Goal: Information Seeking & Learning: Learn about a topic

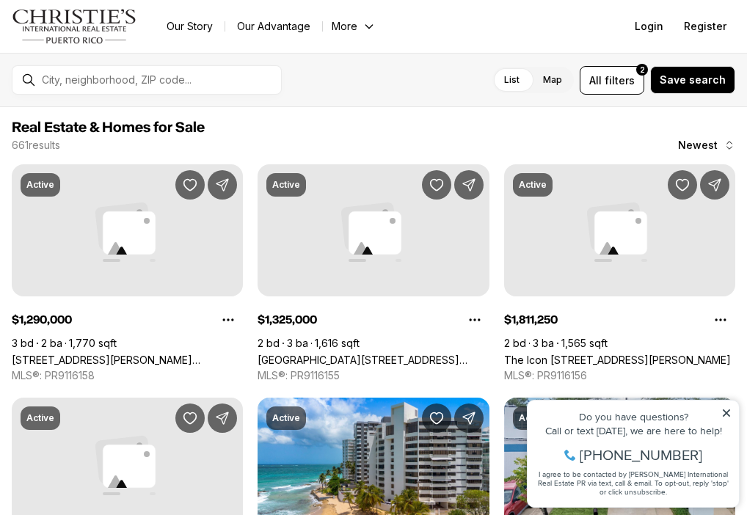
click at [726, 412] on icon at bounding box center [726, 413] width 7 height 7
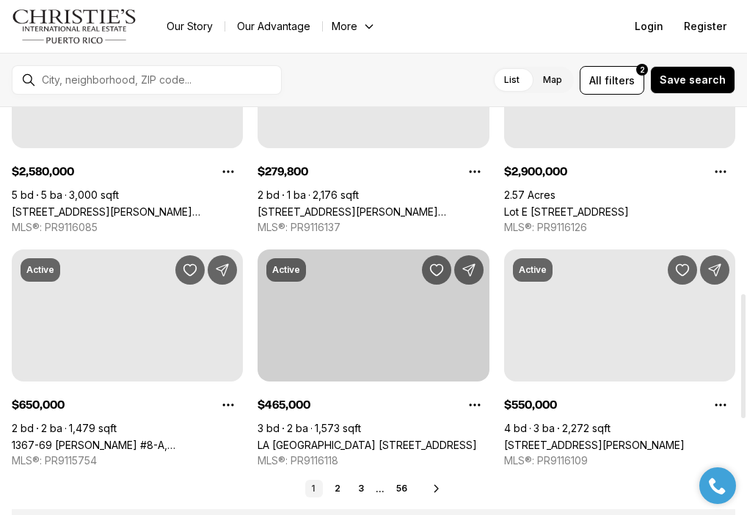
scroll to position [617, 0]
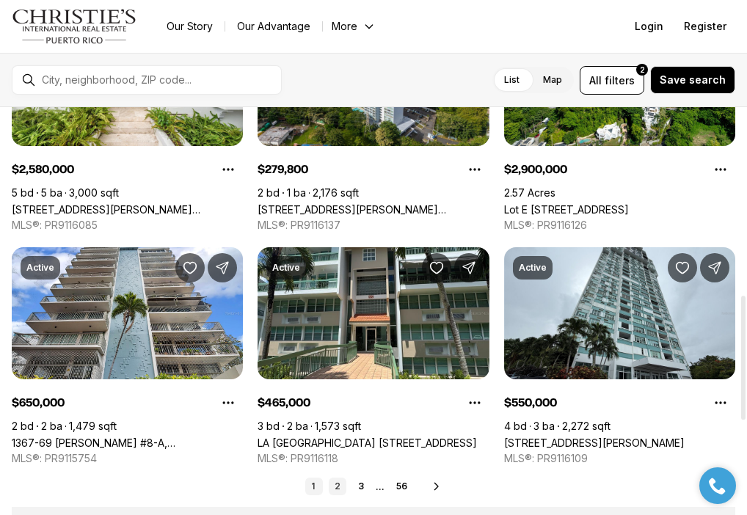
click at [335, 485] on link "2" at bounding box center [338, 487] width 18 height 18
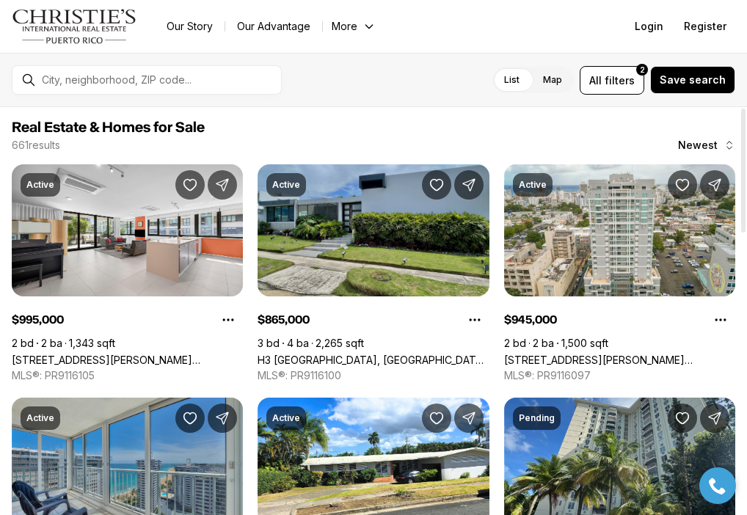
click at [355, 354] on link "H3 CAPARRA HILLS, GUAYNABO PR, 00966" at bounding box center [373, 360] width 231 height 12
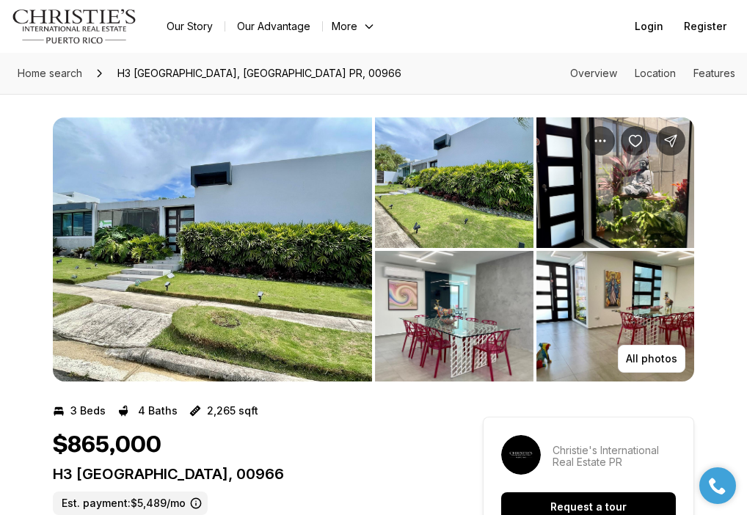
click at [278, 238] on img "View image gallery" at bounding box center [212, 249] width 319 height 264
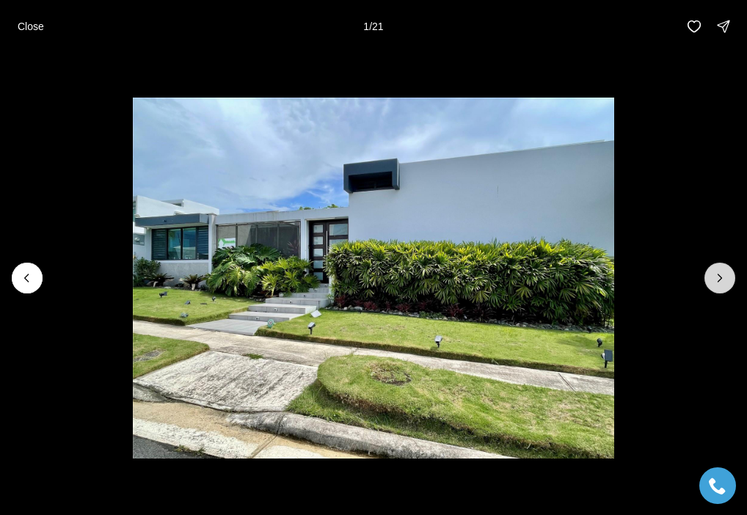
click at [714, 288] on button "Next slide" at bounding box center [720, 278] width 31 height 31
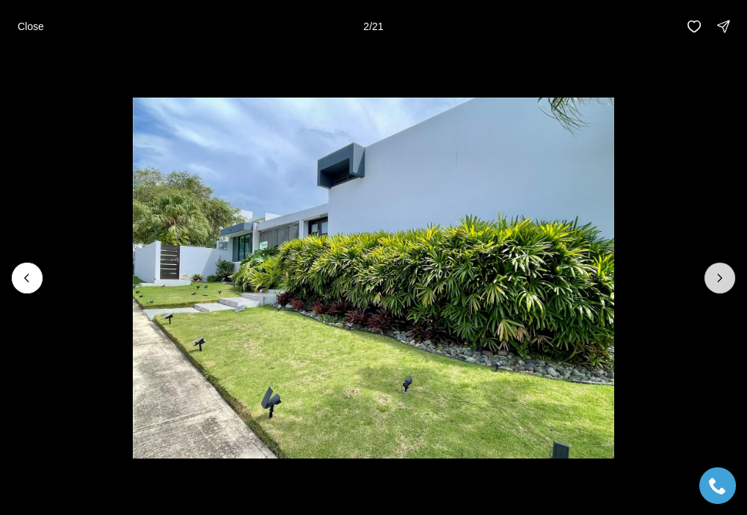
click at [714, 288] on button "Next slide" at bounding box center [720, 278] width 31 height 31
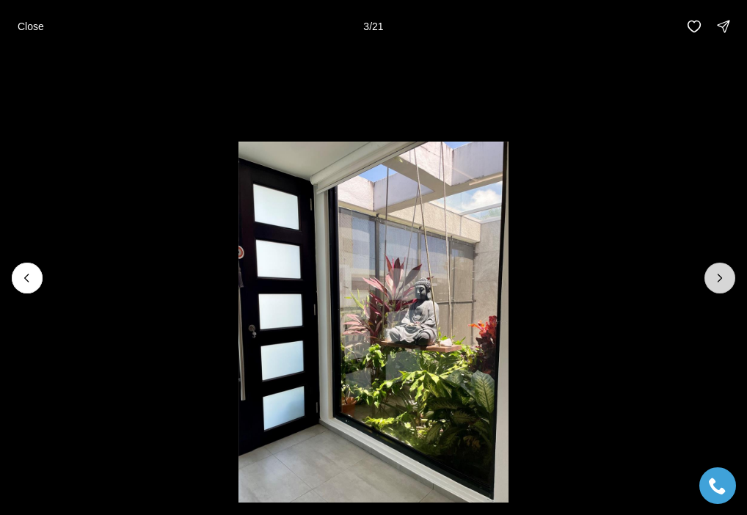
click at [714, 288] on button "Next slide" at bounding box center [720, 278] width 31 height 31
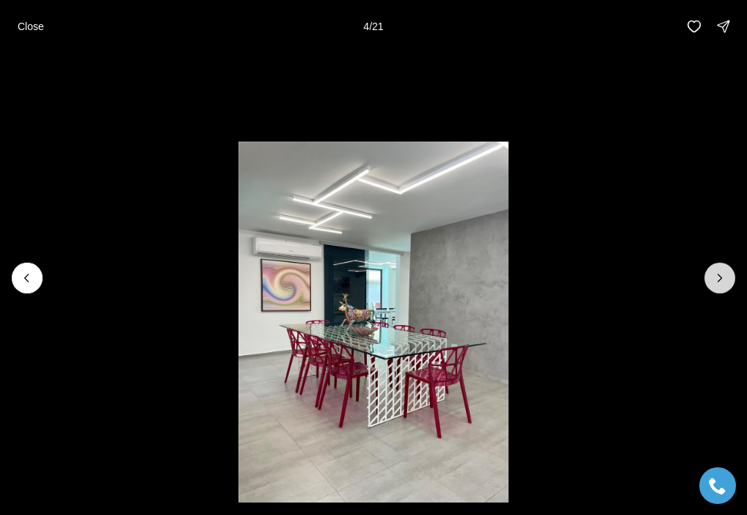
click at [714, 288] on button "Next slide" at bounding box center [720, 278] width 31 height 31
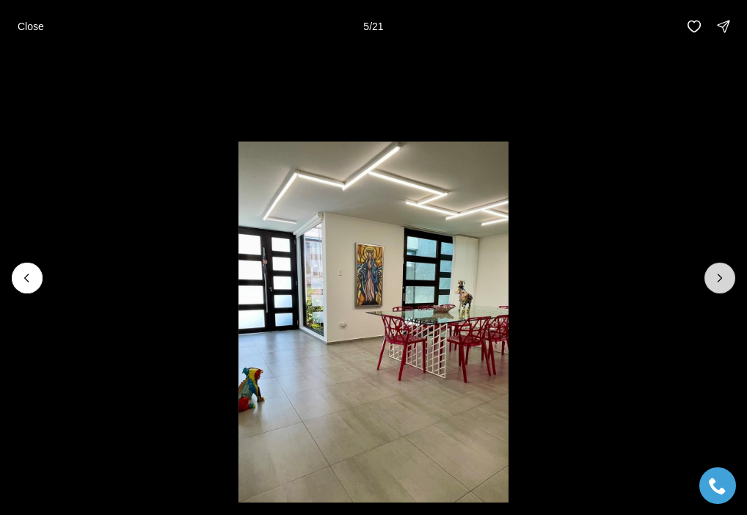
click at [714, 288] on button "Next slide" at bounding box center [720, 278] width 31 height 31
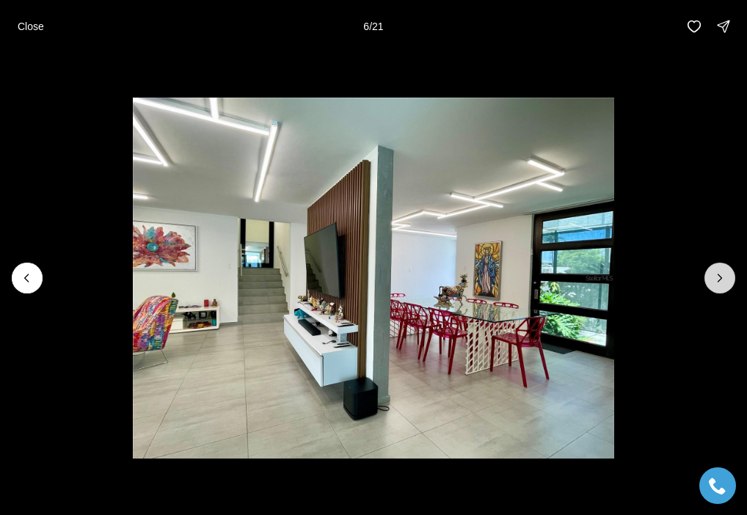
click at [714, 288] on button "Next slide" at bounding box center [720, 278] width 31 height 31
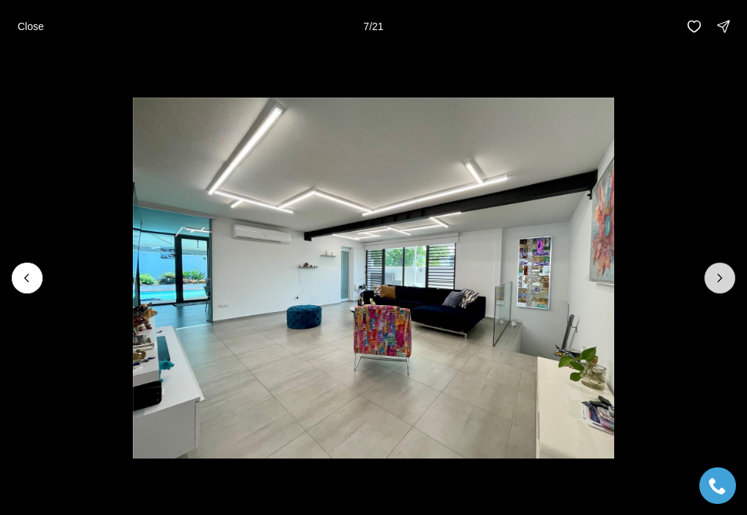
click at [714, 289] on button "Next slide" at bounding box center [720, 278] width 31 height 31
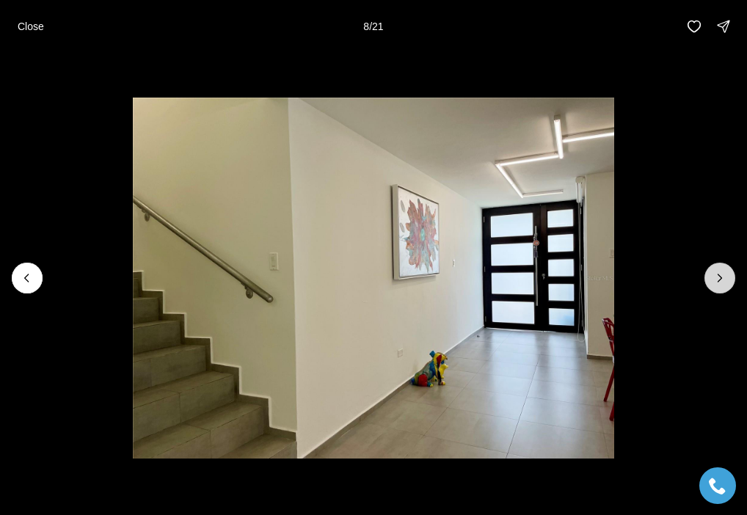
click at [714, 289] on button "Next slide" at bounding box center [720, 278] width 31 height 31
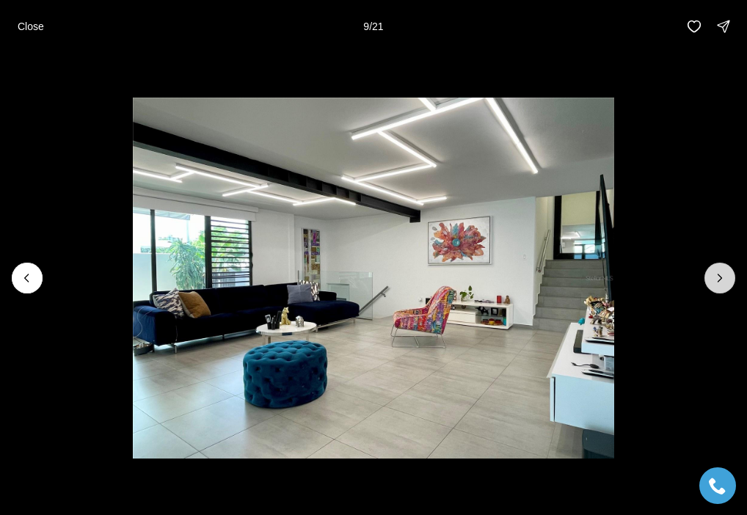
click at [714, 289] on button "Next slide" at bounding box center [720, 278] width 31 height 31
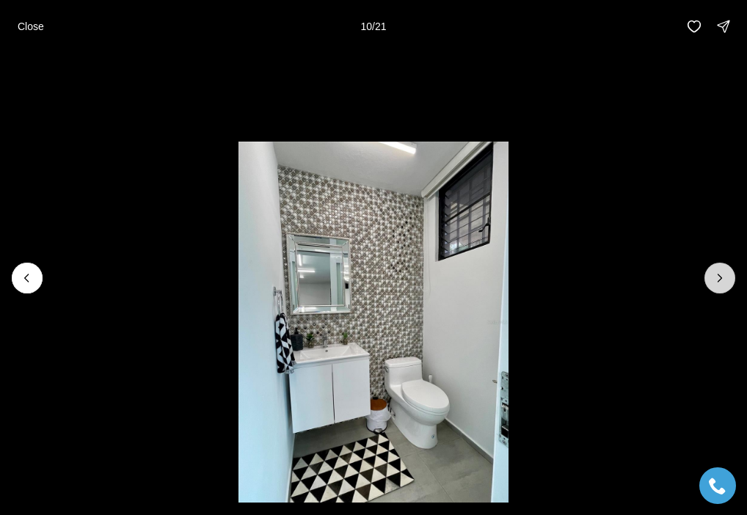
click at [714, 289] on button "Next slide" at bounding box center [720, 278] width 31 height 31
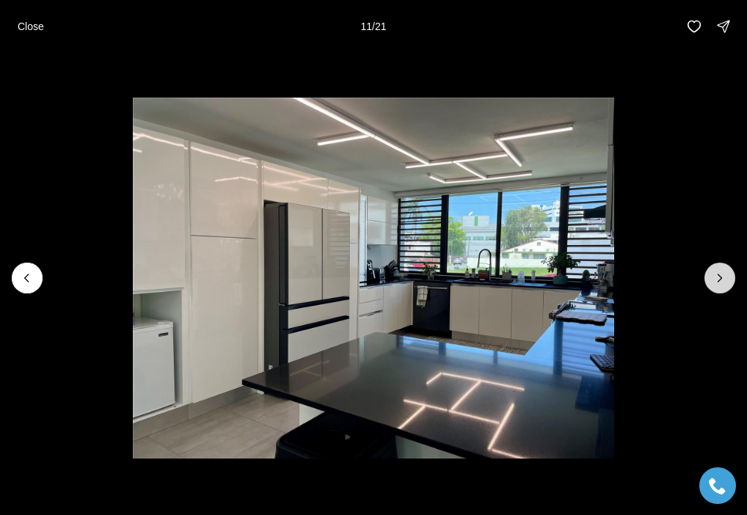
click at [714, 289] on button "Next slide" at bounding box center [720, 278] width 31 height 31
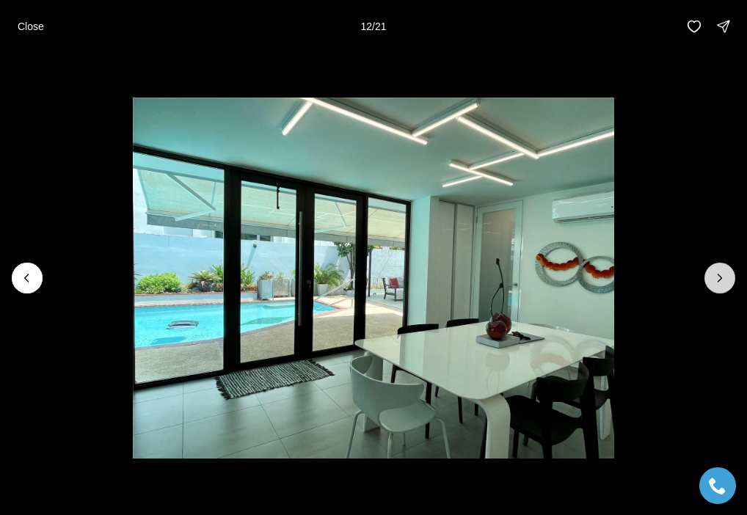
click at [721, 280] on icon "Next slide" at bounding box center [721, 278] width 4 height 7
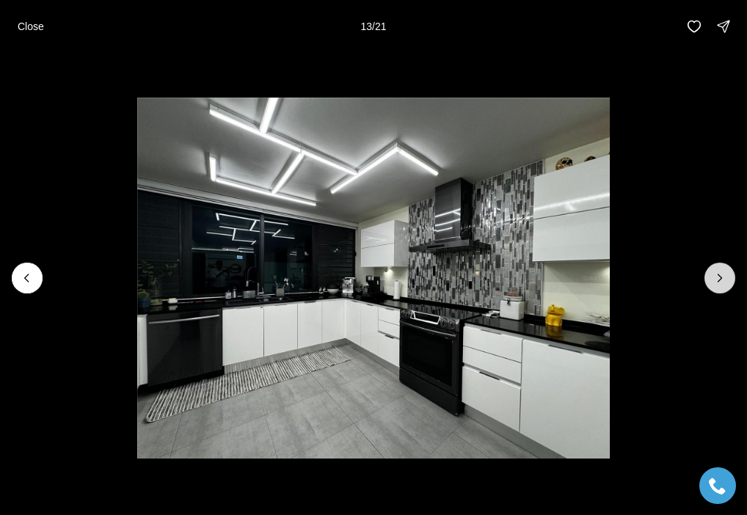
click at [721, 280] on icon "Next slide" at bounding box center [721, 278] width 4 height 7
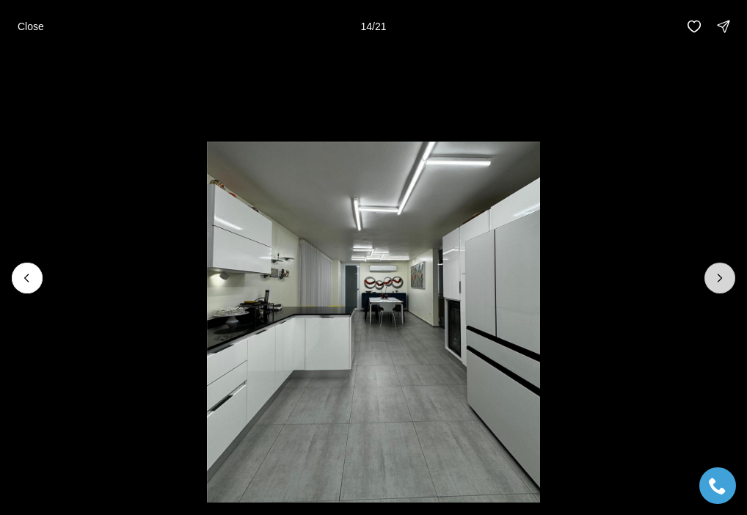
click at [721, 280] on icon "Next slide" at bounding box center [721, 278] width 4 height 7
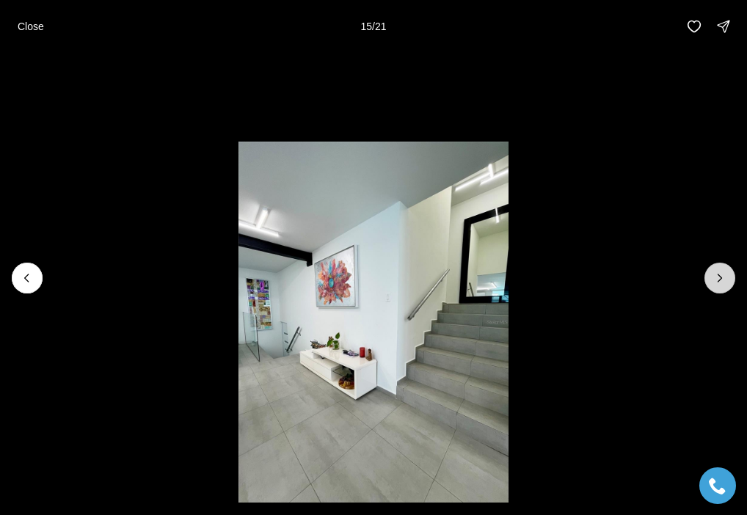
click at [721, 280] on icon "Next slide" at bounding box center [721, 278] width 4 height 7
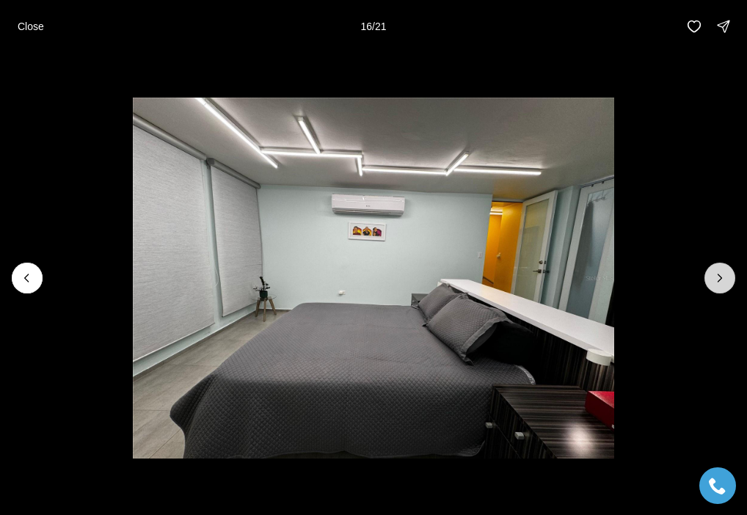
click at [721, 280] on icon "Next slide" at bounding box center [721, 278] width 4 height 7
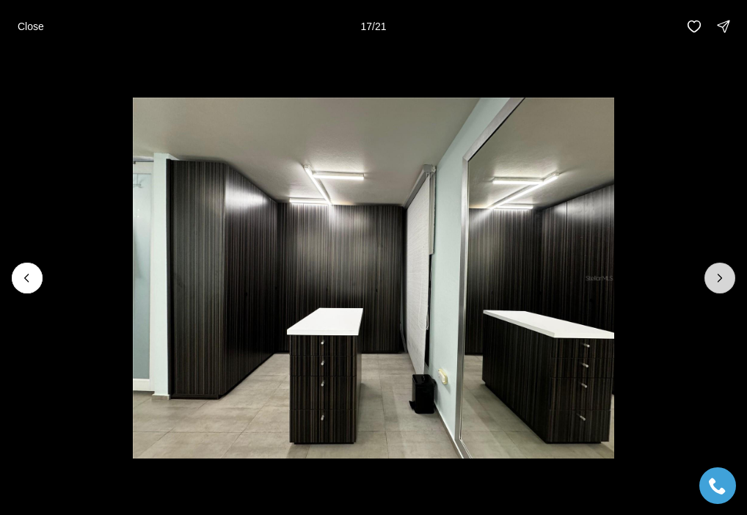
click at [721, 280] on icon "Next slide" at bounding box center [721, 278] width 4 height 7
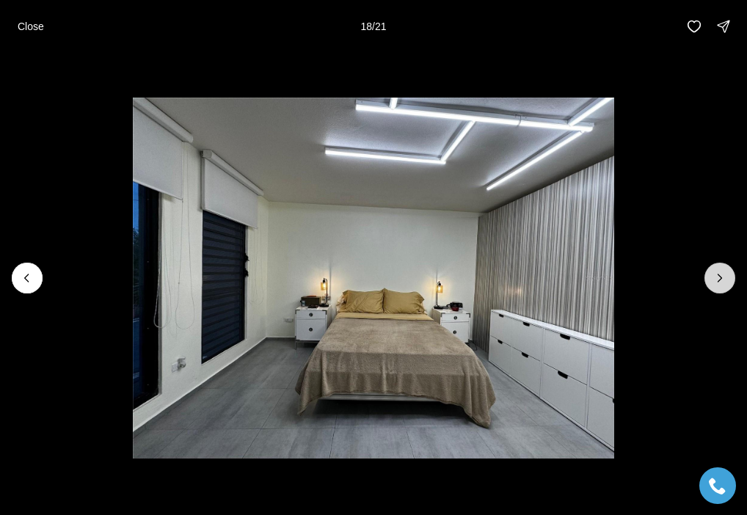
click at [722, 273] on icon "Next slide" at bounding box center [720, 278] width 15 height 15
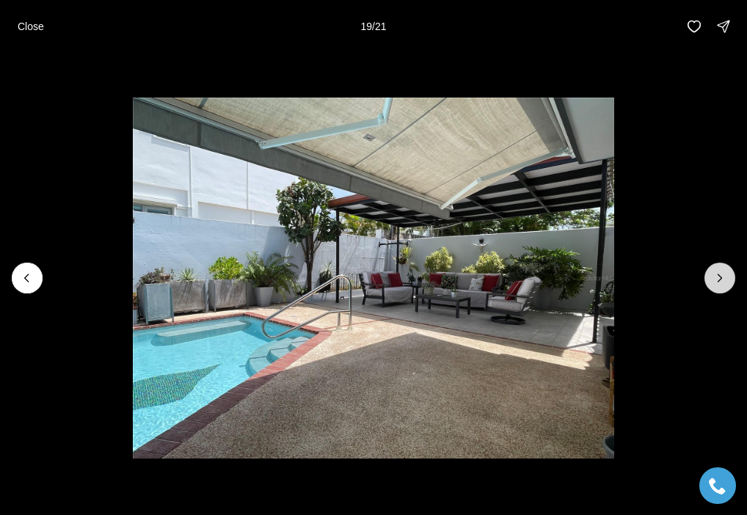
click at [722, 272] on icon "Next slide" at bounding box center [720, 278] width 15 height 15
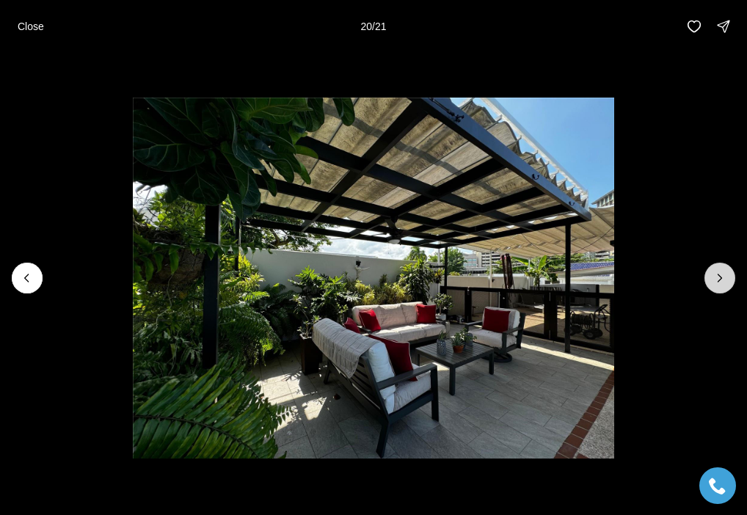
click at [722, 272] on icon "Next slide" at bounding box center [720, 278] width 15 height 15
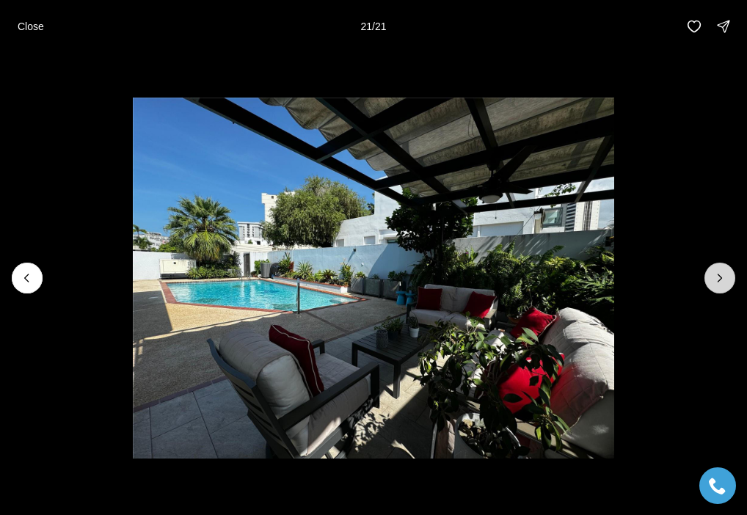
click at [722, 272] on div at bounding box center [720, 278] width 31 height 31
click at [716, 279] on div at bounding box center [720, 278] width 31 height 31
click at [30, 21] on p "Close" at bounding box center [31, 27] width 26 height 12
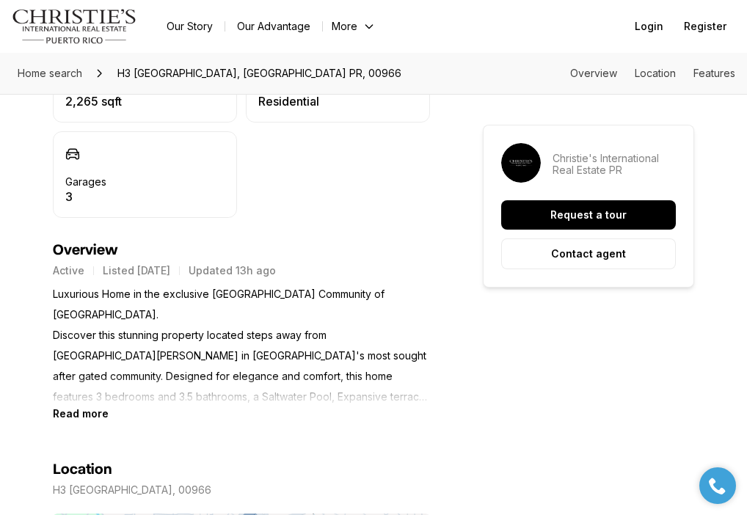
scroll to position [594, 0]
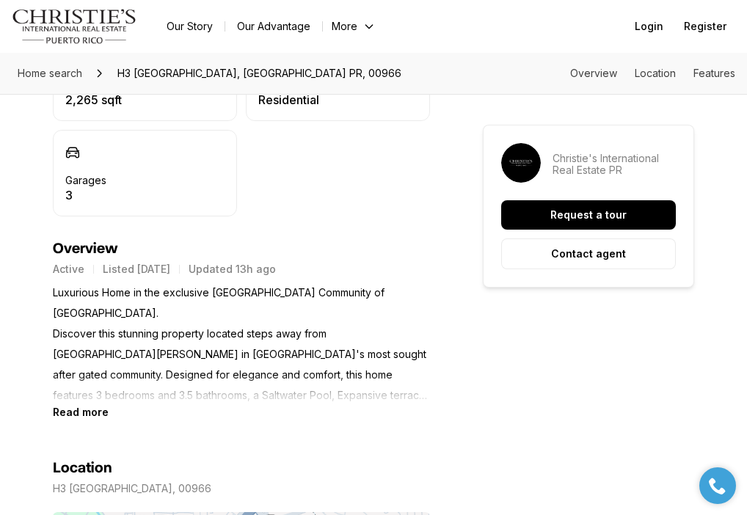
click at [83, 413] on b "Read more" at bounding box center [81, 412] width 56 height 12
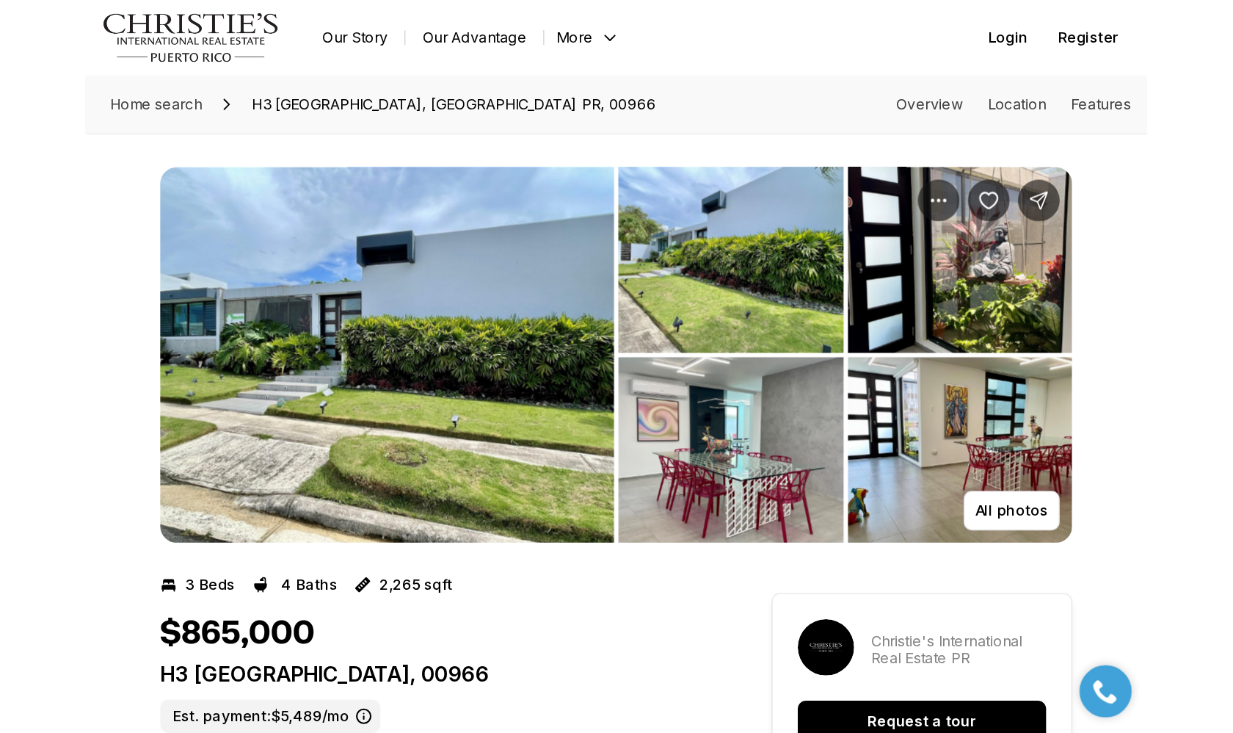
scroll to position [0, 0]
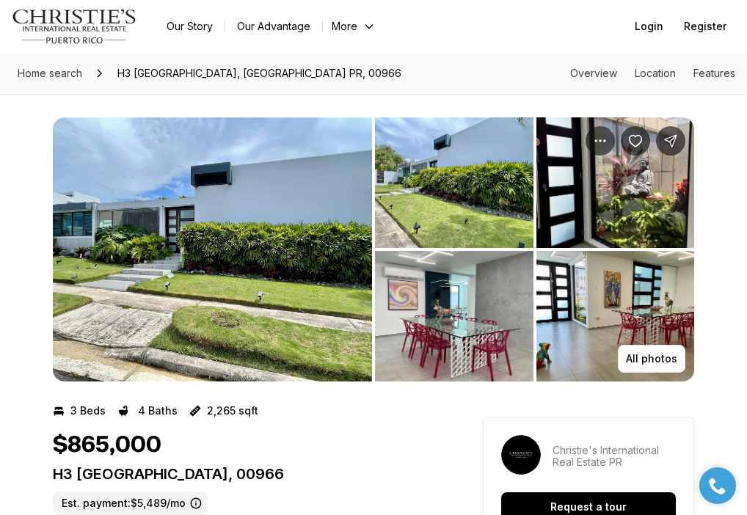
click at [145, 257] on img "View image gallery" at bounding box center [212, 249] width 319 height 264
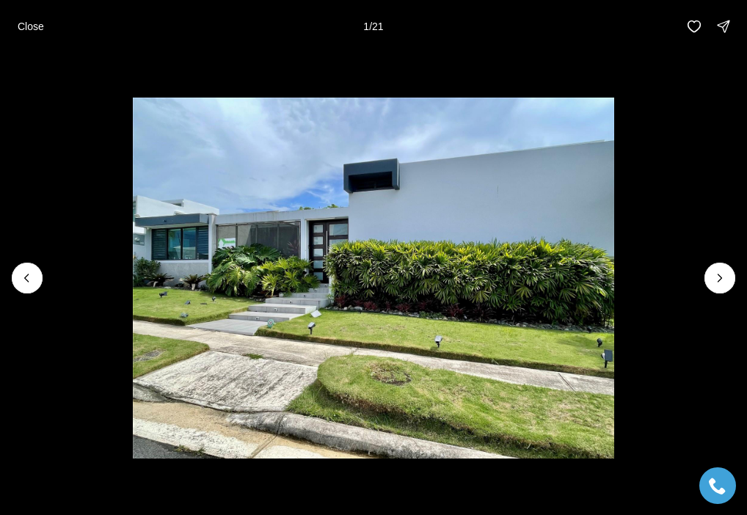
click at [222, 201] on img "1 of 21" at bounding box center [373, 278] width 481 height 360
click at [731, 273] on button "Next slide" at bounding box center [720, 278] width 31 height 31
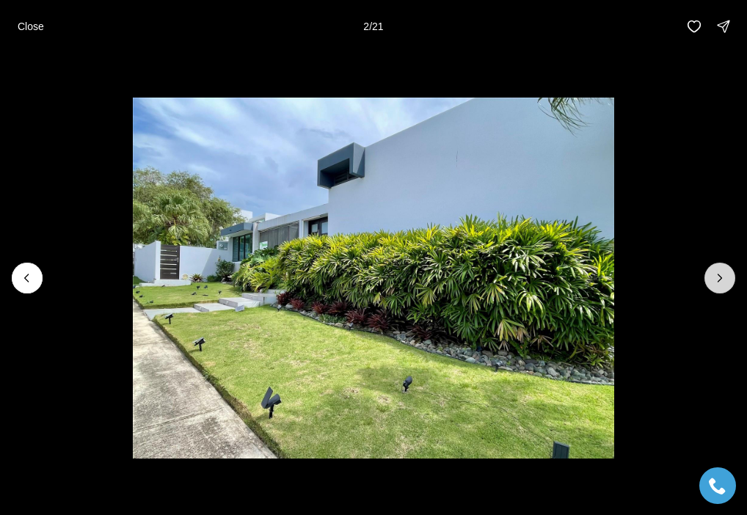
click at [721, 277] on icon "Next slide" at bounding box center [721, 278] width 4 height 7
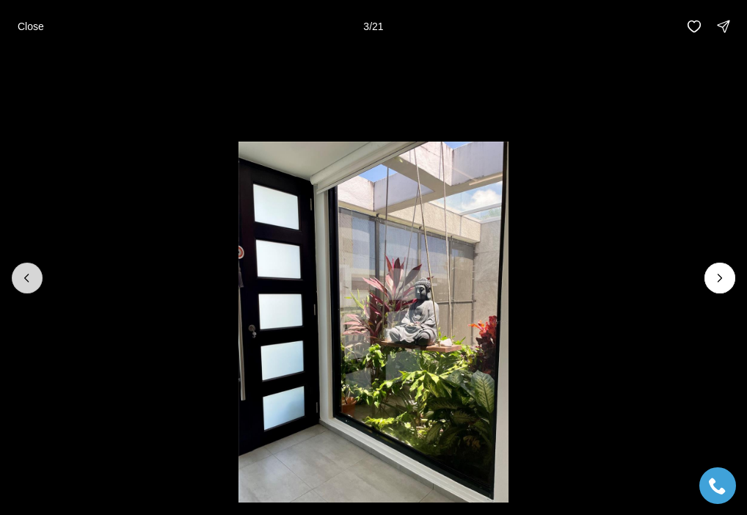
click at [31, 275] on icon "Previous slide" at bounding box center [27, 278] width 15 height 15
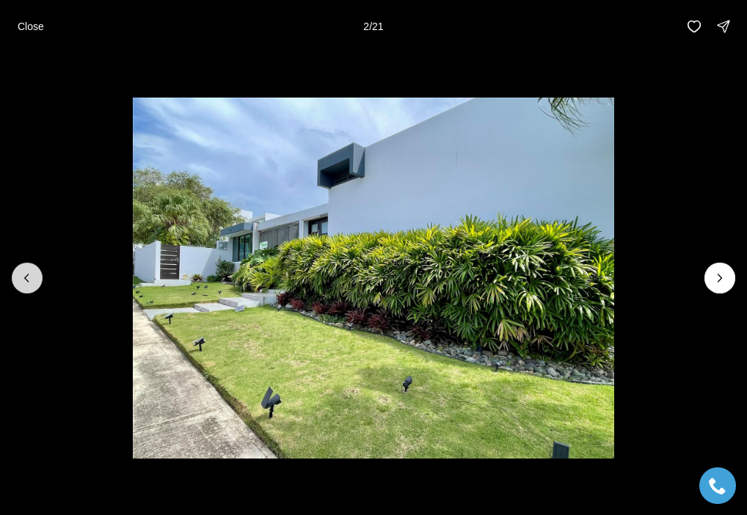
click at [30, 287] on button "Previous slide" at bounding box center [27, 278] width 31 height 31
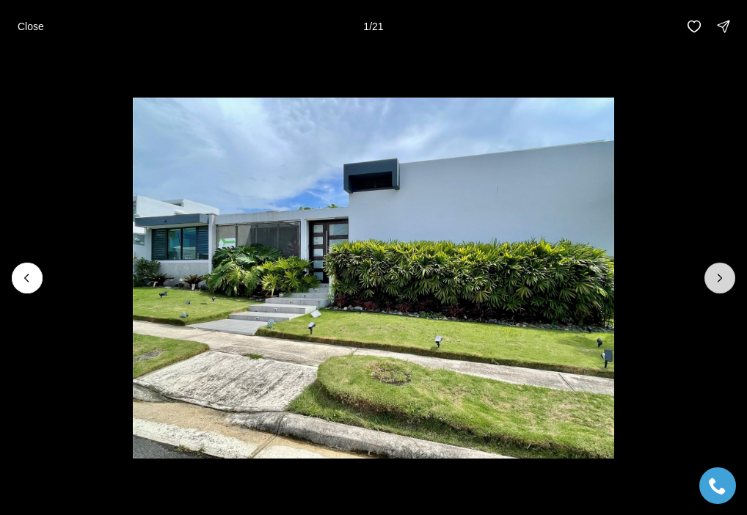
click at [727, 277] on icon "Next slide" at bounding box center [720, 278] width 15 height 15
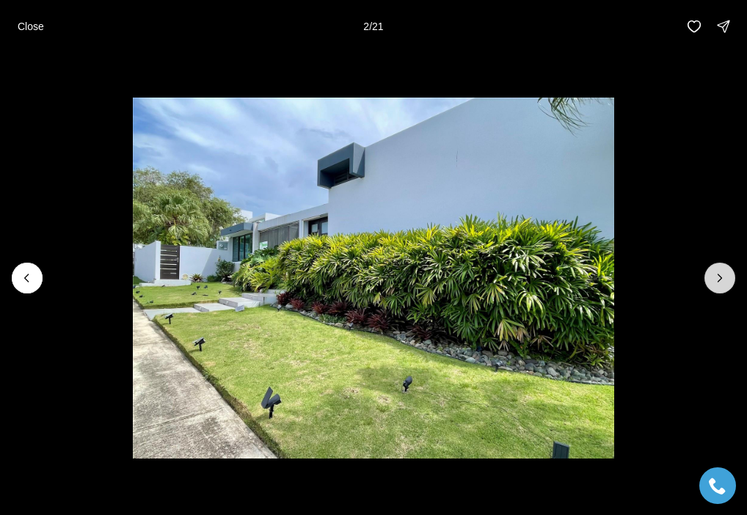
click at [727, 277] on icon "Next slide" at bounding box center [720, 278] width 15 height 15
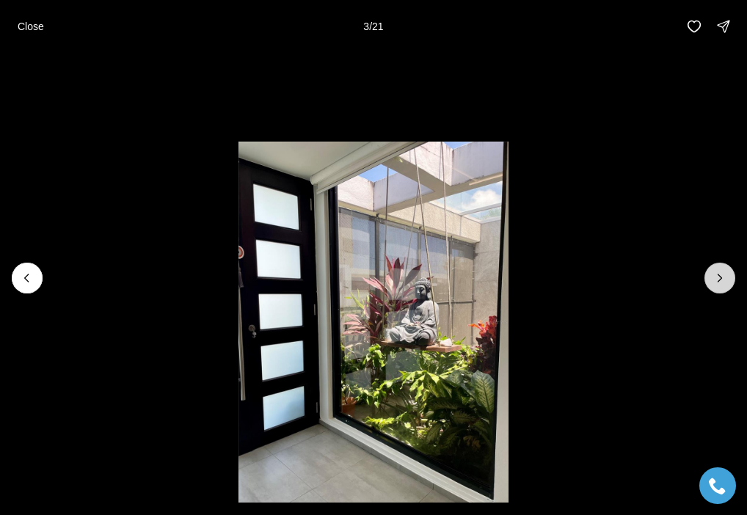
click at [727, 277] on icon "Next slide" at bounding box center [720, 278] width 15 height 15
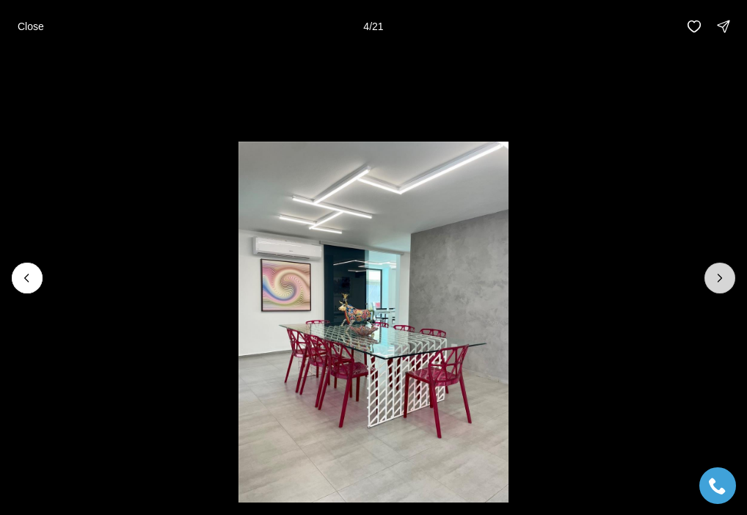
click at [727, 277] on icon "Next slide" at bounding box center [720, 278] width 15 height 15
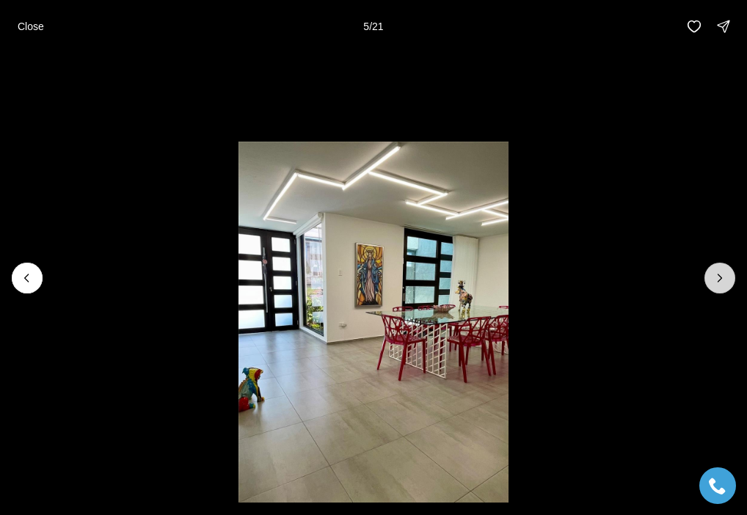
click at [727, 278] on icon "Next slide" at bounding box center [720, 278] width 15 height 15
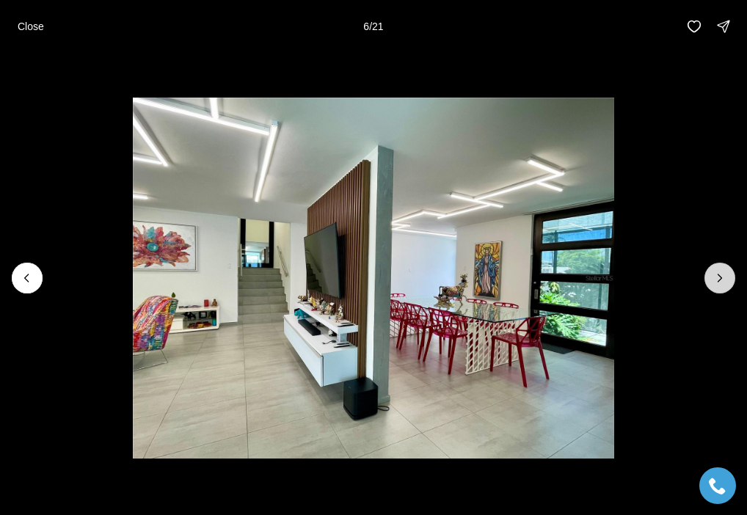
click at [727, 278] on icon "Next slide" at bounding box center [720, 278] width 15 height 15
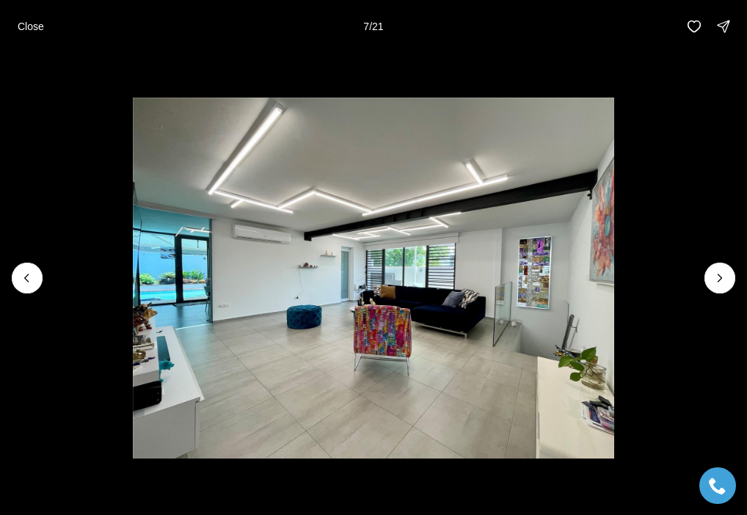
click at [236, 198] on img "7 of 21" at bounding box center [373, 278] width 481 height 360
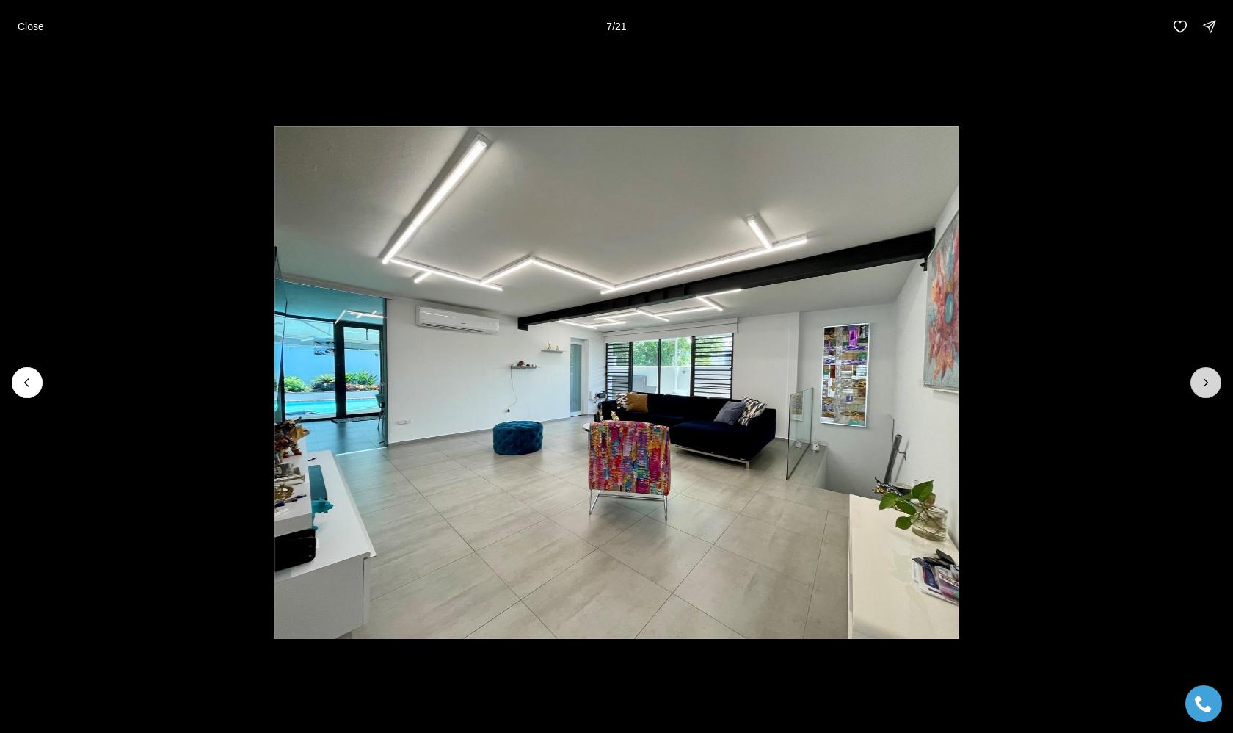
click at [747, 385] on icon "Next slide" at bounding box center [1206, 382] width 15 height 15
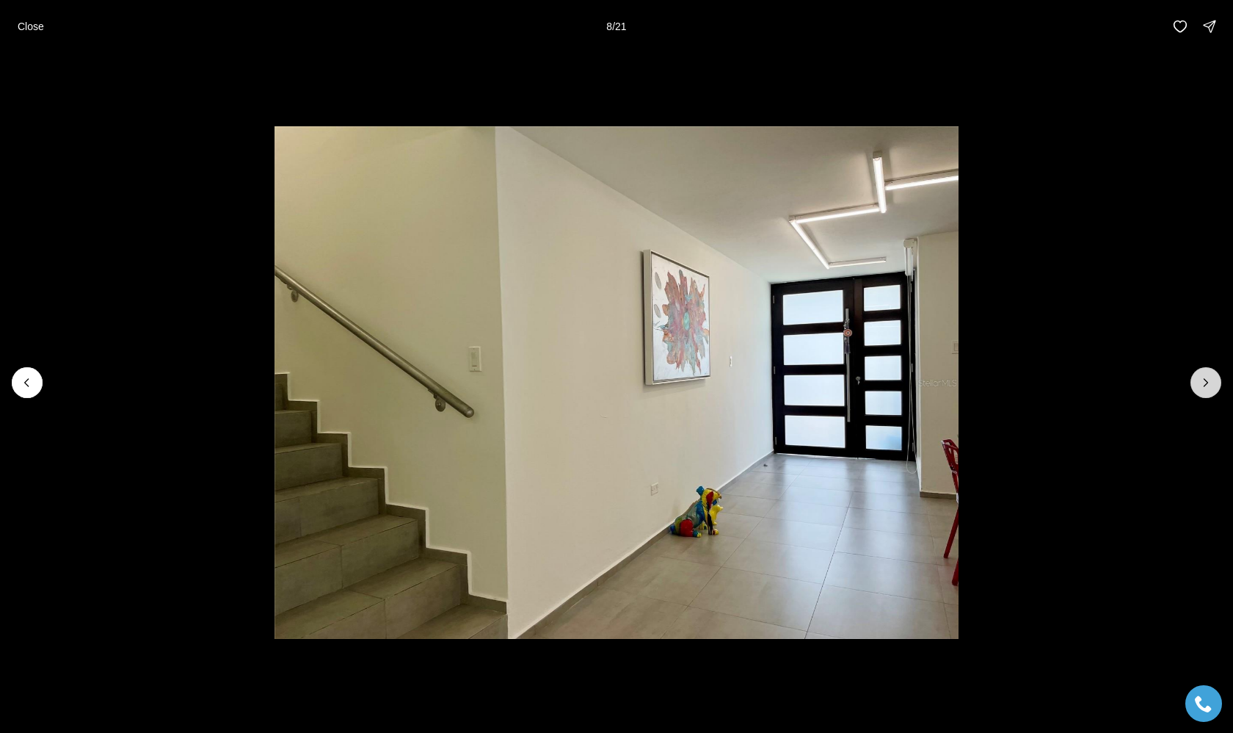
click at [747, 384] on icon "Next slide" at bounding box center [1206, 382] width 15 height 15
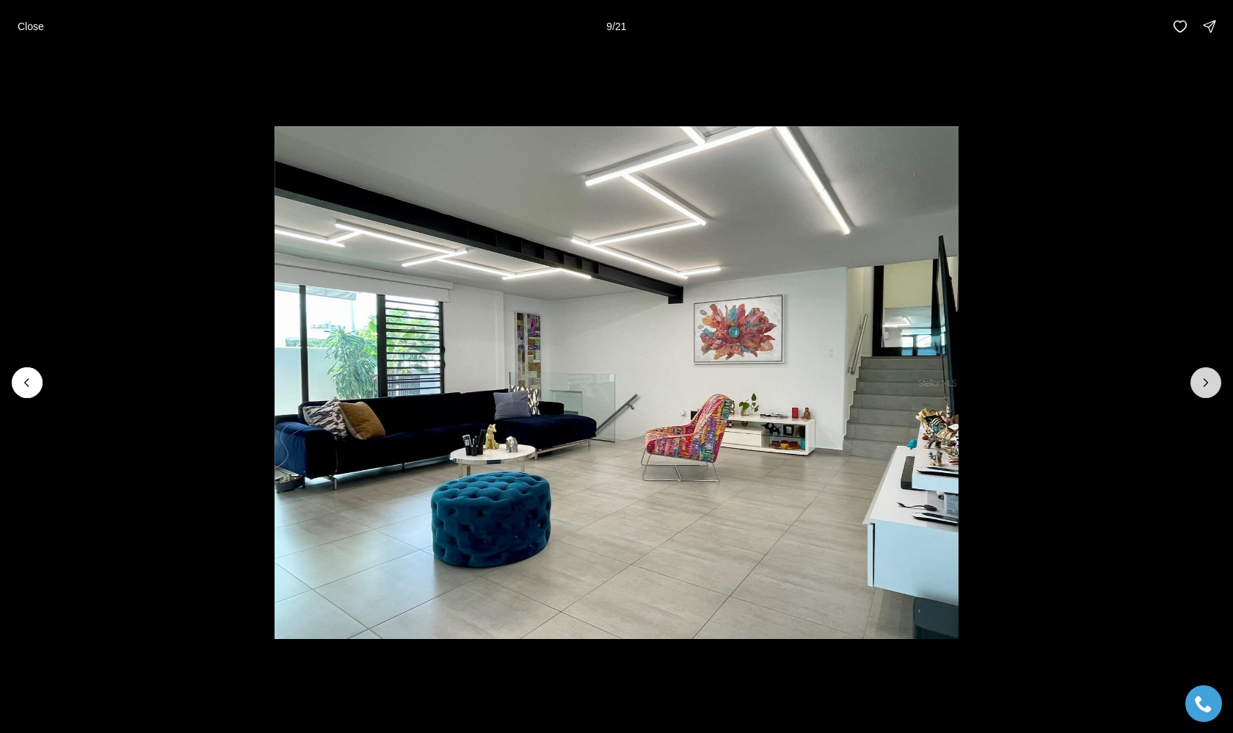
click at [747, 384] on icon "Next slide" at bounding box center [1206, 382] width 15 height 15
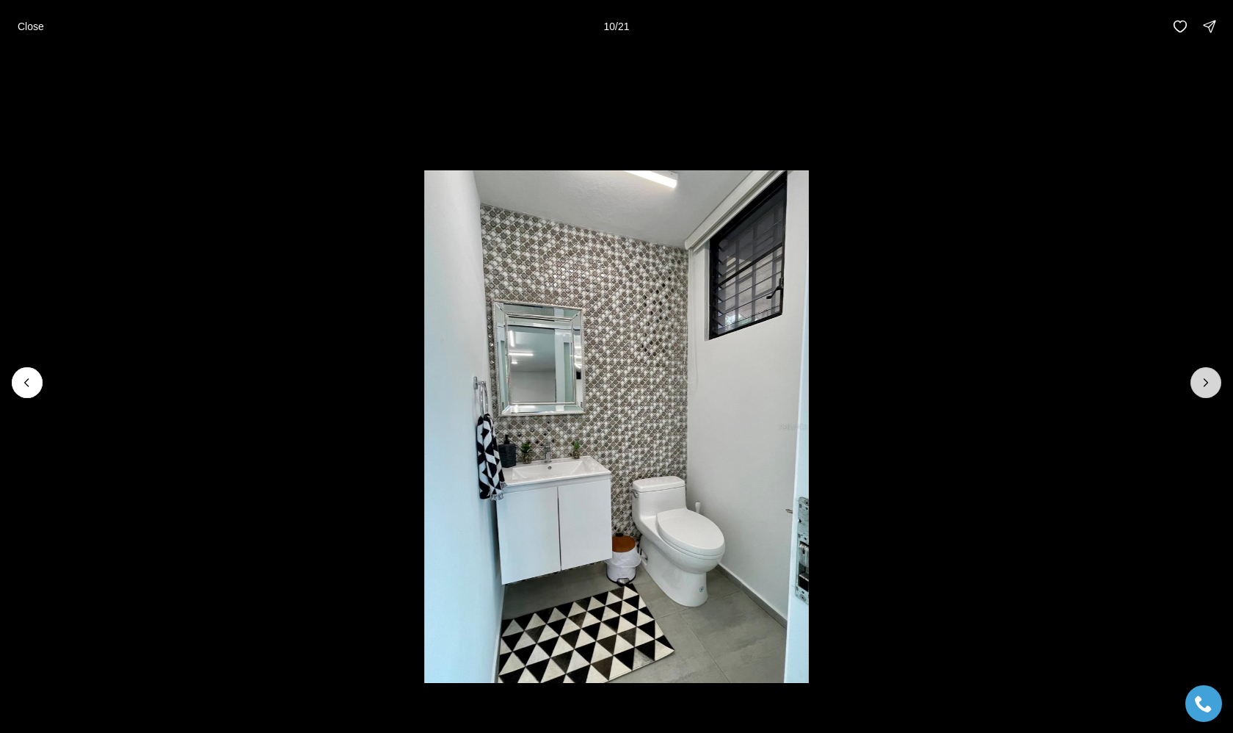
click at [747, 384] on icon "Next slide" at bounding box center [1206, 382] width 15 height 15
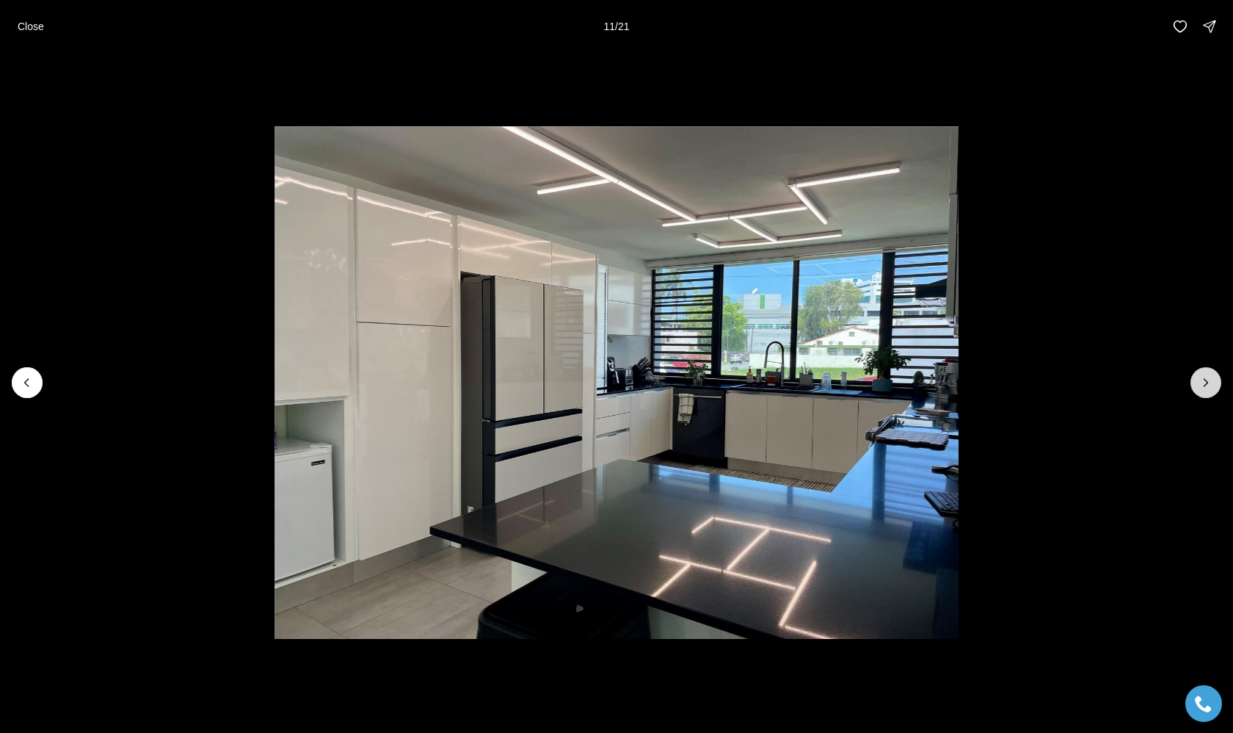
click at [747, 384] on icon "Next slide" at bounding box center [1206, 382] width 15 height 15
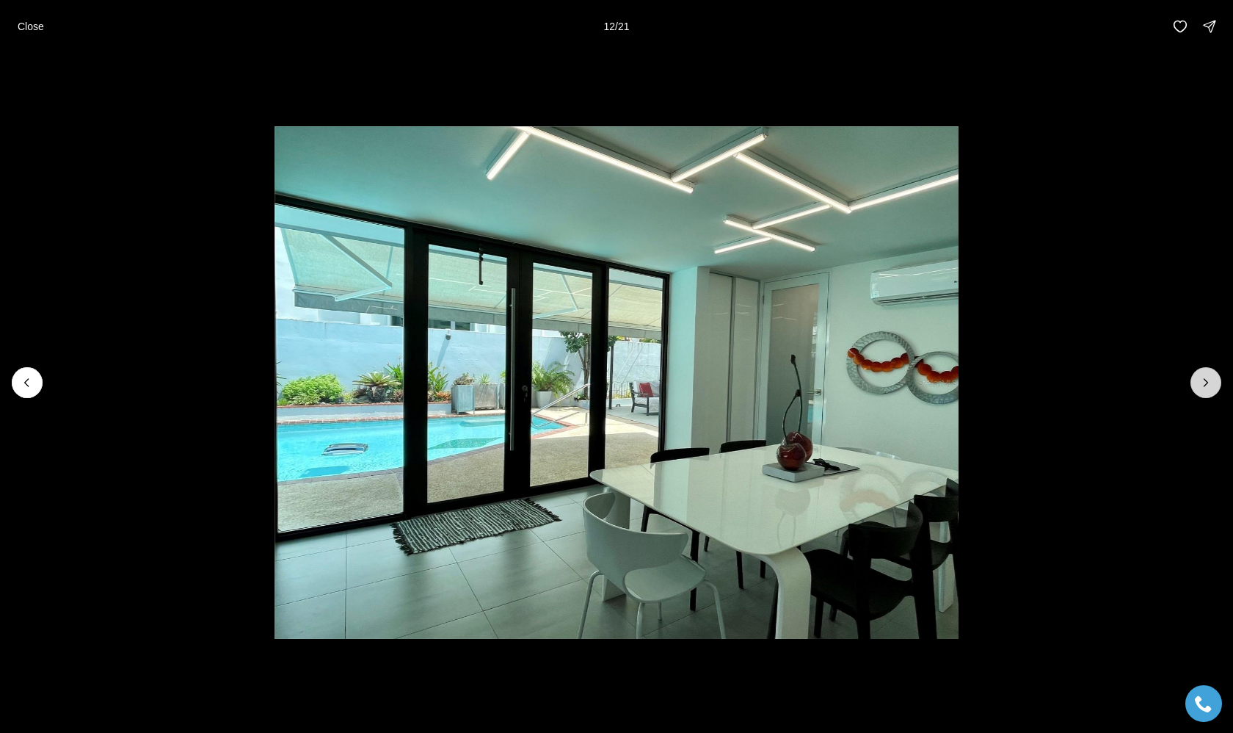
click at [747, 384] on icon "Next slide" at bounding box center [1206, 382] width 15 height 15
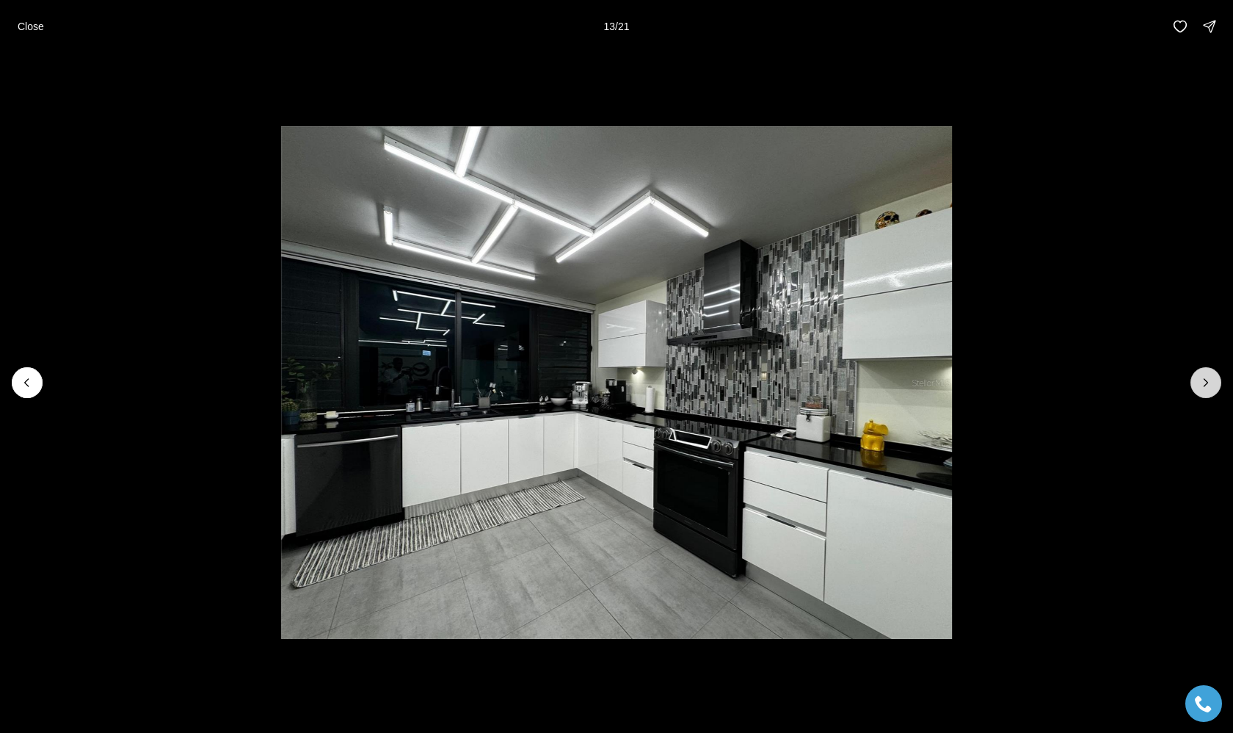
click at [747, 384] on icon "Next slide" at bounding box center [1206, 382] width 15 height 15
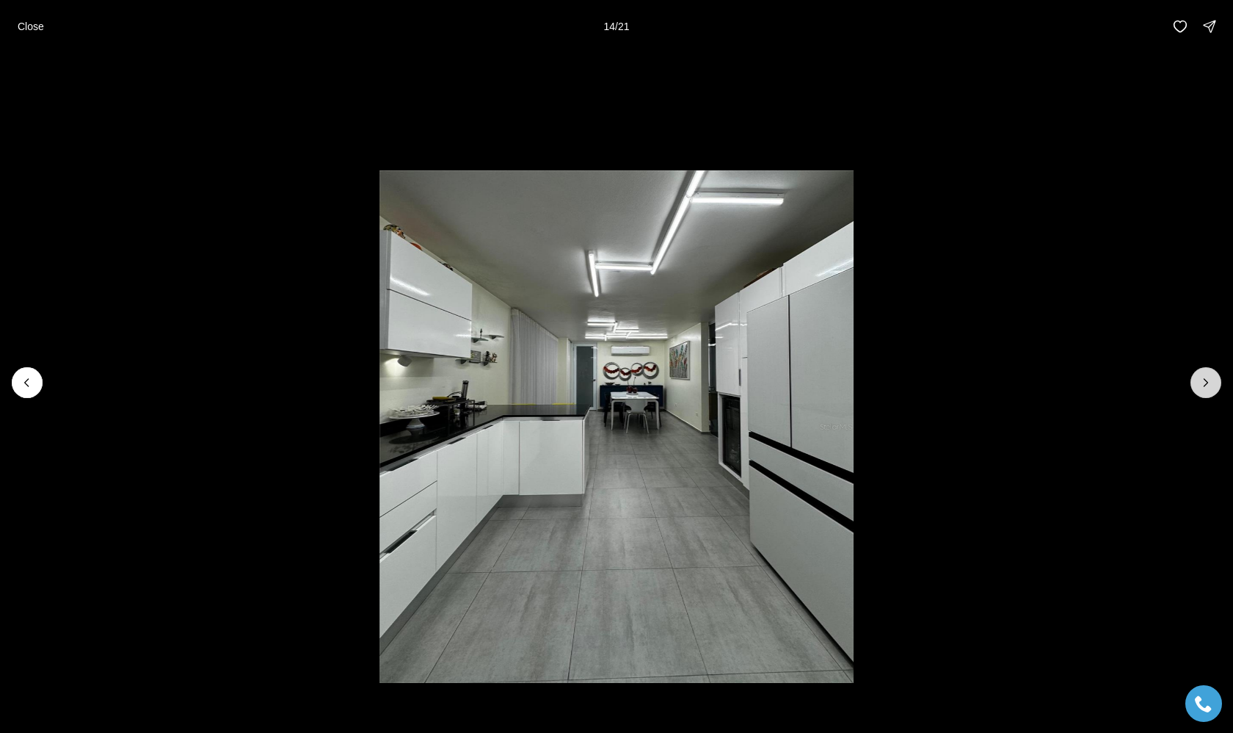
click at [747, 383] on icon "Next slide" at bounding box center [1206, 382] width 15 height 15
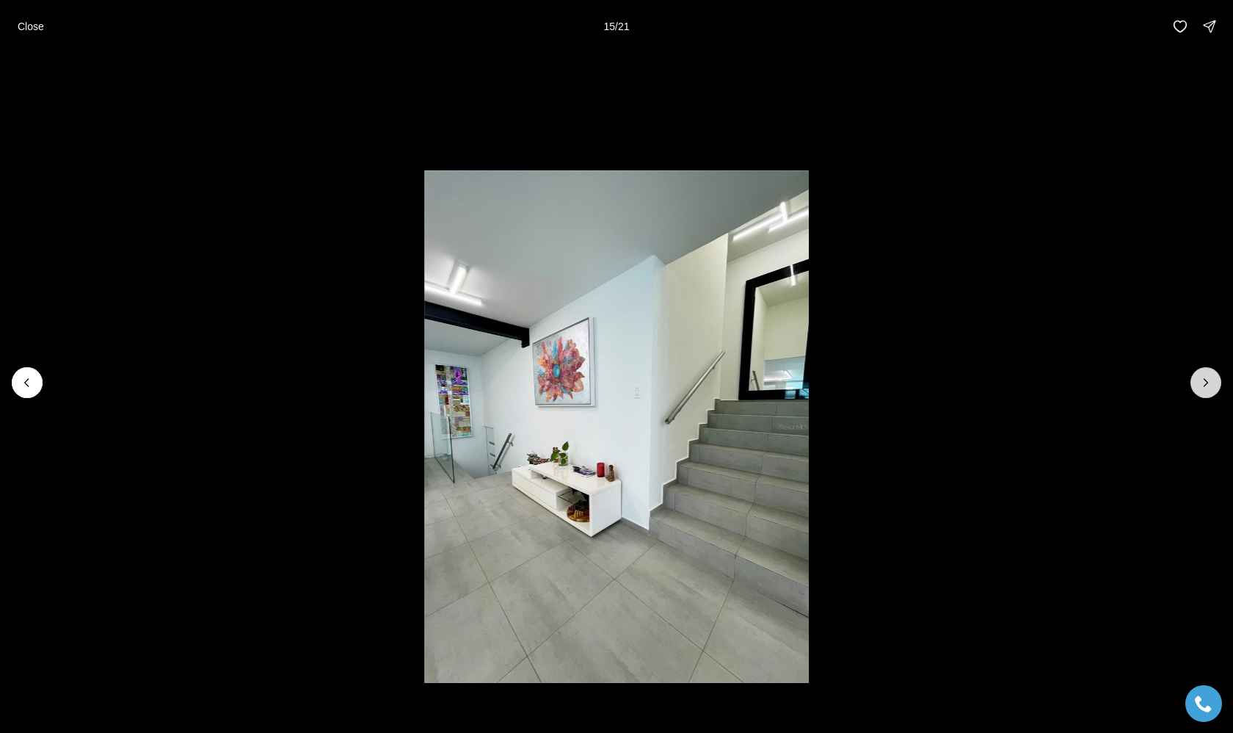
click at [747, 384] on icon "Next slide" at bounding box center [1206, 382] width 15 height 15
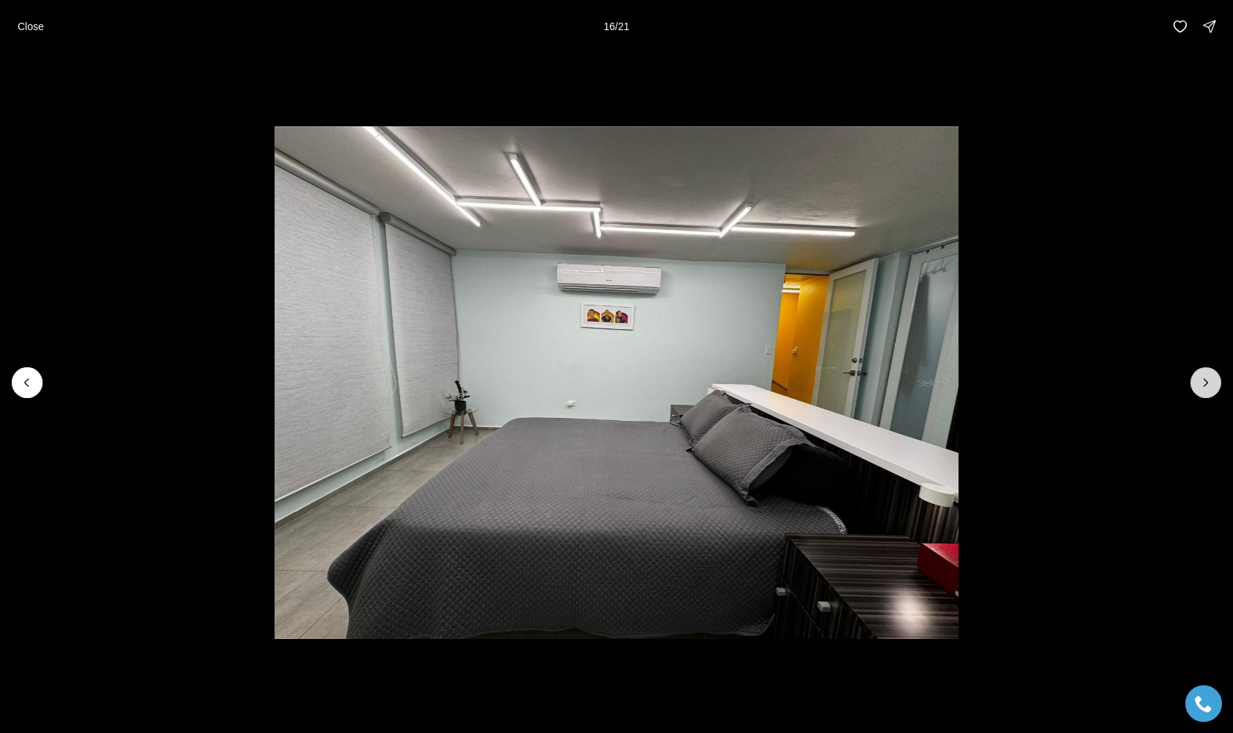
click at [747, 384] on icon "Next slide" at bounding box center [1206, 382] width 15 height 15
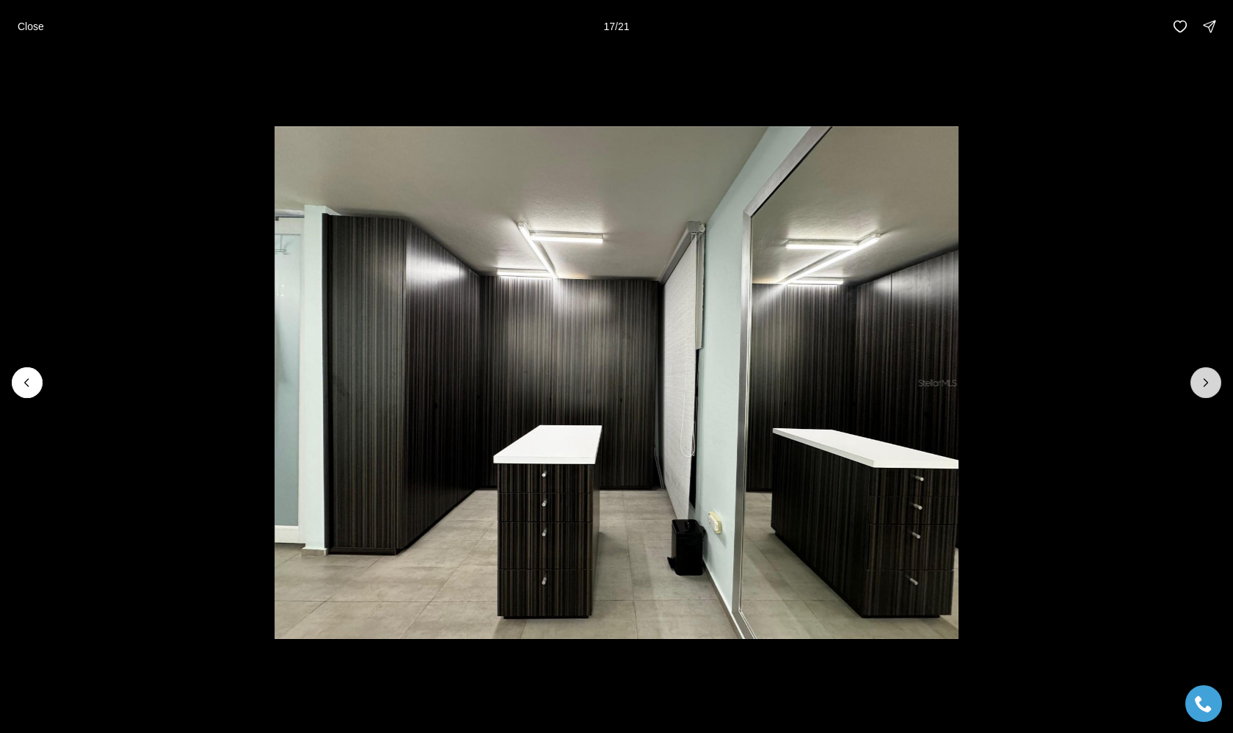
click at [747, 383] on icon "Next slide" at bounding box center [1206, 382] width 15 height 15
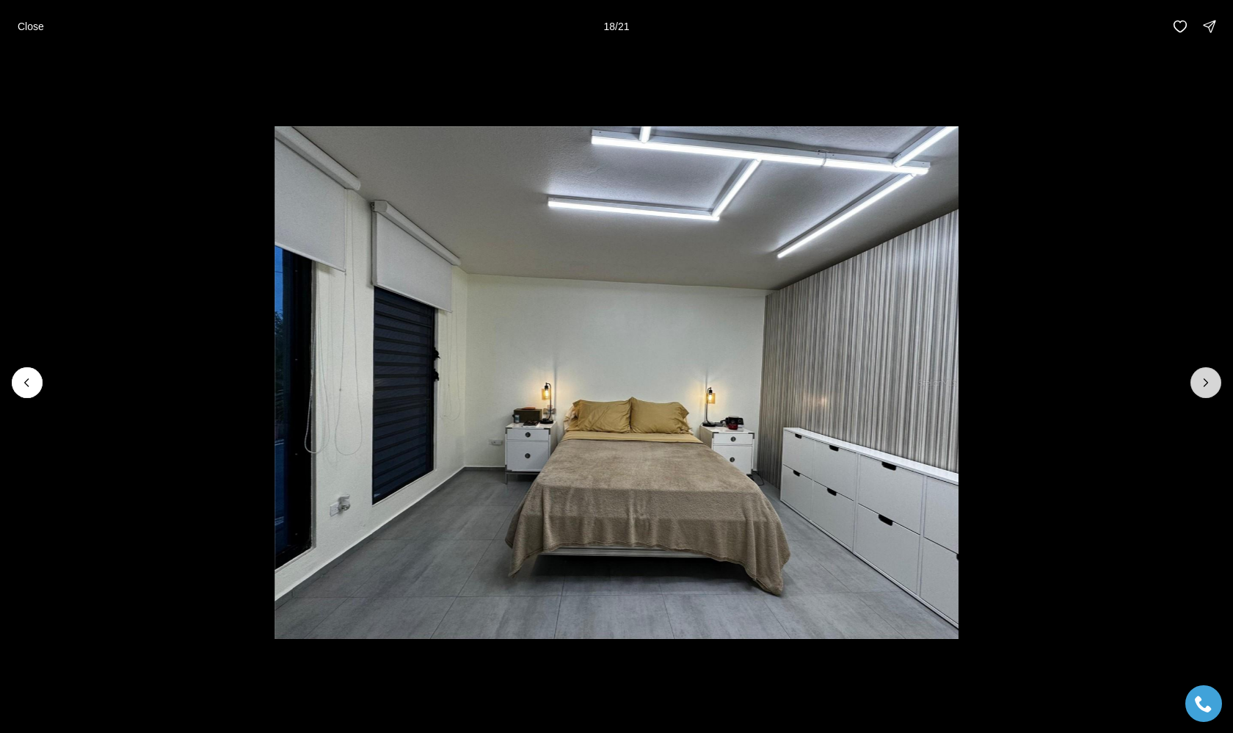
click at [747, 385] on icon "Next slide" at bounding box center [1207, 382] width 4 height 7
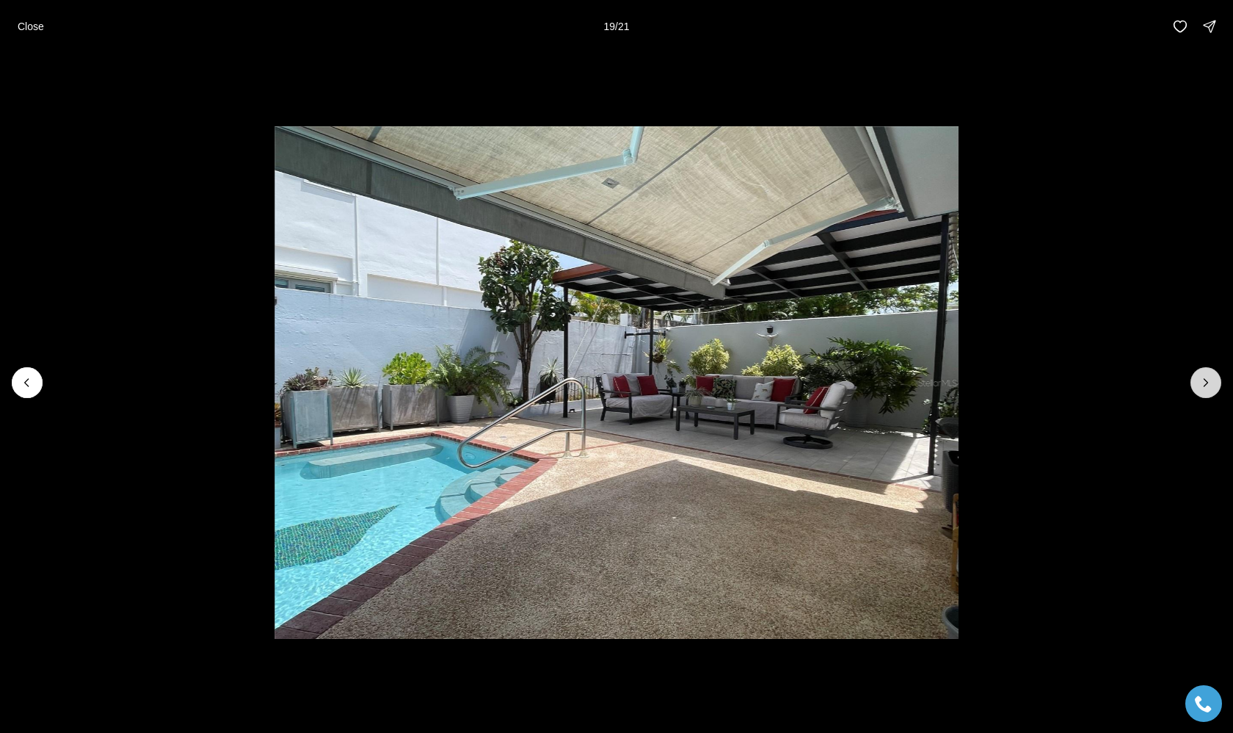
click at [747, 385] on icon "Next slide" at bounding box center [1207, 382] width 4 height 7
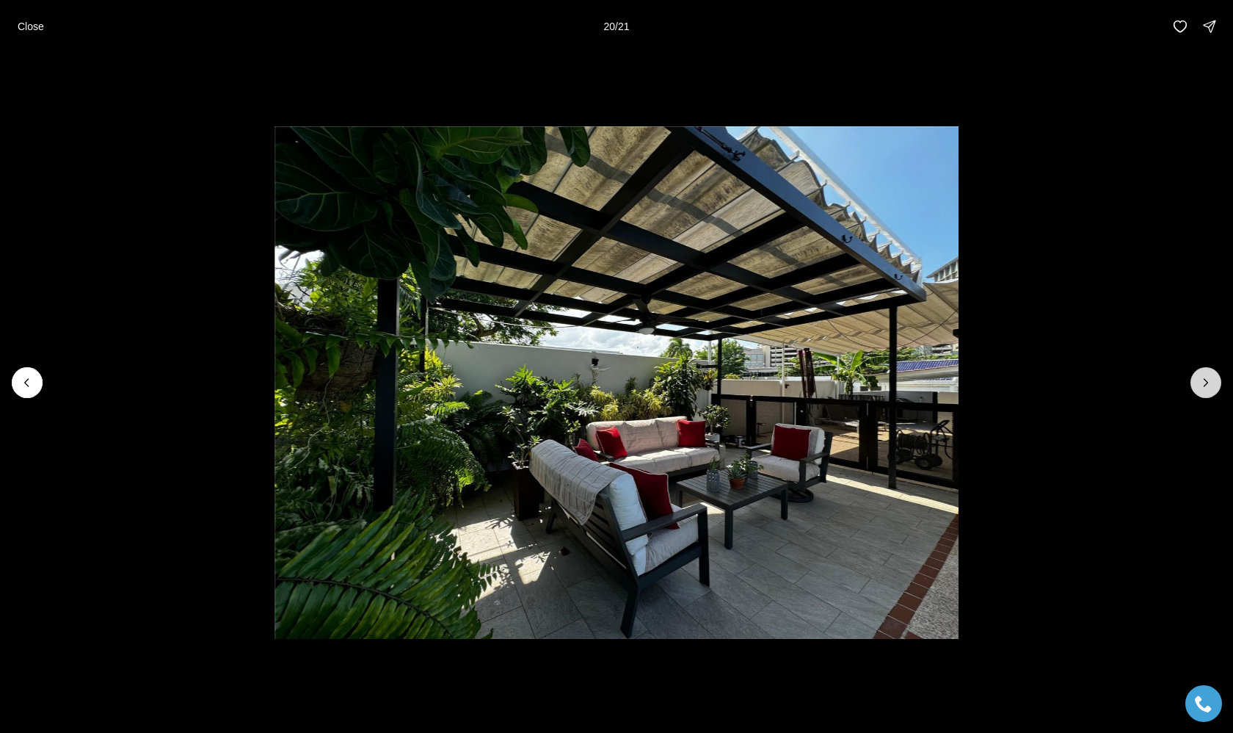
click at [747, 385] on icon "Next slide" at bounding box center [1206, 382] width 15 height 15
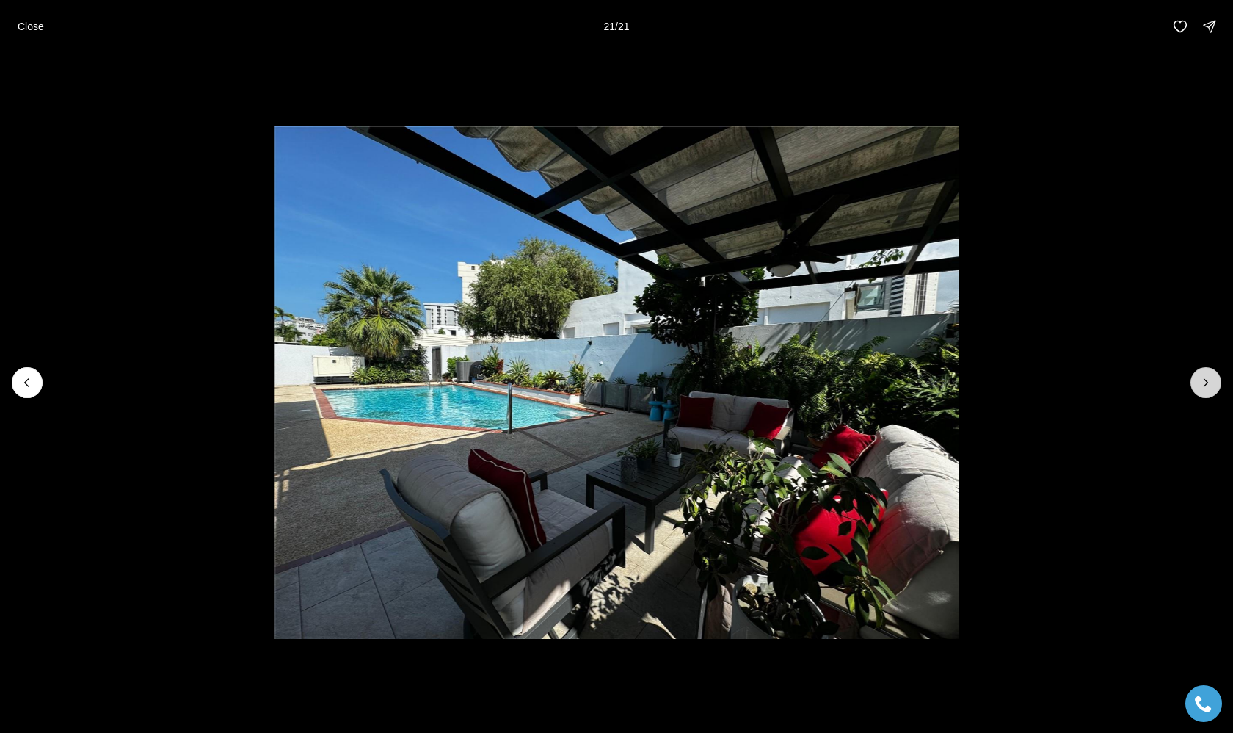
click at [747, 385] on div at bounding box center [1206, 382] width 31 height 31
click at [24, 26] on p "Close" at bounding box center [31, 27] width 26 height 12
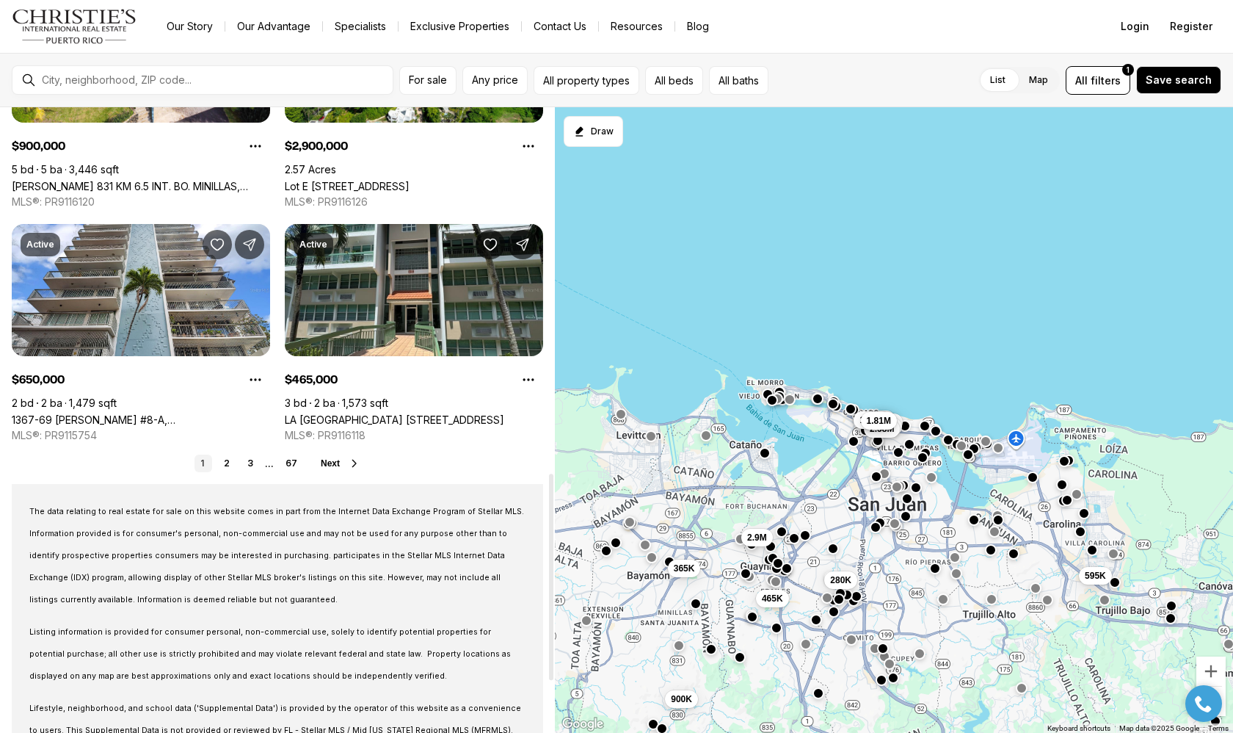
scroll to position [1108, 0]
click at [225, 466] on link "2" at bounding box center [227, 463] width 18 height 18
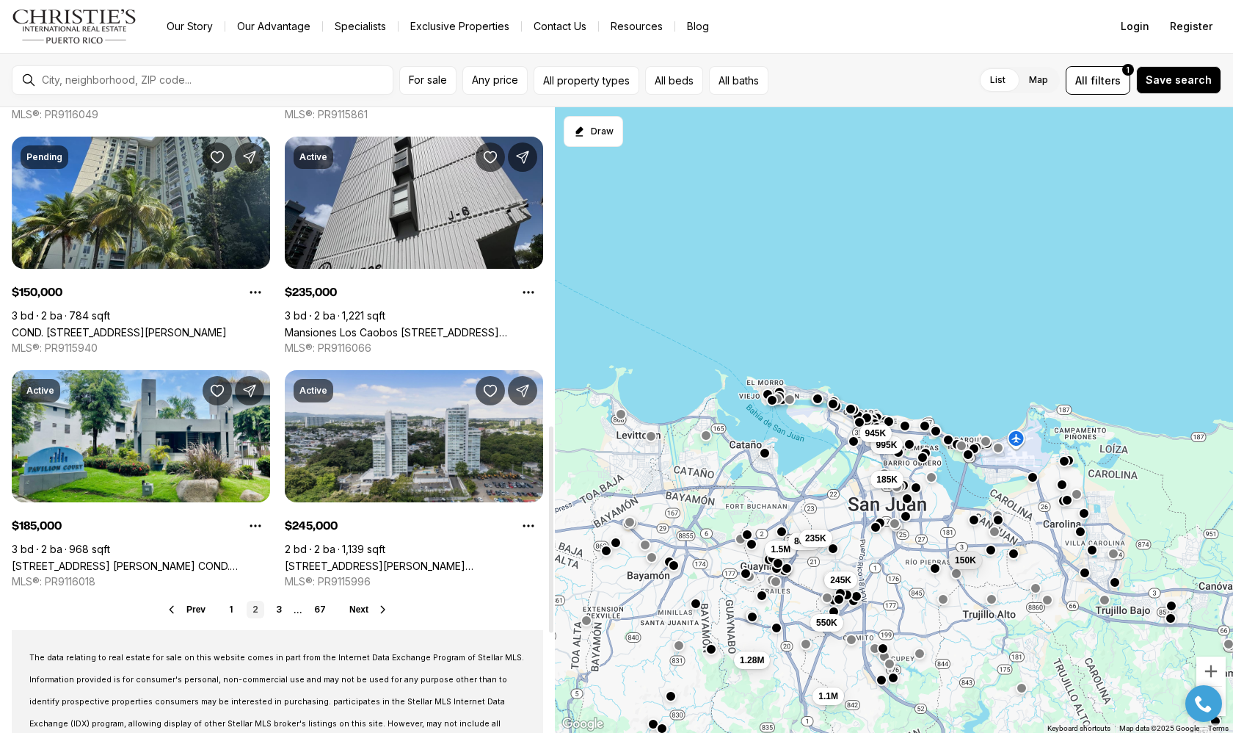
scroll to position [964, 0]
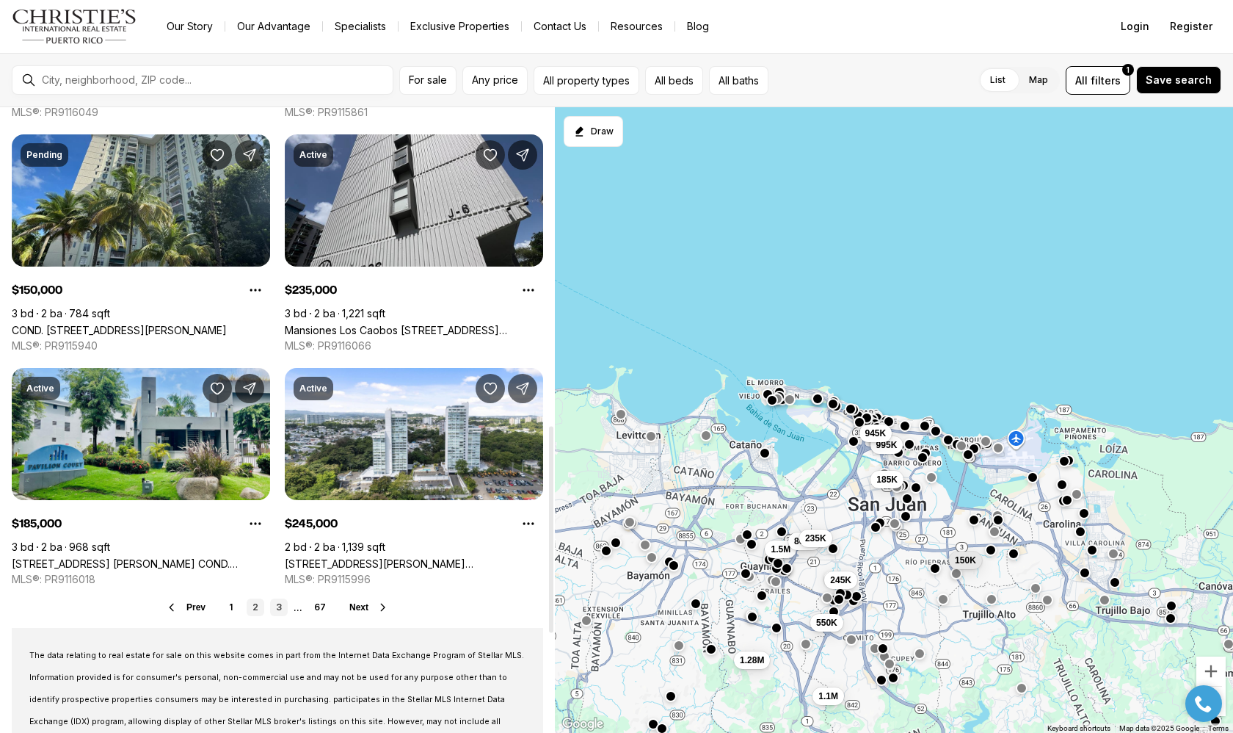
click at [281, 606] on link "3" at bounding box center [279, 607] width 18 height 18
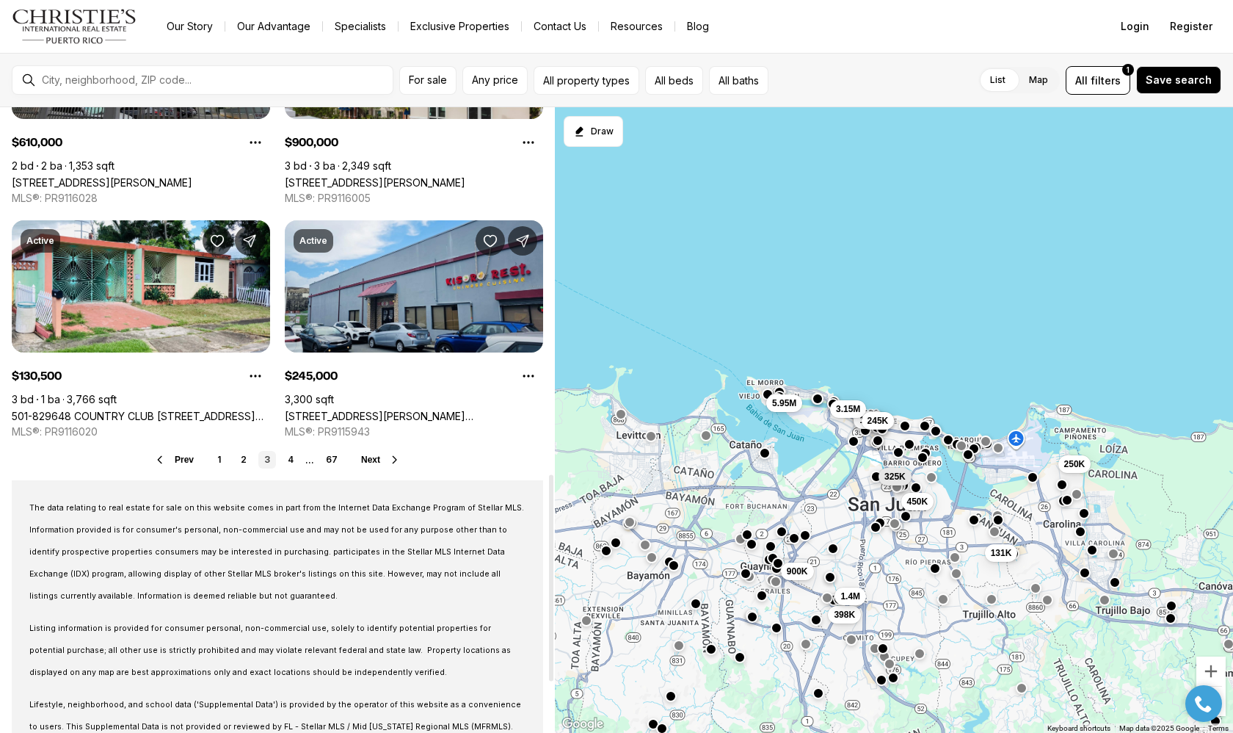
scroll to position [1112, 0]
click at [287, 458] on link "4" at bounding box center [291, 459] width 18 height 18
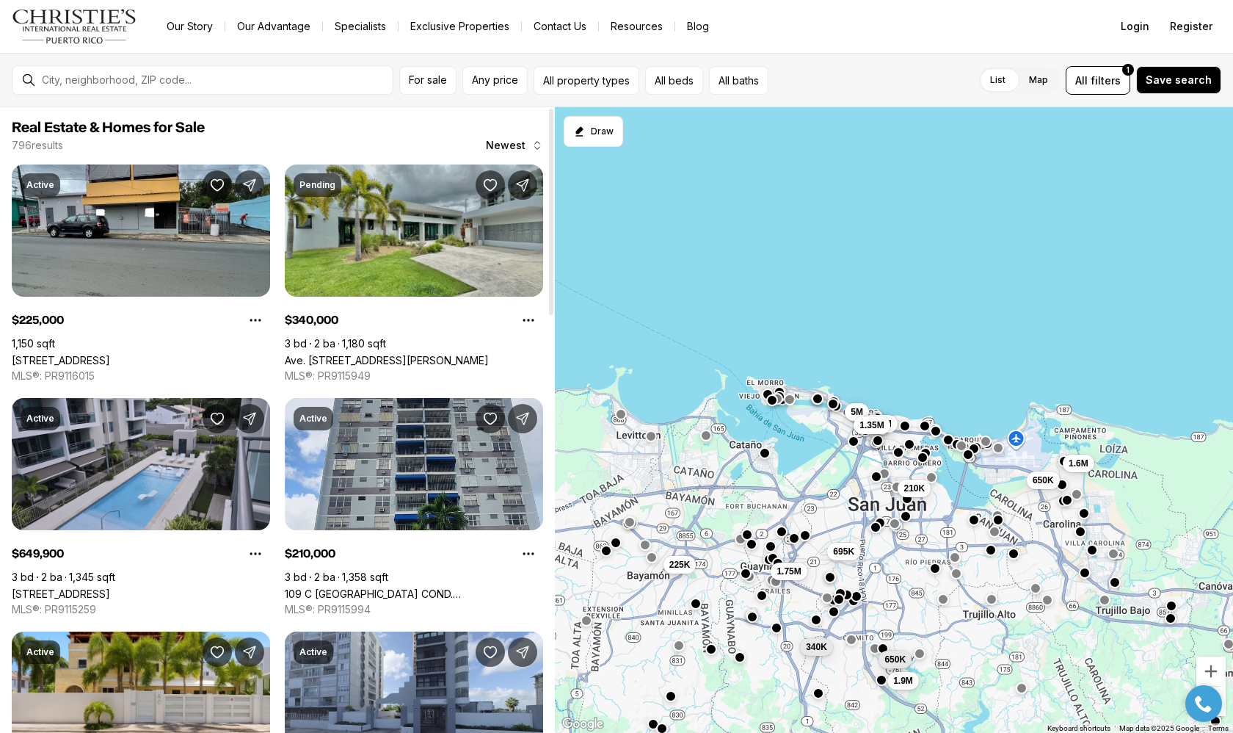
click at [378, 354] on link "Ave. San Ignacio FRAILES #B101, GUAYNABO PR, 00971" at bounding box center [387, 360] width 204 height 12
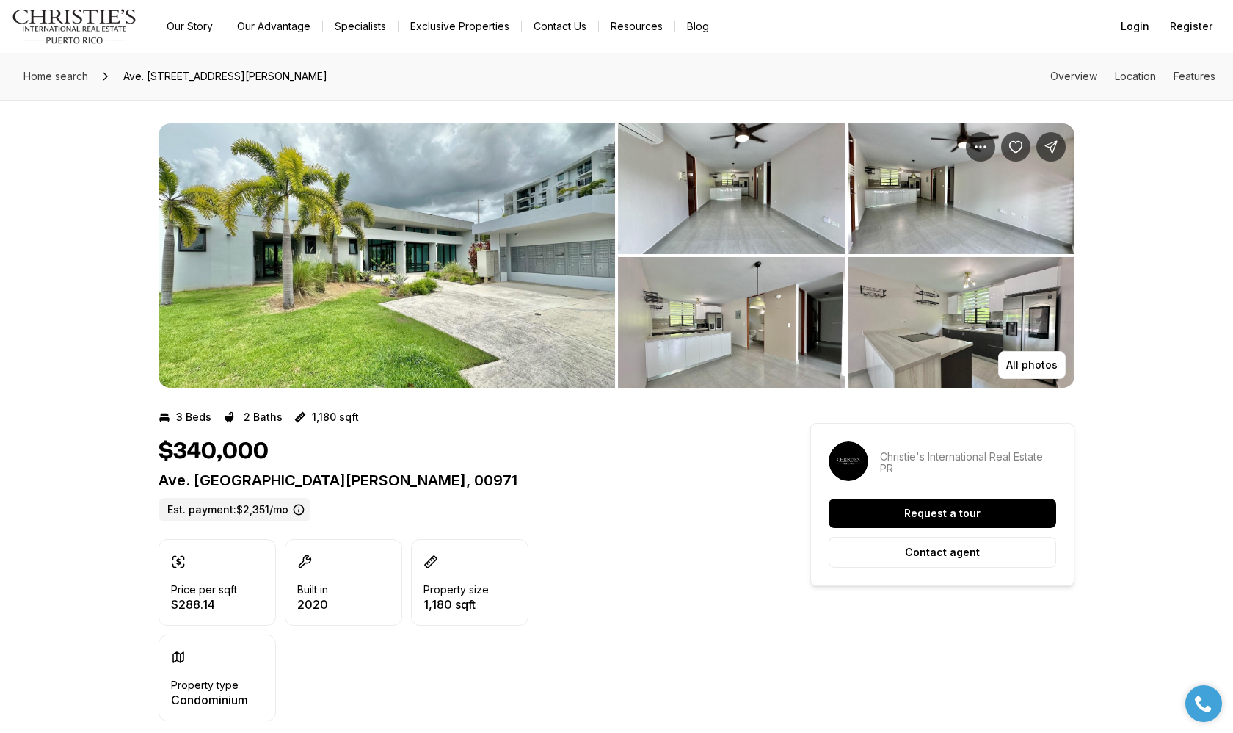
click at [378, 237] on img "View image gallery" at bounding box center [387, 255] width 457 height 264
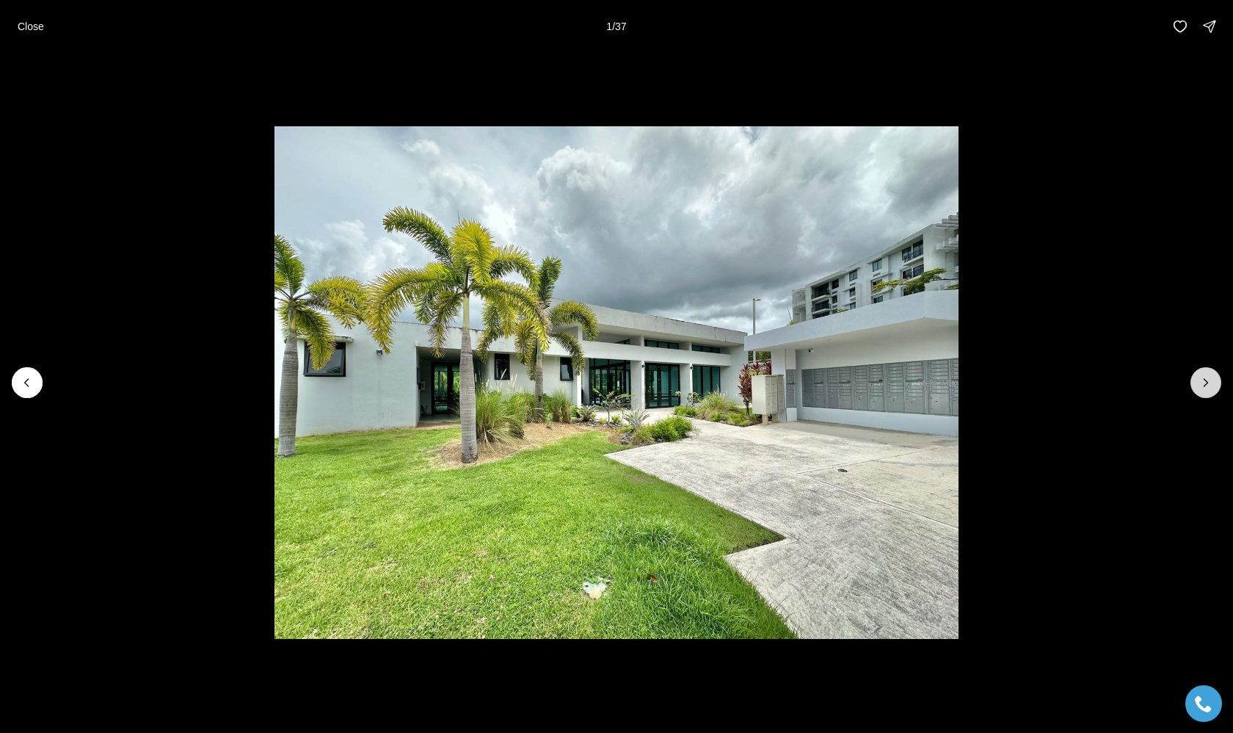
click at [1205, 388] on icon "Next slide" at bounding box center [1206, 382] width 15 height 15
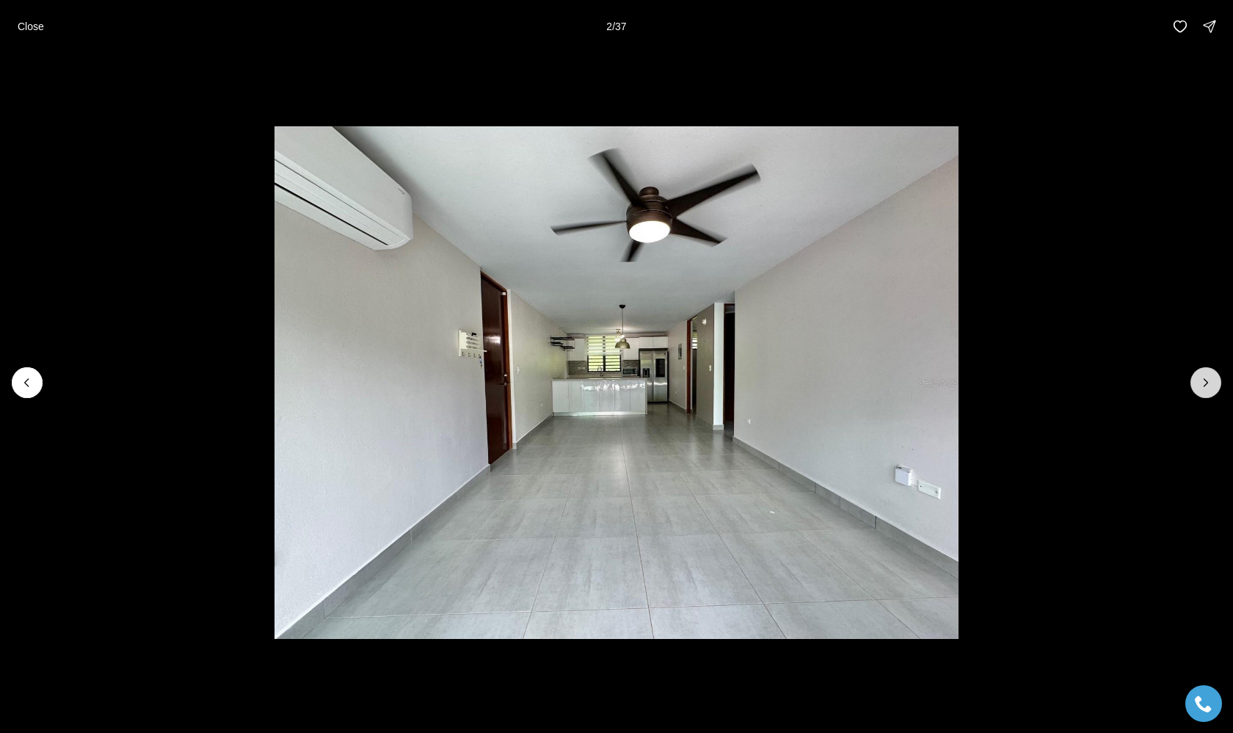
click at [1205, 388] on icon "Next slide" at bounding box center [1206, 382] width 15 height 15
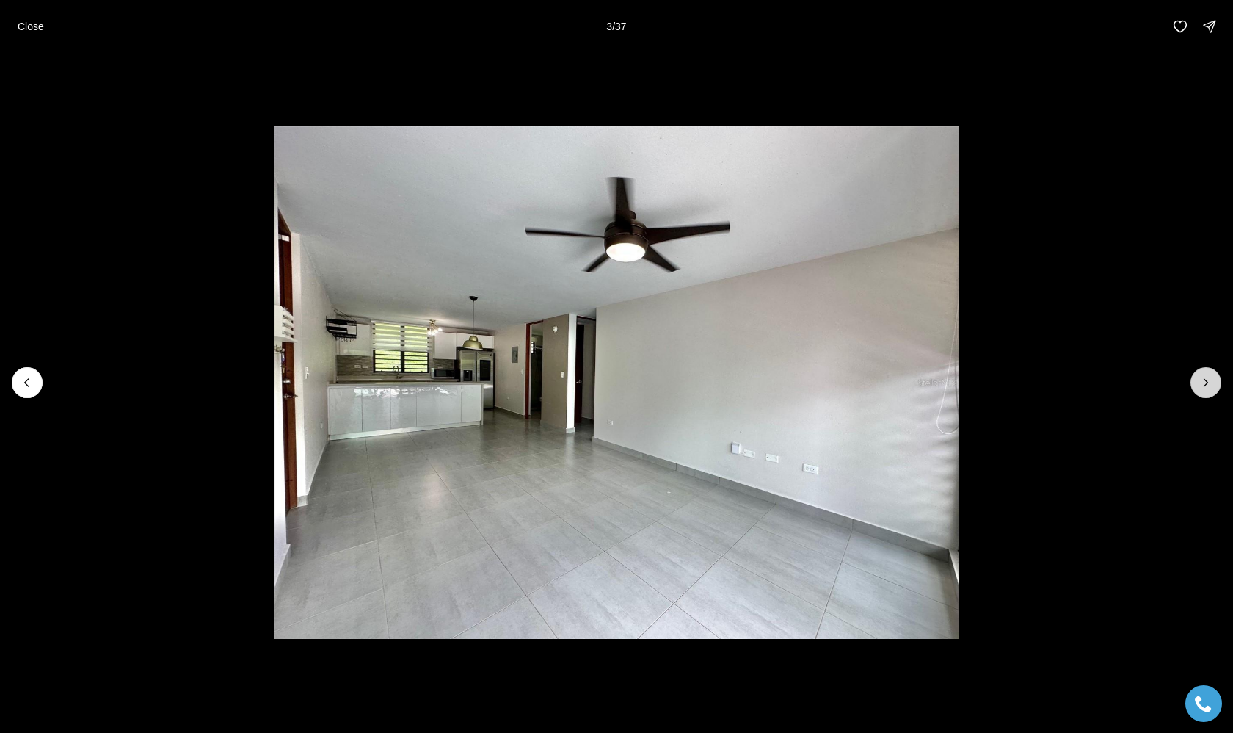
click at [1205, 388] on icon "Next slide" at bounding box center [1206, 382] width 15 height 15
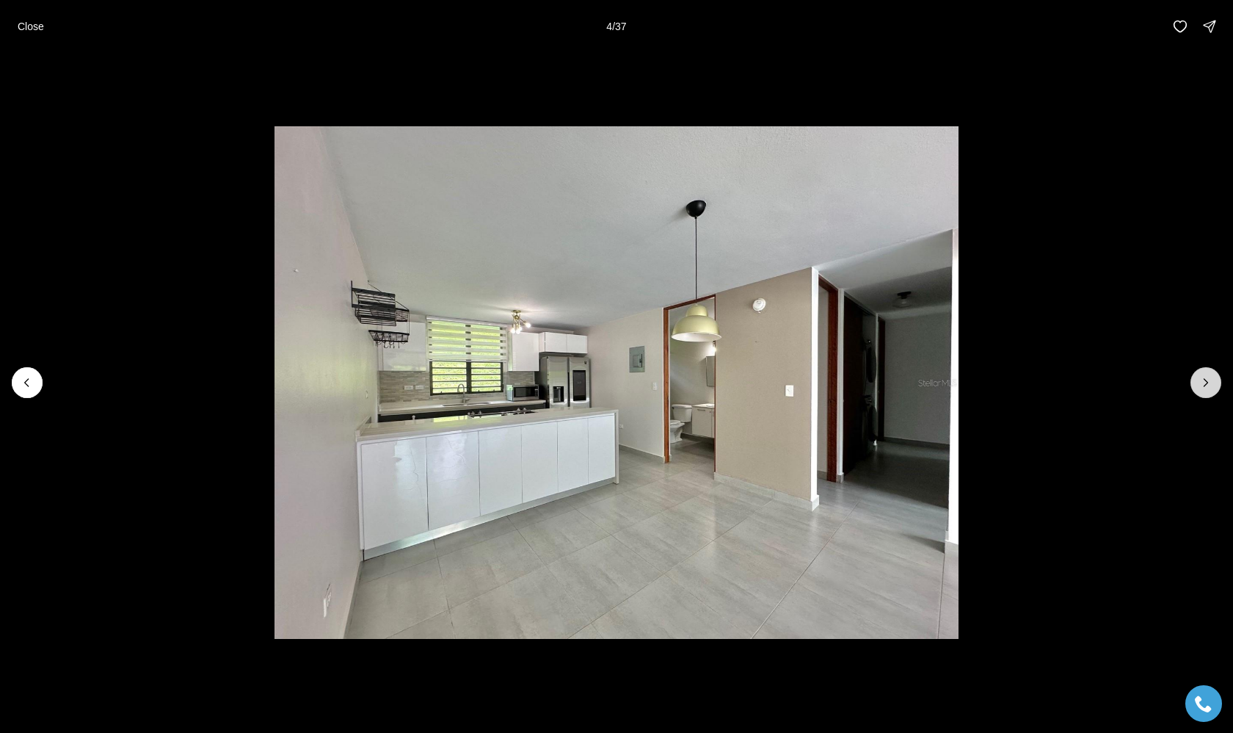
click at [1205, 388] on icon "Next slide" at bounding box center [1206, 382] width 15 height 15
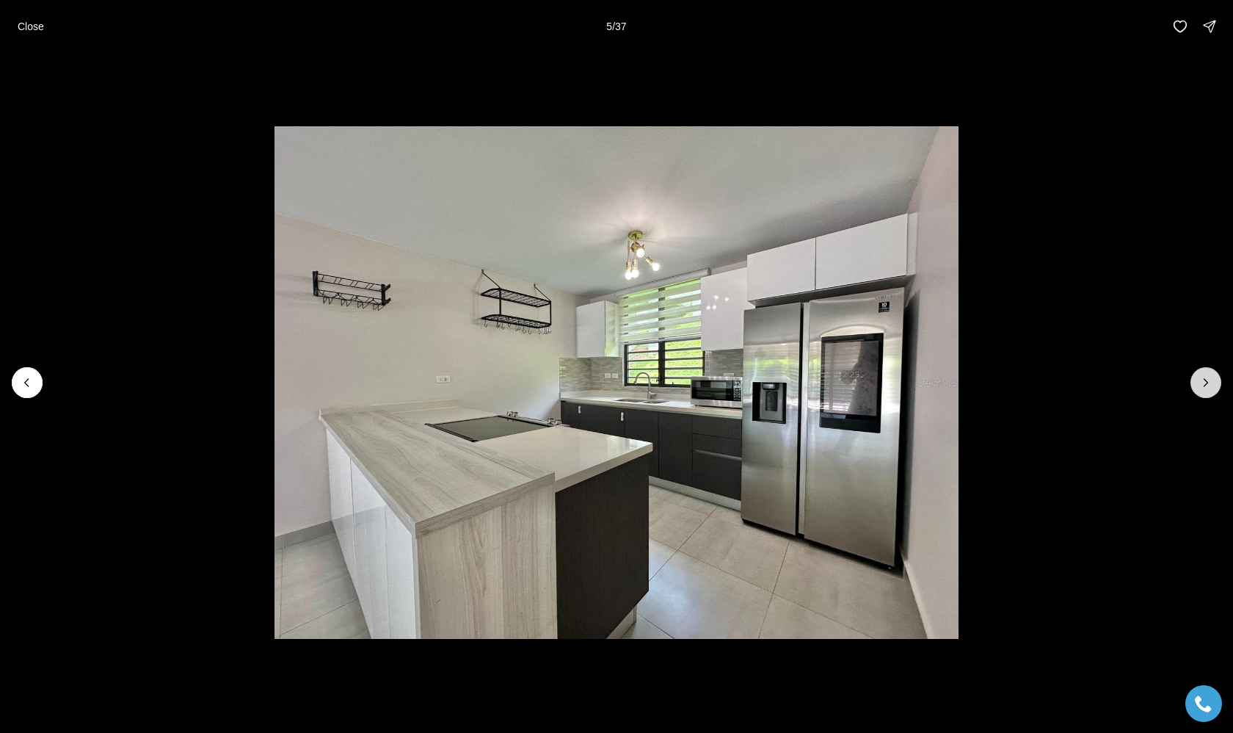
click at [1205, 388] on icon "Next slide" at bounding box center [1206, 382] width 15 height 15
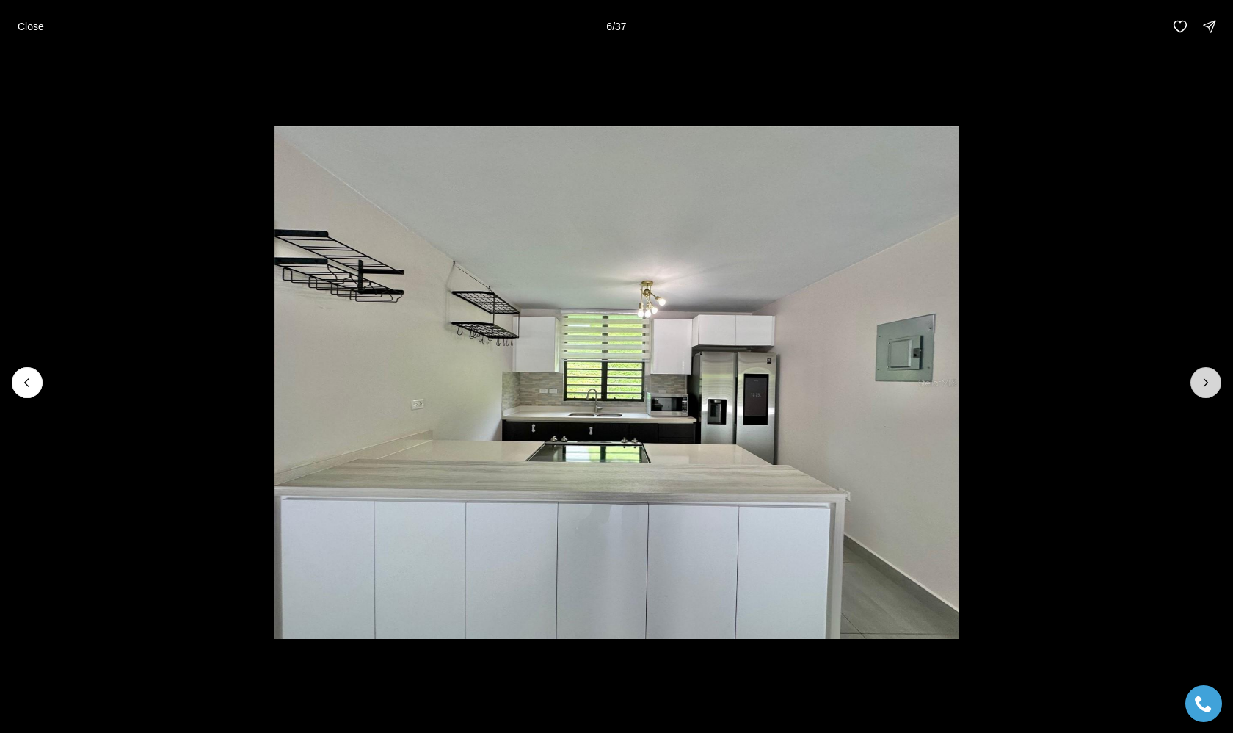
click at [1205, 388] on icon "Next slide" at bounding box center [1206, 382] width 15 height 15
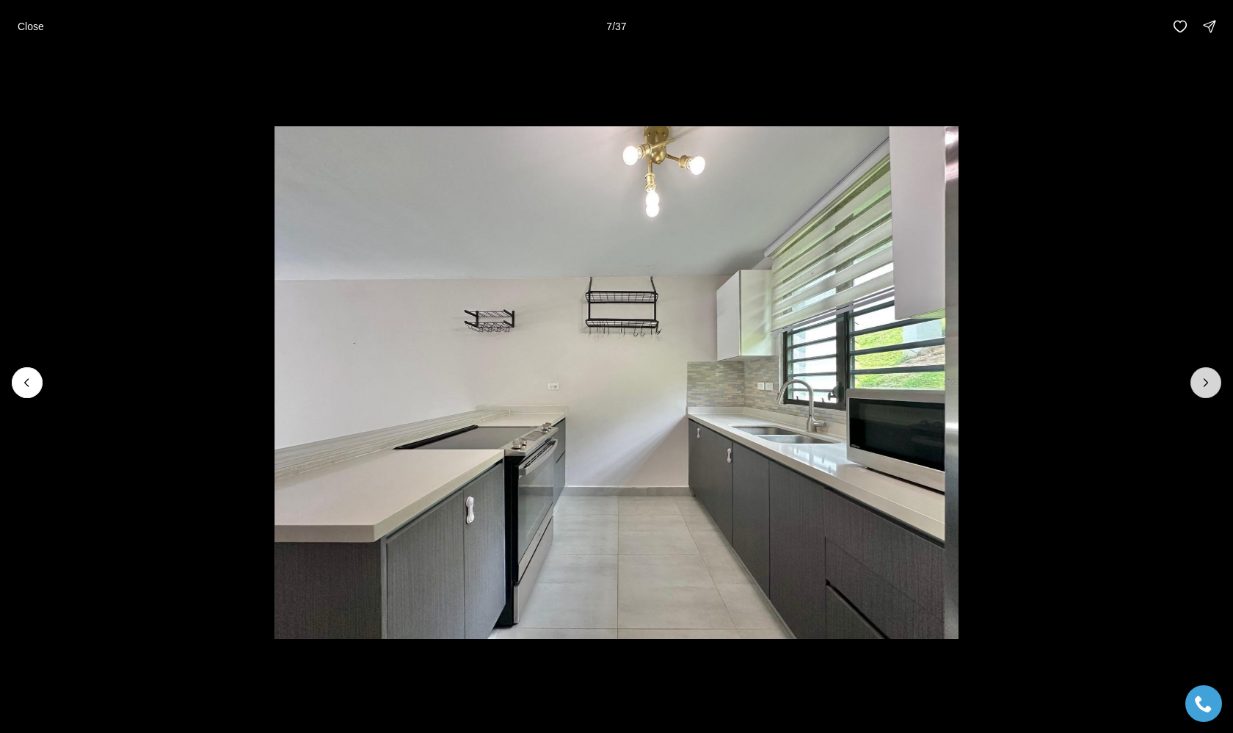
click at [1205, 388] on icon "Next slide" at bounding box center [1206, 382] width 15 height 15
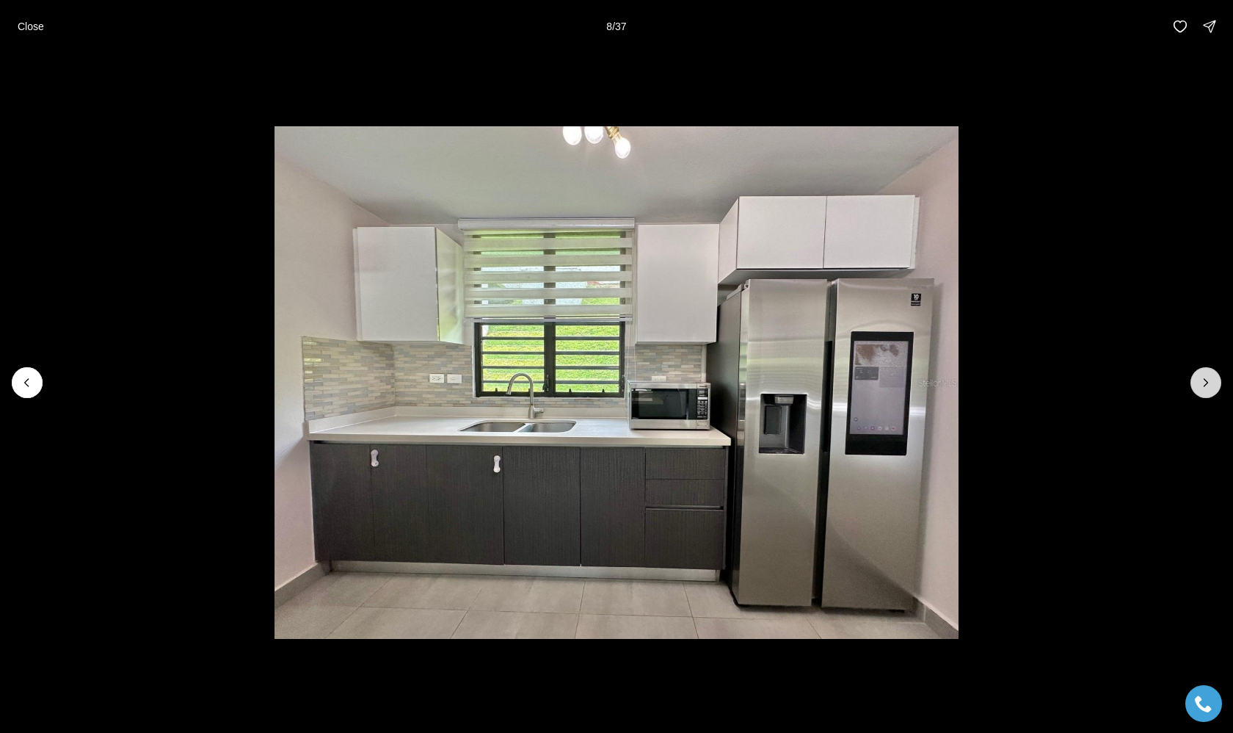
click at [1205, 388] on icon "Next slide" at bounding box center [1206, 382] width 15 height 15
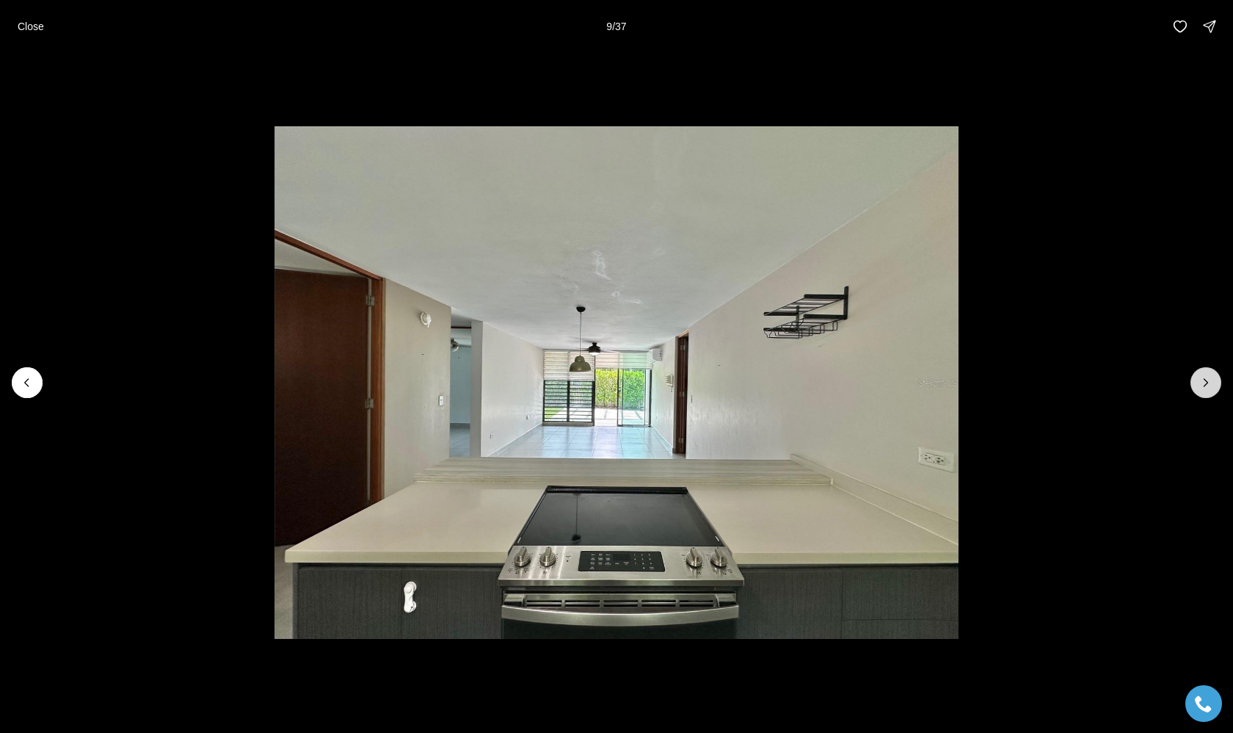
click at [1205, 388] on icon "Next slide" at bounding box center [1206, 382] width 15 height 15
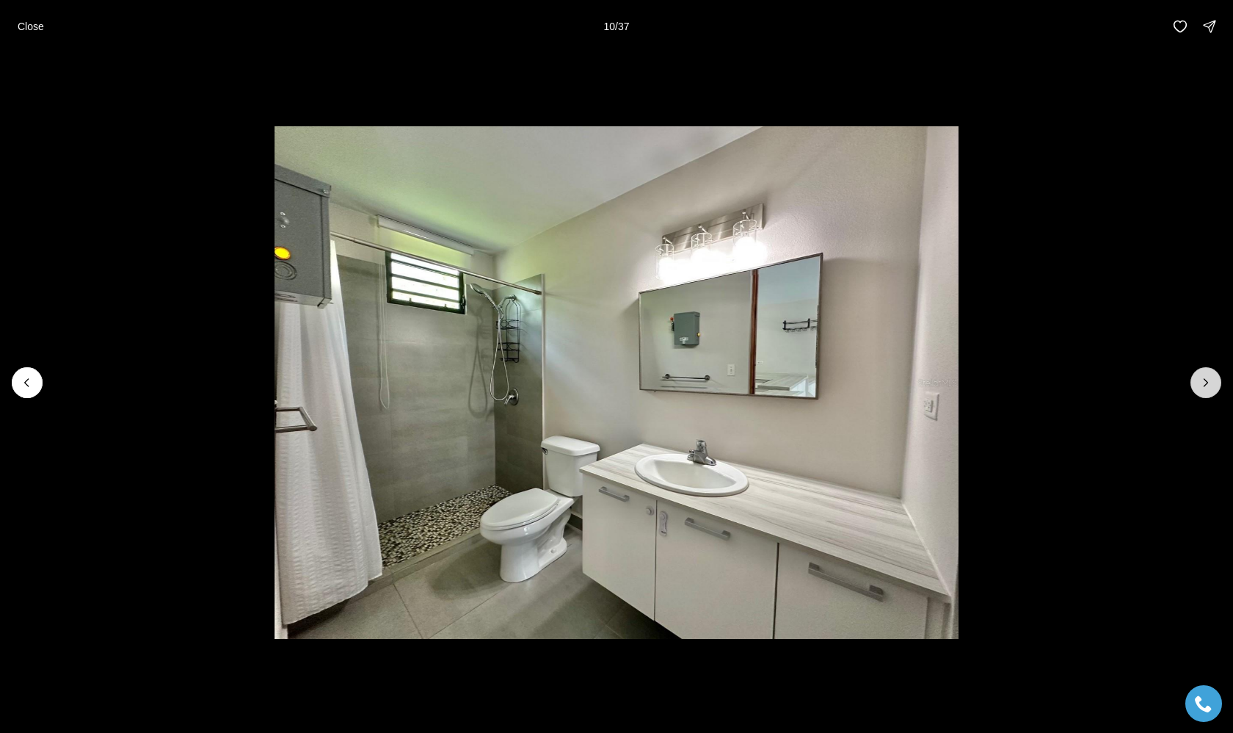
click at [1205, 388] on icon "Next slide" at bounding box center [1206, 382] width 15 height 15
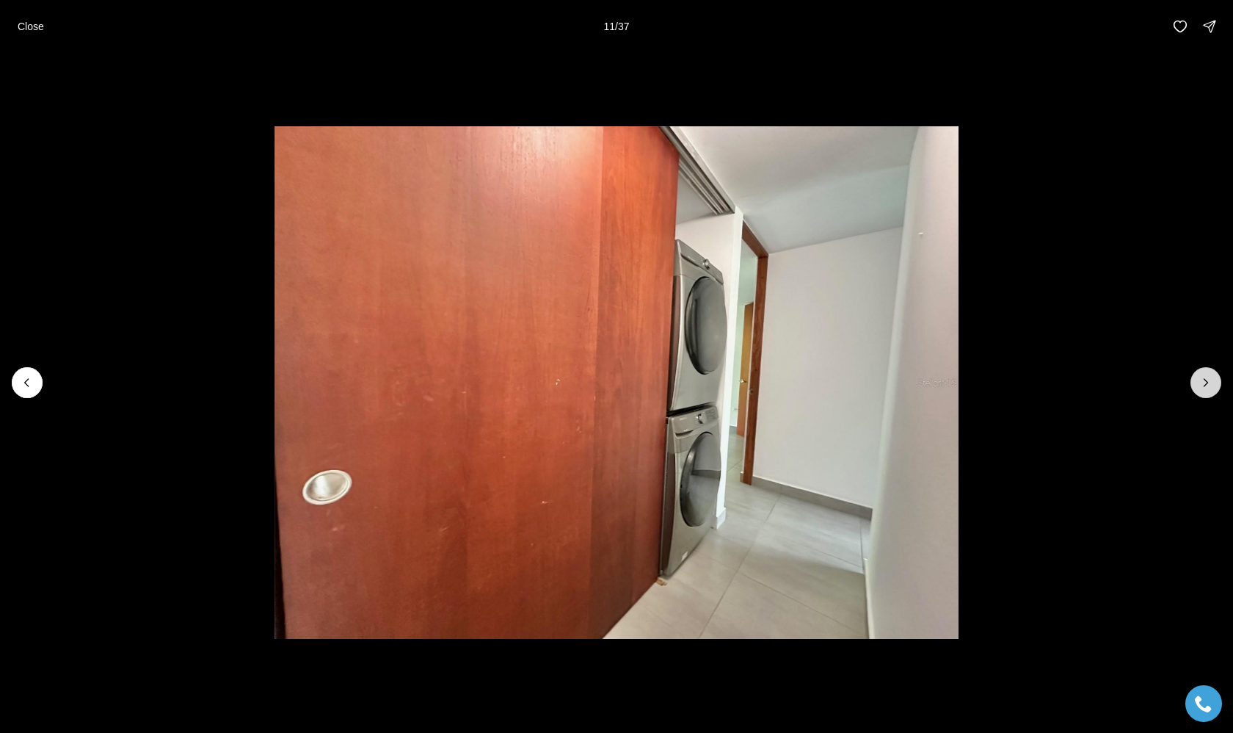
click at [1205, 388] on icon "Next slide" at bounding box center [1206, 382] width 15 height 15
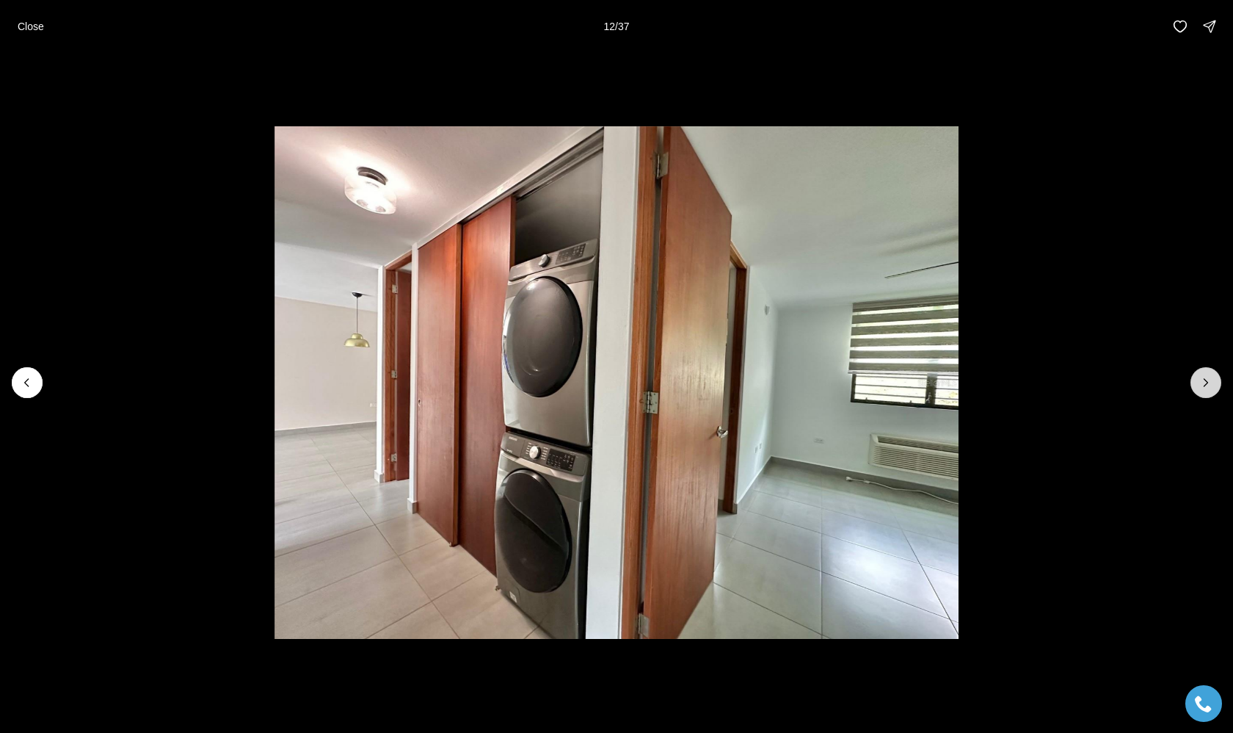
click at [1205, 388] on icon "Next slide" at bounding box center [1206, 382] width 15 height 15
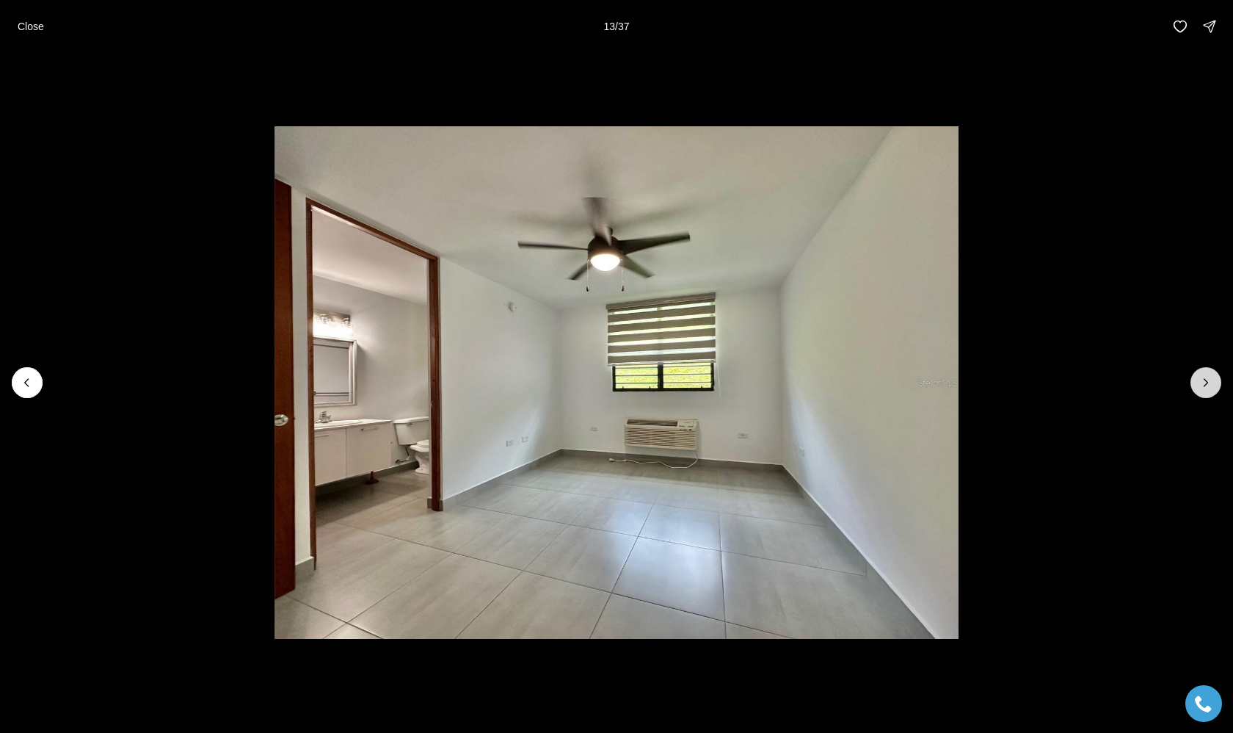
click at [1205, 388] on icon "Next slide" at bounding box center [1206, 382] width 15 height 15
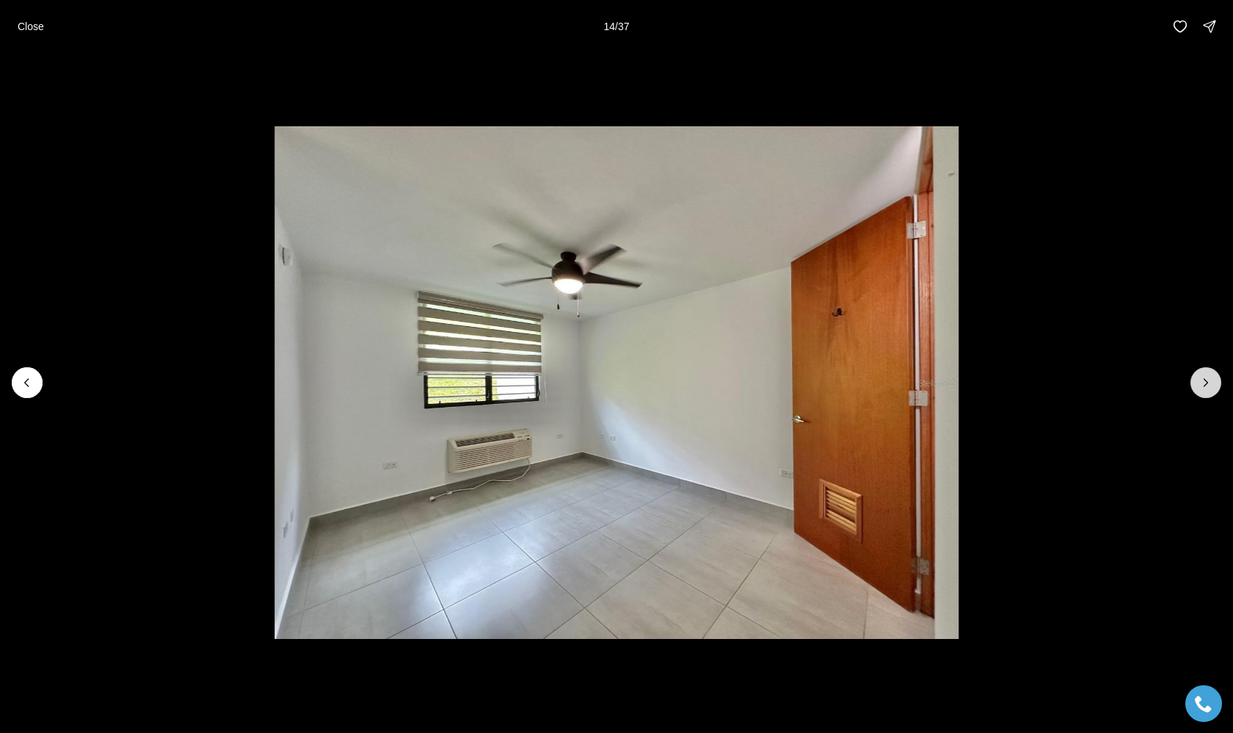
click at [1205, 388] on icon "Next slide" at bounding box center [1206, 382] width 15 height 15
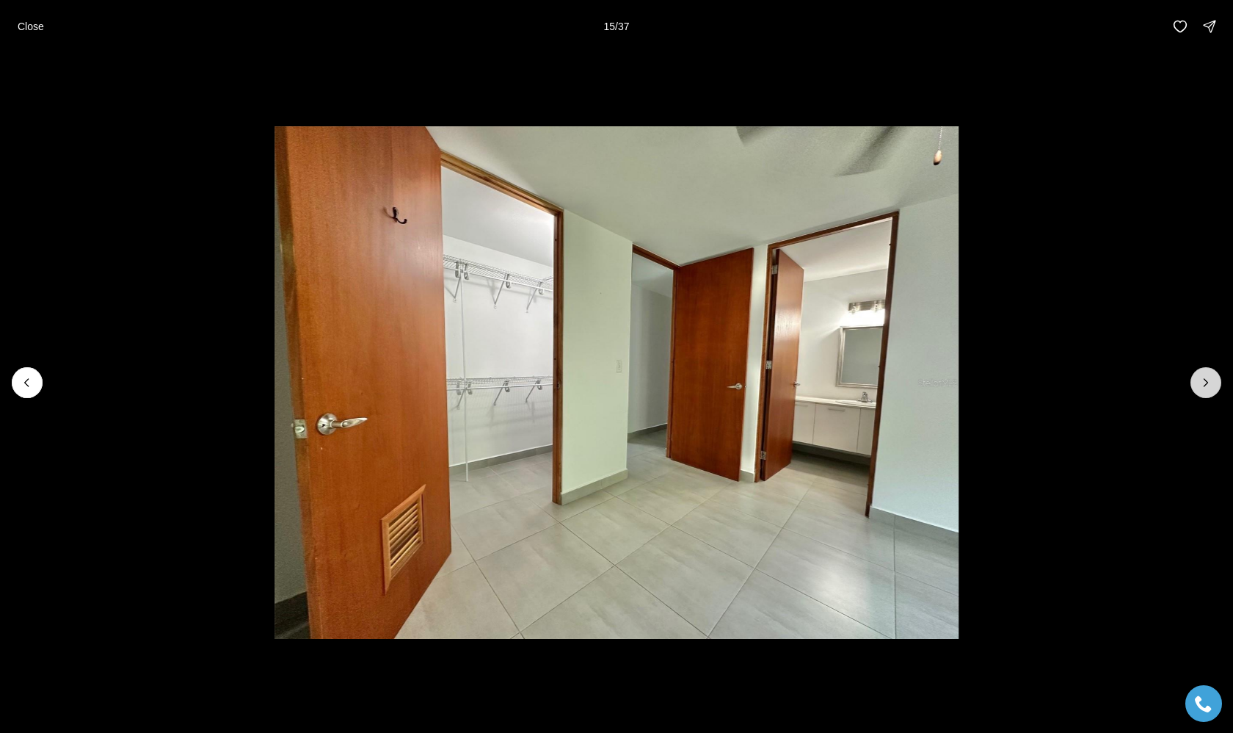
click at [1205, 388] on icon "Next slide" at bounding box center [1206, 382] width 15 height 15
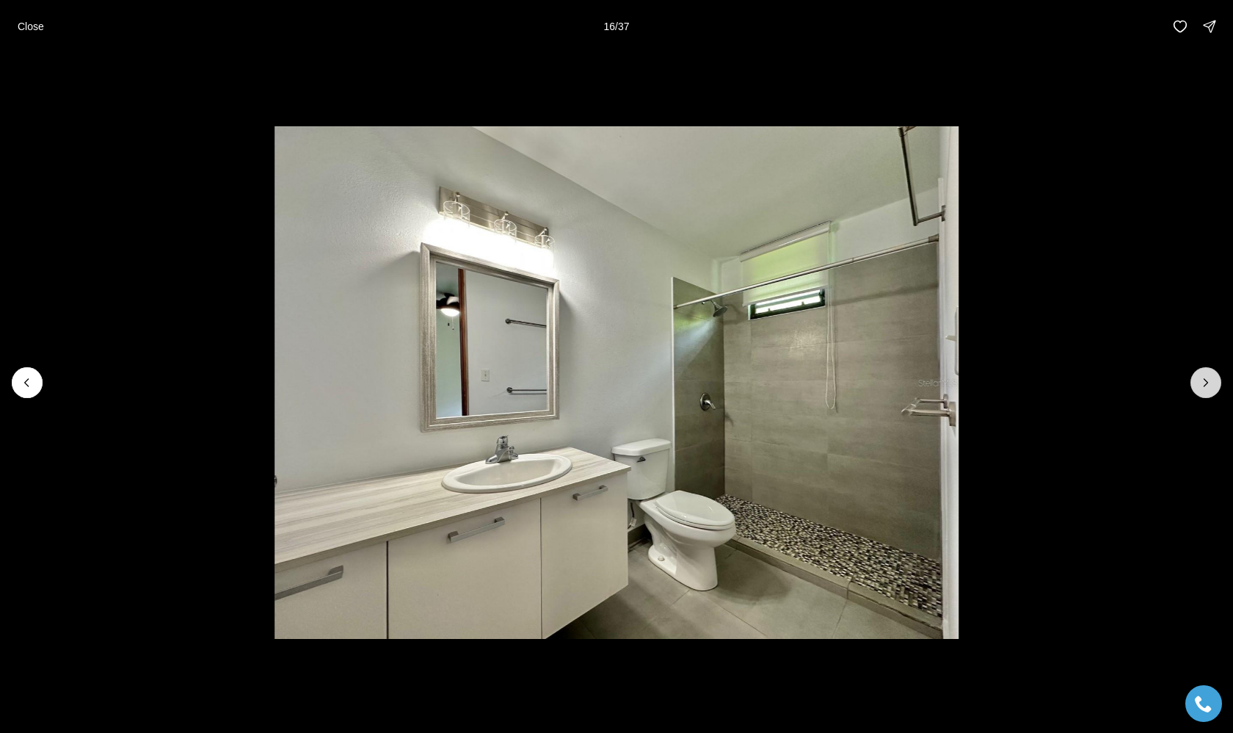
click at [1205, 388] on icon "Next slide" at bounding box center [1206, 382] width 15 height 15
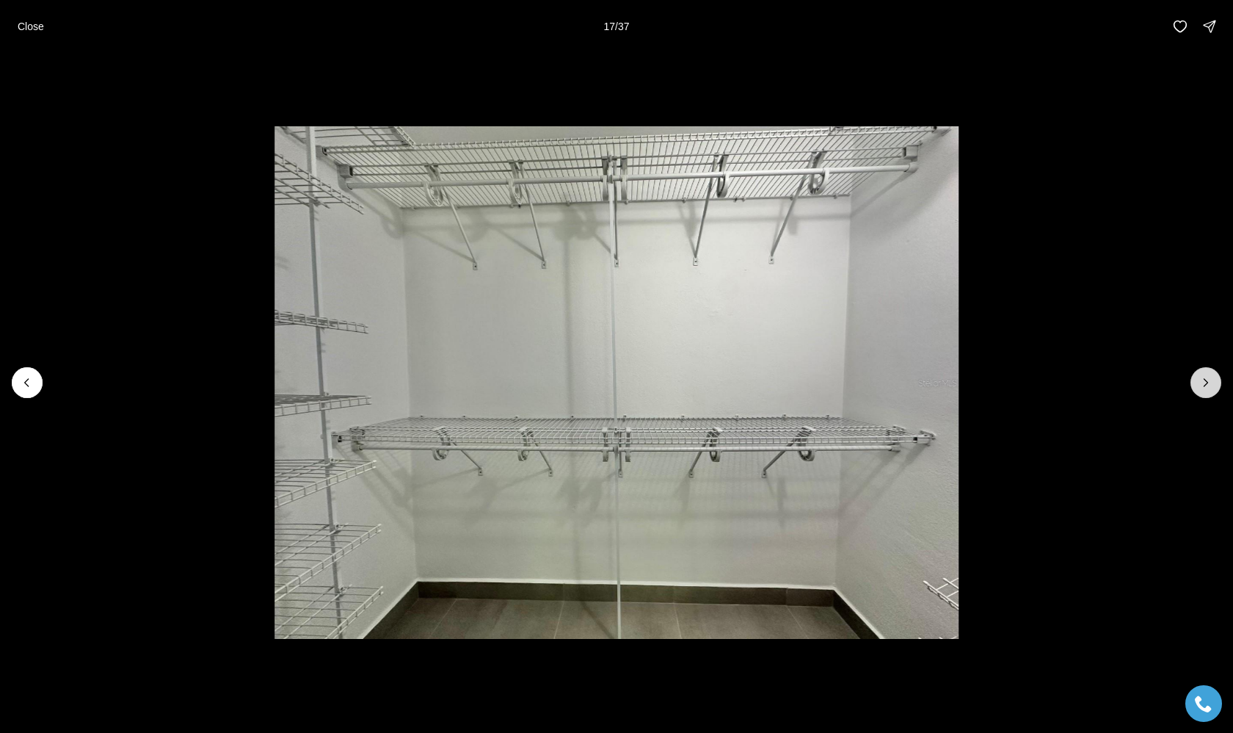
click at [1205, 388] on icon "Next slide" at bounding box center [1206, 382] width 15 height 15
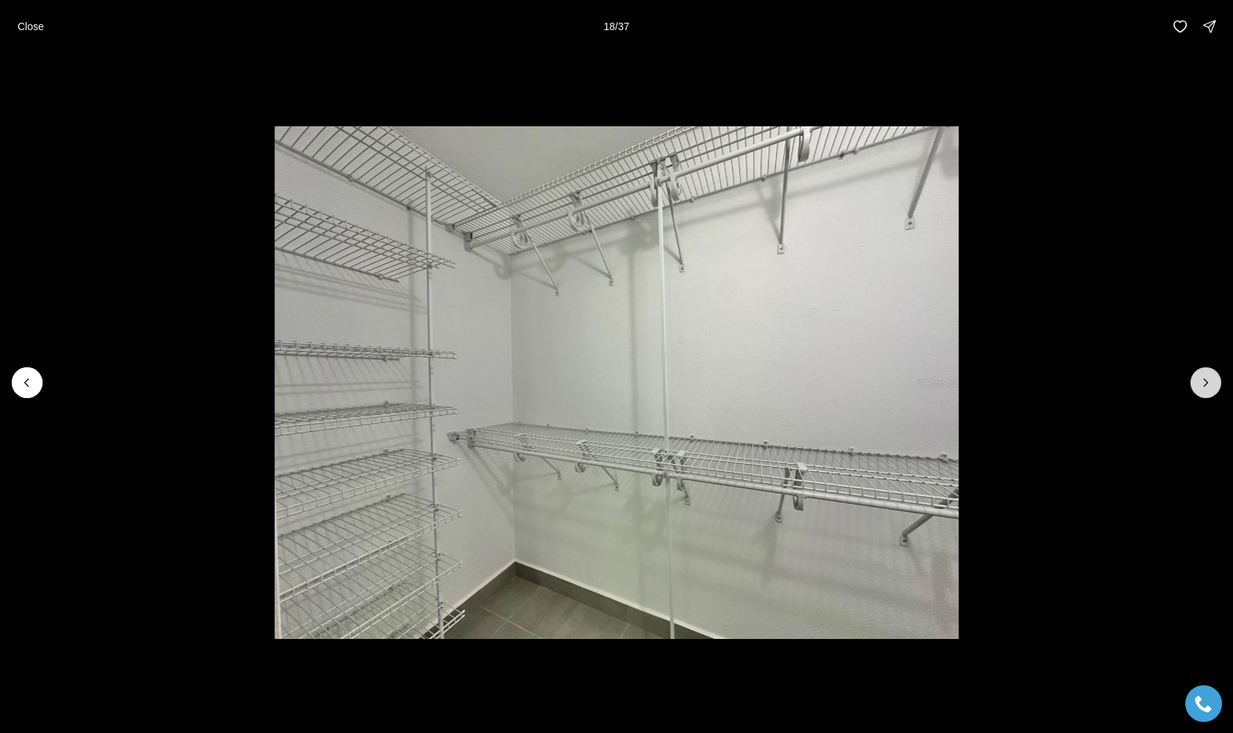
click at [1205, 388] on icon "Next slide" at bounding box center [1206, 382] width 15 height 15
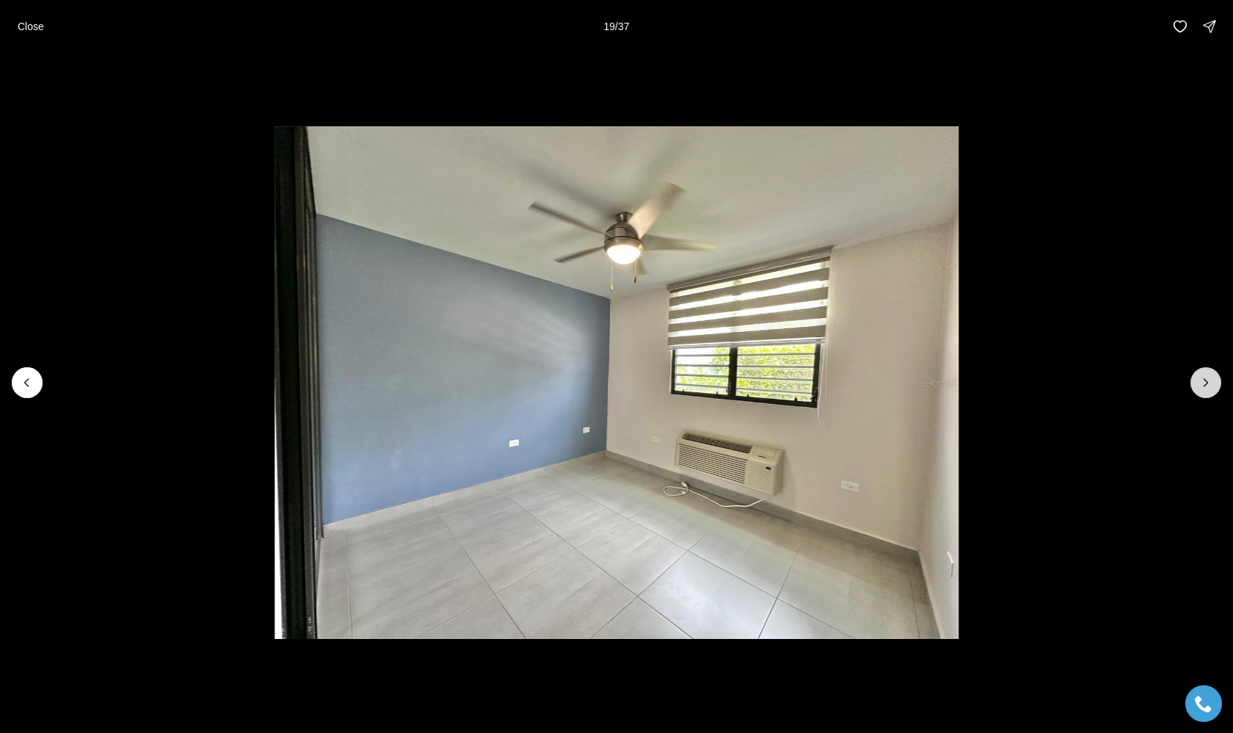
click at [1205, 388] on icon "Next slide" at bounding box center [1206, 382] width 15 height 15
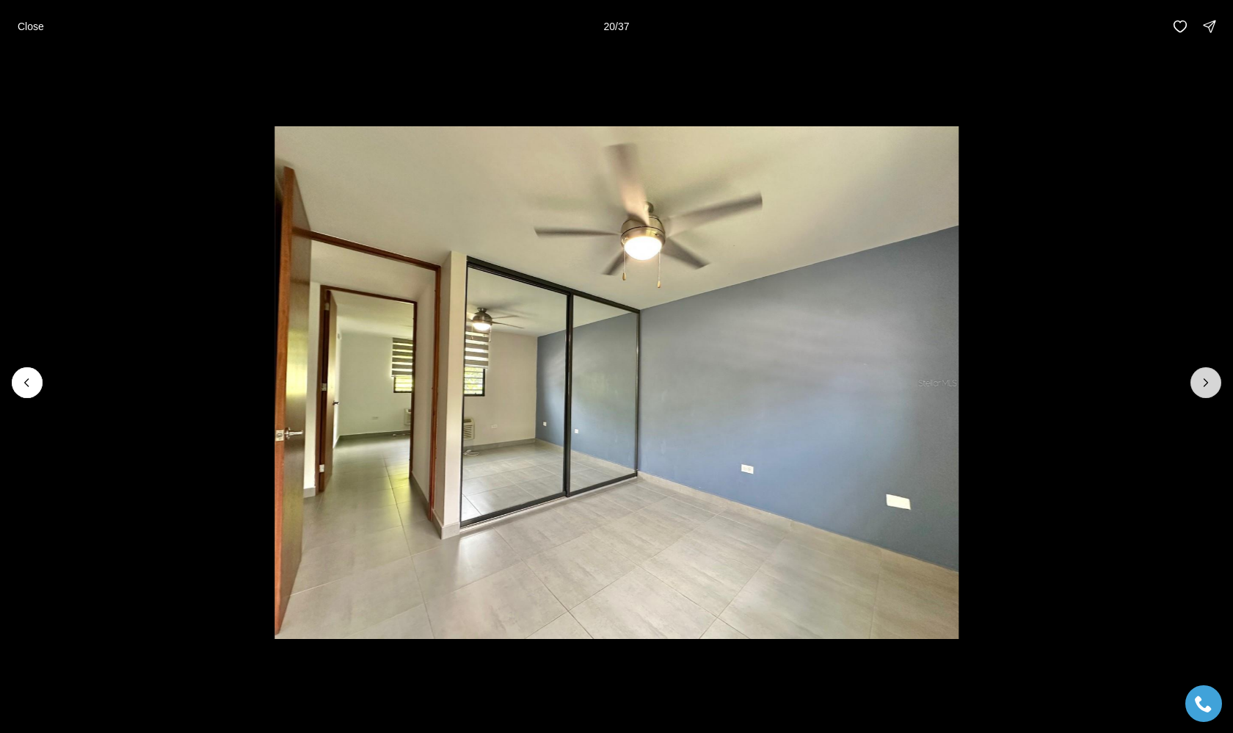
click at [1205, 388] on icon "Next slide" at bounding box center [1206, 382] width 15 height 15
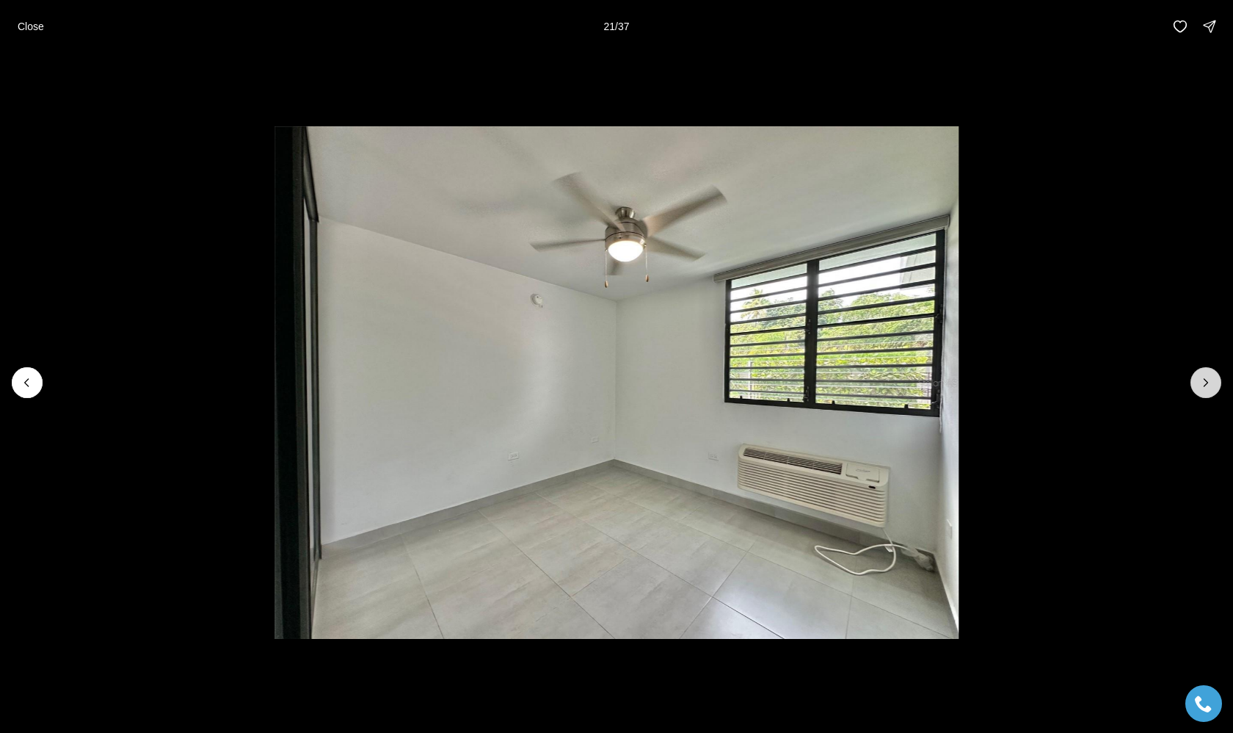
click at [1205, 388] on icon "Next slide" at bounding box center [1206, 382] width 15 height 15
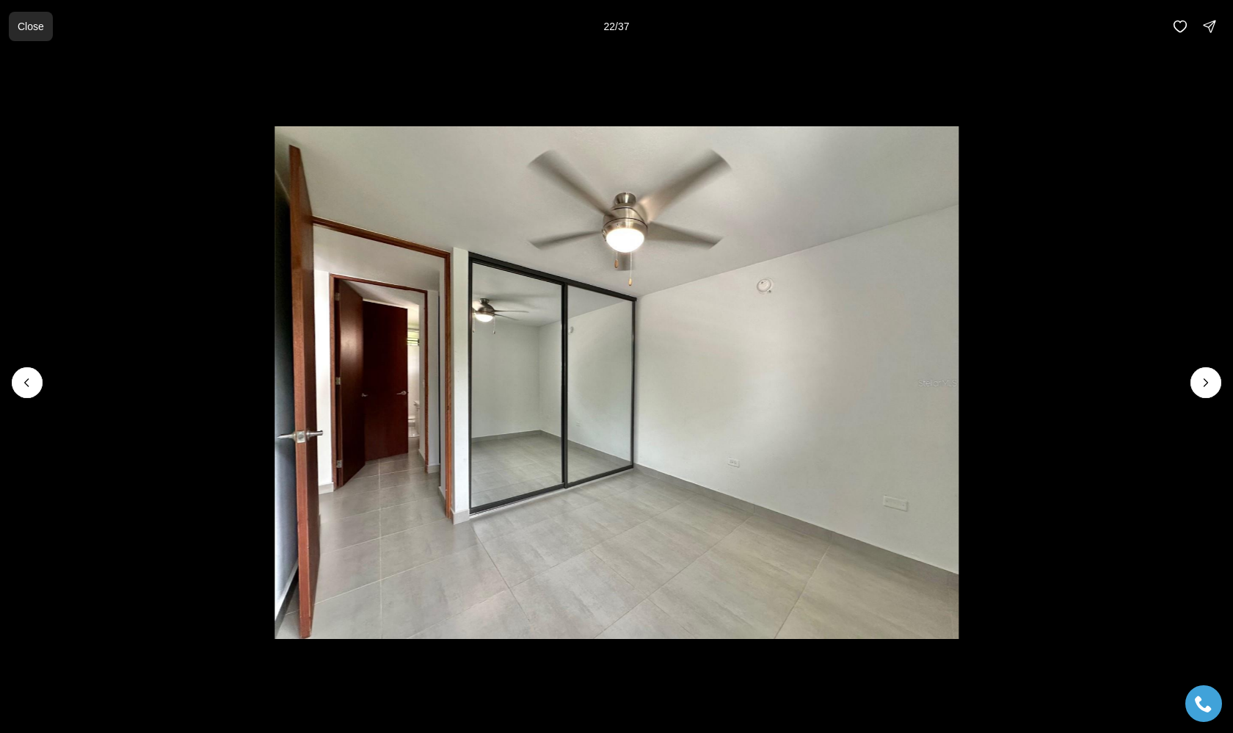
click at [35, 31] on p "Close" at bounding box center [31, 27] width 26 height 12
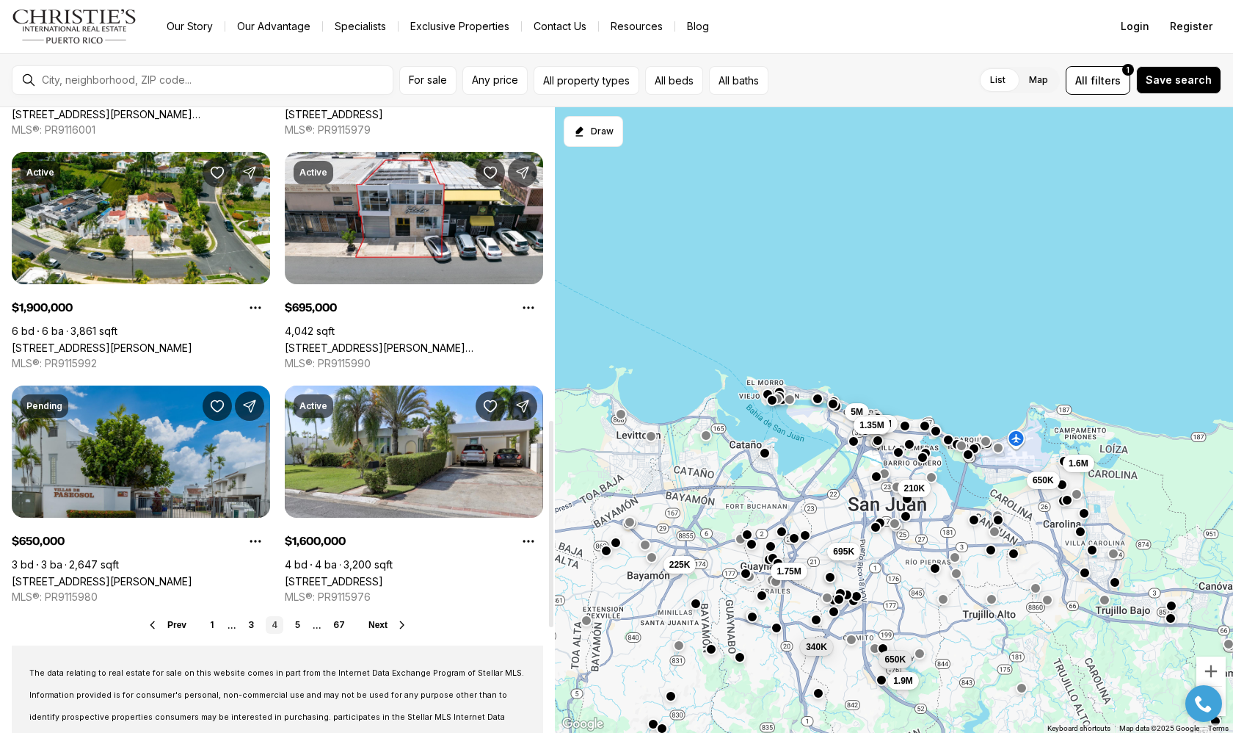
scroll to position [947, 0]
click at [300, 624] on link "5" at bounding box center [298, 624] width 18 height 18
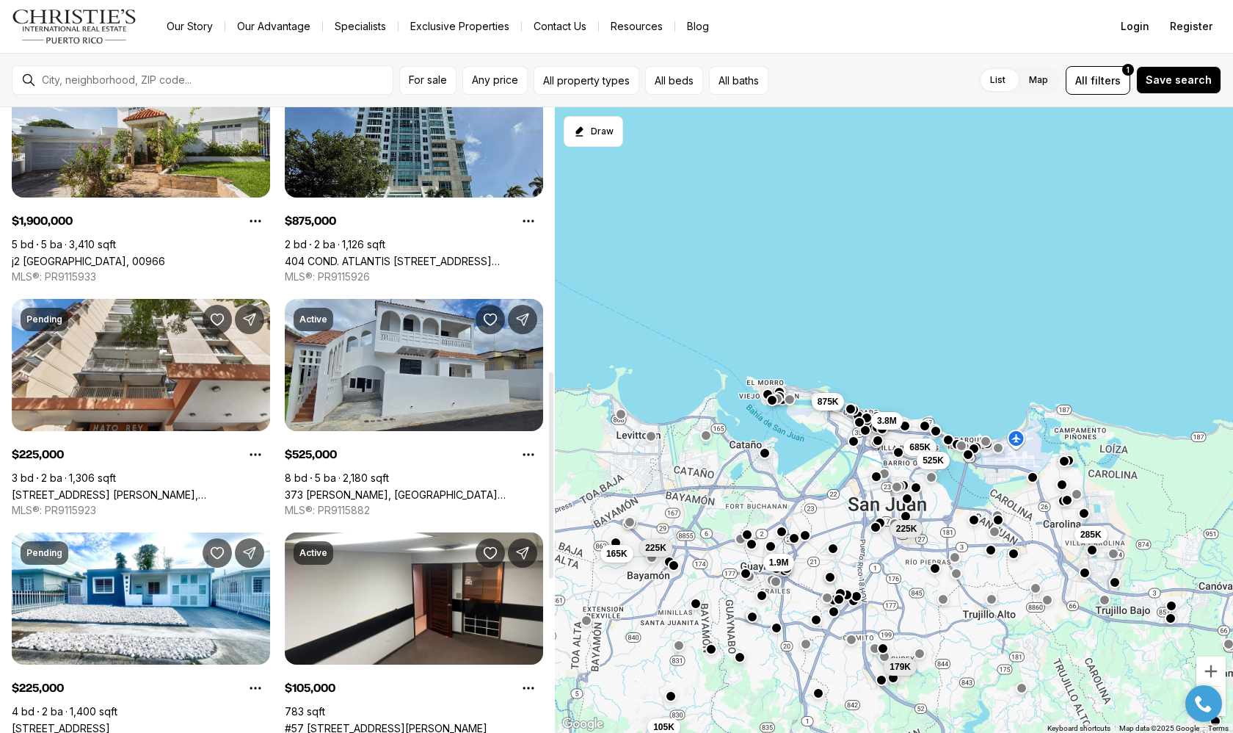
scroll to position [802, 0]
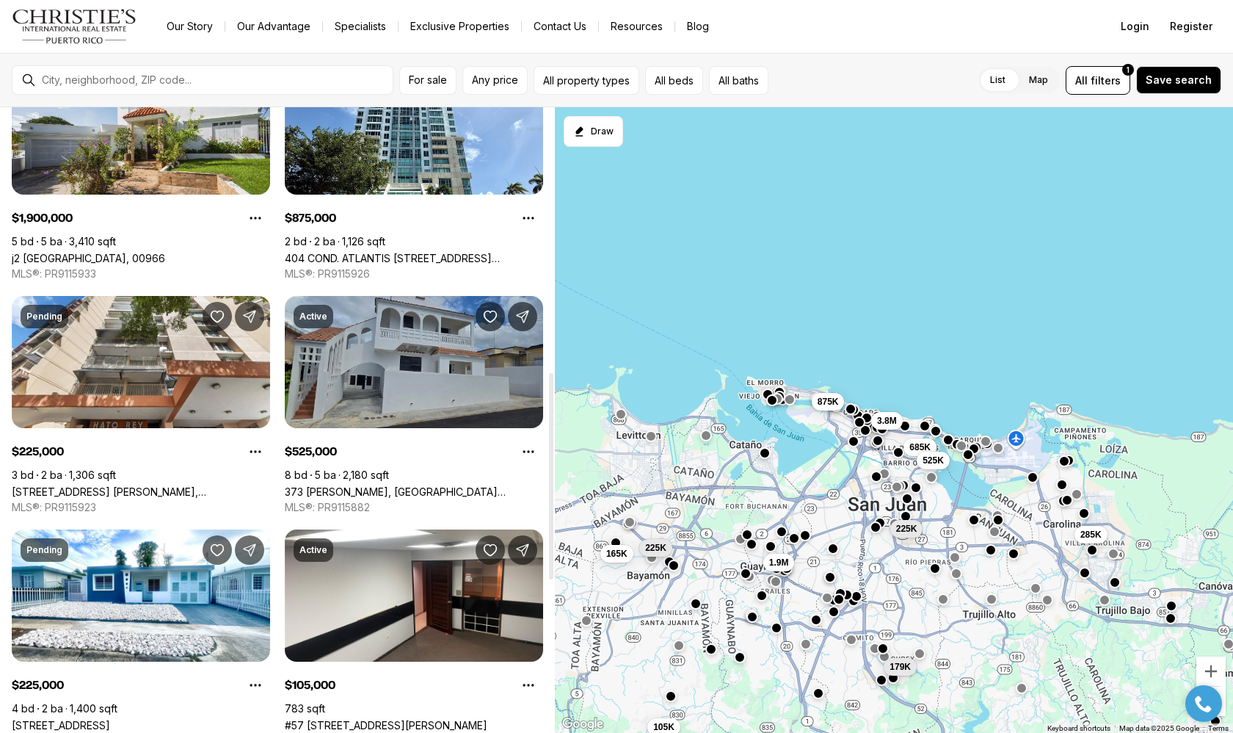
click at [421, 485] on link "373 [PERSON_NAME], [GEOGRAPHIC_DATA][PERSON_NAME], 00901" at bounding box center [414, 491] width 258 height 12
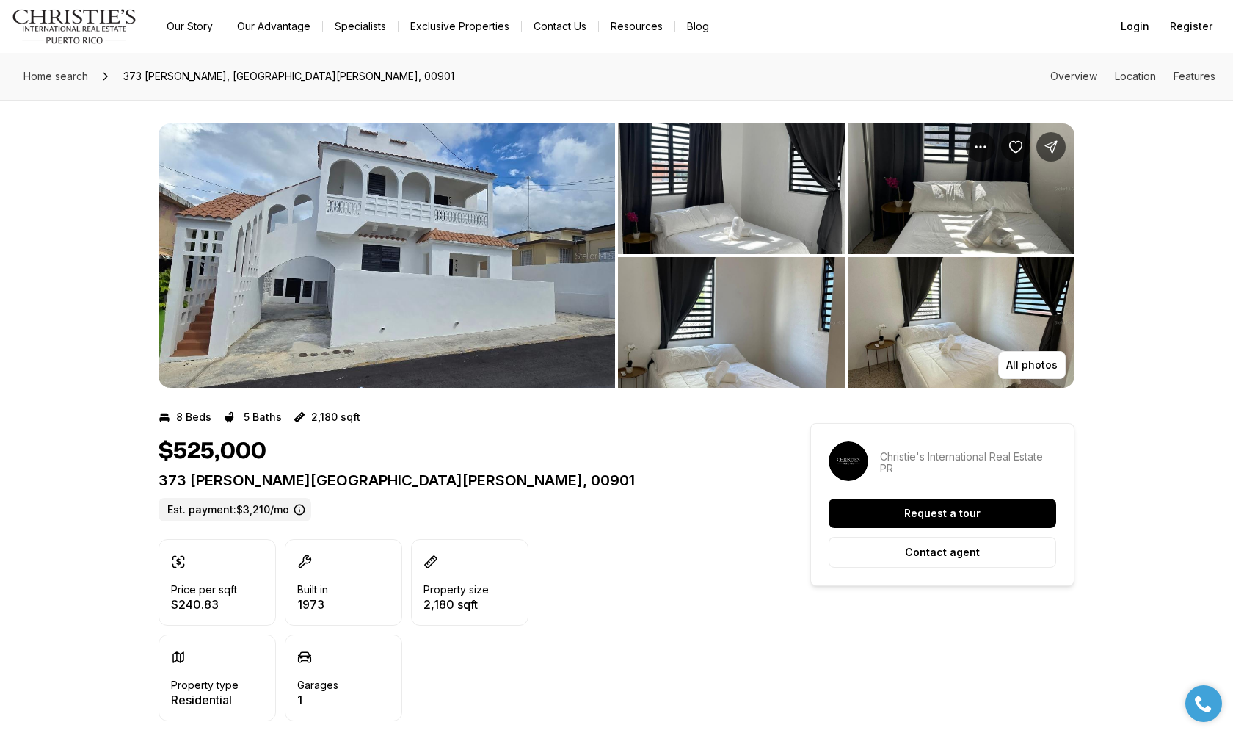
click at [440, 322] on img "View image gallery" at bounding box center [387, 255] width 457 height 264
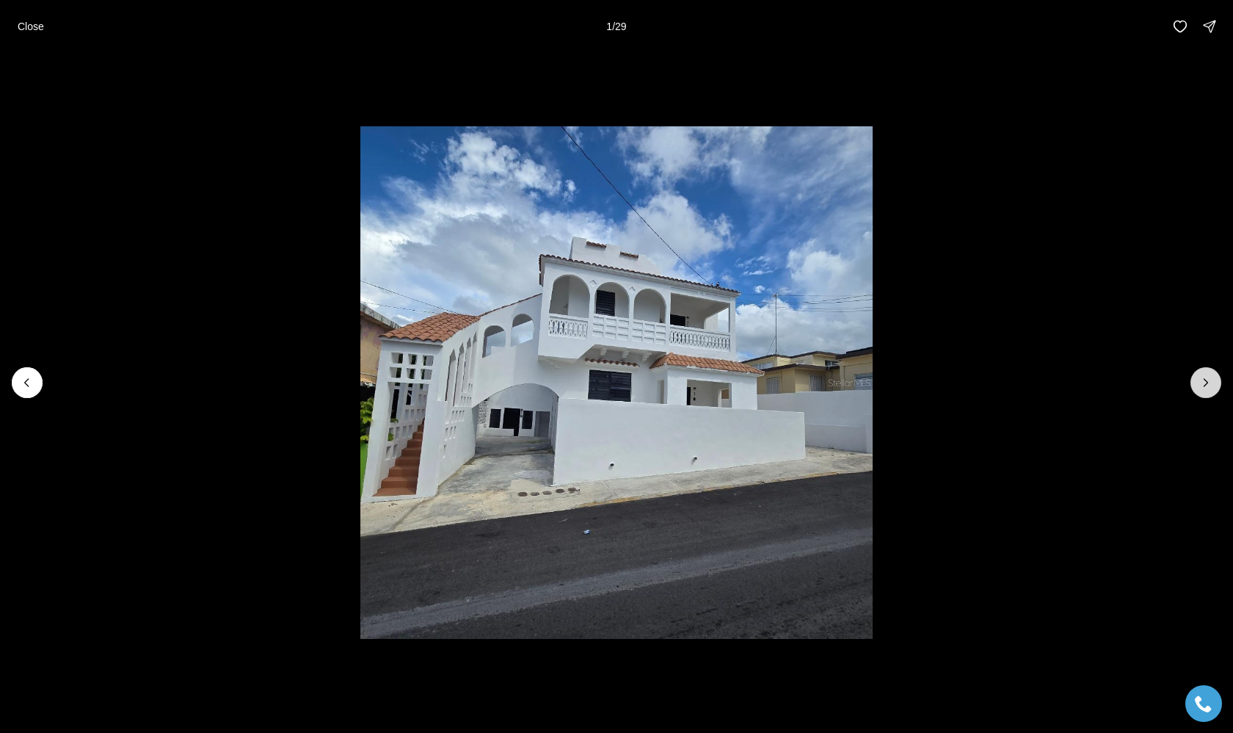
click at [1205, 384] on icon "Next slide" at bounding box center [1206, 382] width 15 height 15
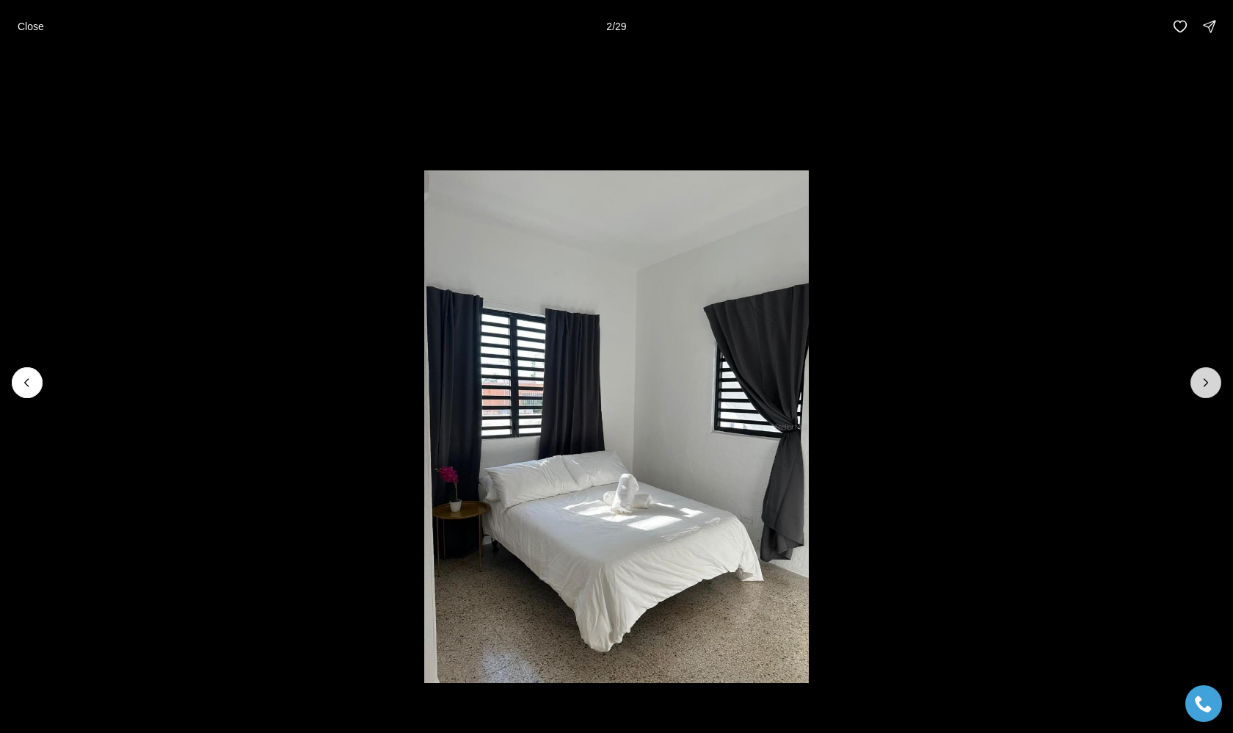
click at [1205, 384] on icon "Next slide" at bounding box center [1206, 382] width 15 height 15
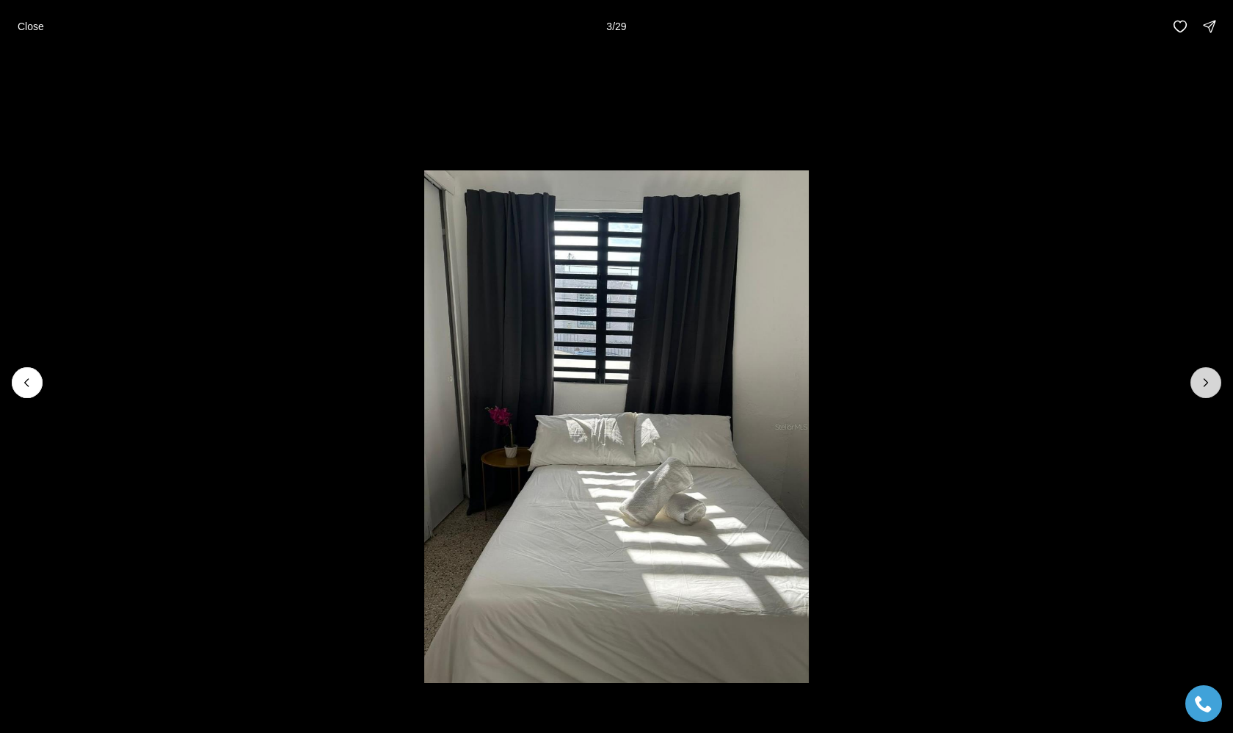
click at [1205, 384] on icon "Next slide" at bounding box center [1206, 382] width 15 height 15
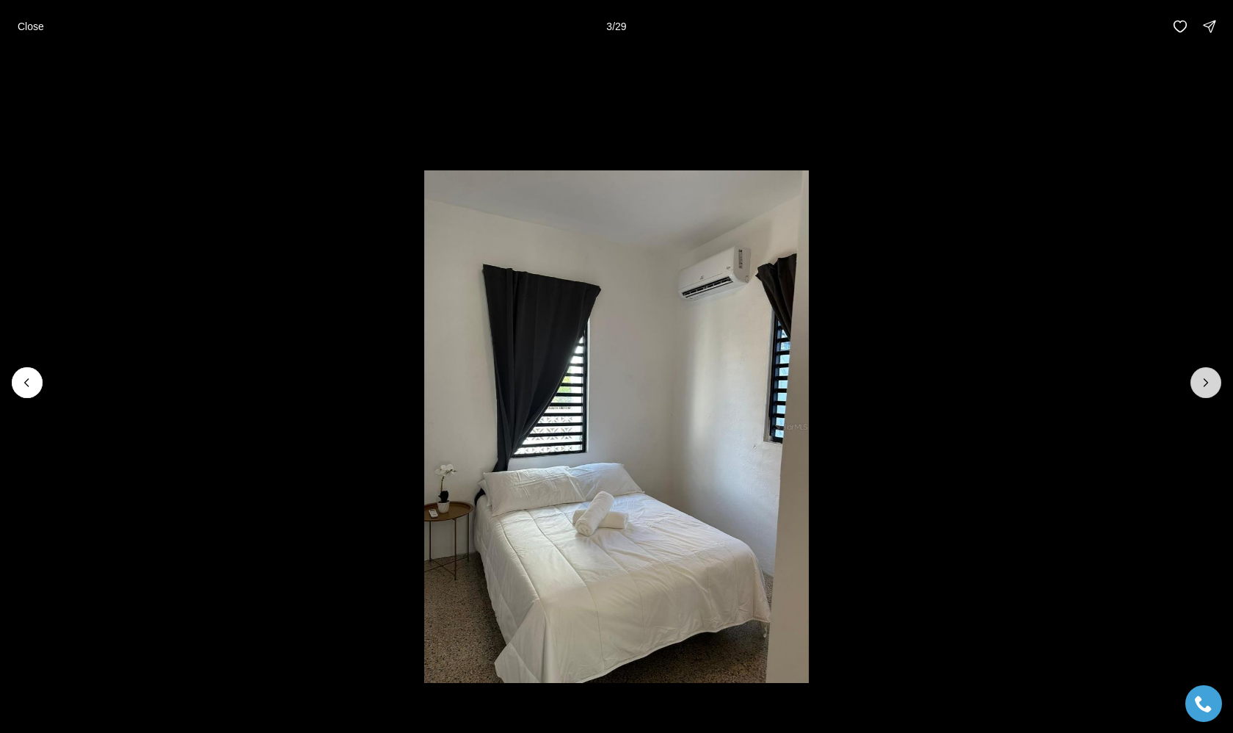
click at [1205, 384] on icon "Next slide" at bounding box center [1206, 382] width 15 height 15
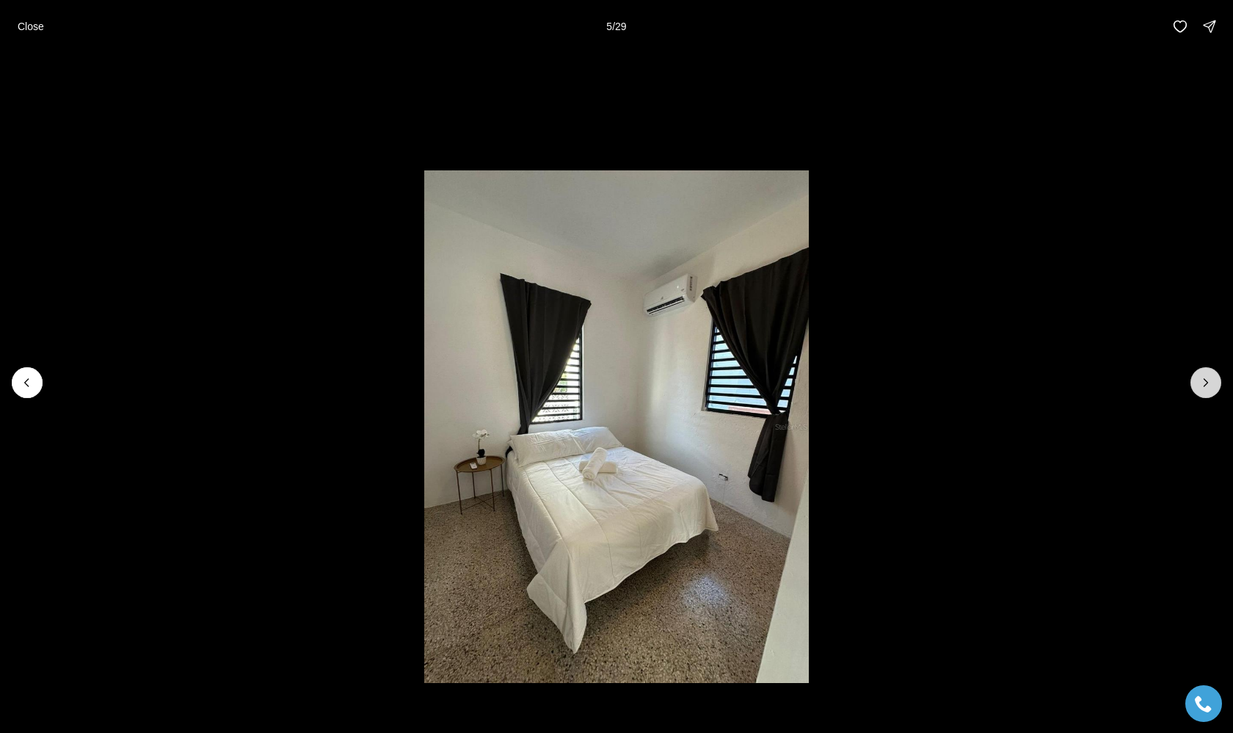
click at [1205, 384] on icon "Next slide" at bounding box center [1206, 382] width 15 height 15
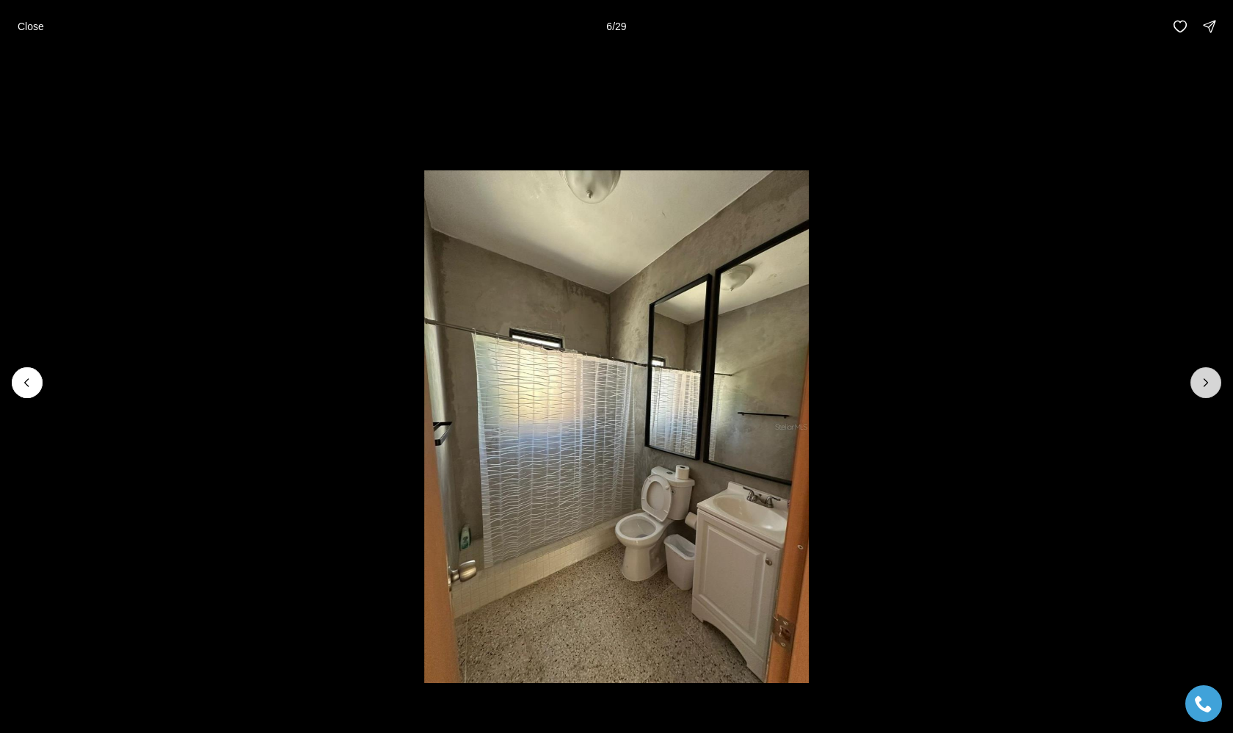
click at [1205, 384] on icon "Next slide" at bounding box center [1206, 382] width 15 height 15
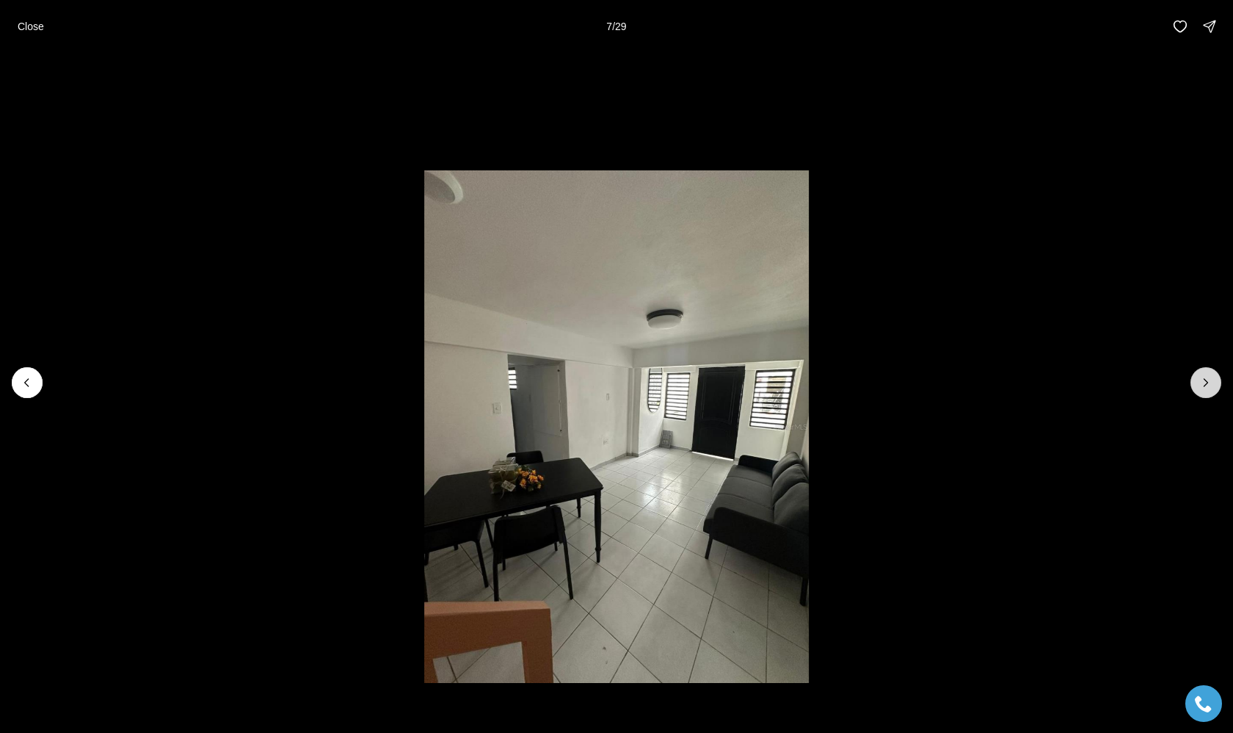
click at [1205, 384] on icon "Next slide" at bounding box center [1206, 382] width 15 height 15
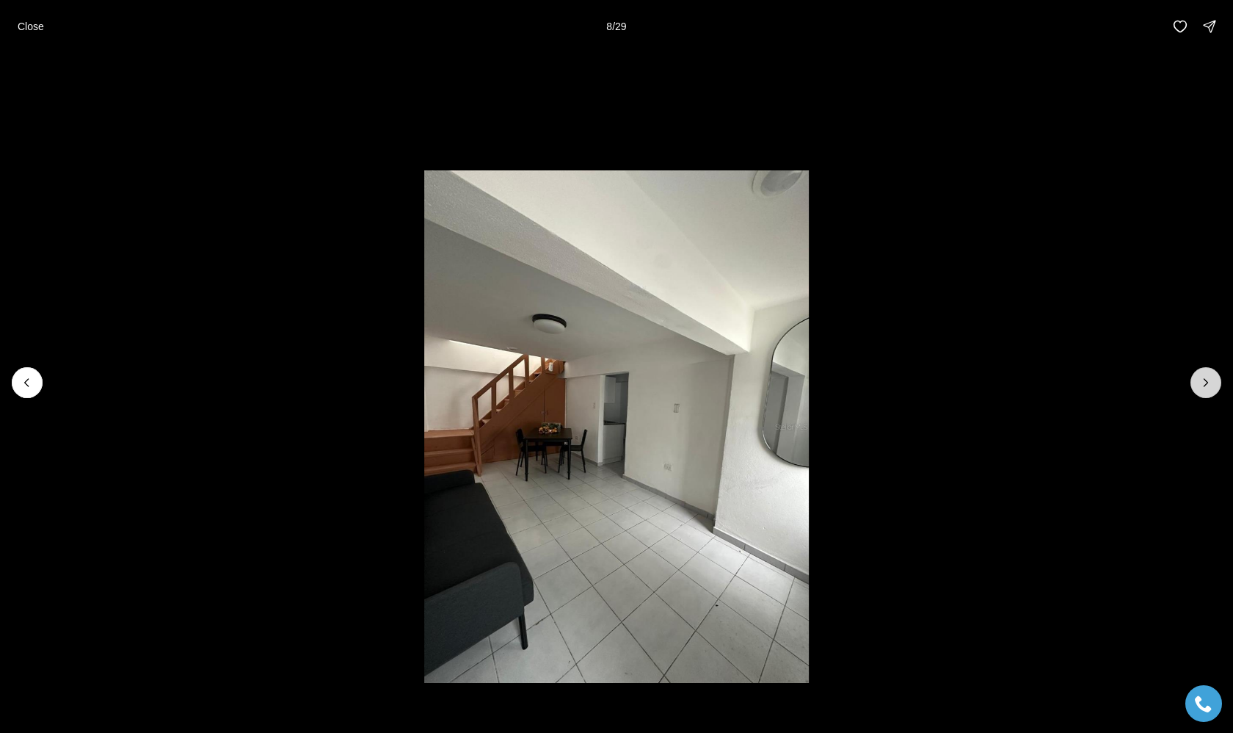
click at [1205, 384] on icon "Next slide" at bounding box center [1206, 382] width 15 height 15
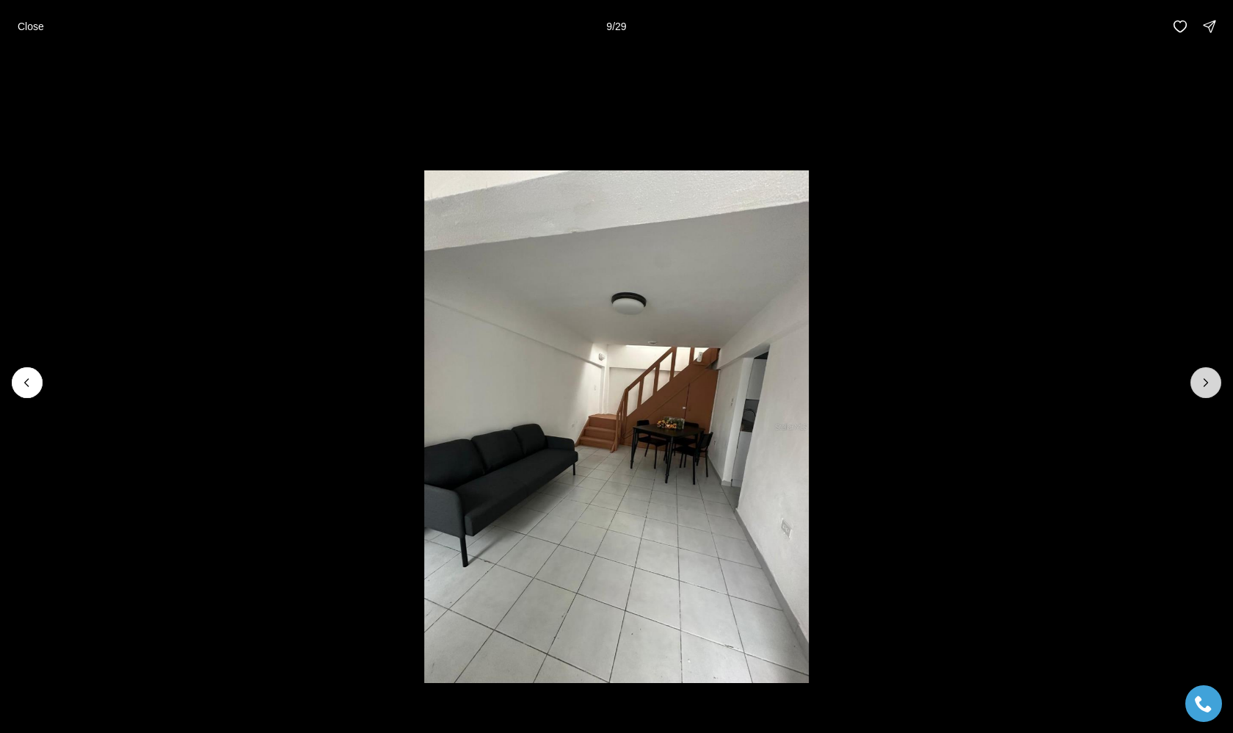
click at [1205, 384] on icon "Next slide" at bounding box center [1206, 382] width 15 height 15
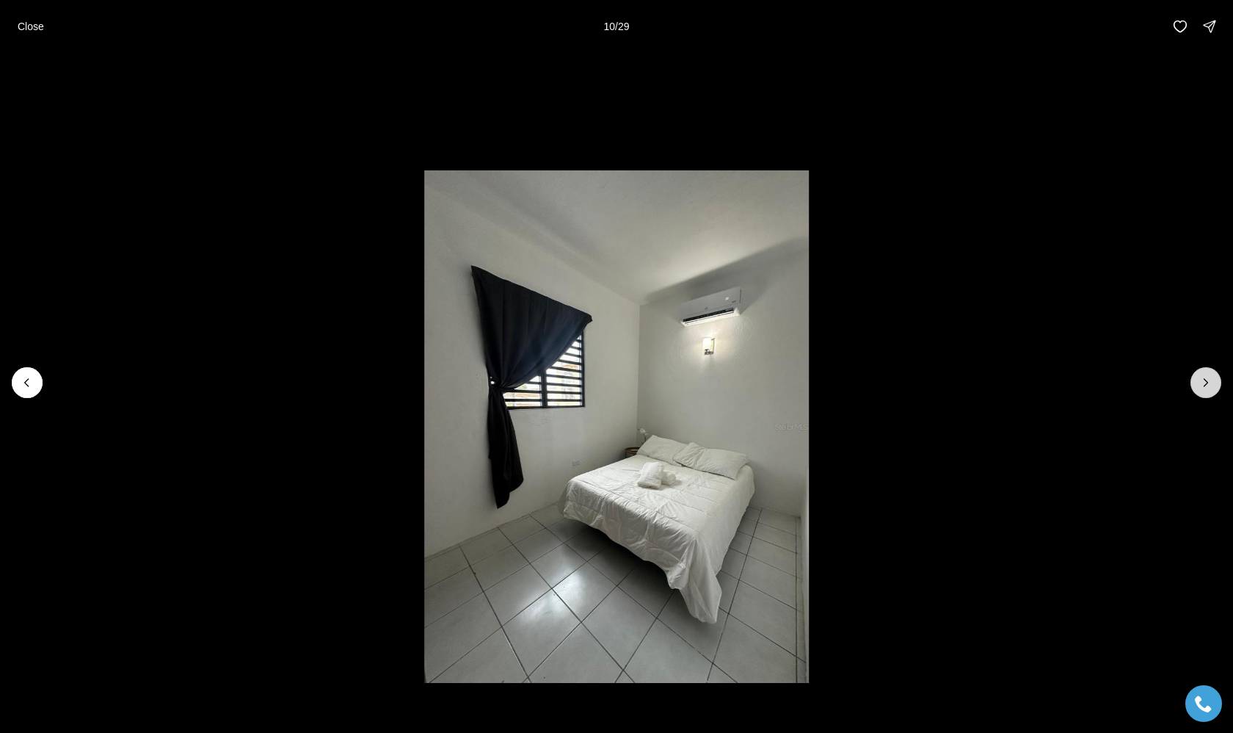
click at [1205, 384] on icon "Next slide" at bounding box center [1206, 382] width 15 height 15
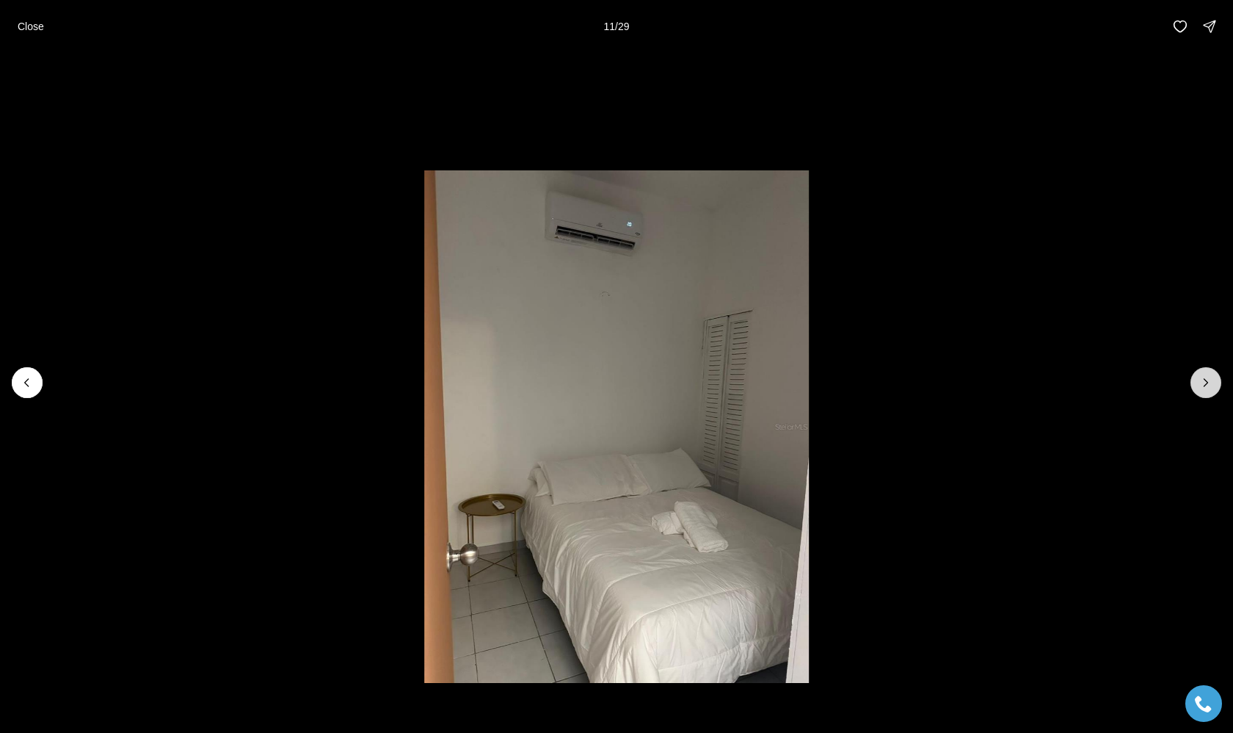
click at [1205, 384] on icon "Next slide" at bounding box center [1206, 382] width 15 height 15
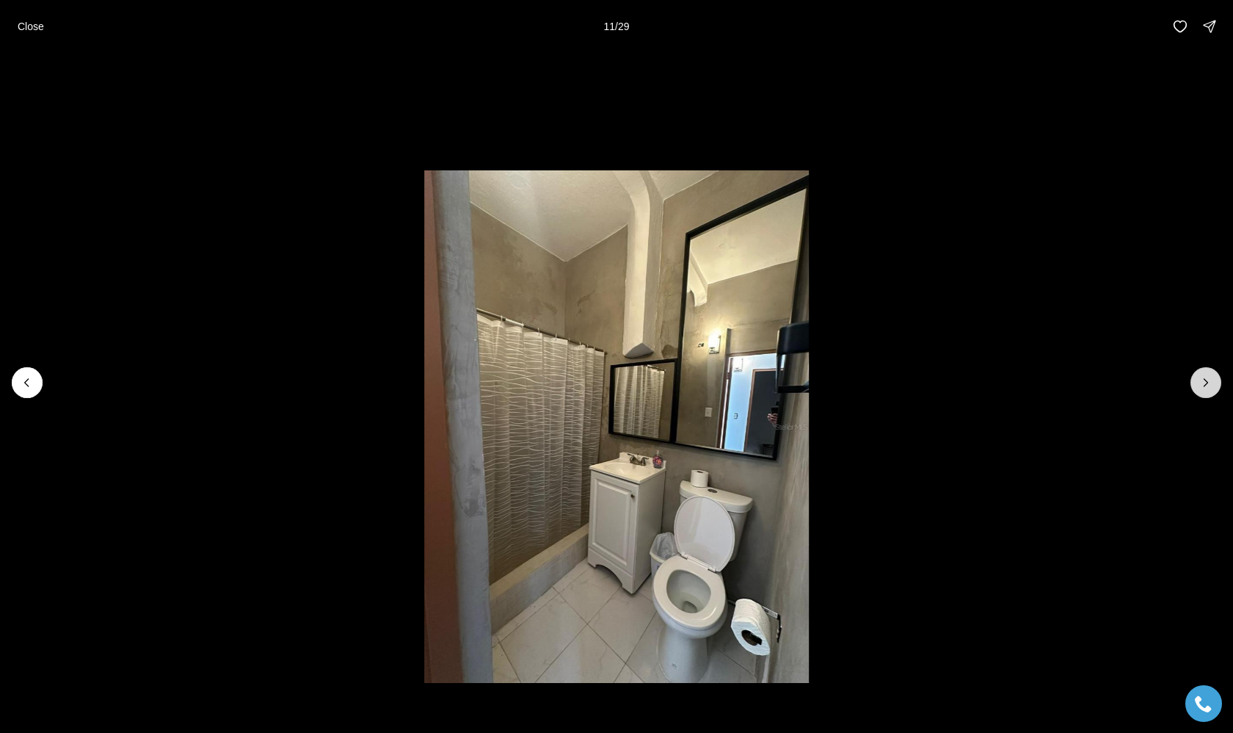
click at [1205, 384] on icon "Next slide" at bounding box center [1206, 382] width 15 height 15
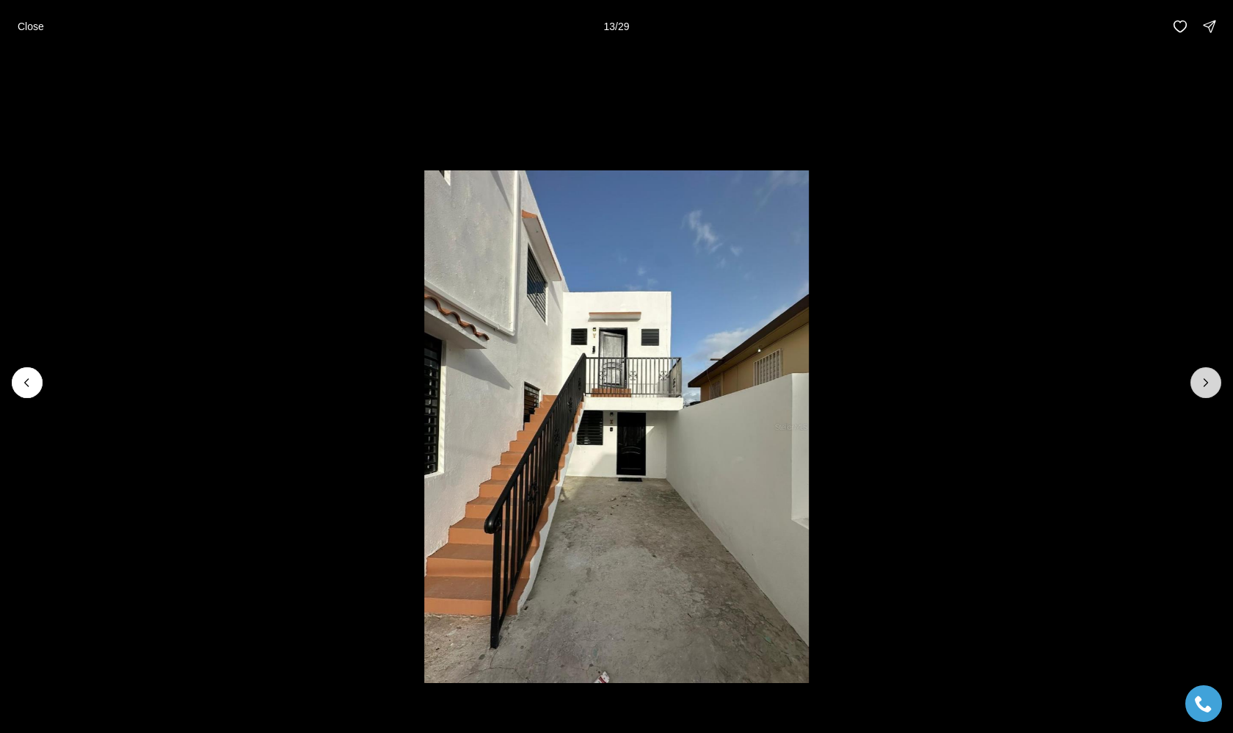
click at [1205, 384] on icon "Next slide" at bounding box center [1206, 382] width 15 height 15
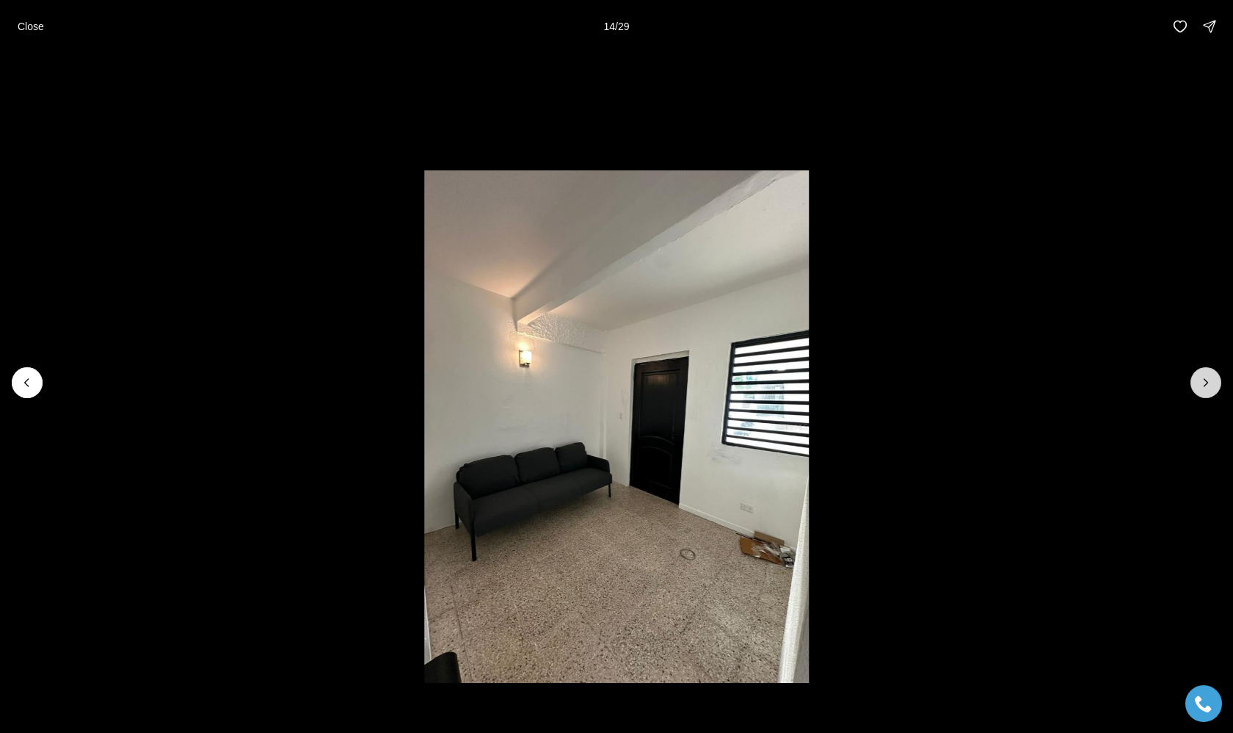
click at [1205, 384] on icon "Next slide" at bounding box center [1206, 382] width 15 height 15
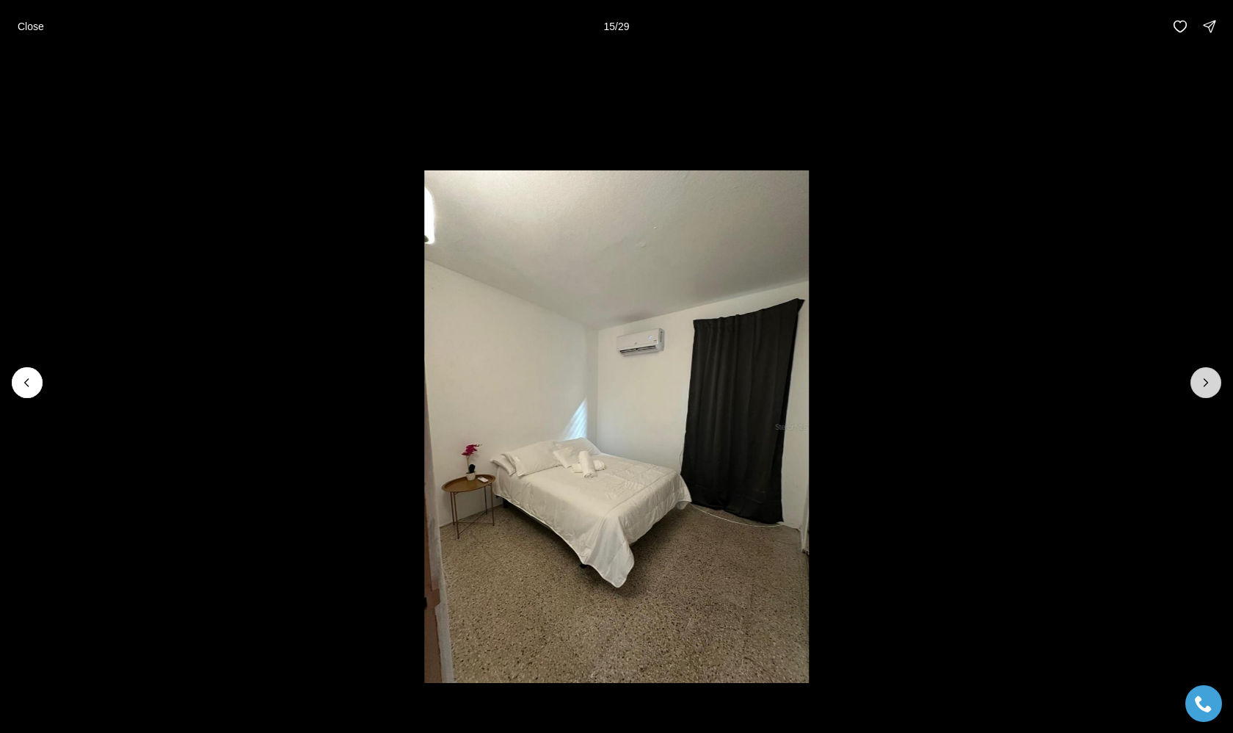
click at [1205, 384] on icon "Next slide" at bounding box center [1206, 382] width 15 height 15
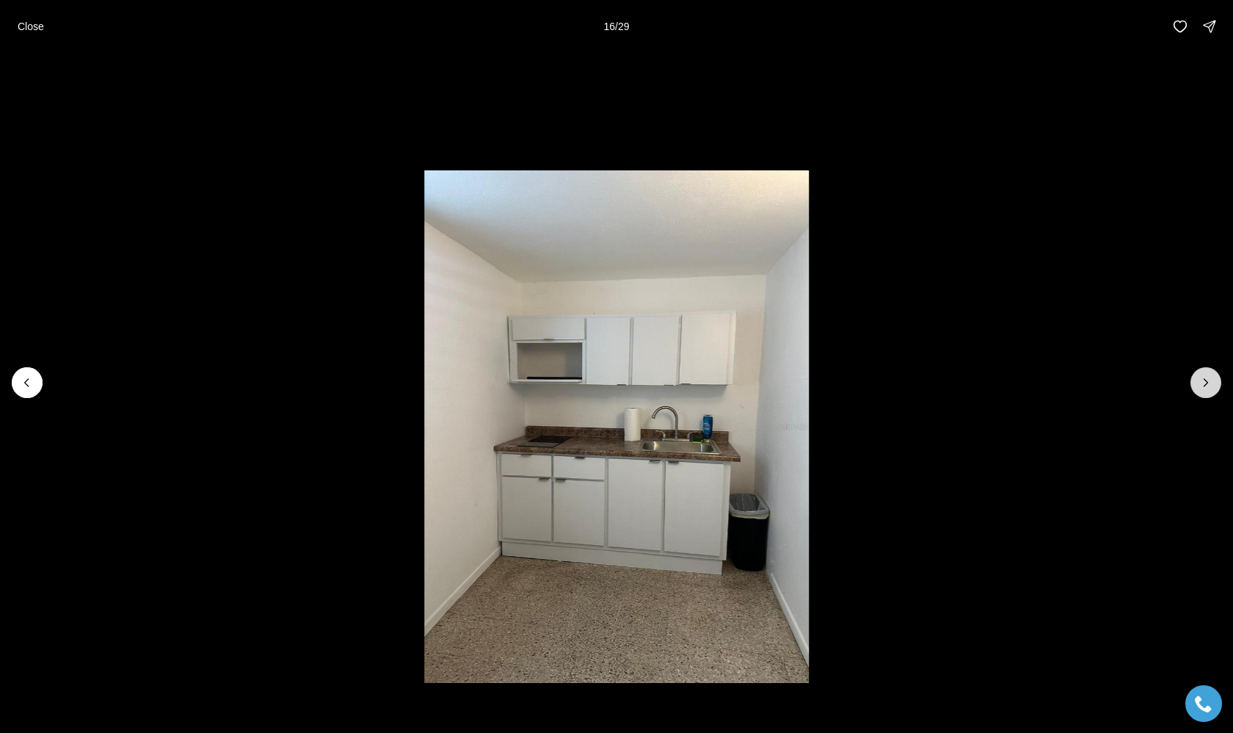
click at [1205, 382] on icon "Next slide" at bounding box center [1206, 382] width 15 height 15
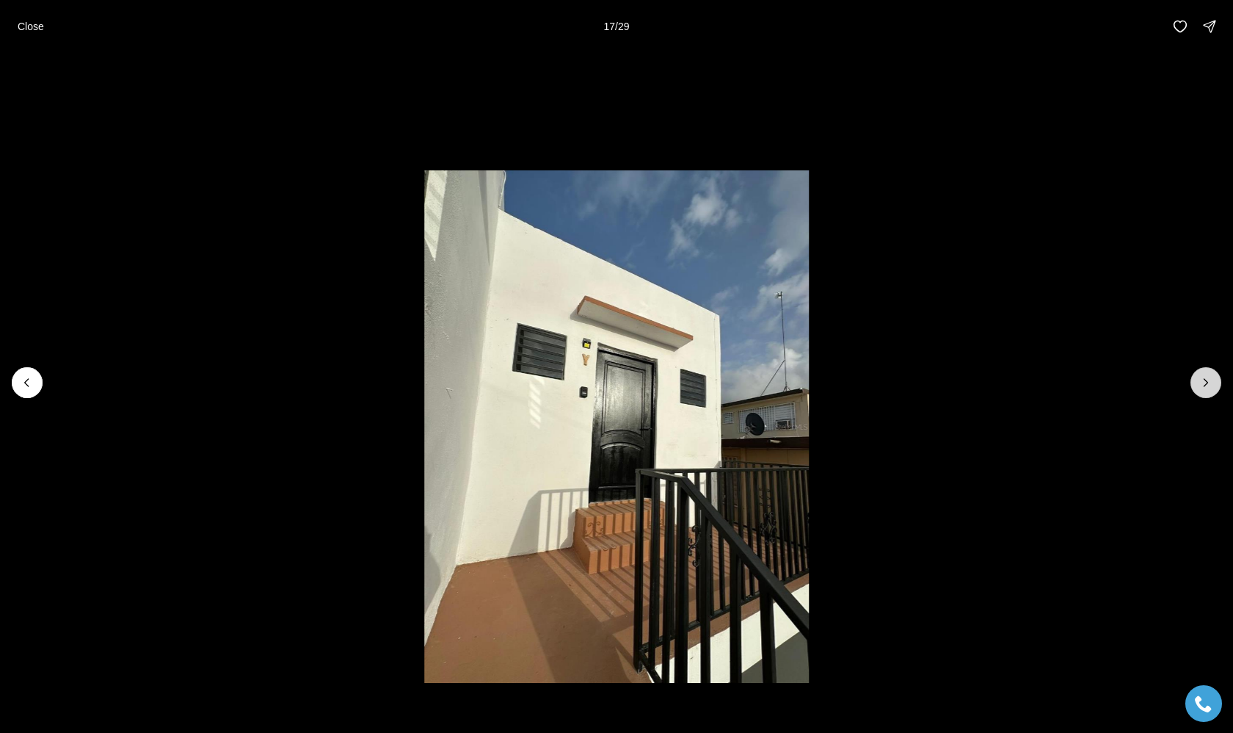
click at [1205, 382] on icon "Next slide" at bounding box center [1206, 382] width 15 height 15
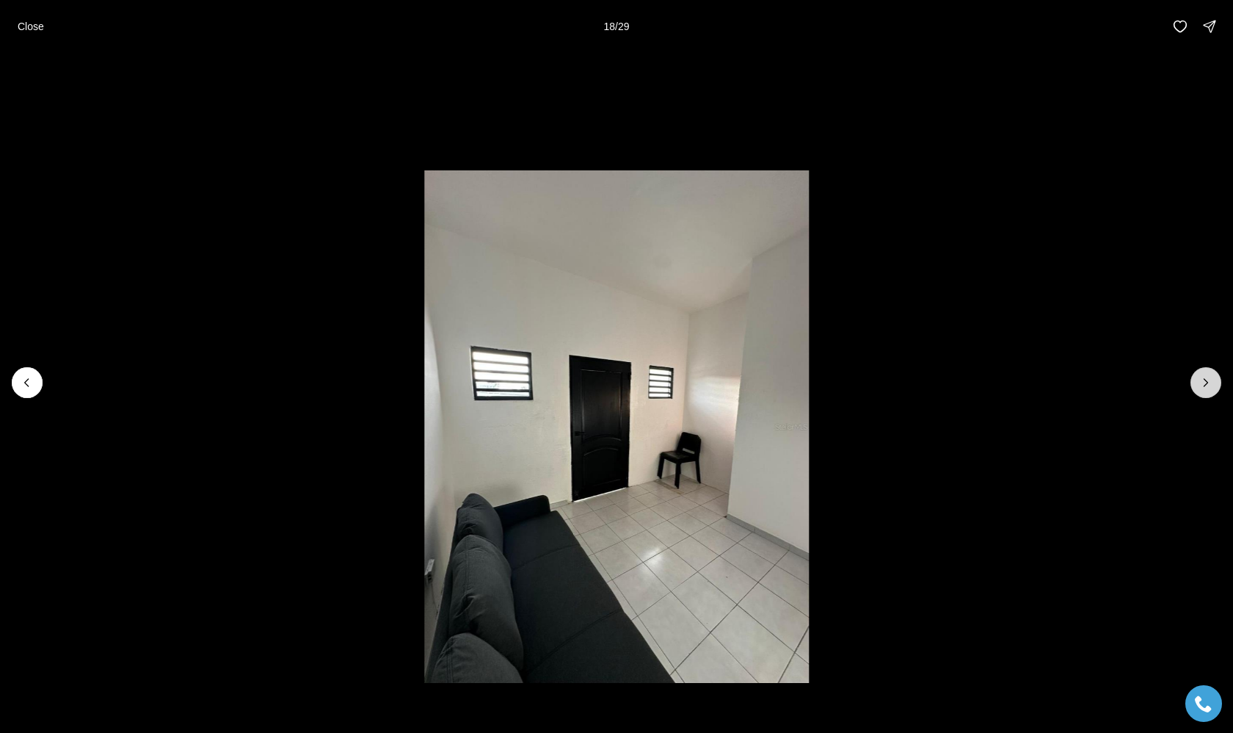
click at [1205, 382] on icon "Next slide" at bounding box center [1206, 382] width 15 height 15
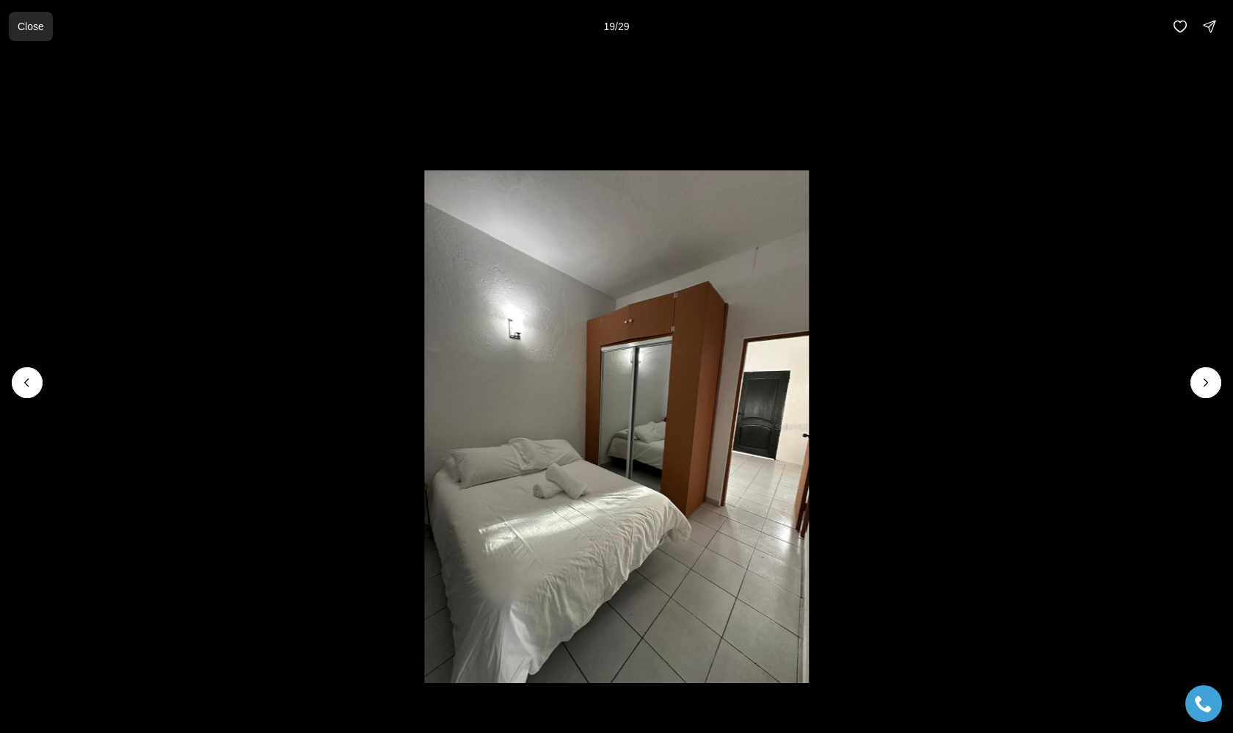
click at [28, 29] on p "Close" at bounding box center [31, 27] width 26 height 12
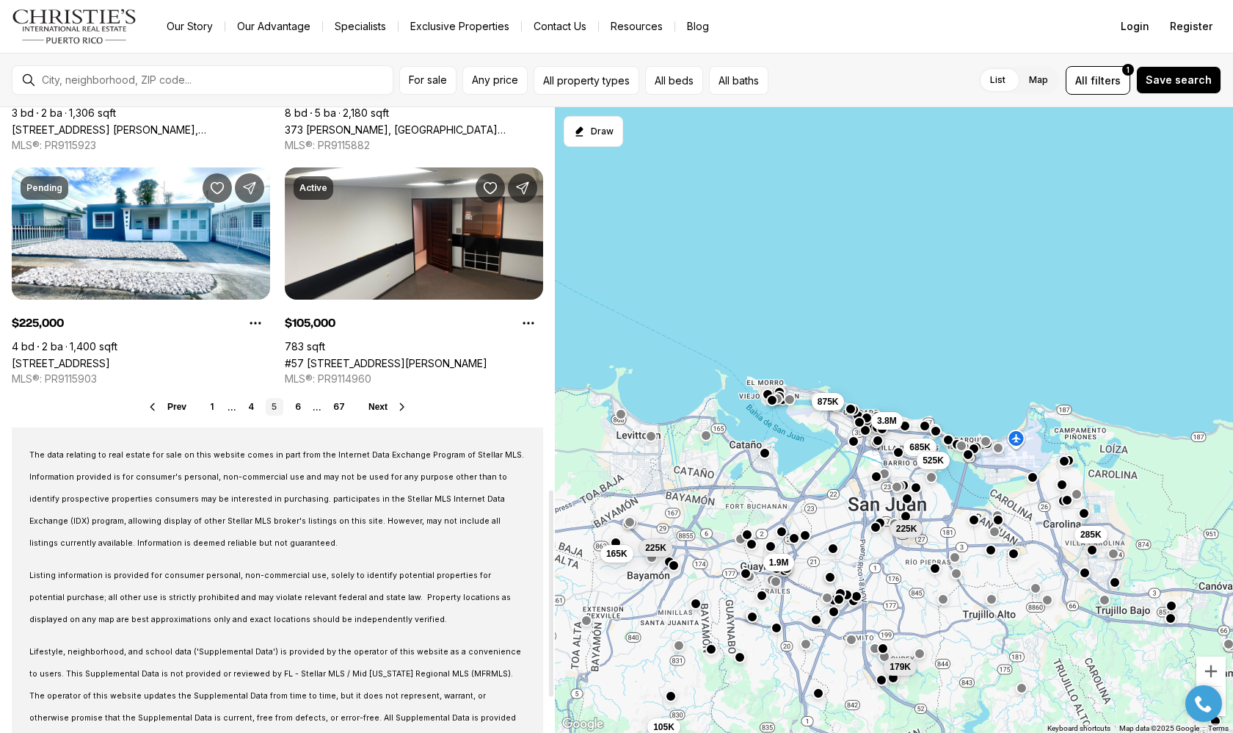
scroll to position [1175, 0]
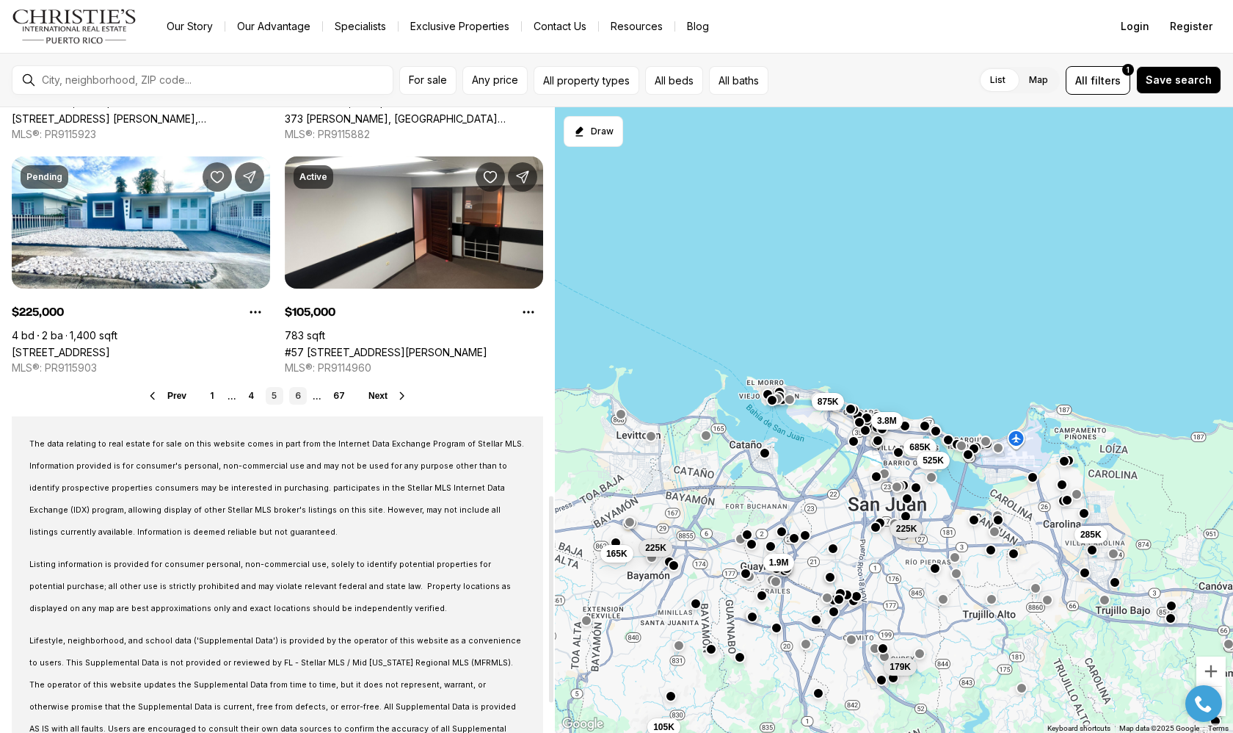
click at [297, 398] on link "6" at bounding box center [298, 396] width 18 height 18
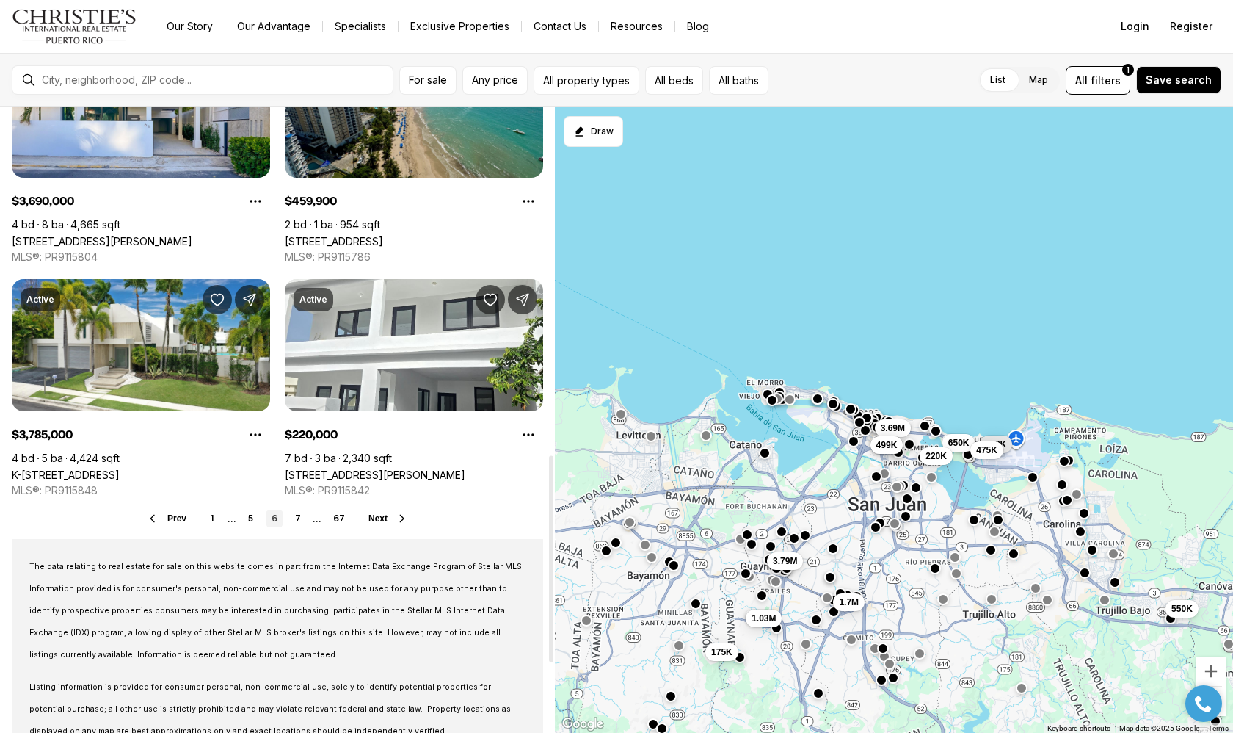
scroll to position [1053, 0]
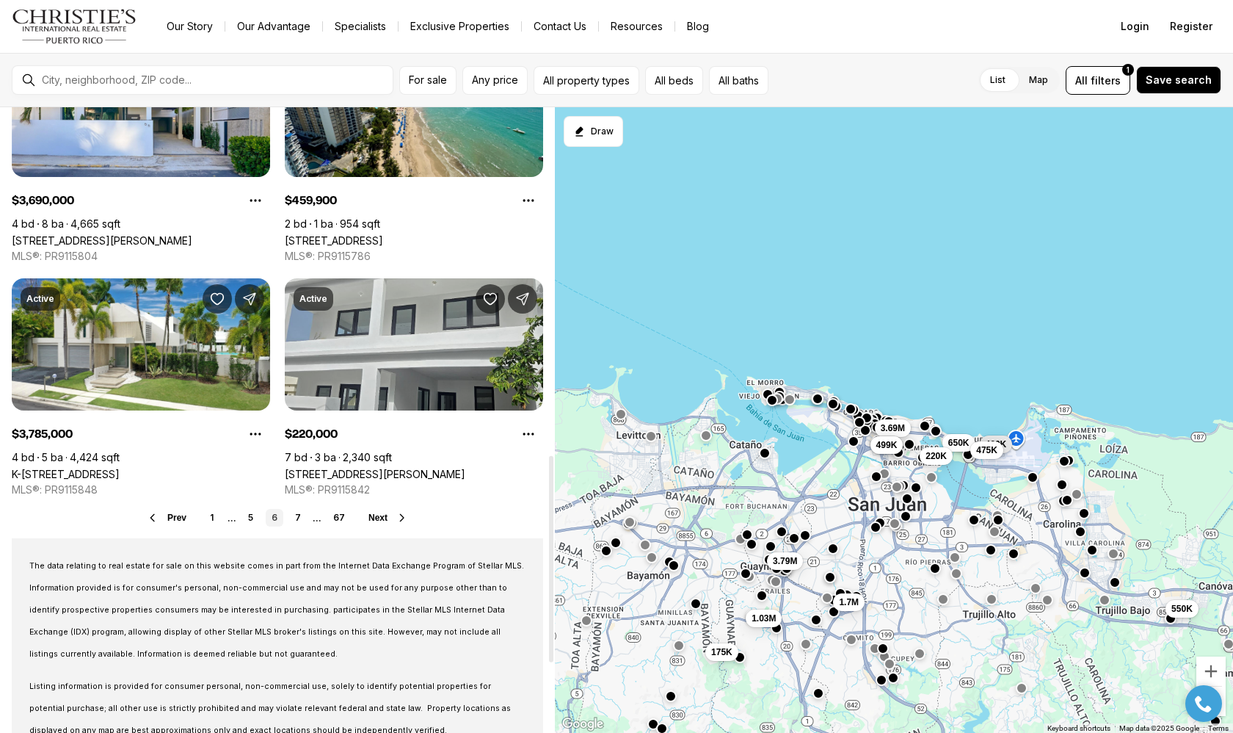
click at [354, 468] on link "[STREET_ADDRESS][PERSON_NAME]" at bounding box center [375, 474] width 181 height 12
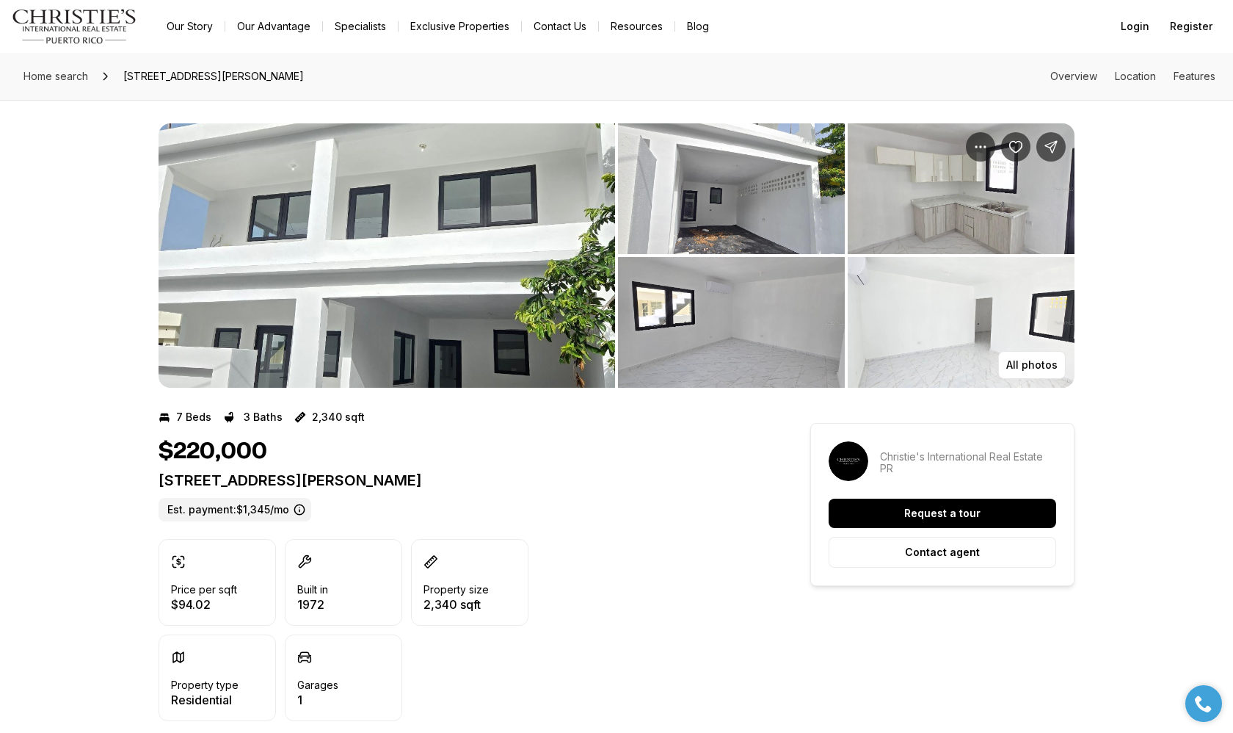
click at [372, 306] on img "View image gallery" at bounding box center [387, 255] width 457 height 264
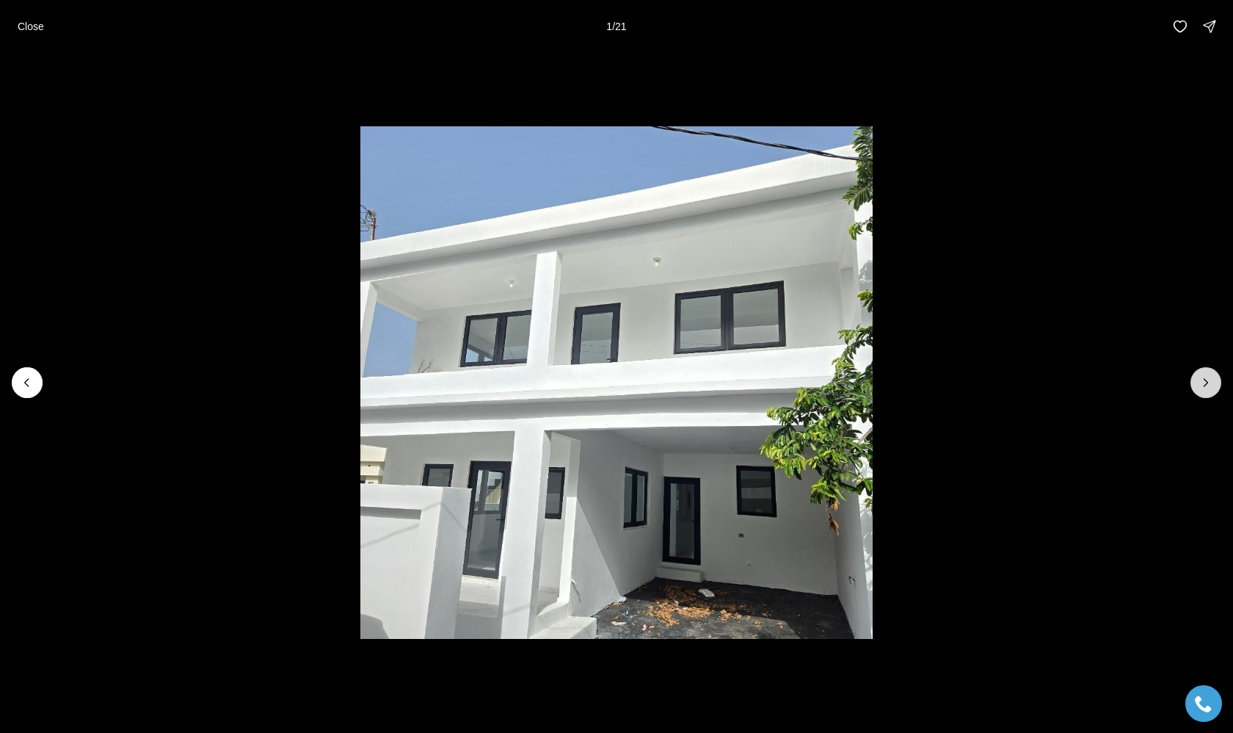
click at [1205, 382] on icon "Next slide" at bounding box center [1206, 382] width 15 height 15
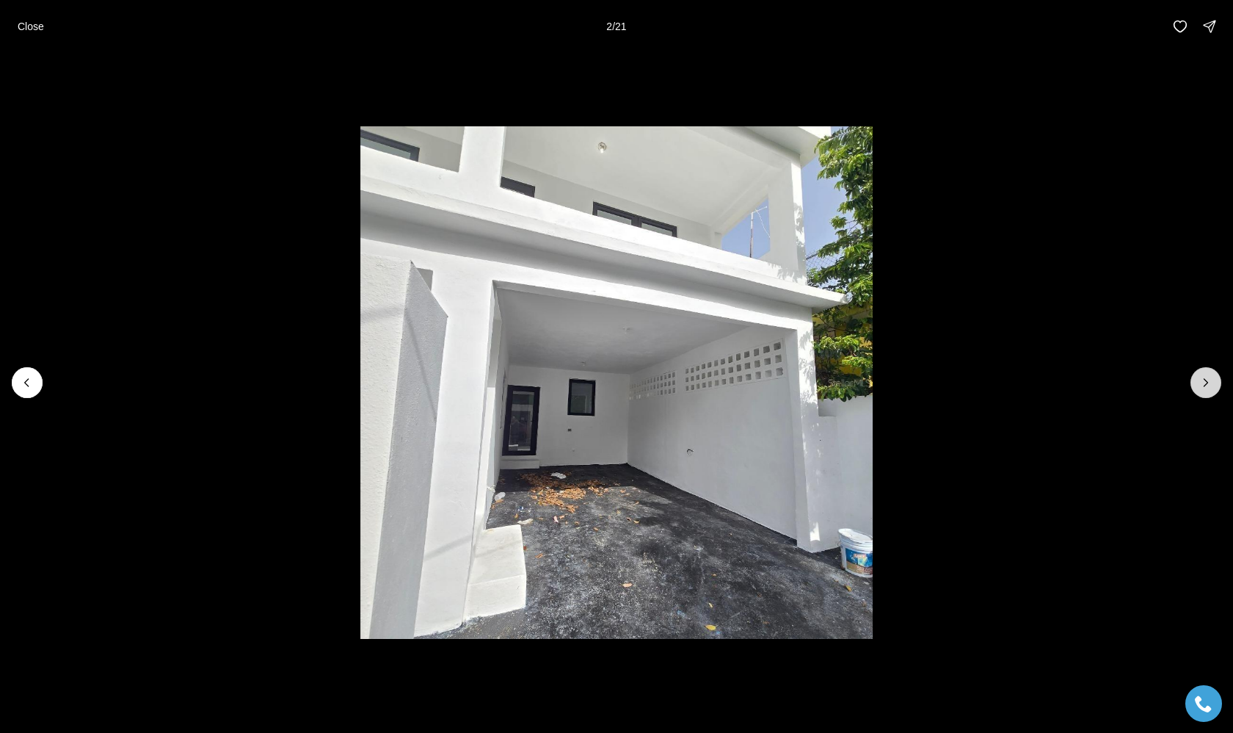
click at [1205, 382] on icon "Next slide" at bounding box center [1206, 382] width 15 height 15
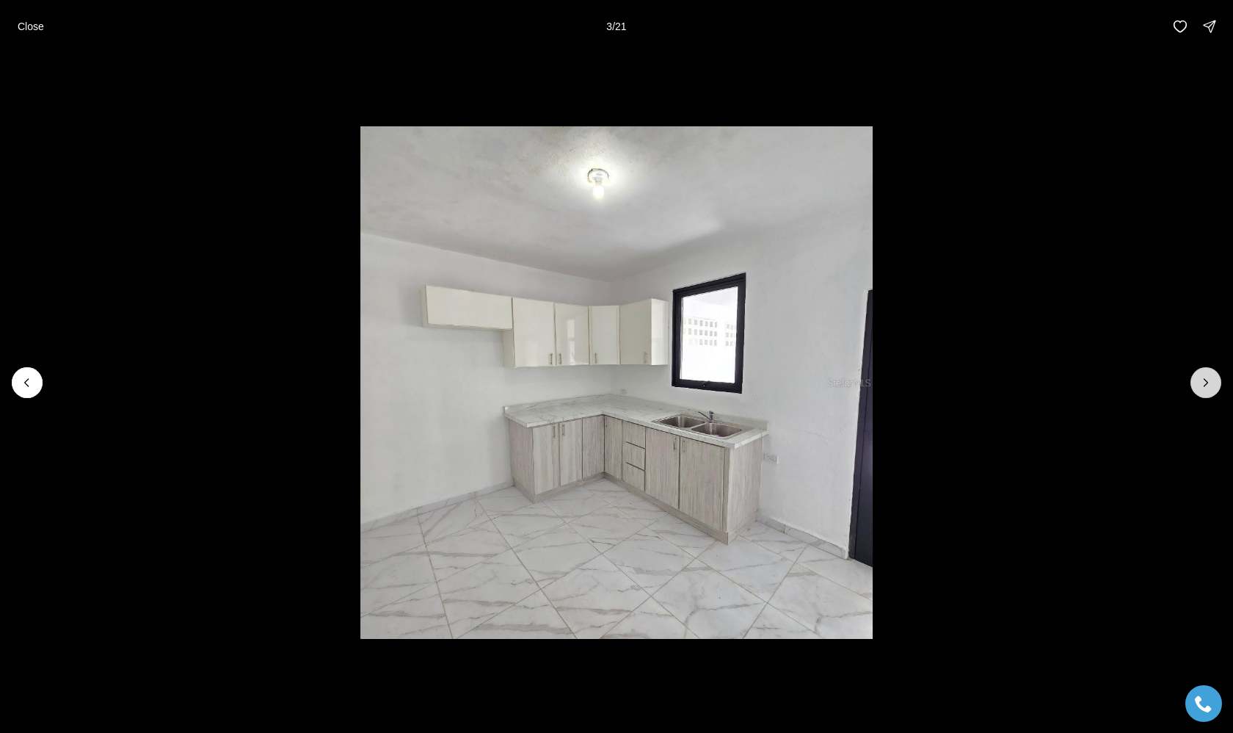
click at [1205, 382] on icon "Next slide" at bounding box center [1206, 382] width 15 height 15
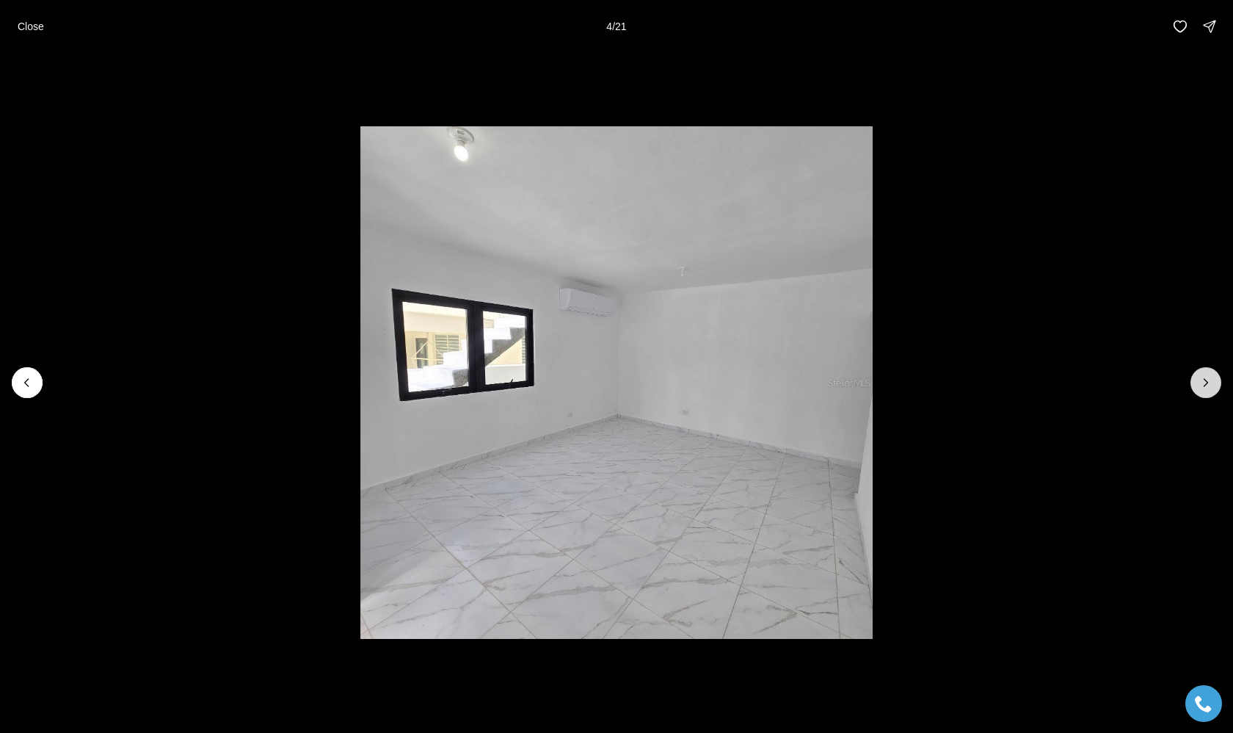
click at [1205, 382] on icon "Next slide" at bounding box center [1206, 382] width 15 height 15
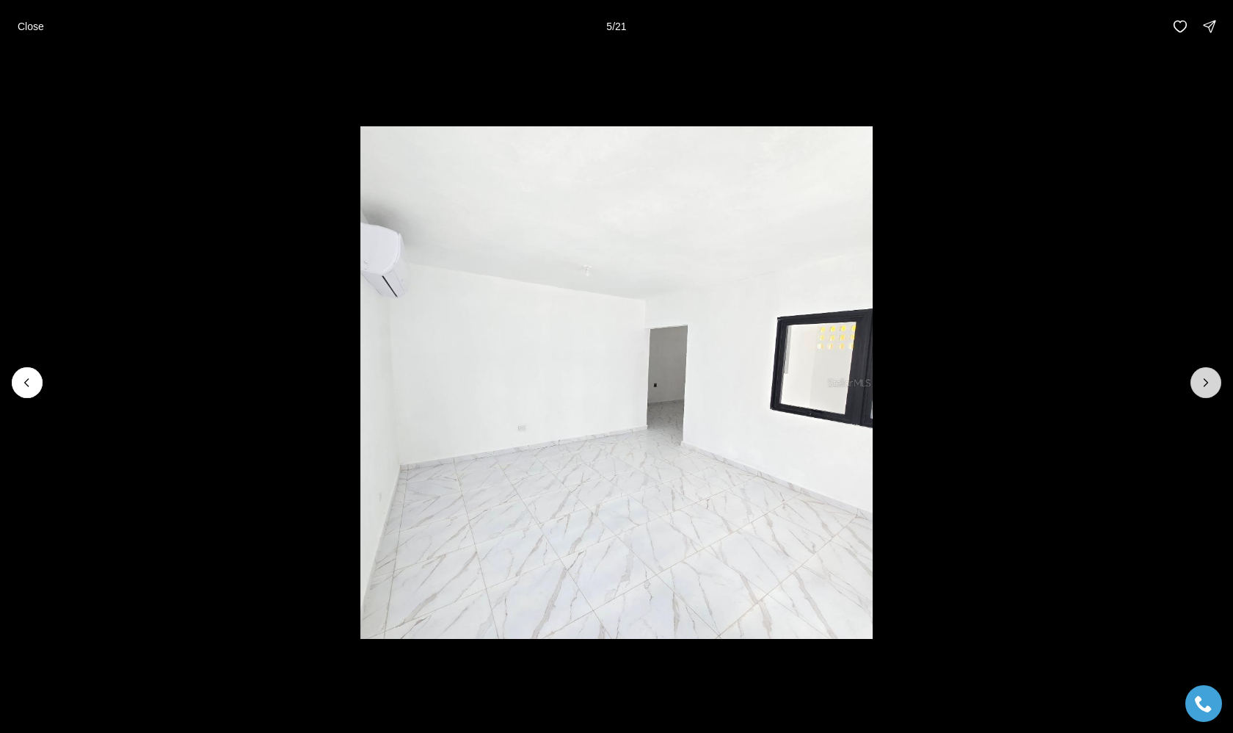
click at [1205, 382] on icon "Next slide" at bounding box center [1206, 382] width 15 height 15
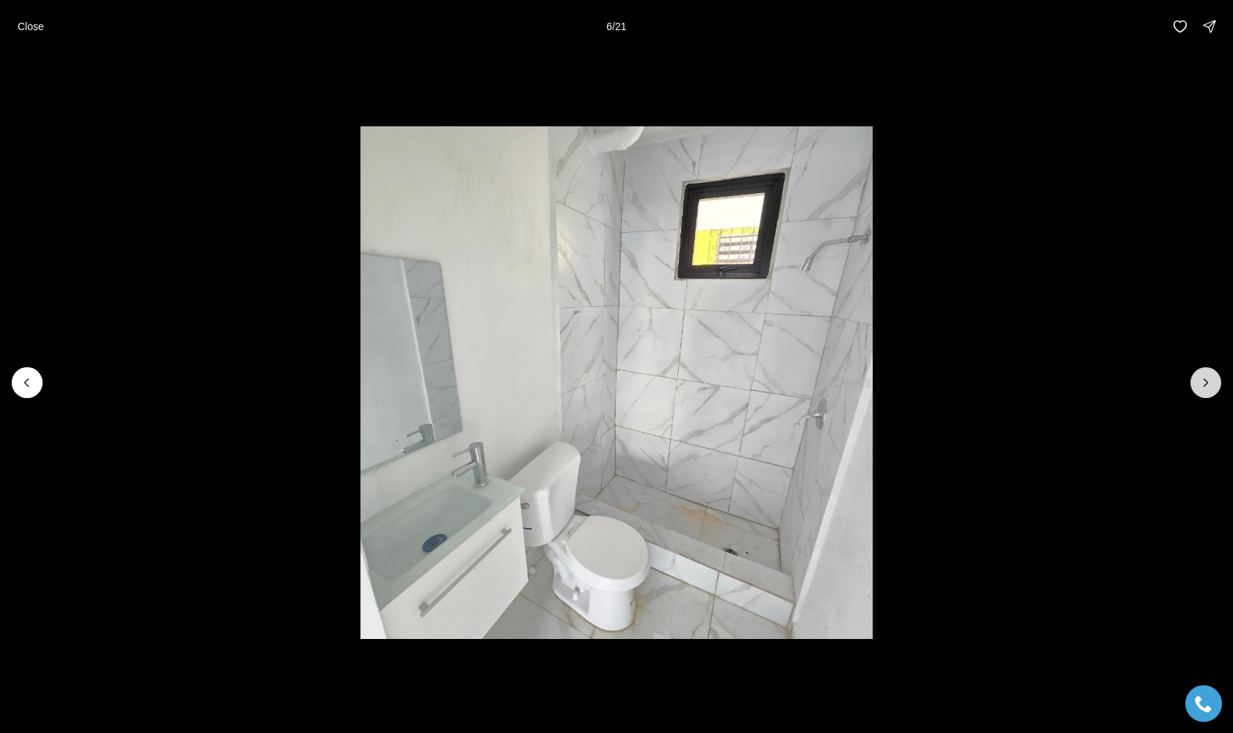
click at [1205, 382] on icon "Next slide" at bounding box center [1206, 382] width 15 height 15
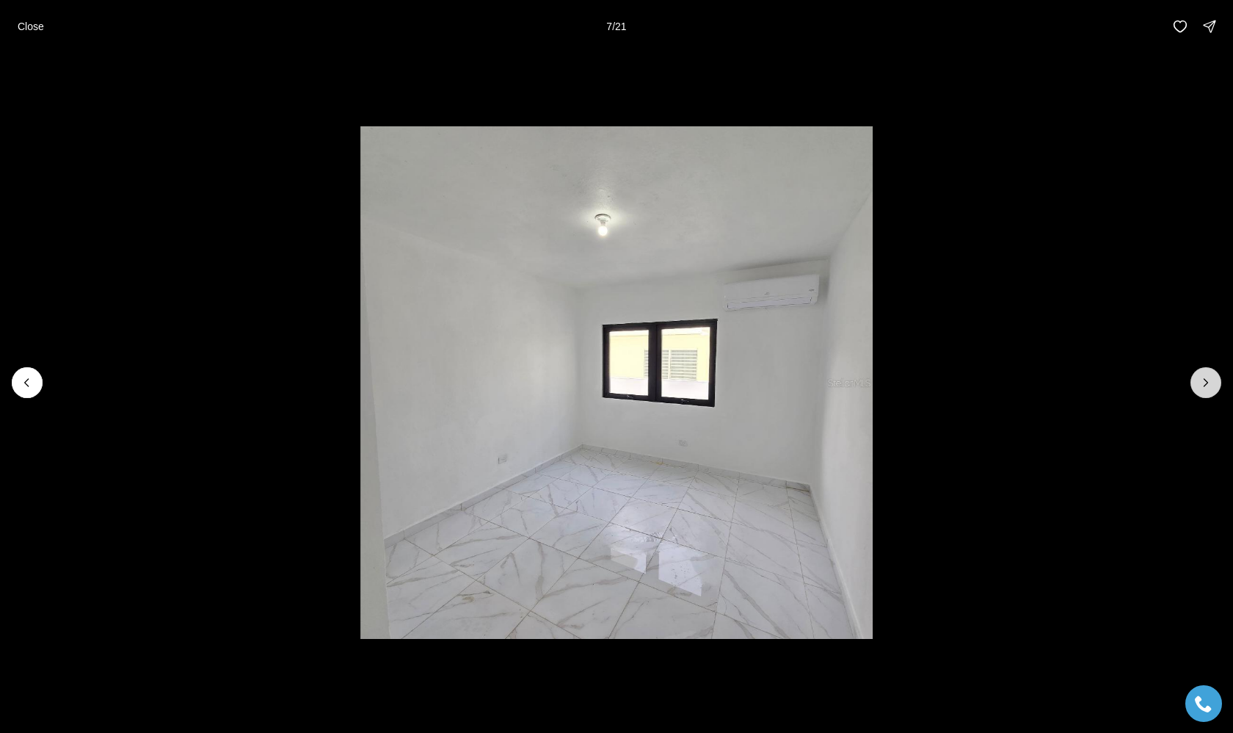
click at [1205, 382] on icon "Next slide" at bounding box center [1206, 382] width 15 height 15
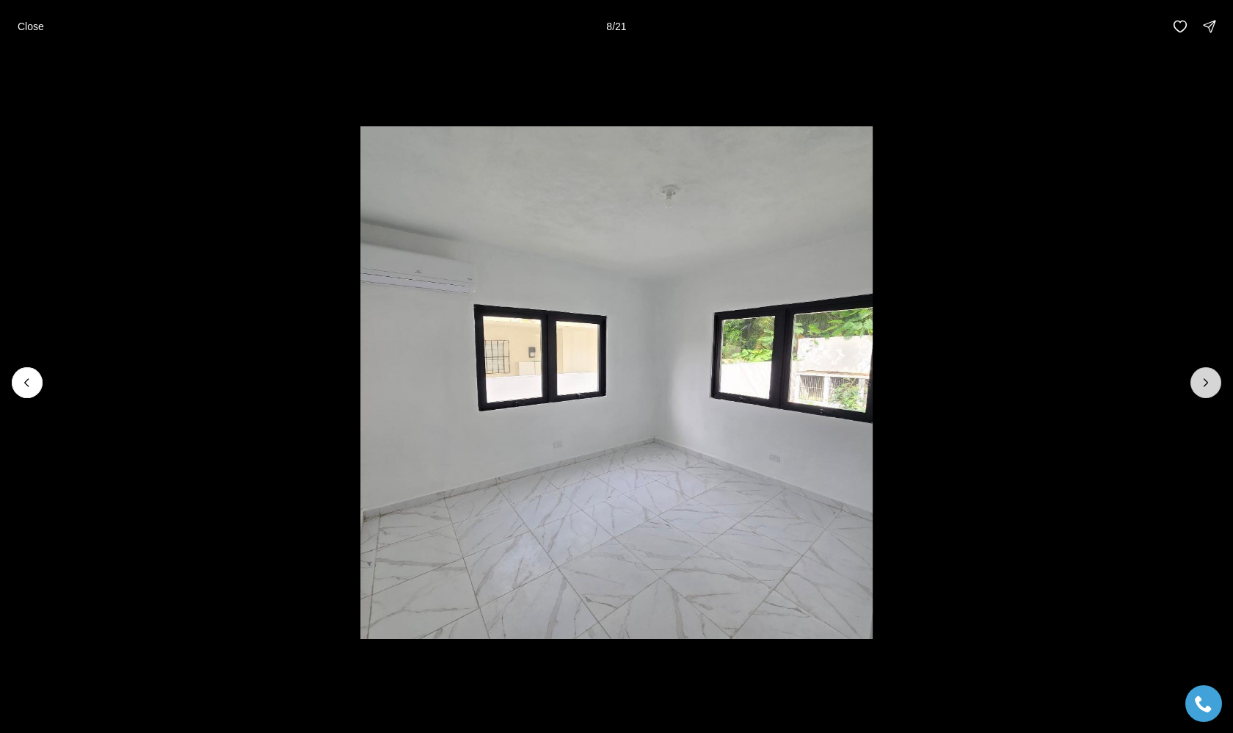
click at [1205, 382] on icon "Next slide" at bounding box center [1206, 382] width 15 height 15
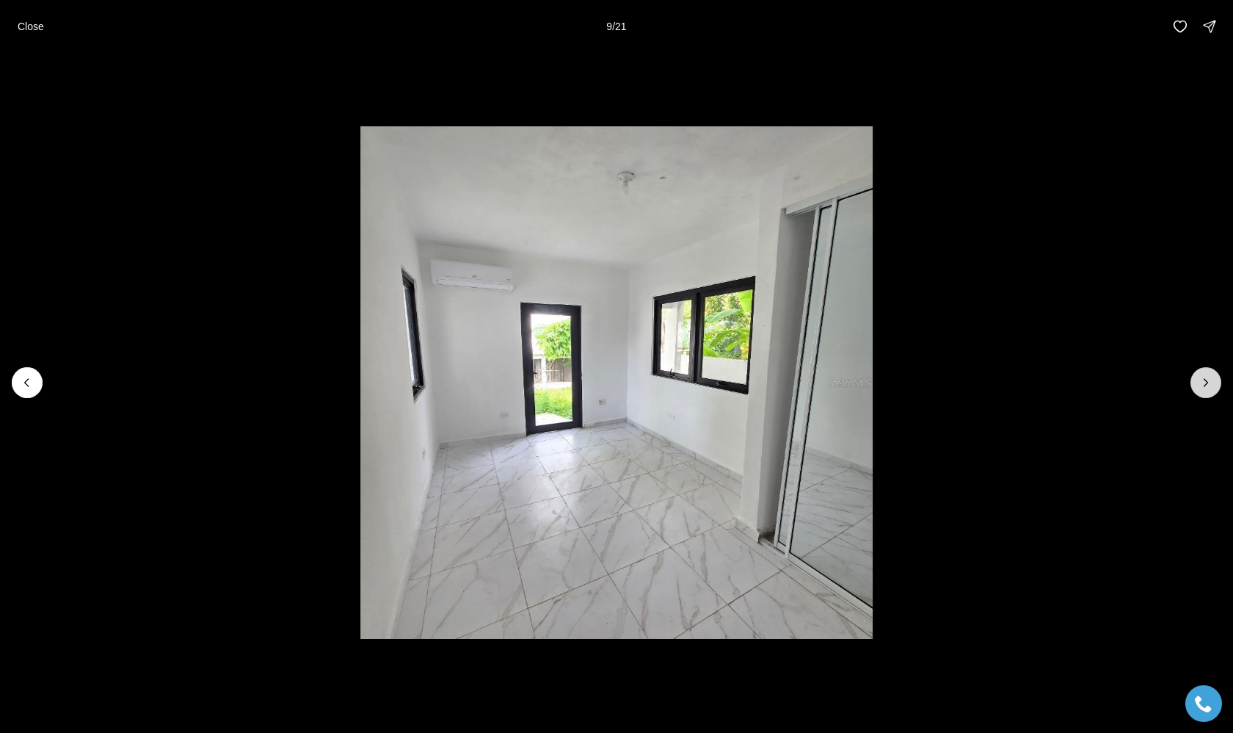
click at [1205, 382] on icon "Next slide" at bounding box center [1206, 382] width 15 height 15
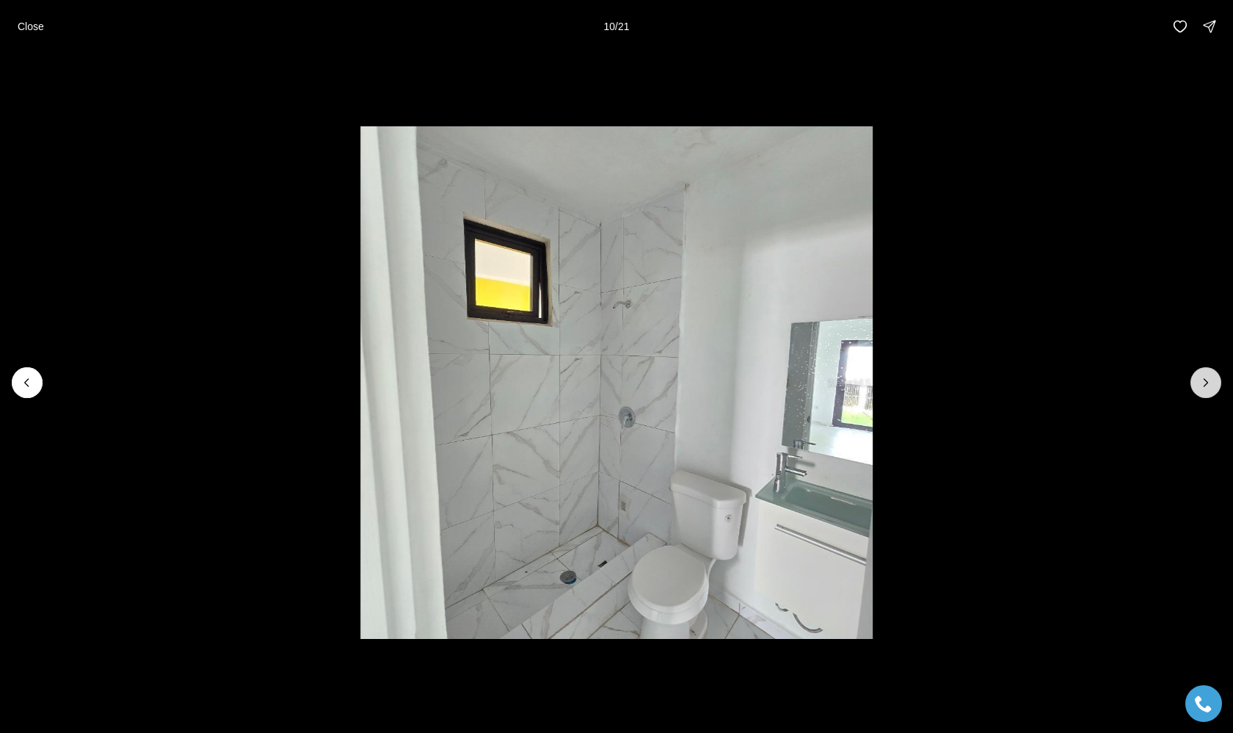
click at [1206, 383] on icon "Next slide" at bounding box center [1206, 382] width 15 height 15
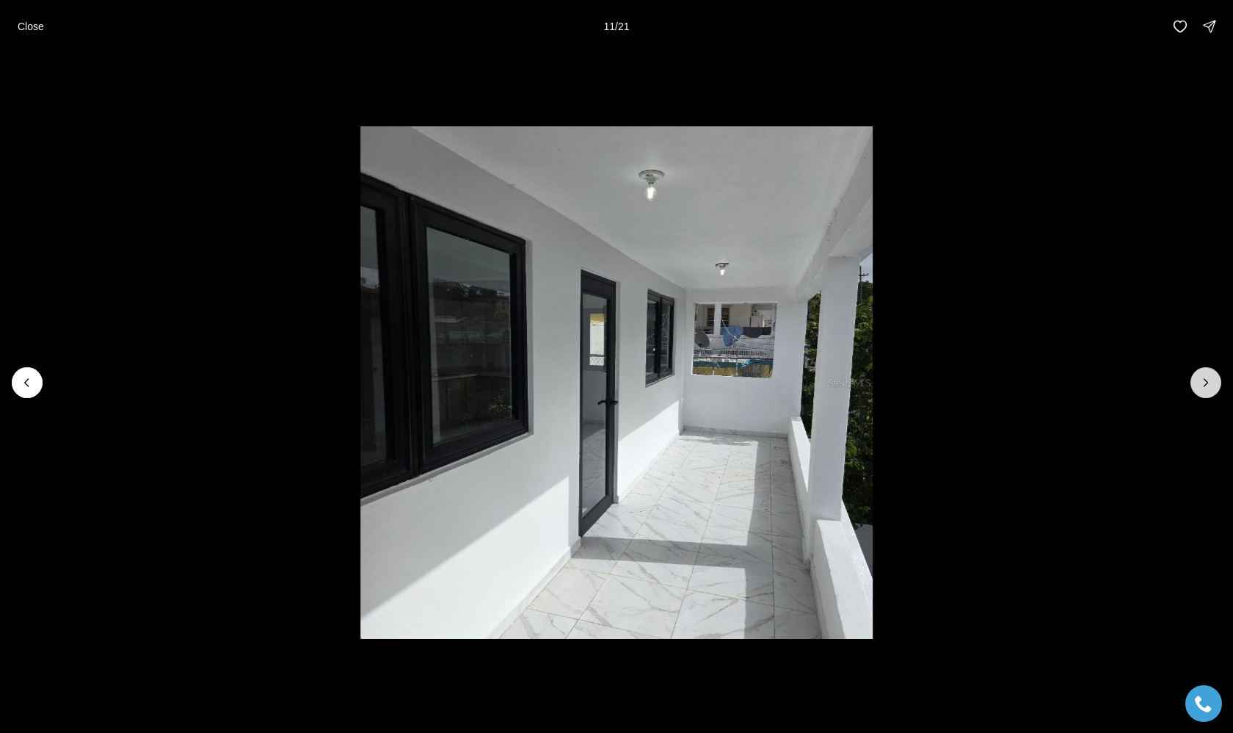
click at [1206, 383] on icon "Next slide" at bounding box center [1206, 382] width 15 height 15
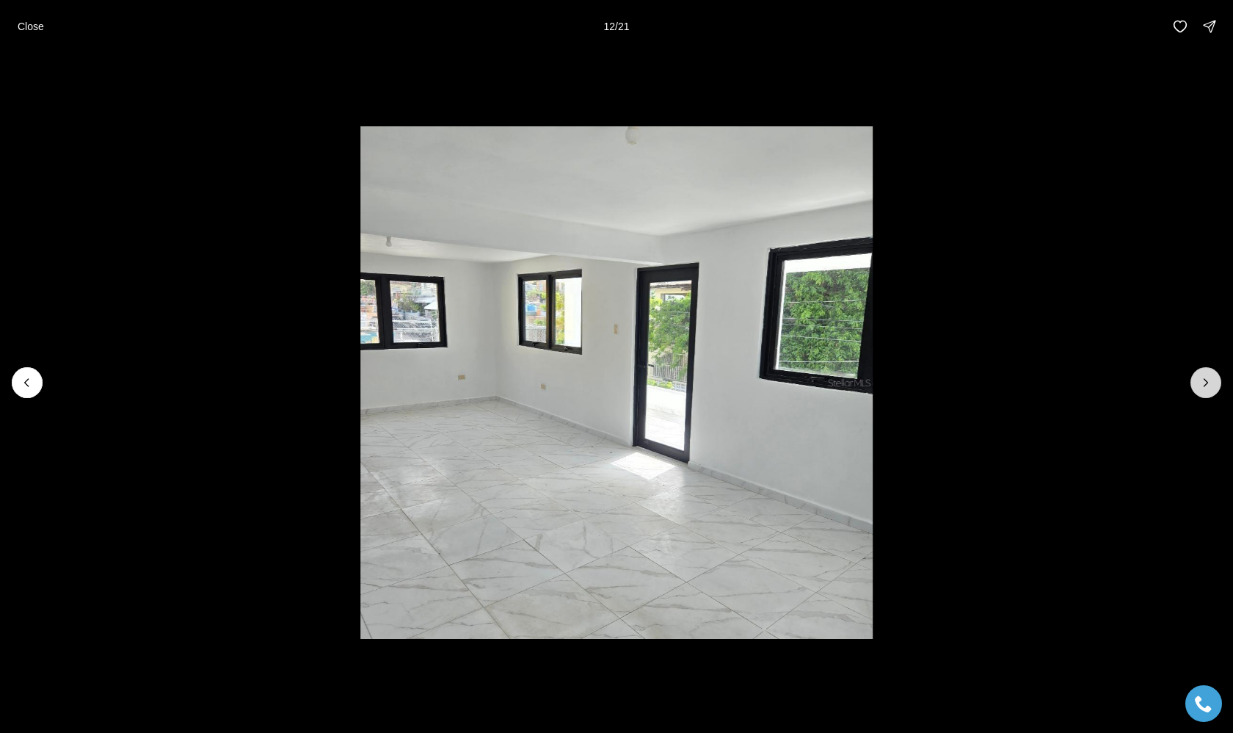
click at [1206, 383] on icon "Next slide" at bounding box center [1206, 382] width 15 height 15
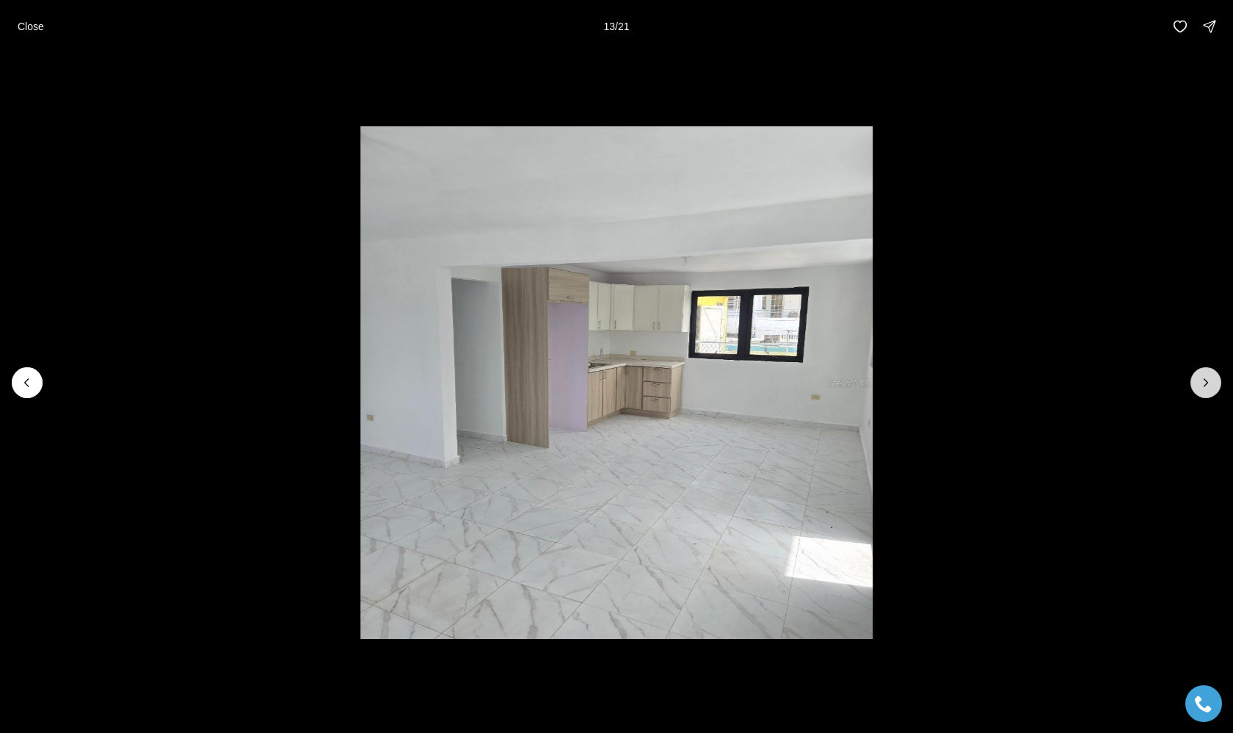
click at [1206, 383] on icon "Next slide" at bounding box center [1206, 382] width 15 height 15
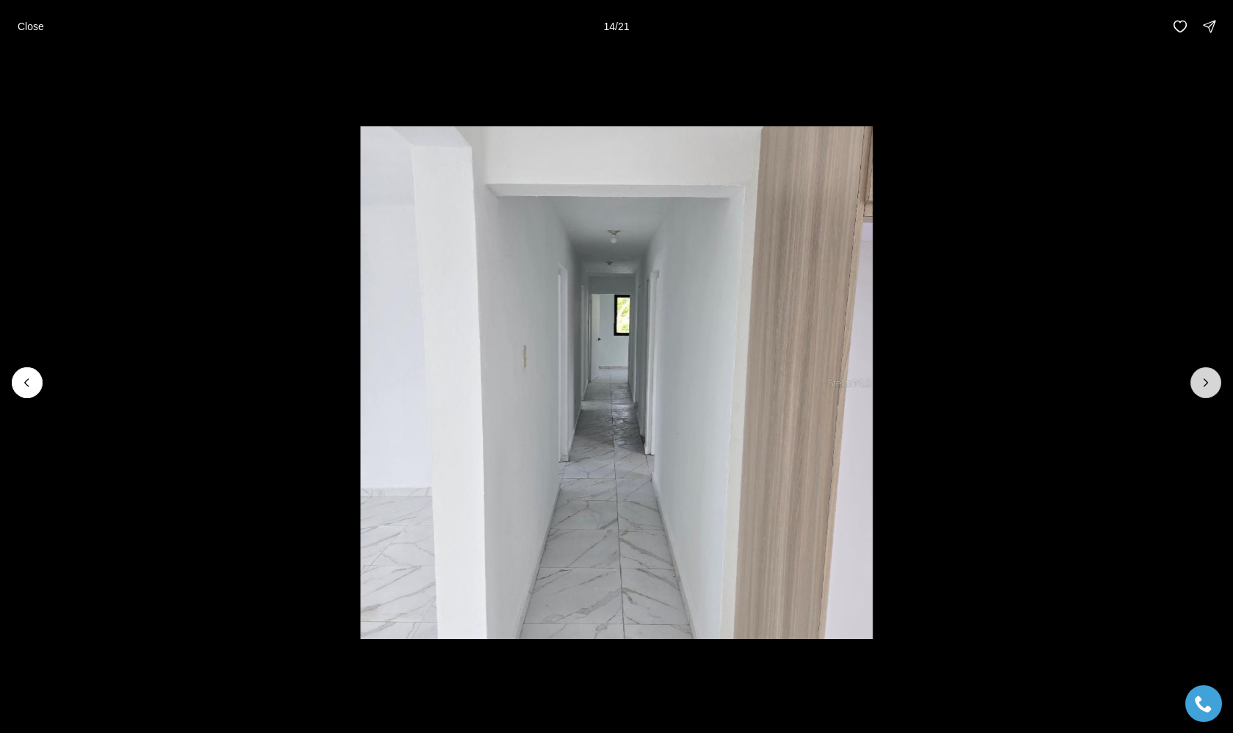
click at [1206, 383] on icon "Next slide" at bounding box center [1206, 382] width 15 height 15
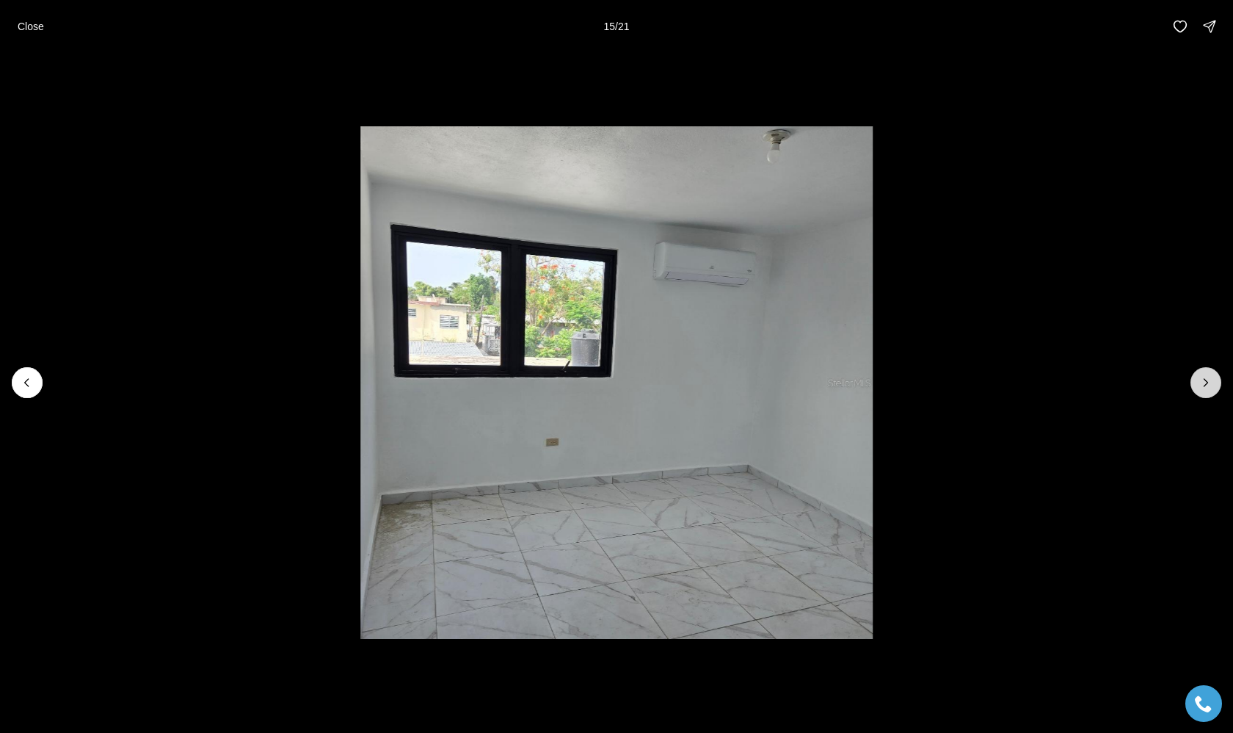
click at [1206, 383] on icon "Next slide" at bounding box center [1206, 382] width 15 height 15
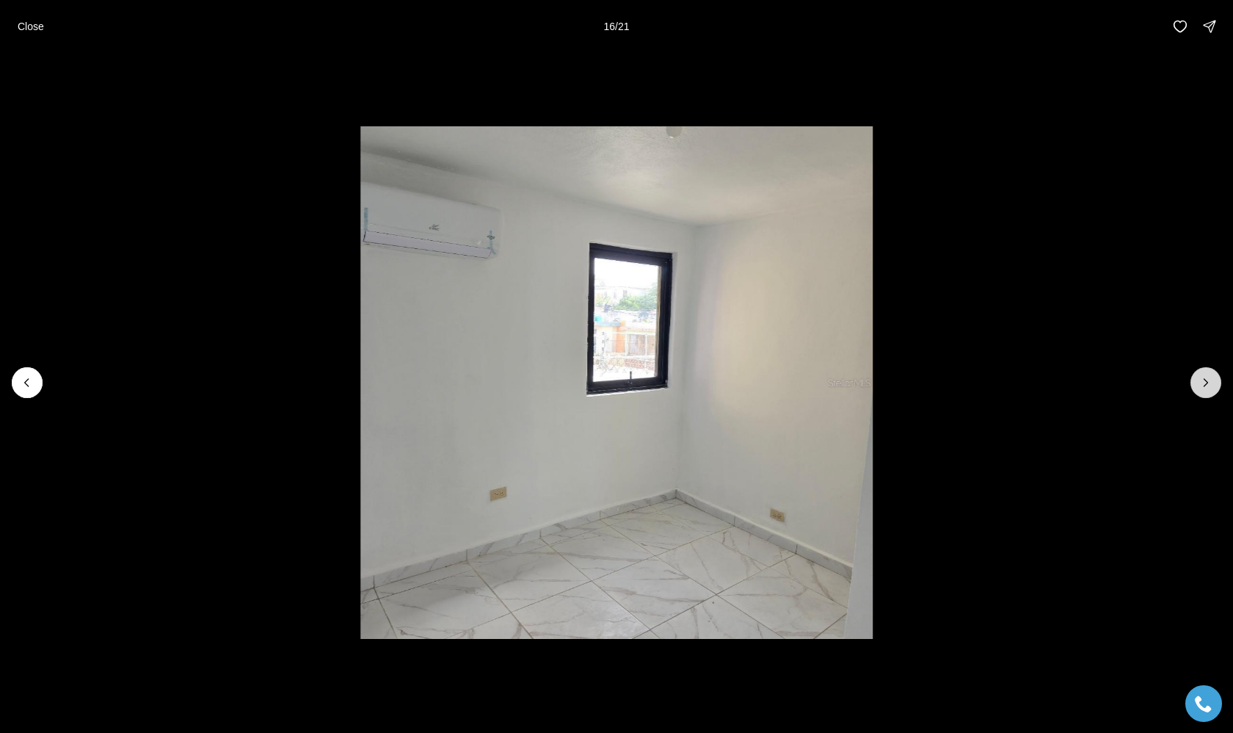
click at [1206, 383] on icon "Next slide" at bounding box center [1206, 382] width 15 height 15
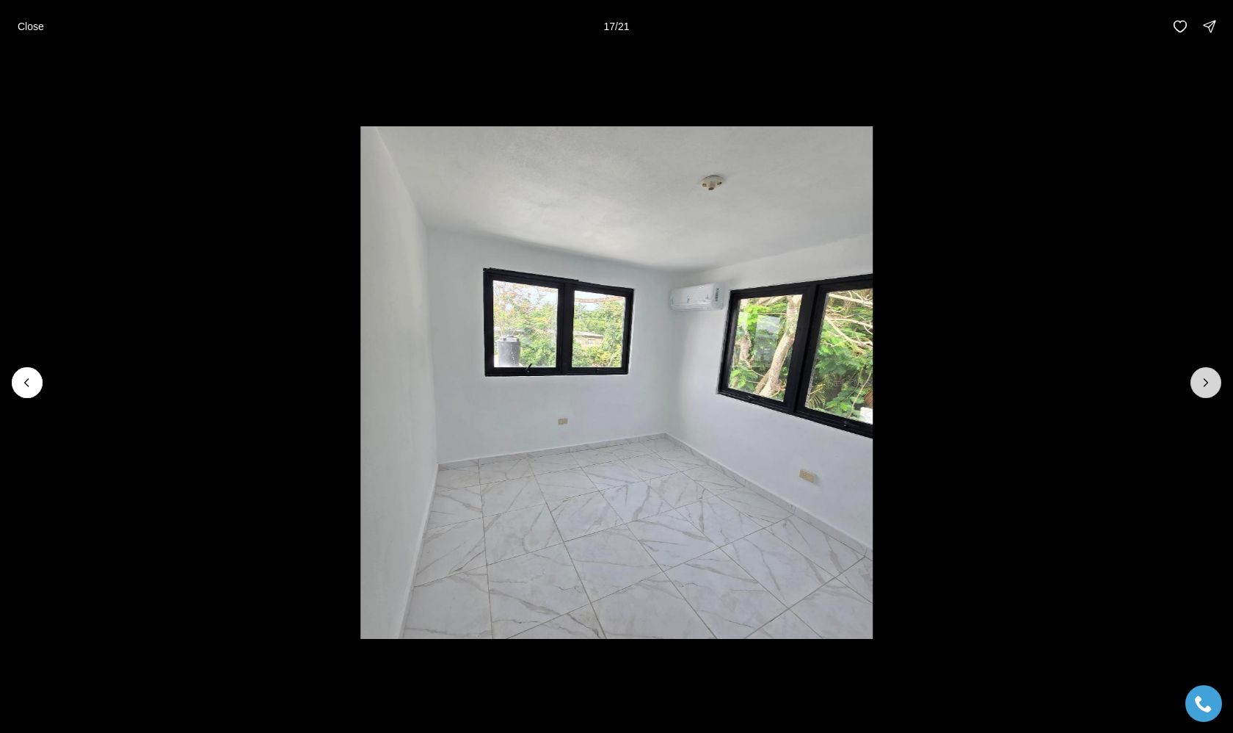
click at [1206, 383] on icon "Next slide" at bounding box center [1206, 382] width 15 height 15
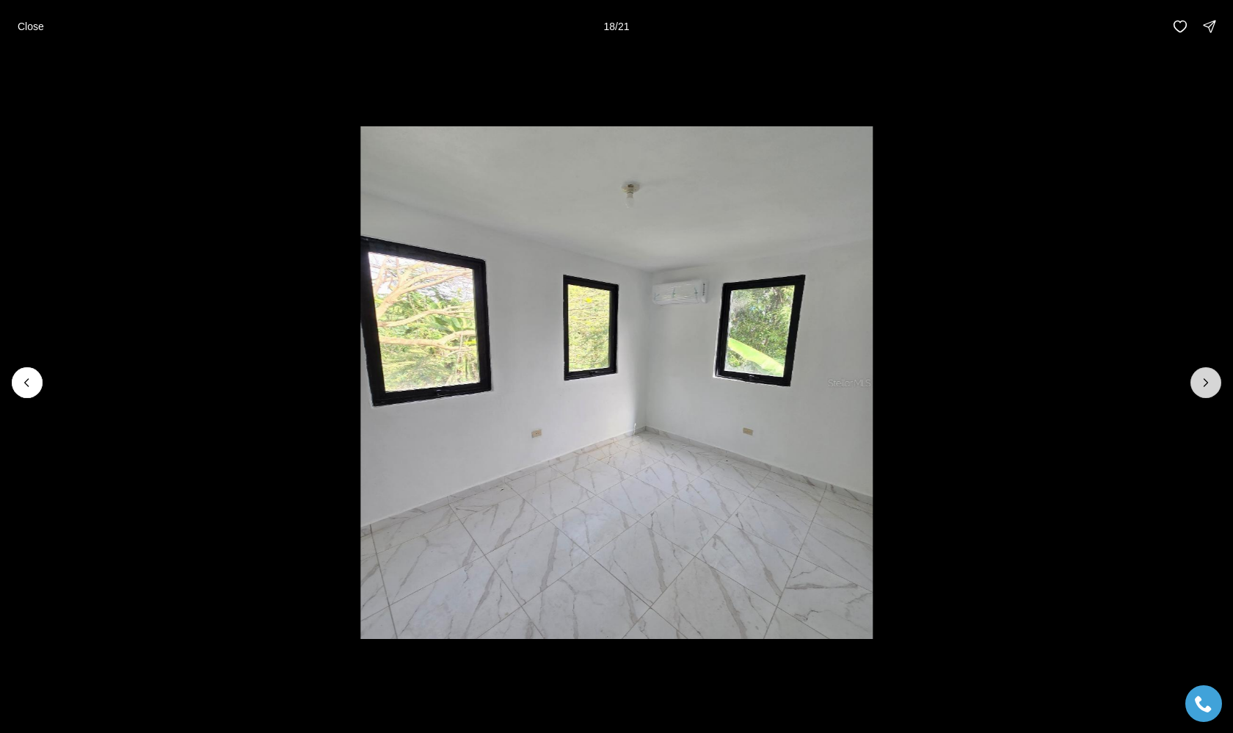
click at [1206, 383] on icon "Next slide" at bounding box center [1206, 382] width 15 height 15
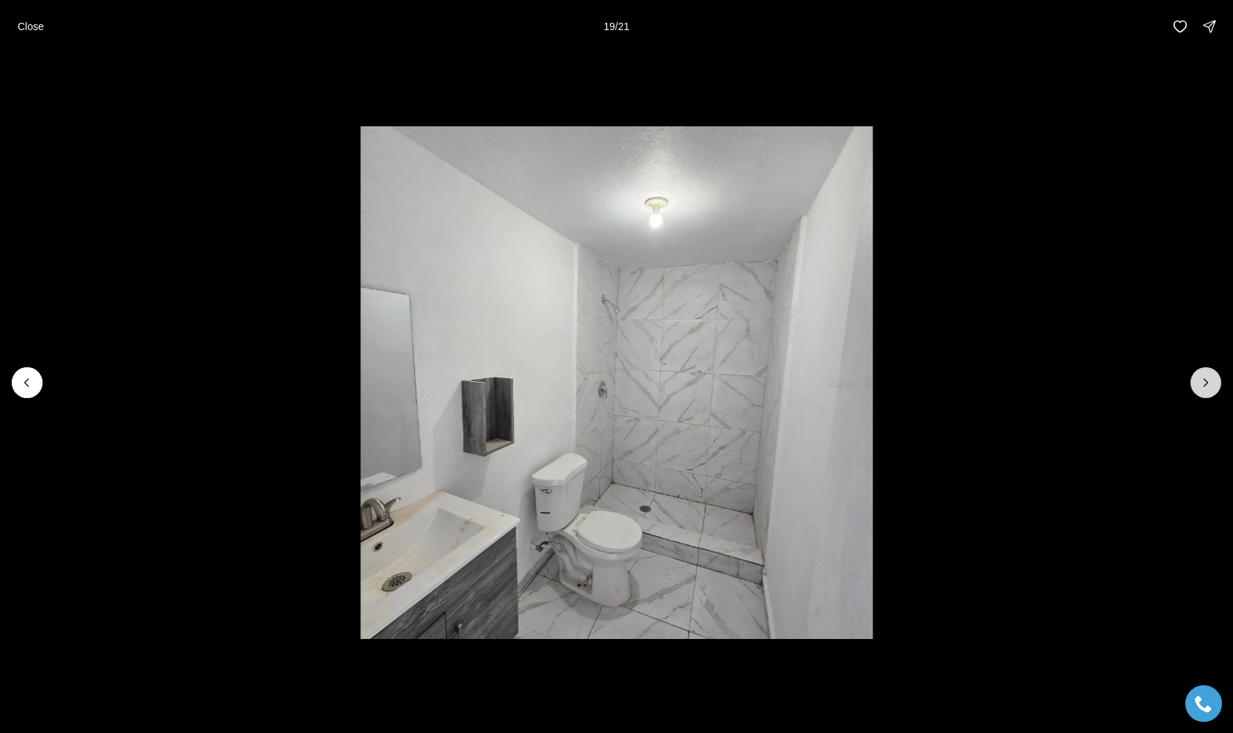
click at [1206, 383] on icon "Next slide" at bounding box center [1206, 382] width 15 height 15
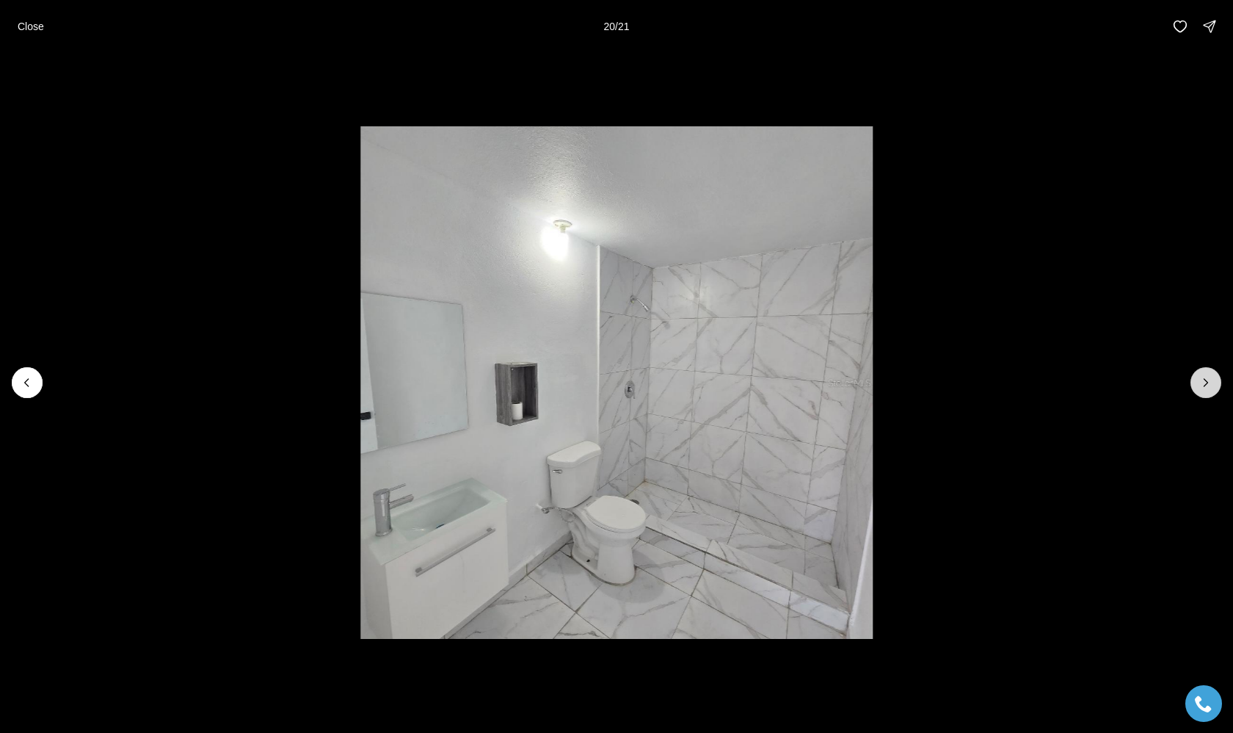
click at [1206, 383] on icon "Next slide" at bounding box center [1206, 382] width 15 height 15
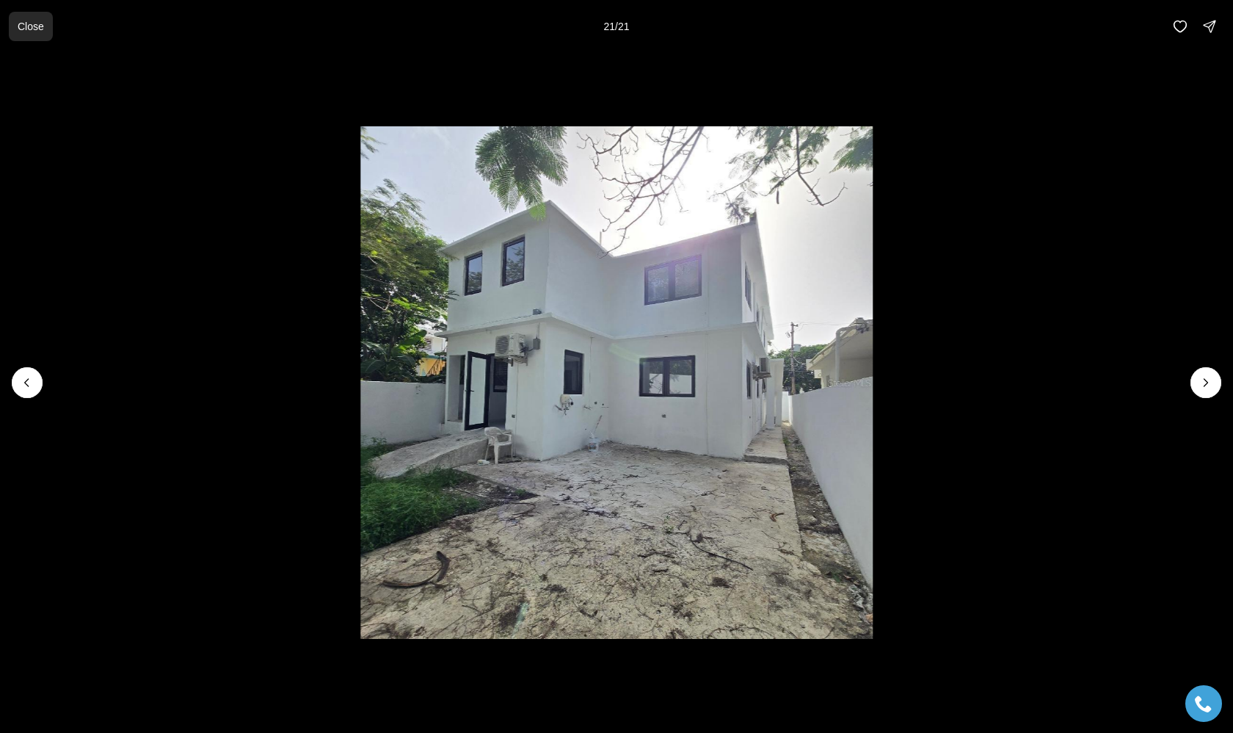
click at [29, 21] on p "Close" at bounding box center [31, 27] width 26 height 12
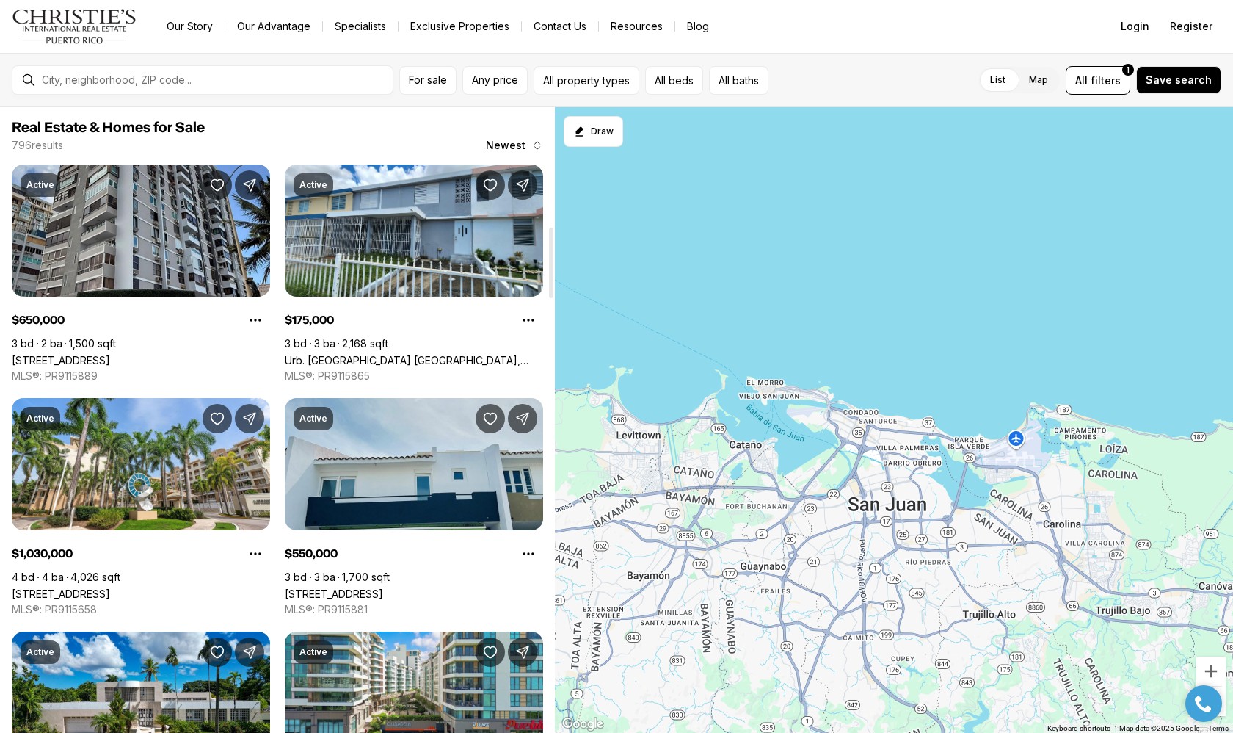
scroll to position [1053, 0]
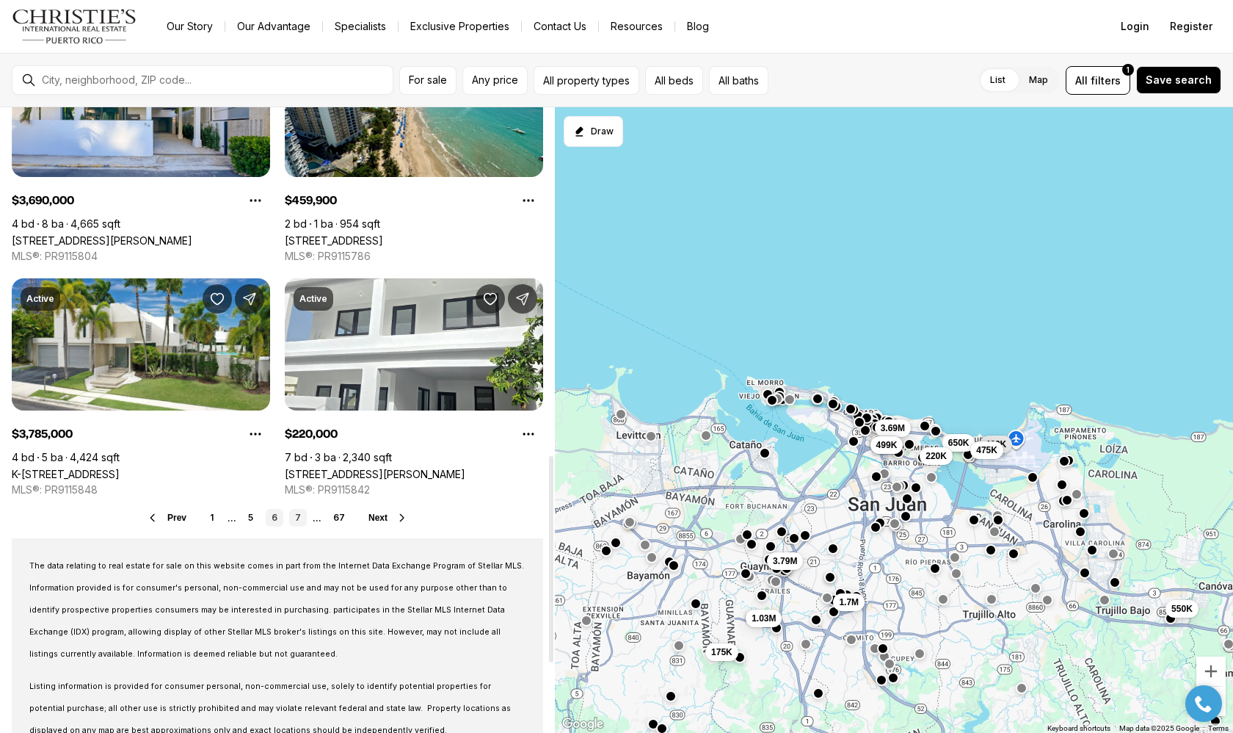
click at [301, 522] on link "7" at bounding box center [298, 518] width 18 height 18
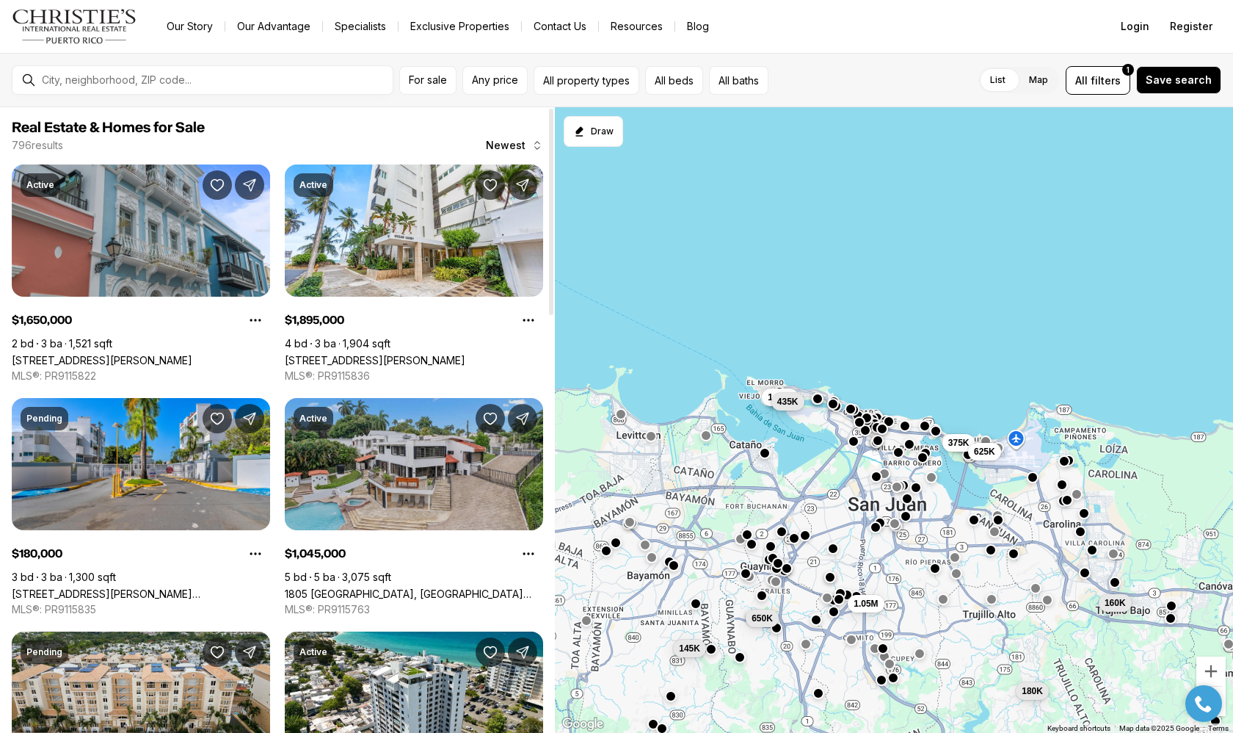
click at [440, 587] on link "1805 [GEOGRAPHIC_DATA], [GEOGRAPHIC_DATA][PERSON_NAME], 00927" at bounding box center [414, 593] width 258 height 12
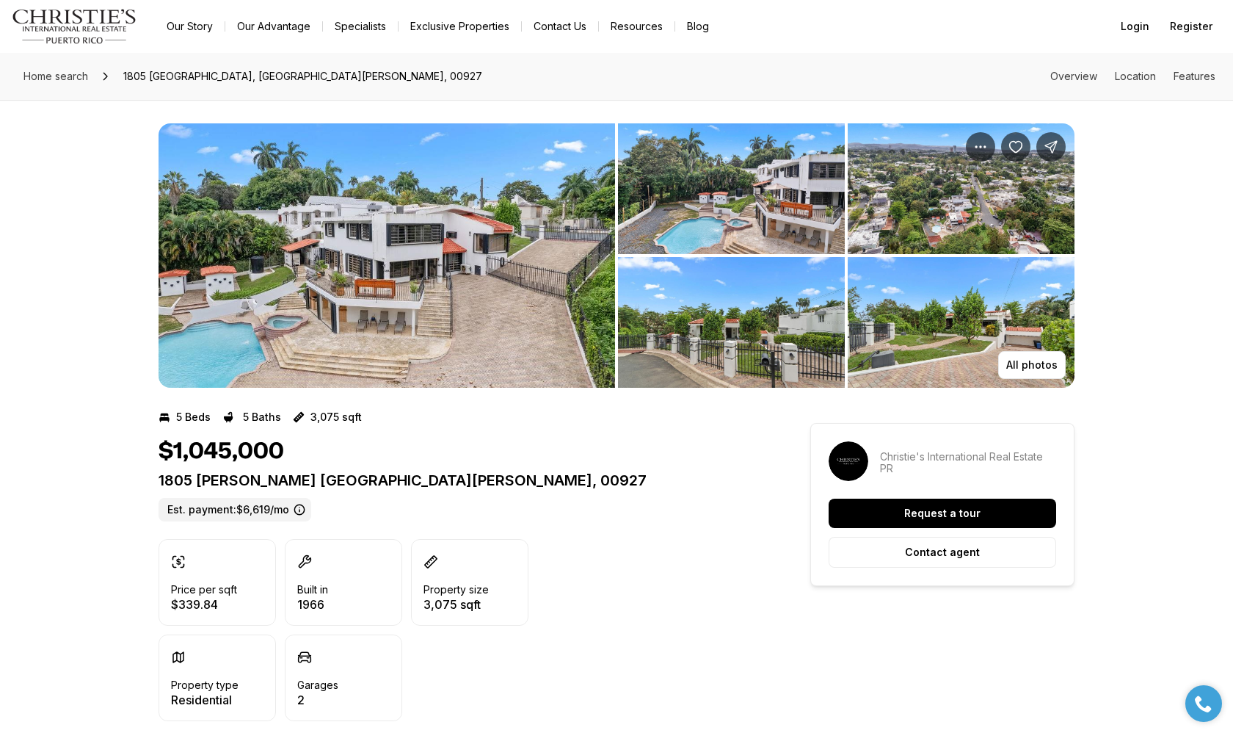
click at [425, 352] on img "View image gallery" at bounding box center [387, 255] width 457 height 264
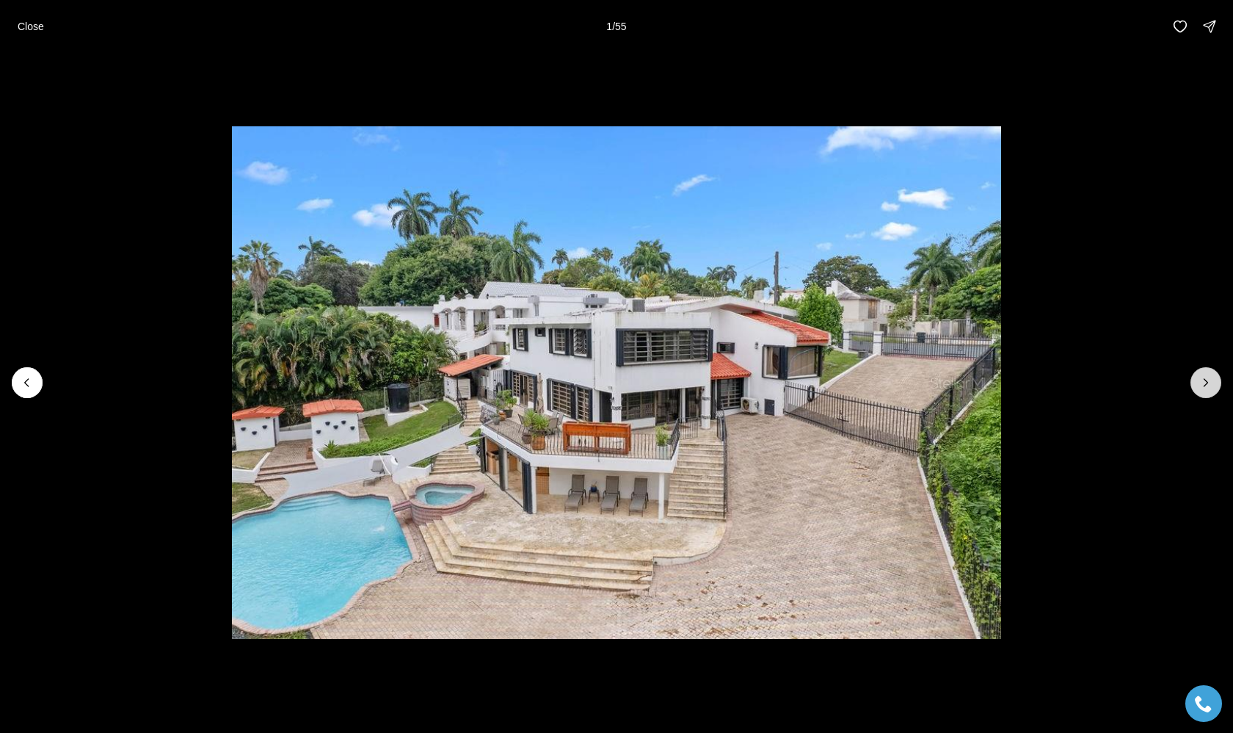
click at [1210, 384] on icon "Next slide" at bounding box center [1206, 382] width 15 height 15
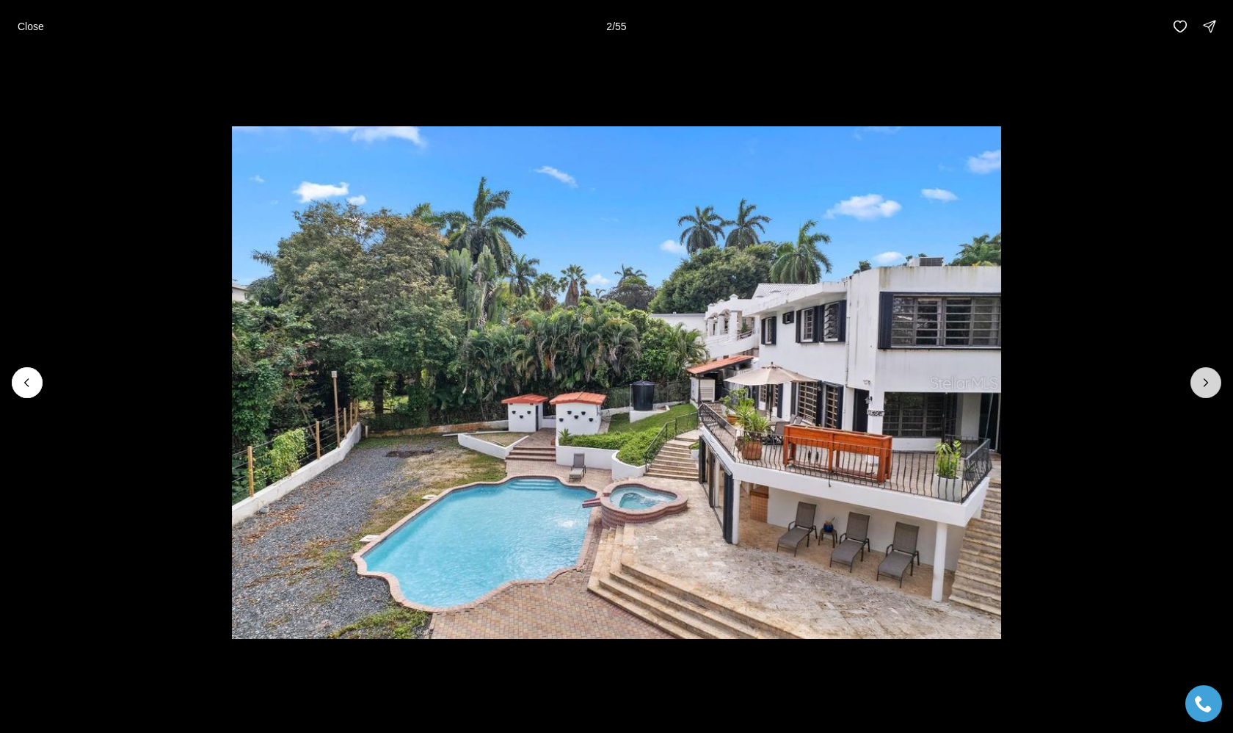
click at [1210, 384] on icon "Next slide" at bounding box center [1206, 382] width 15 height 15
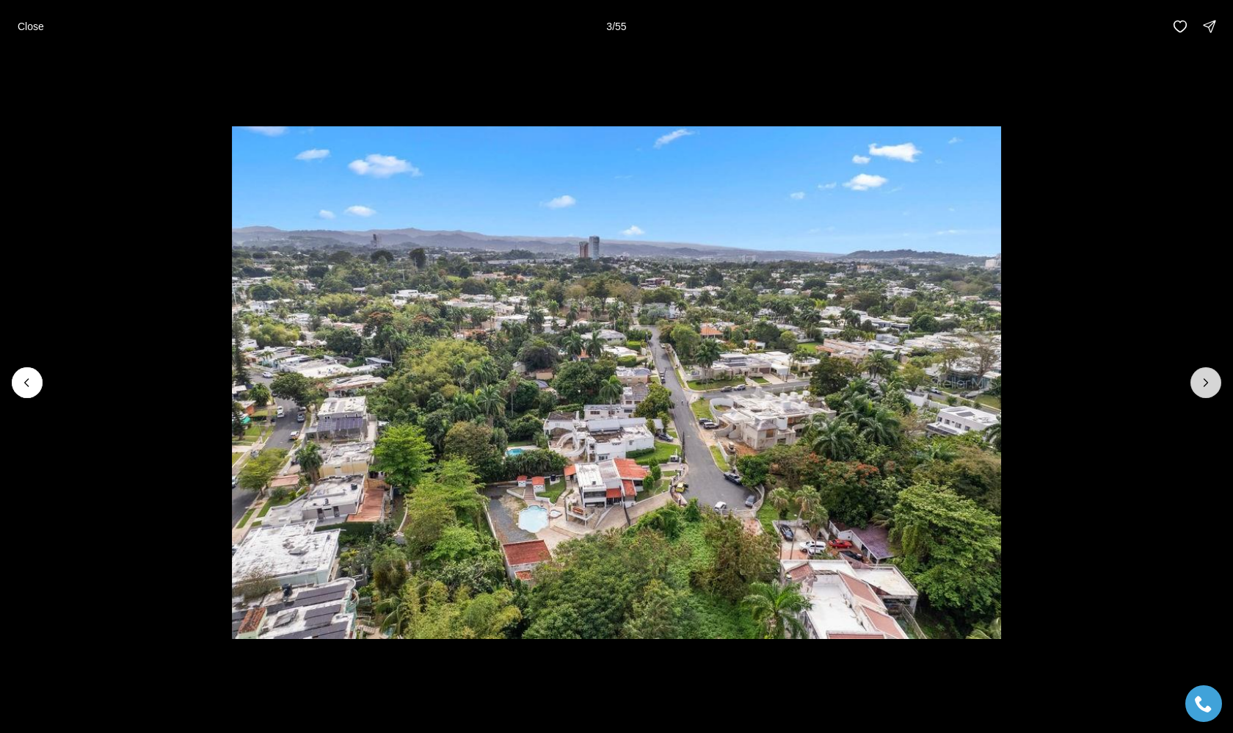
click at [1210, 384] on icon "Next slide" at bounding box center [1206, 382] width 15 height 15
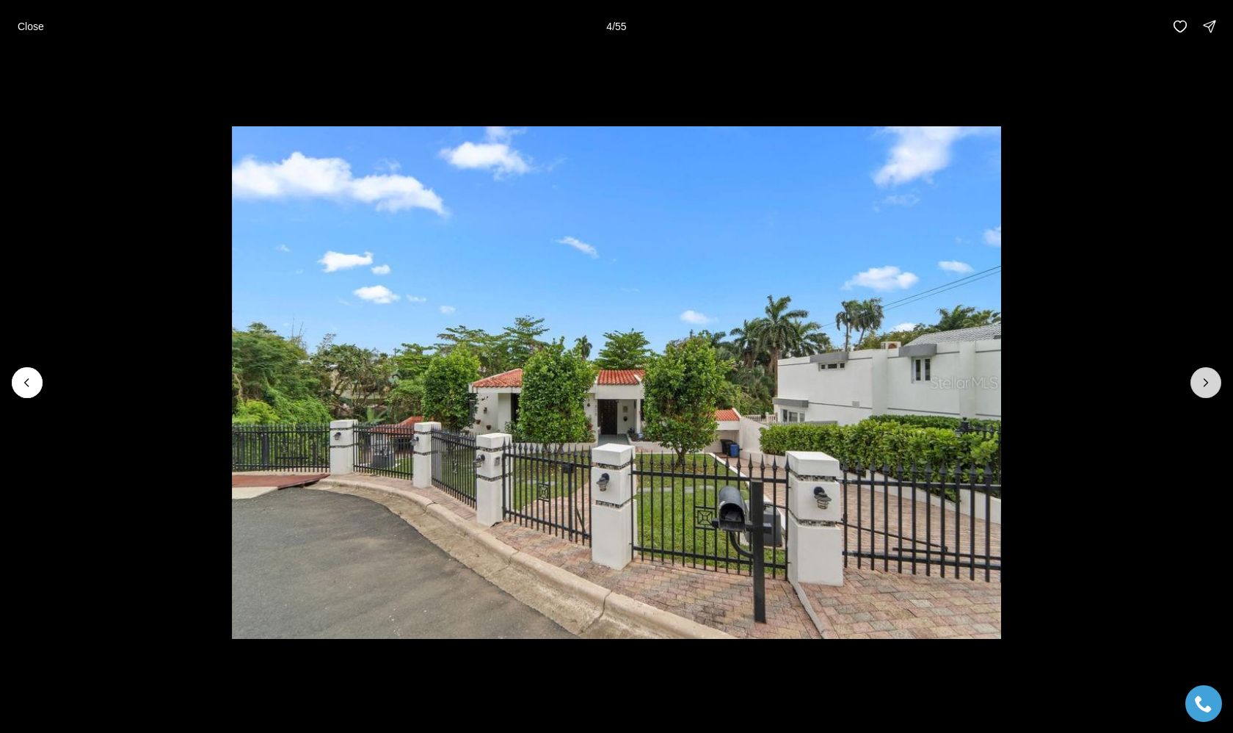
click at [1210, 384] on icon "Next slide" at bounding box center [1206, 382] width 15 height 15
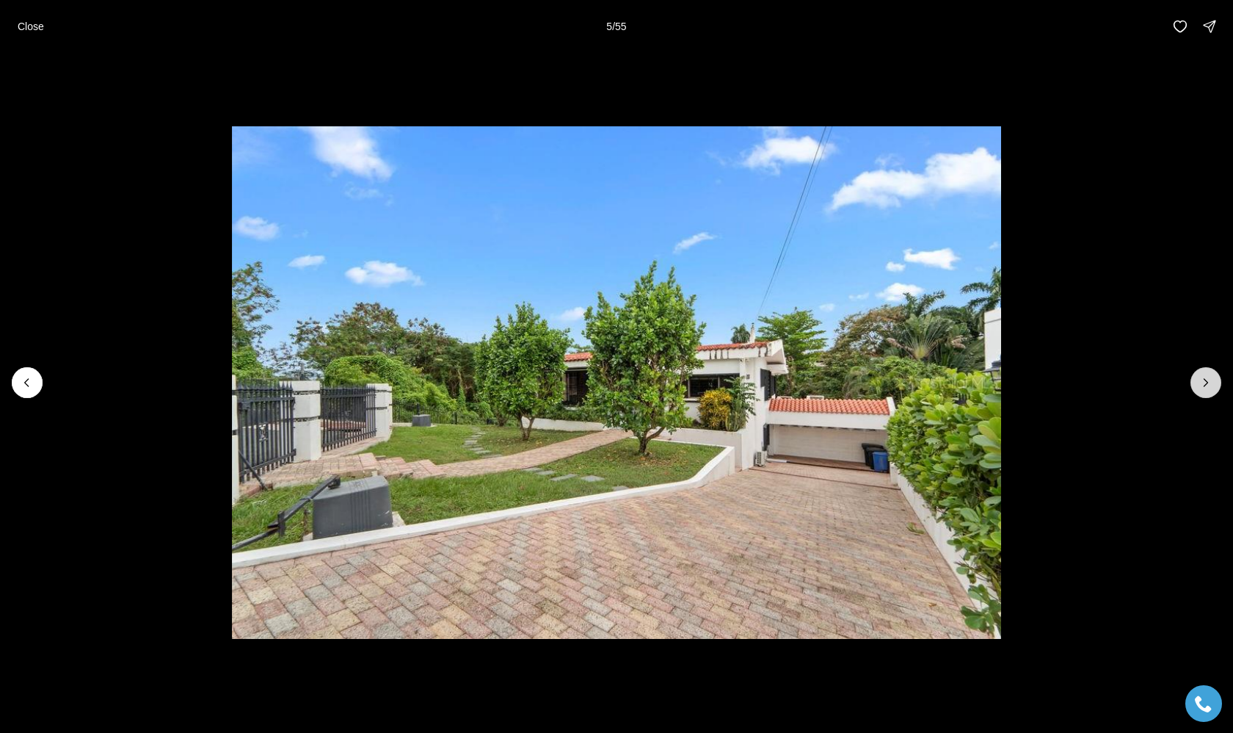
click at [1210, 384] on icon "Next slide" at bounding box center [1206, 382] width 15 height 15
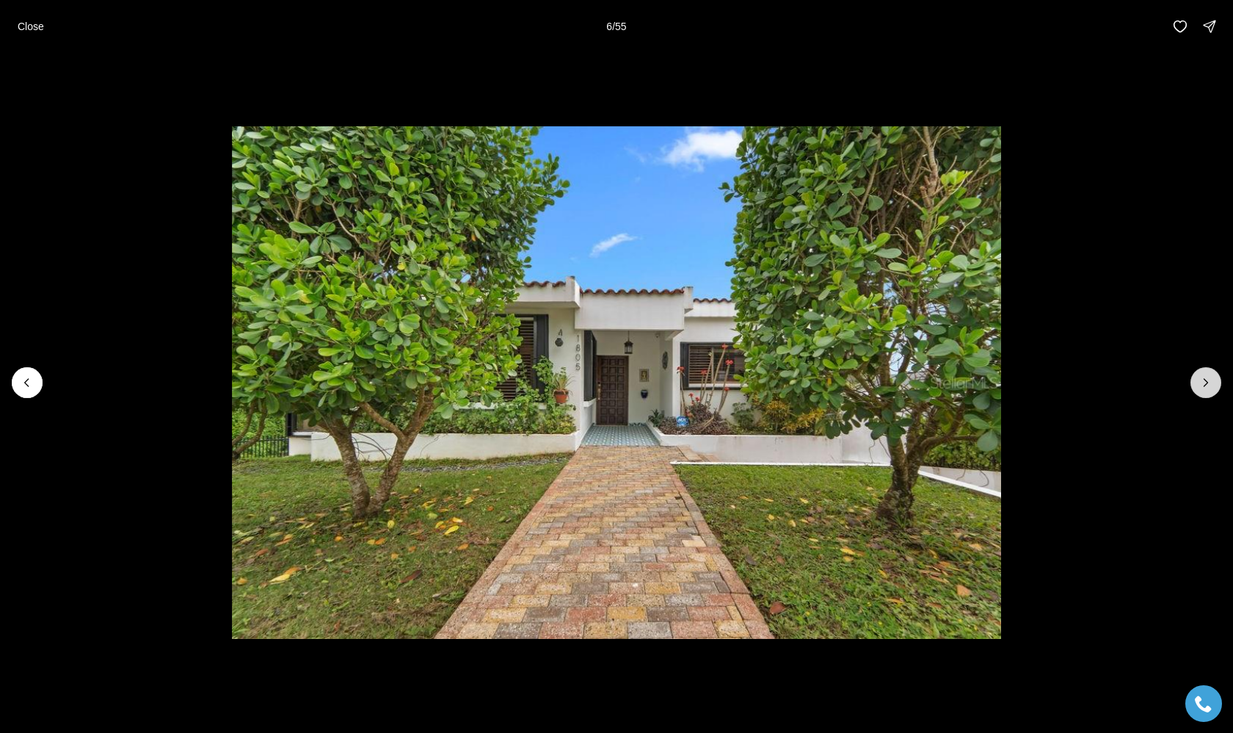
click at [1210, 384] on icon "Next slide" at bounding box center [1206, 382] width 15 height 15
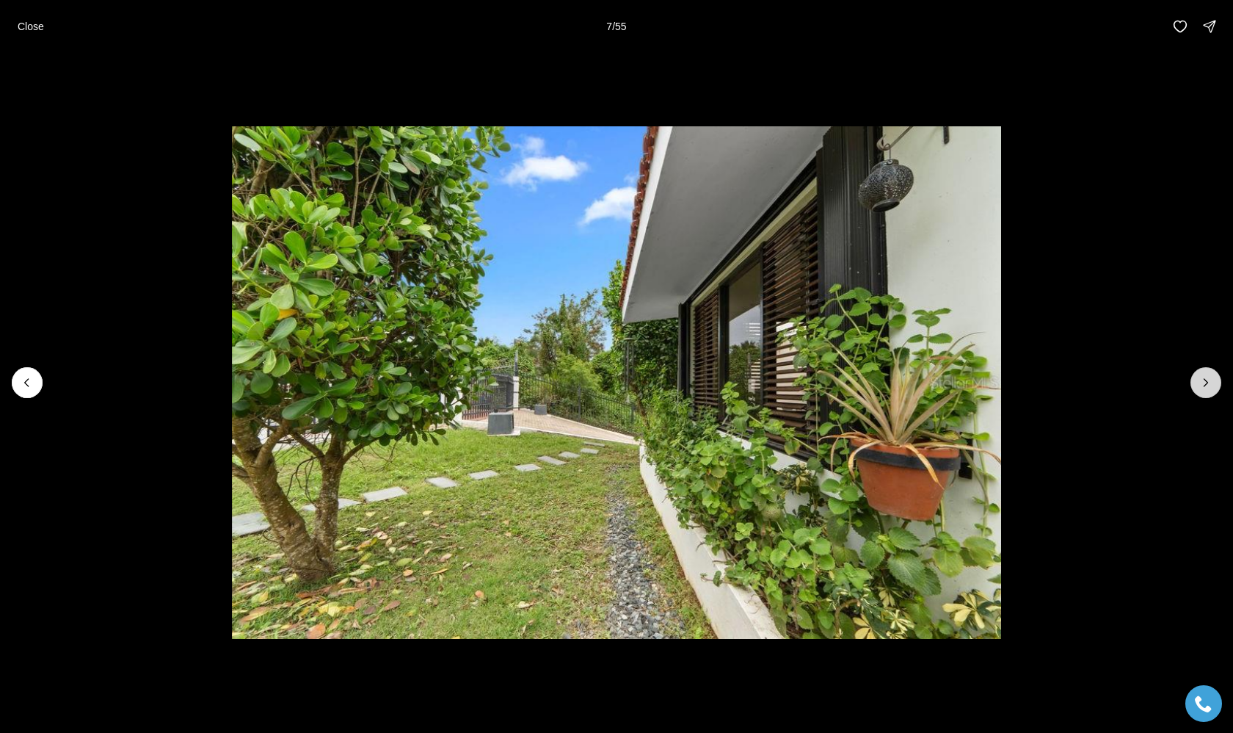
click at [1210, 384] on icon "Next slide" at bounding box center [1206, 382] width 15 height 15
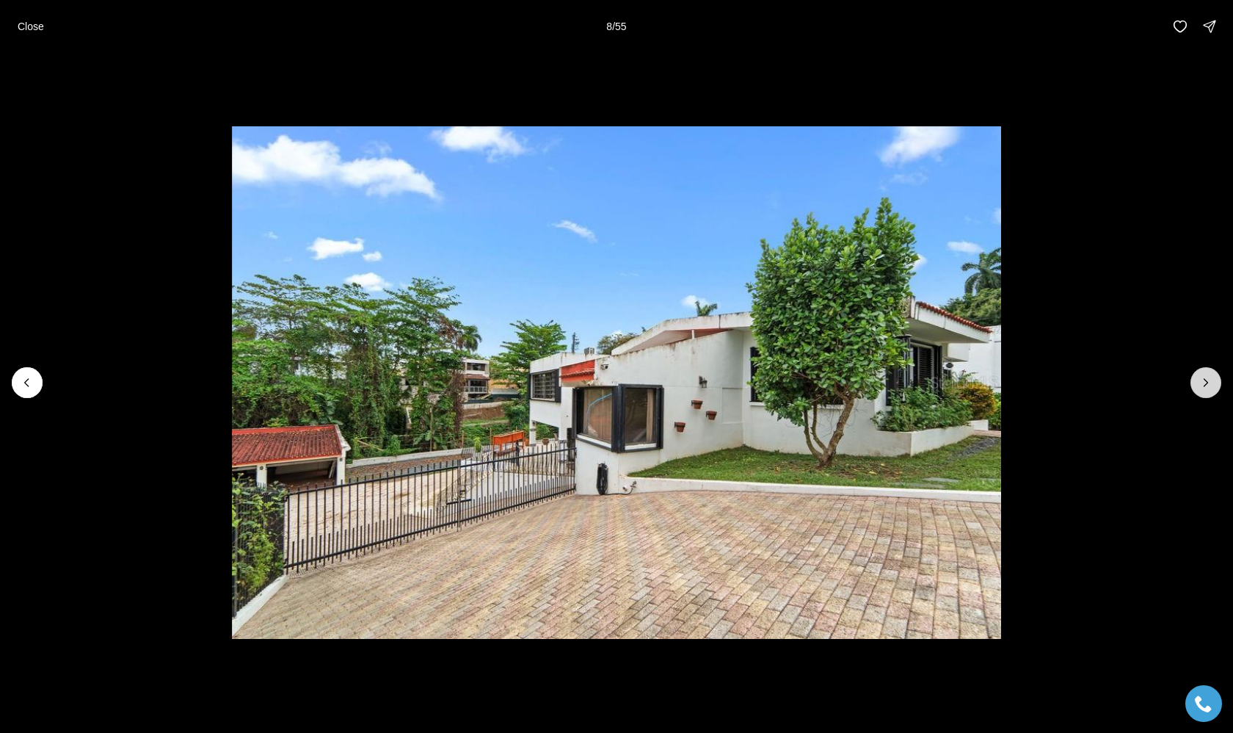
click at [1210, 384] on icon "Next slide" at bounding box center [1206, 382] width 15 height 15
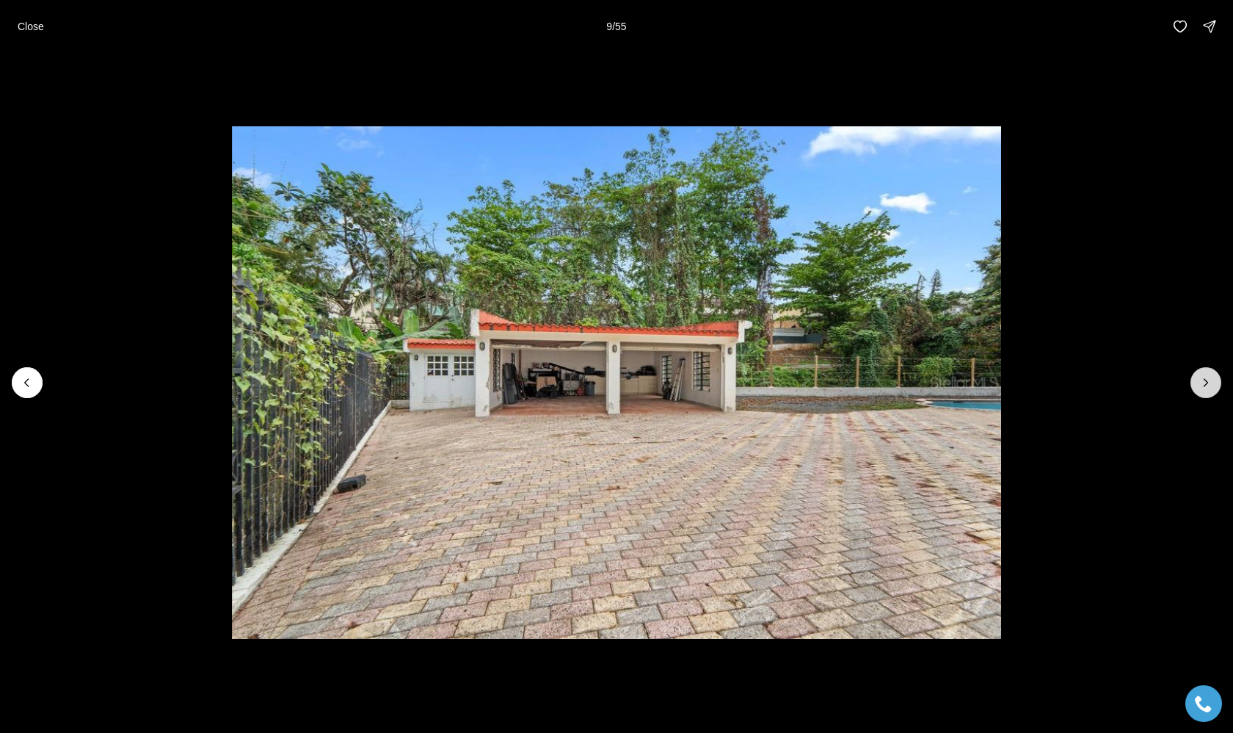
click at [1210, 384] on icon "Next slide" at bounding box center [1206, 382] width 15 height 15
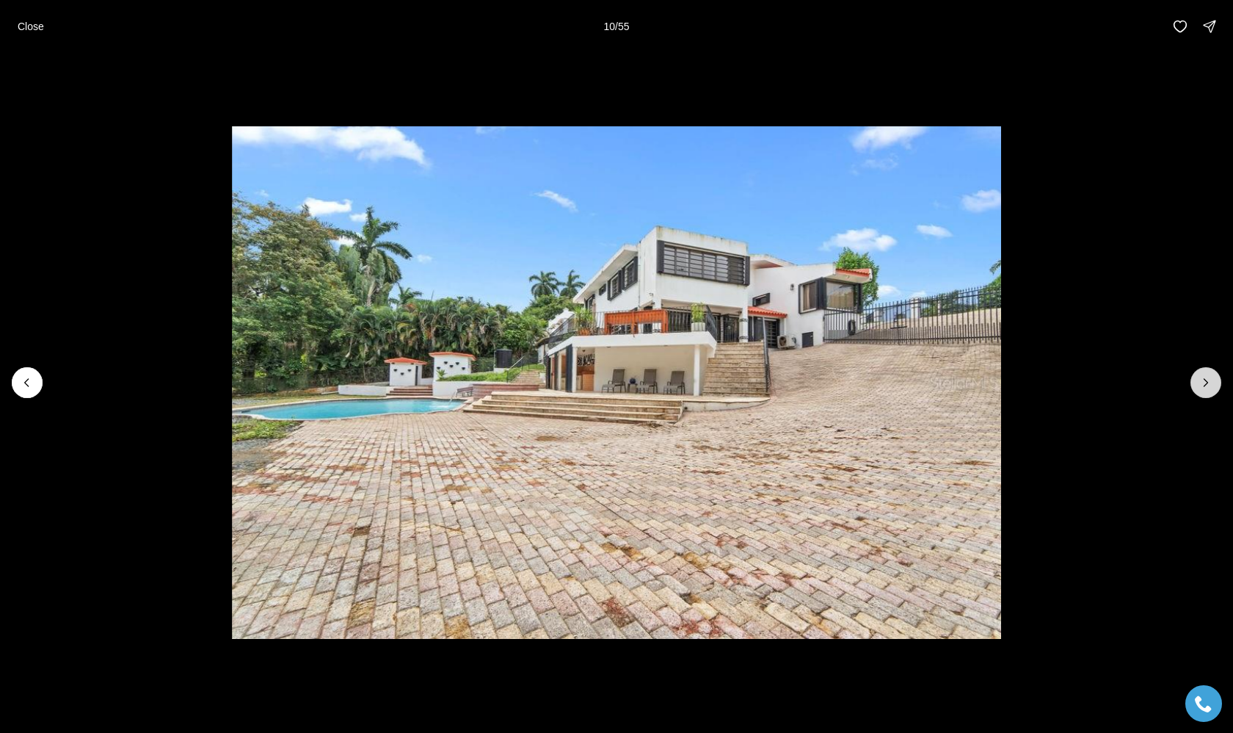
click at [1210, 384] on icon "Next slide" at bounding box center [1206, 382] width 15 height 15
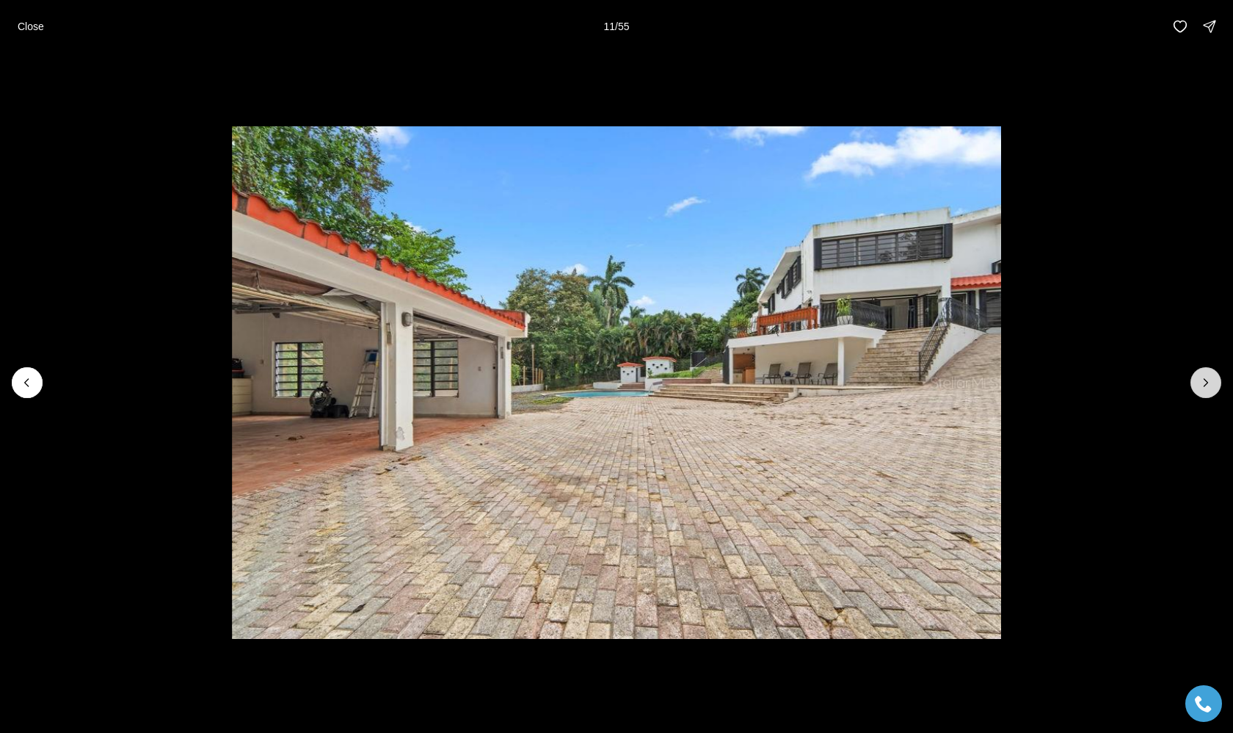
click at [1210, 384] on icon "Next slide" at bounding box center [1206, 382] width 15 height 15
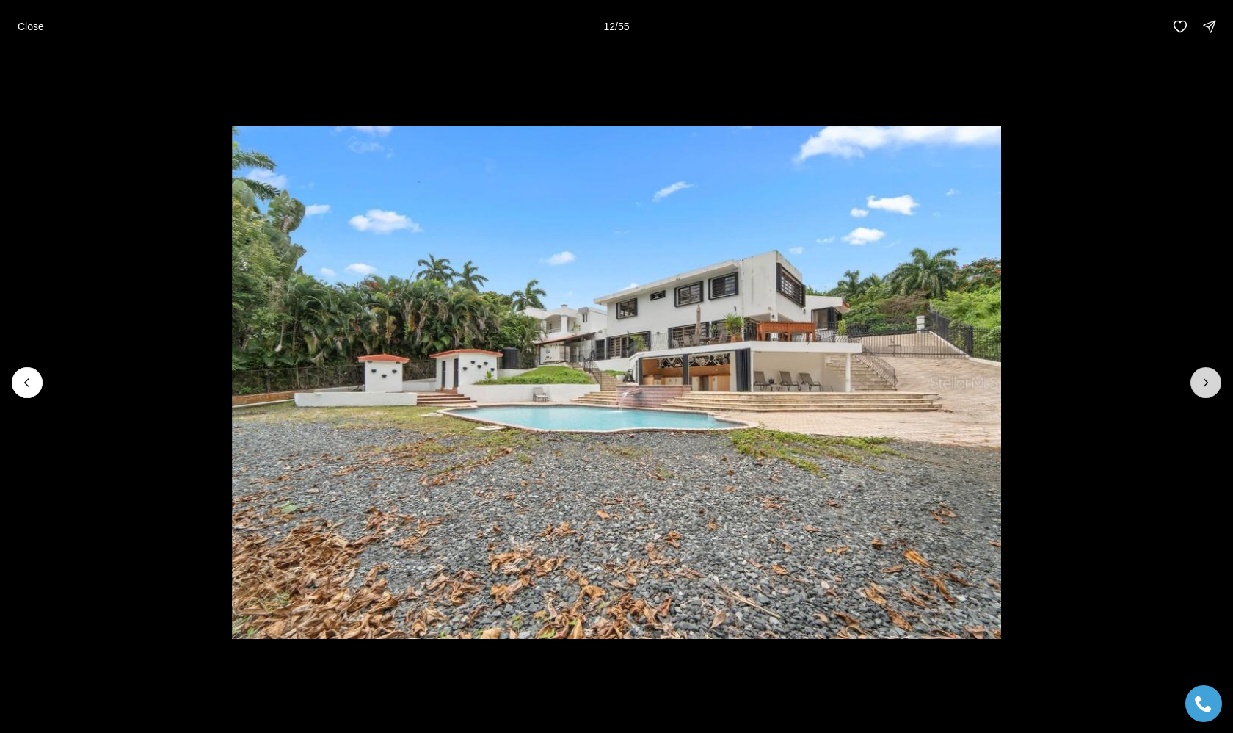
click at [1210, 384] on icon "Next slide" at bounding box center [1206, 382] width 15 height 15
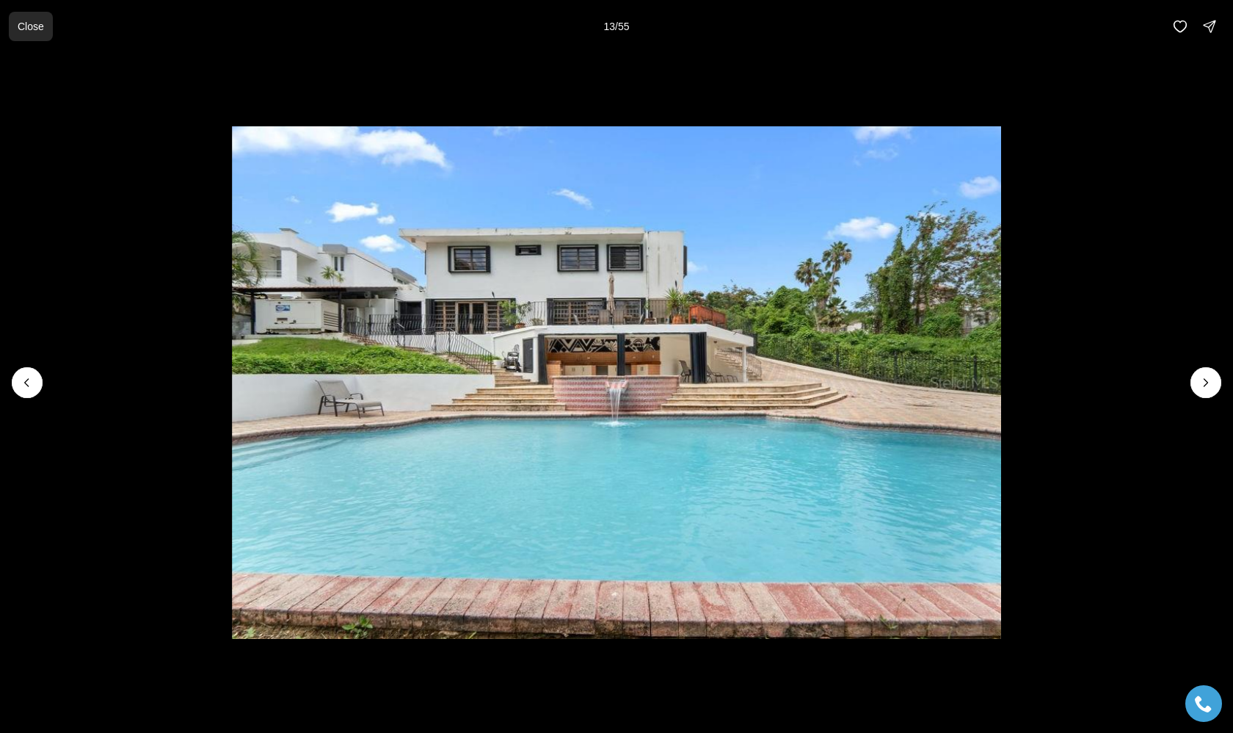
click at [31, 26] on p "Close" at bounding box center [31, 27] width 26 height 12
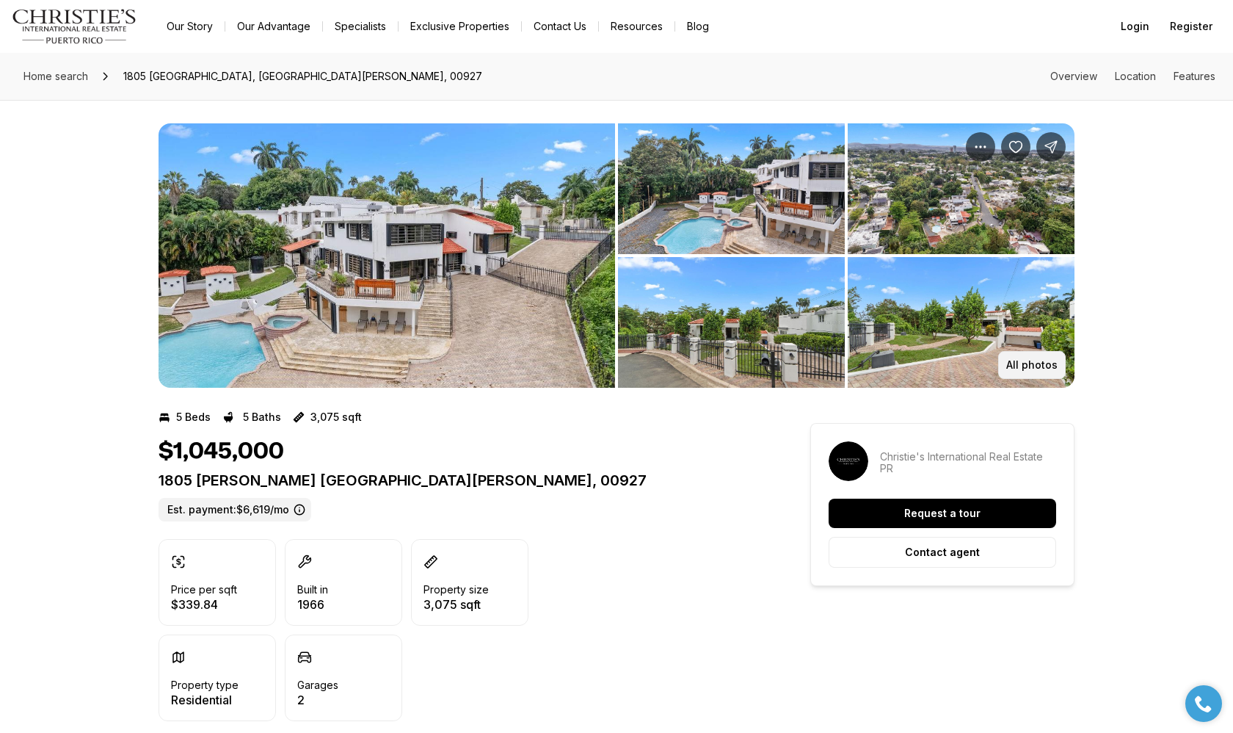
click at [1018, 372] on button "All photos" at bounding box center [1032, 365] width 68 height 28
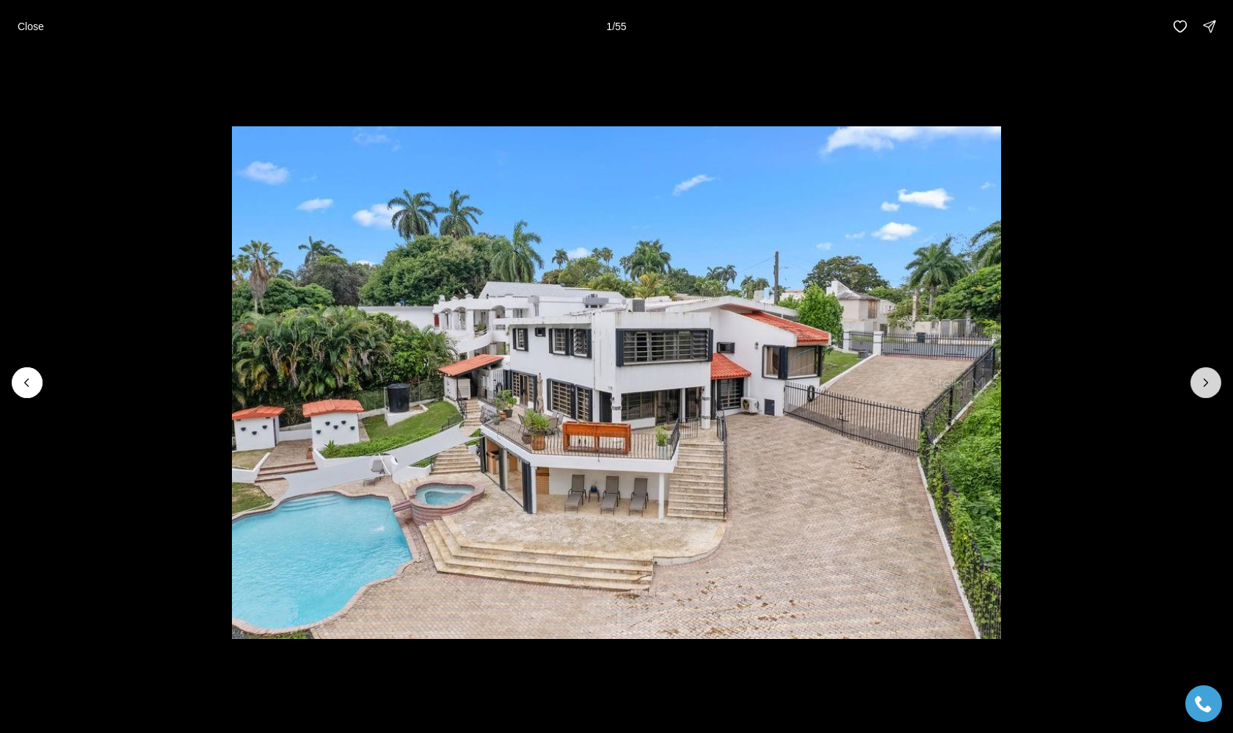
click at [1197, 377] on button "Next slide" at bounding box center [1206, 382] width 31 height 31
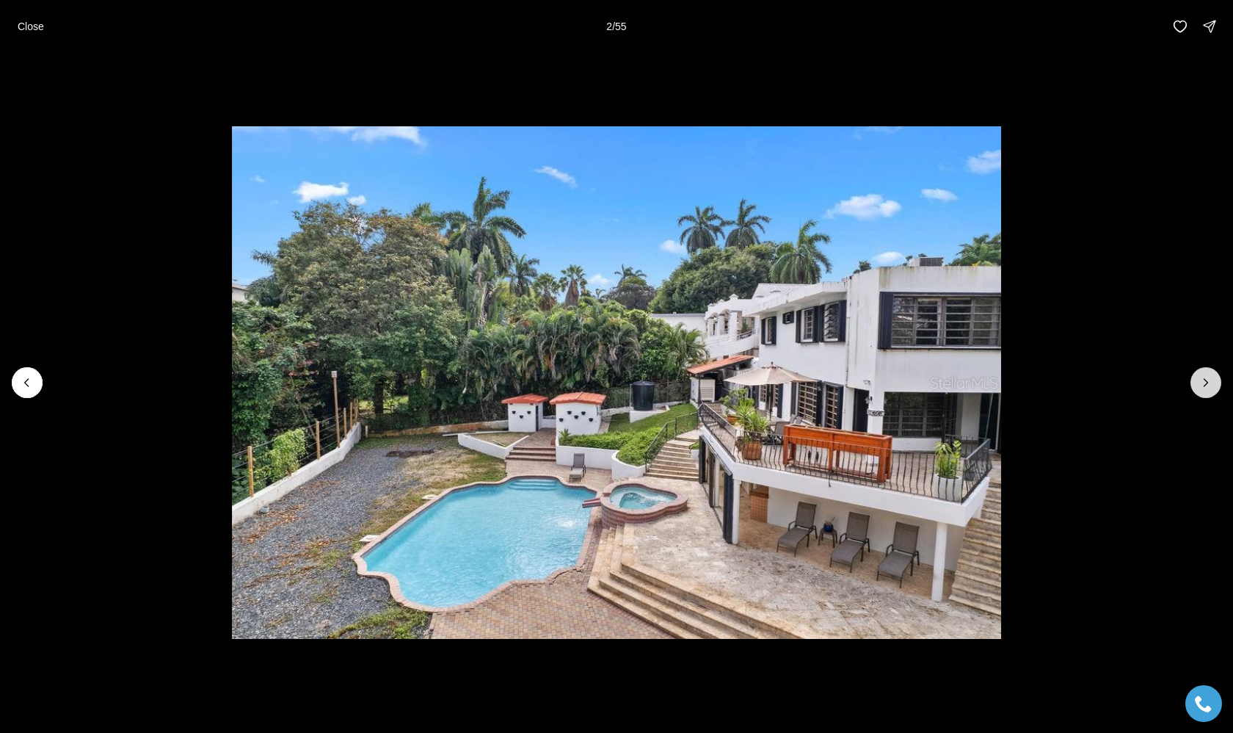
click at [1197, 377] on button "Next slide" at bounding box center [1206, 382] width 31 height 31
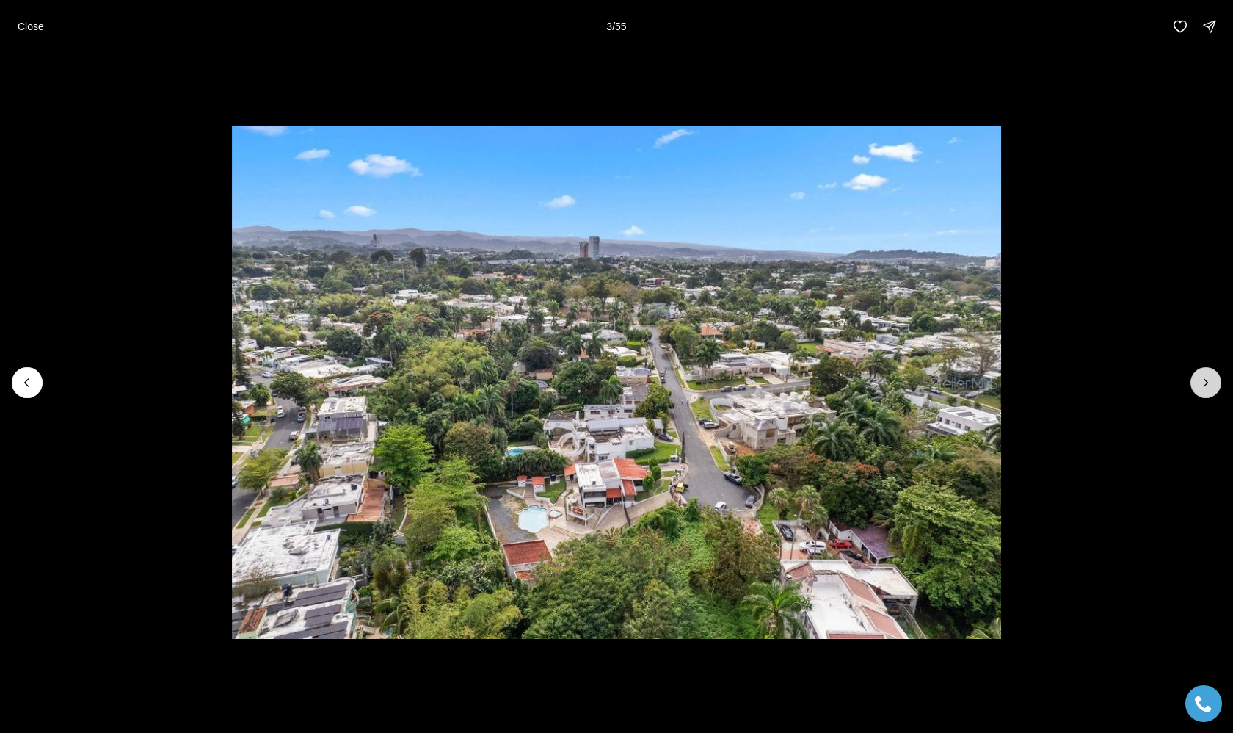
click at [1197, 378] on button "Next slide" at bounding box center [1206, 382] width 31 height 31
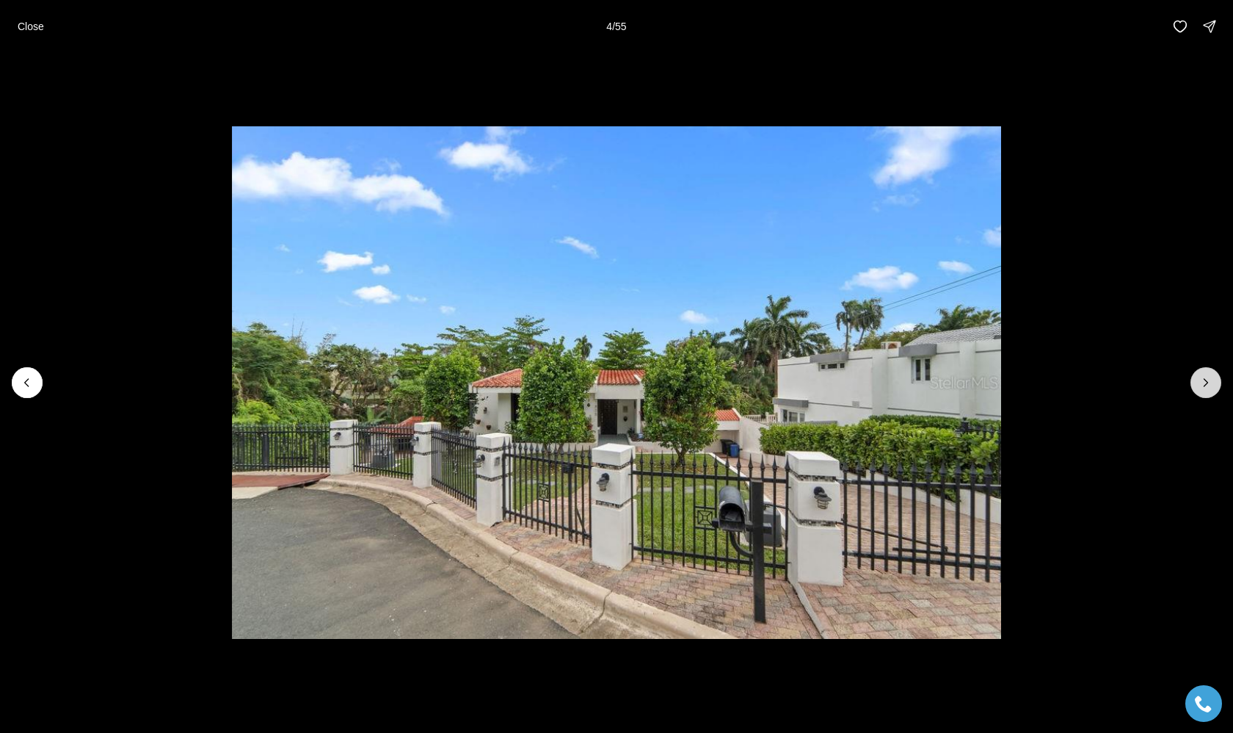
click at [1197, 378] on button "Next slide" at bounding box center [1206, 382] width 31 height 31
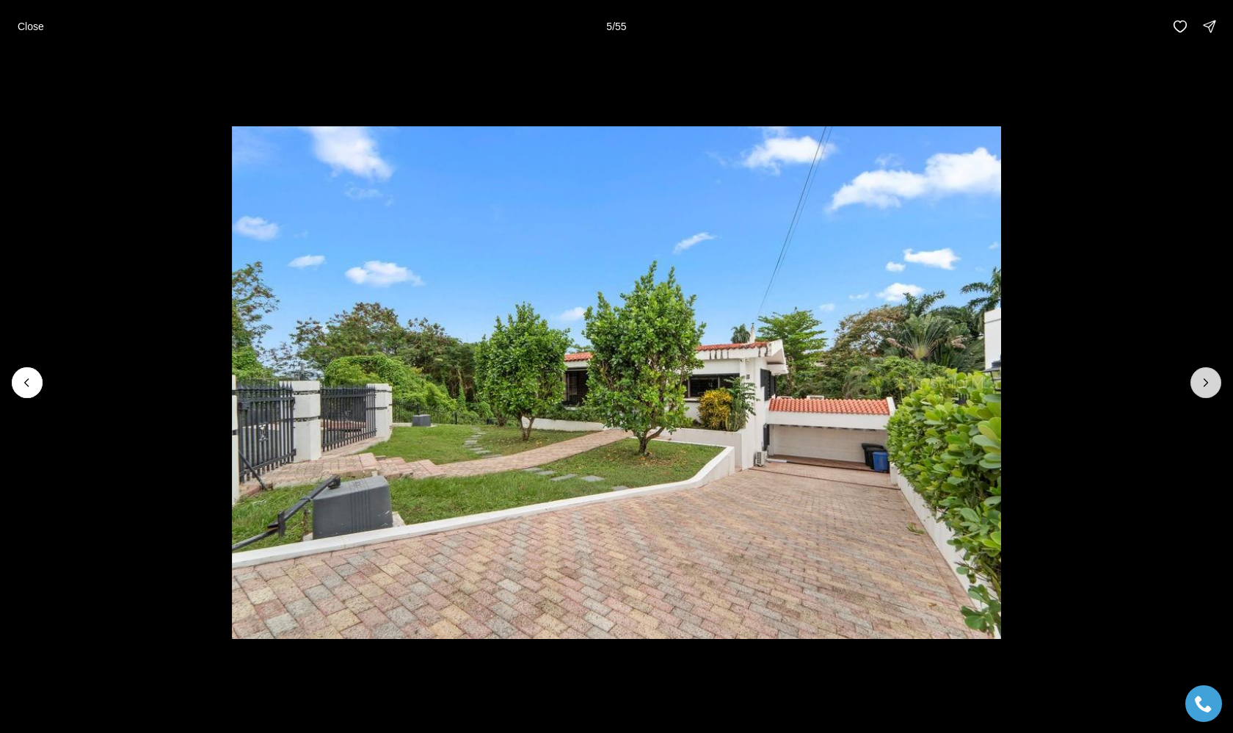
click at [1197, 379] on button "Next slide" at bounding box center [1206, 382] width 31 height 31
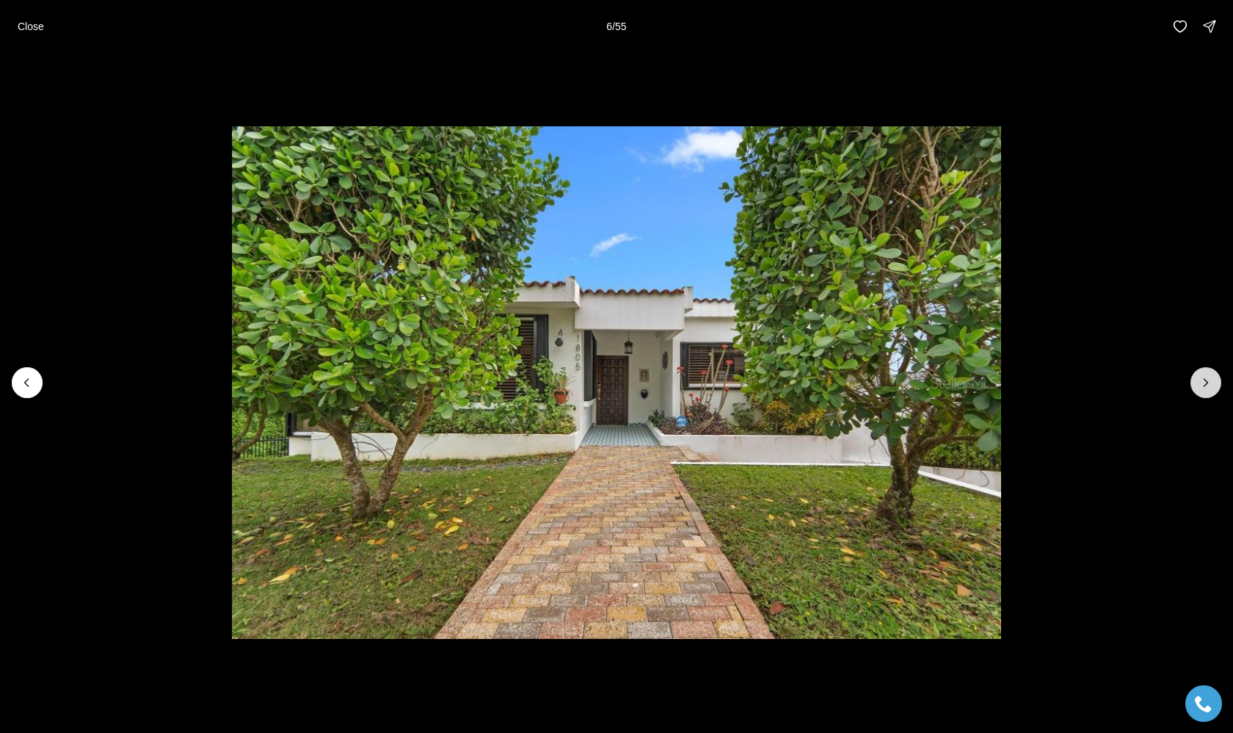
click at [1197, 380] on button "Next slide" at bounding box center [1206, 382] width 31 height 31
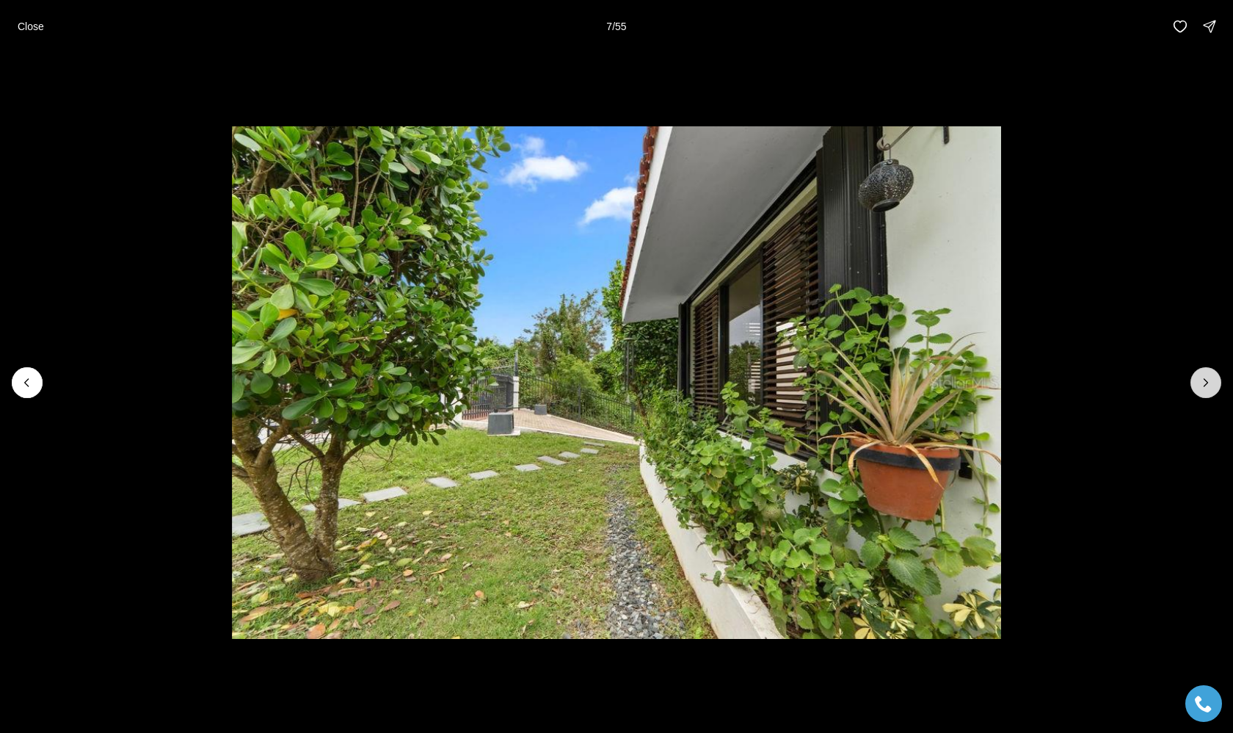
click at [1197, 380] on button "Next slide" at bounding box center [1206, 382] width 31 height 31
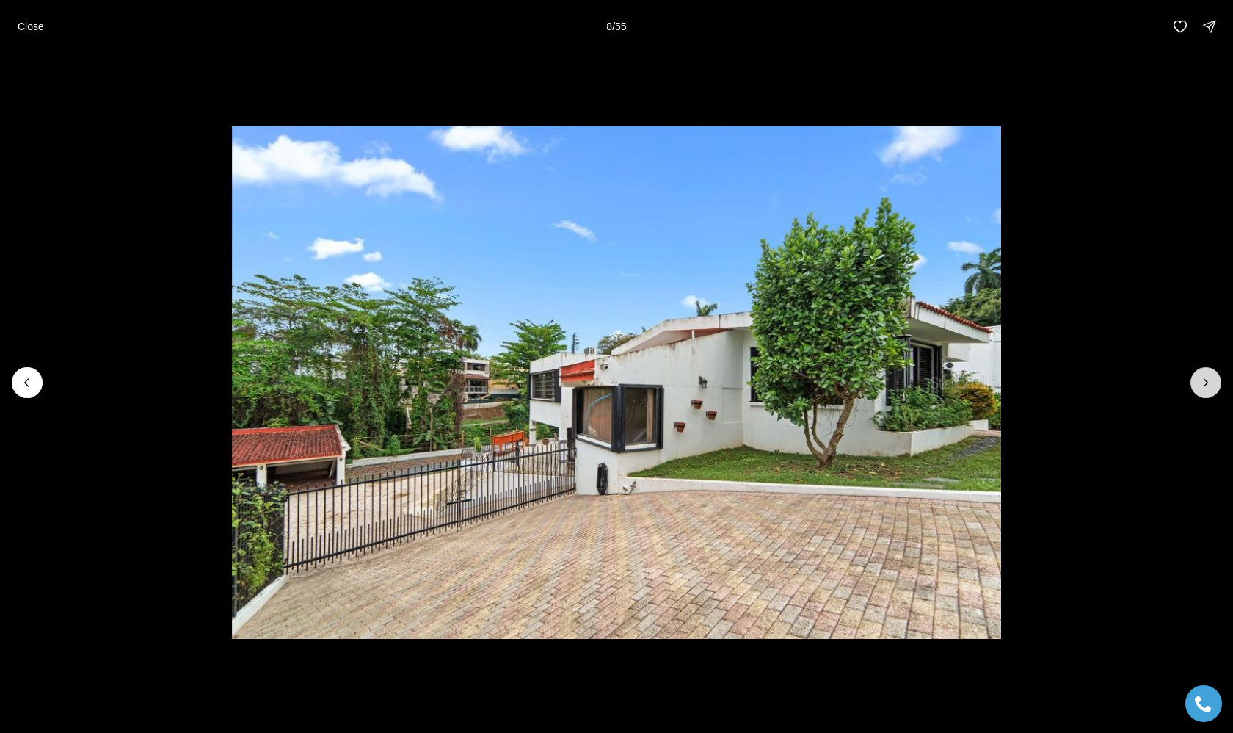
click at [1197, 380] on button "Next slide" at bounding box center [1206, 382] width 31 height 31
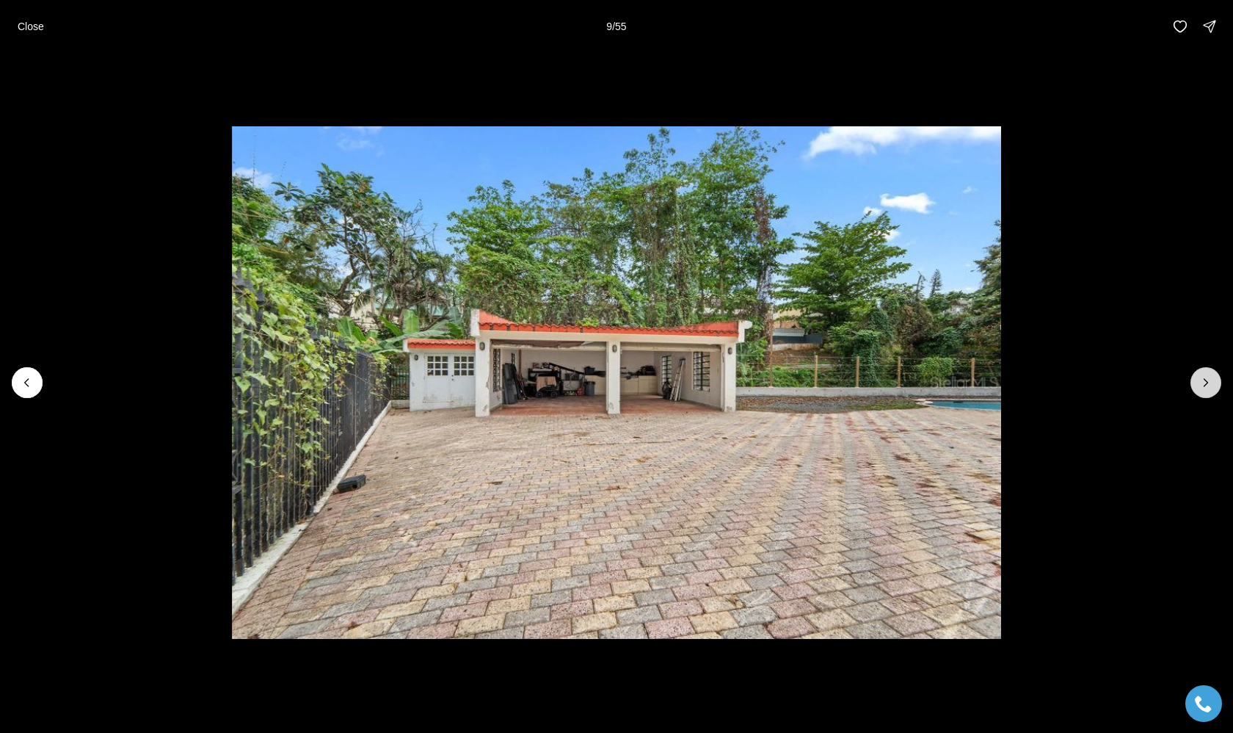
click at [1197, 380] on button "Next slide" at bounding box center [1206, 382] width 31 height 31
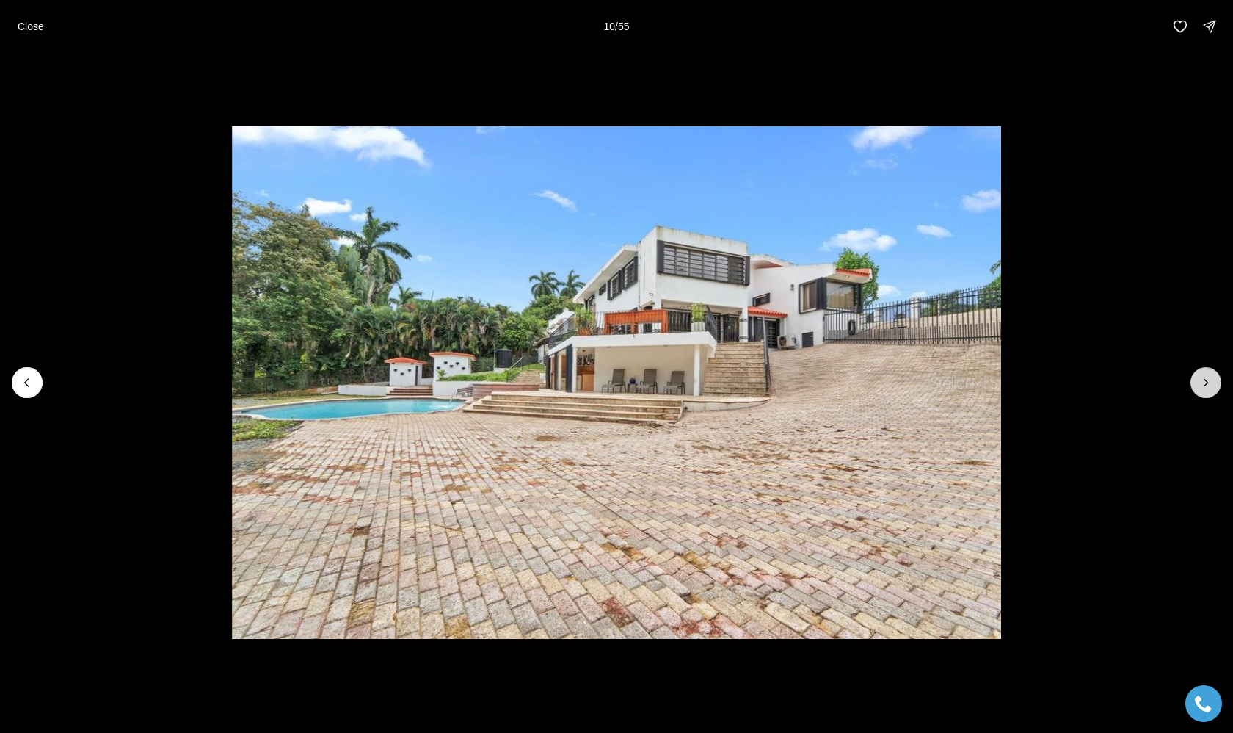
click at [1197, 380] on button "Next slide" at bounding box center [1206, 382] width 31 height 31
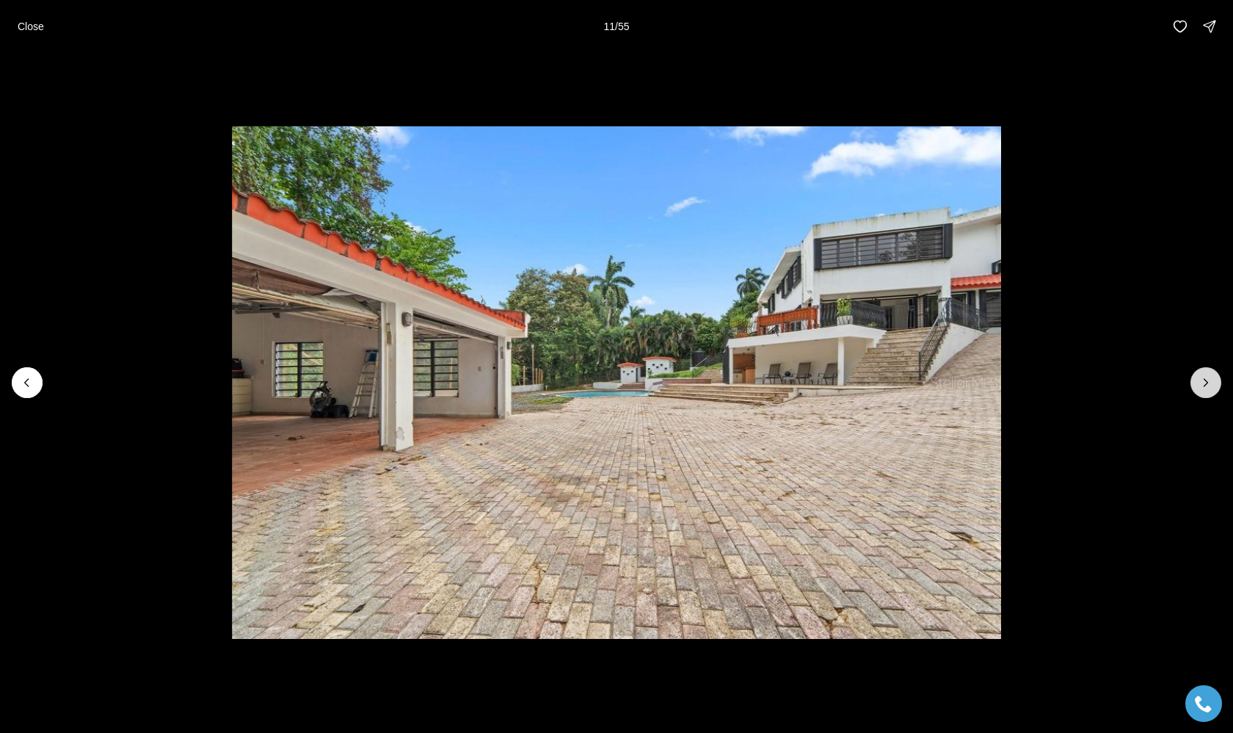
click at [1196, 380] on button "Next slide" at bounding box center [1206, 382] width 31 height 31
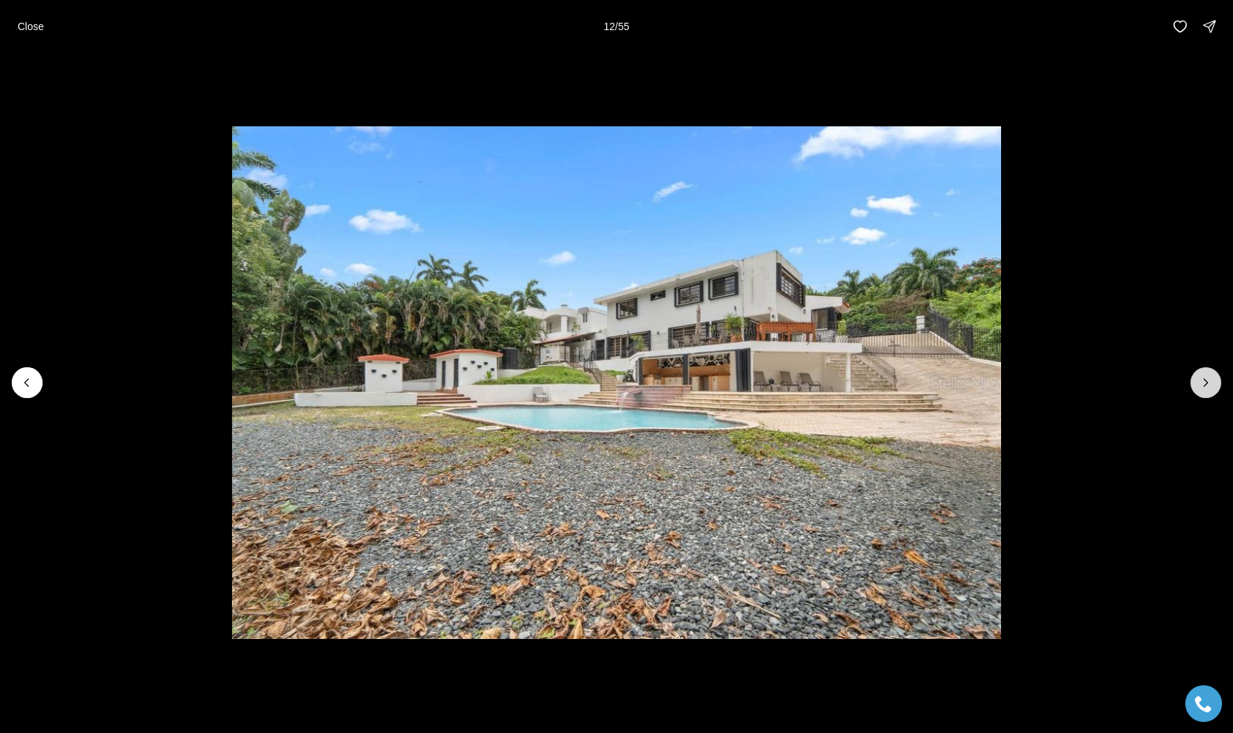
click at [1196, 380] on button "Next slide" at bounding box center [1206, 382] width 31 height 31
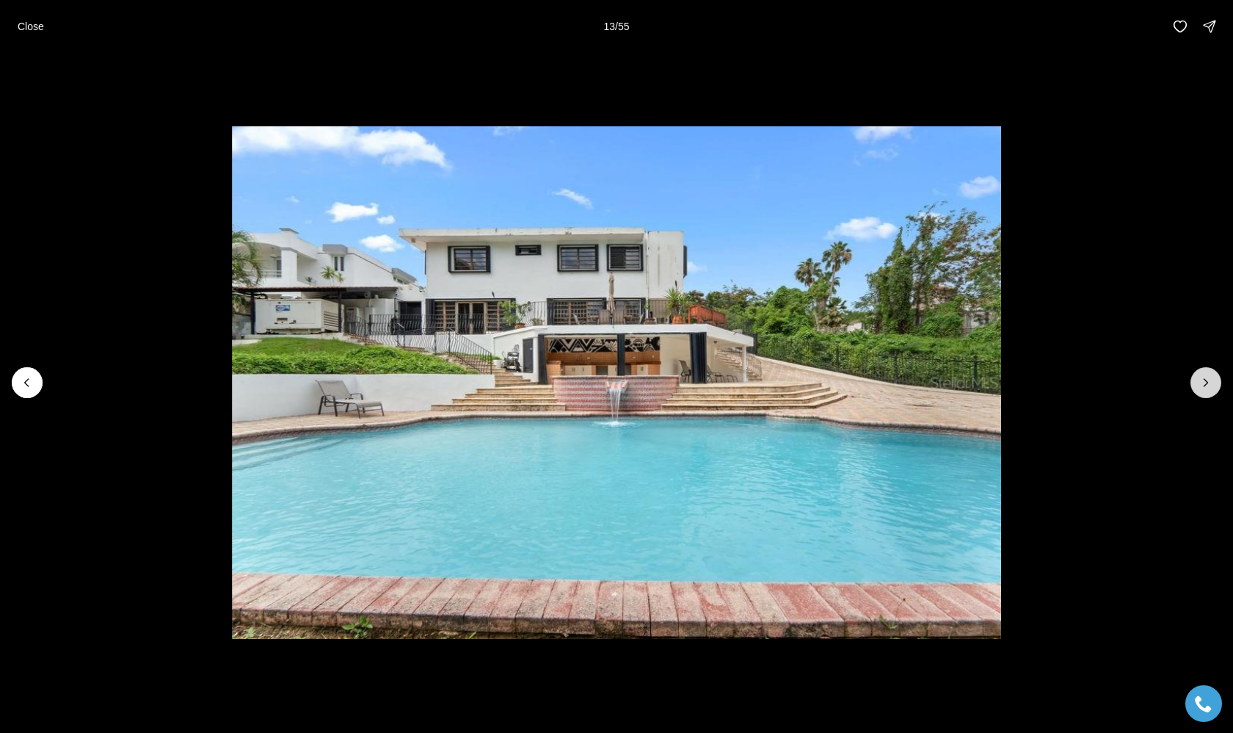
click at [1196, 380] on button "Next slide" at bounding box center [1206, 382] width 31 height 31
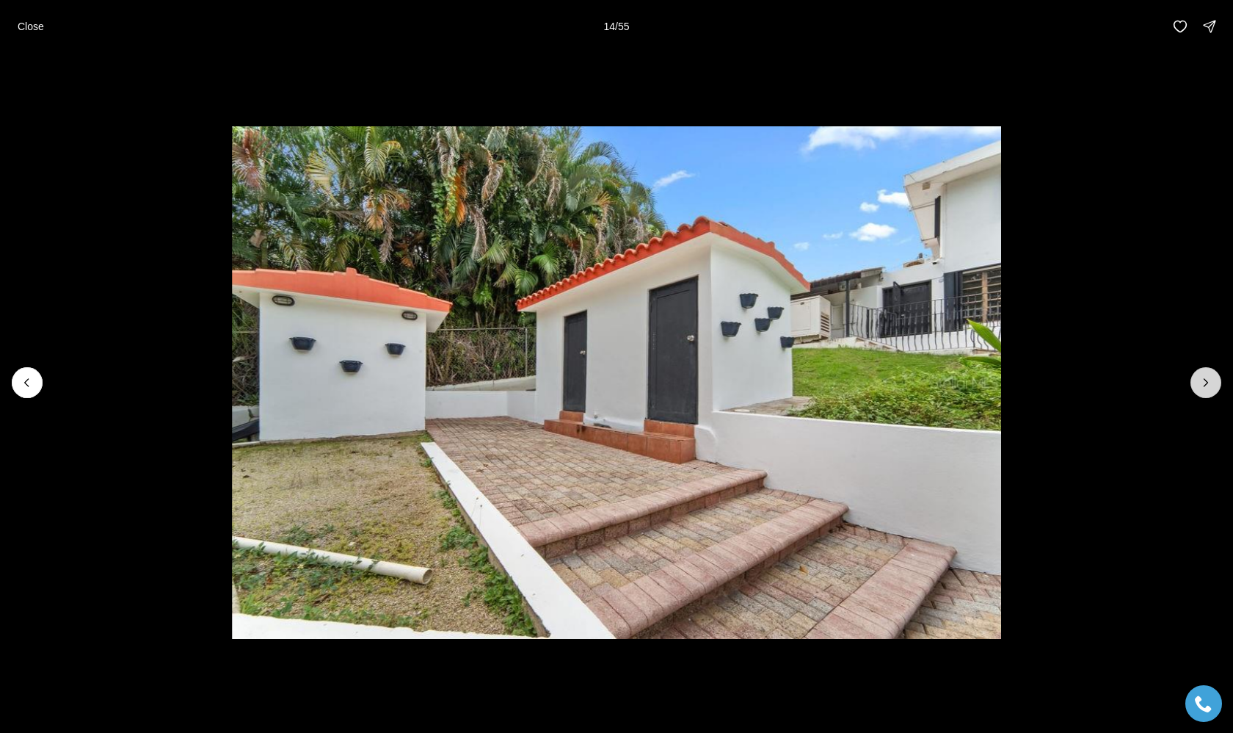
click at [1196, 382] on button "Next slide" at bounding box center [1206, 382] width 31 height 31
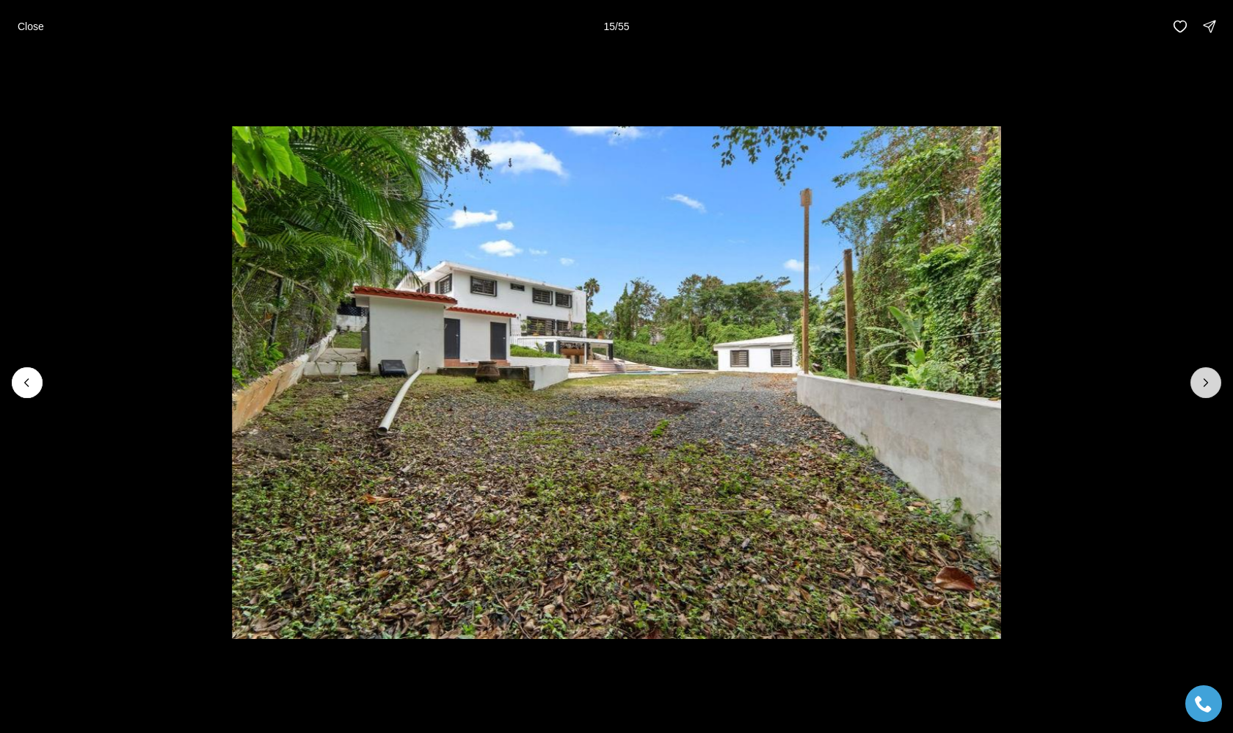
click at [1195, 382] on button "Next slide" at bounding box center [1206, 382] width 31 height 31
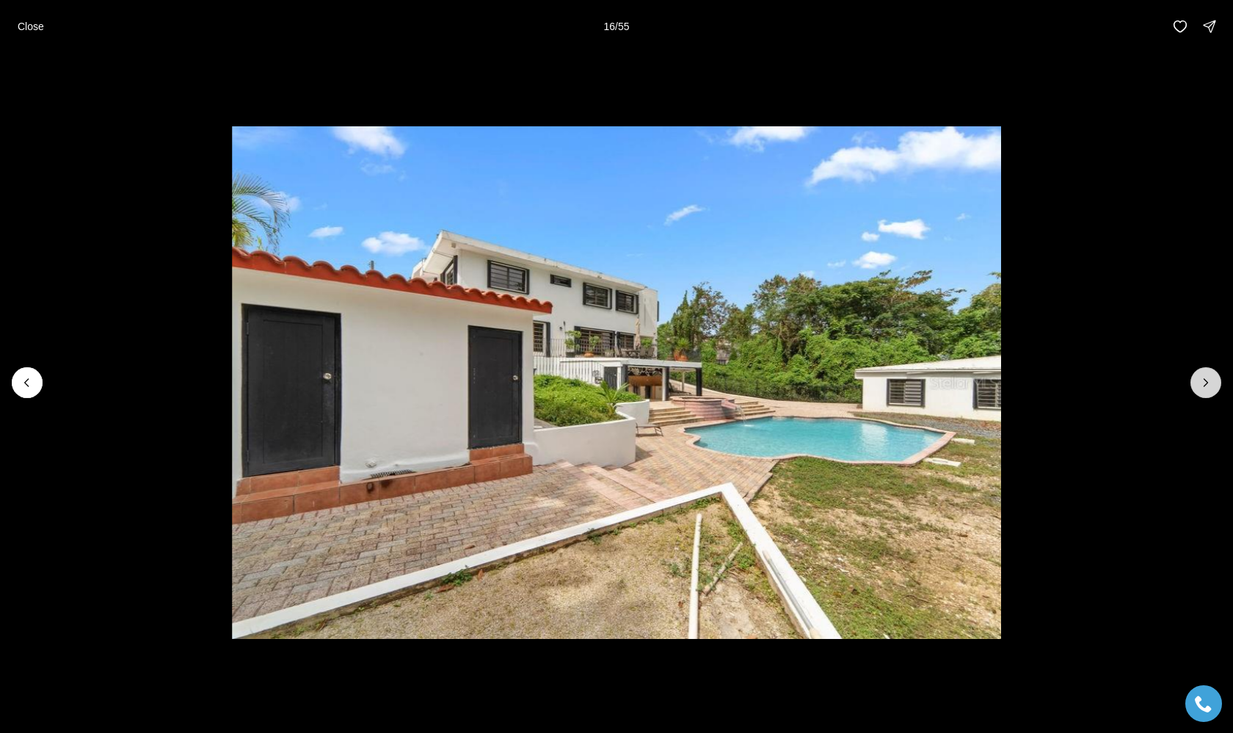
click at [1195, 382] on button "Next slide" at bounding box center [1206, 382] width 31 height 31
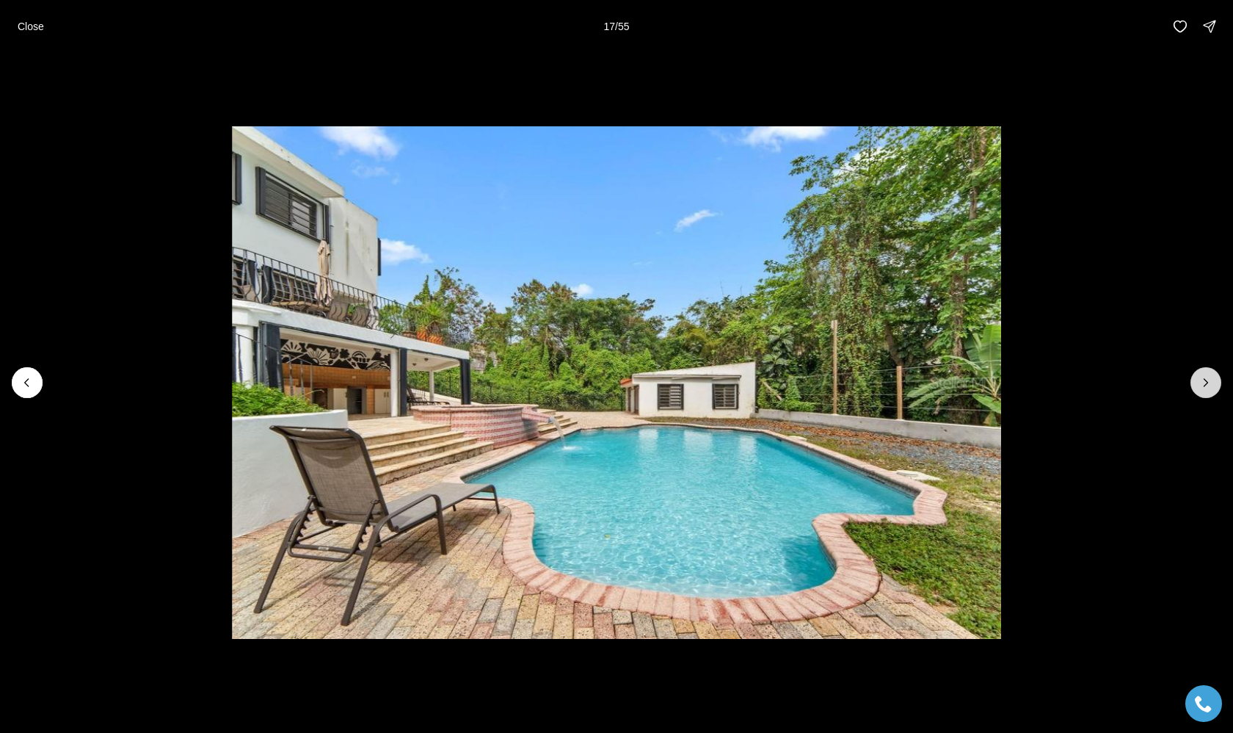
click at [1195, 382] on button "Next slide" at bounding box center [1206, 382] width 31 height 31
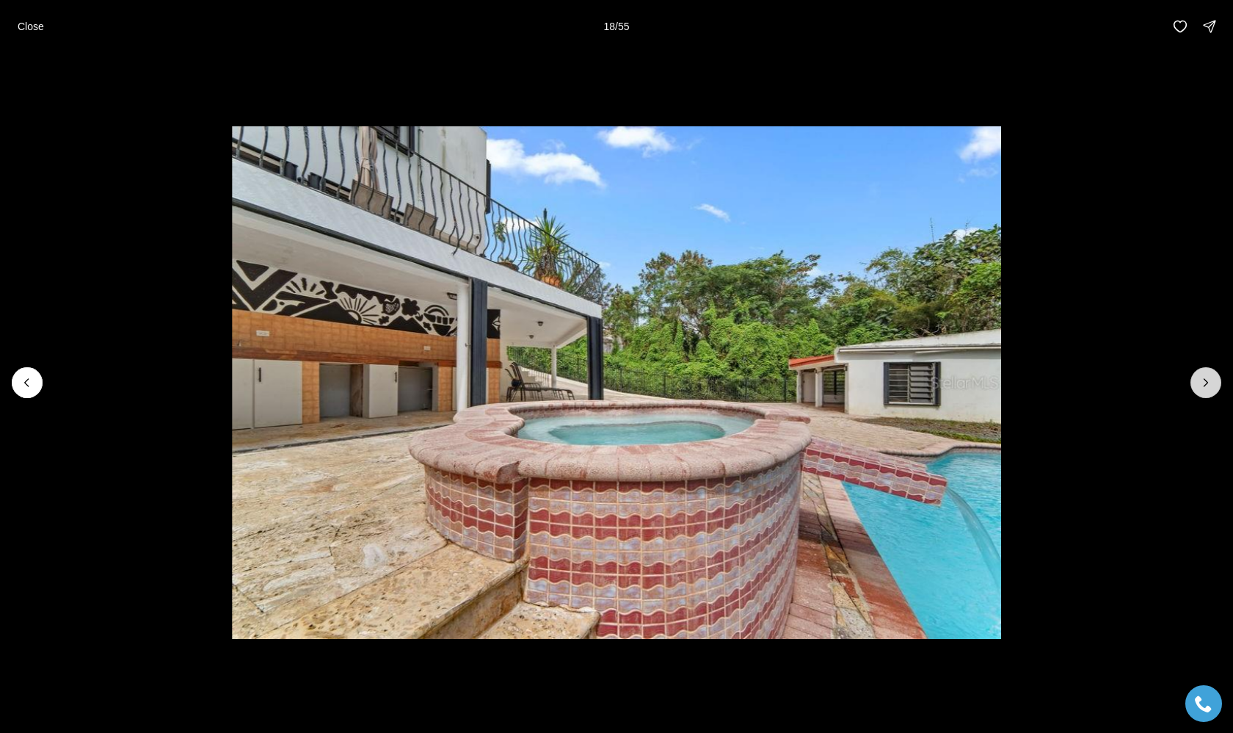
click at [1195, 381] on button "Next slide" at bounding box center [1206, 382] width 31 height 31
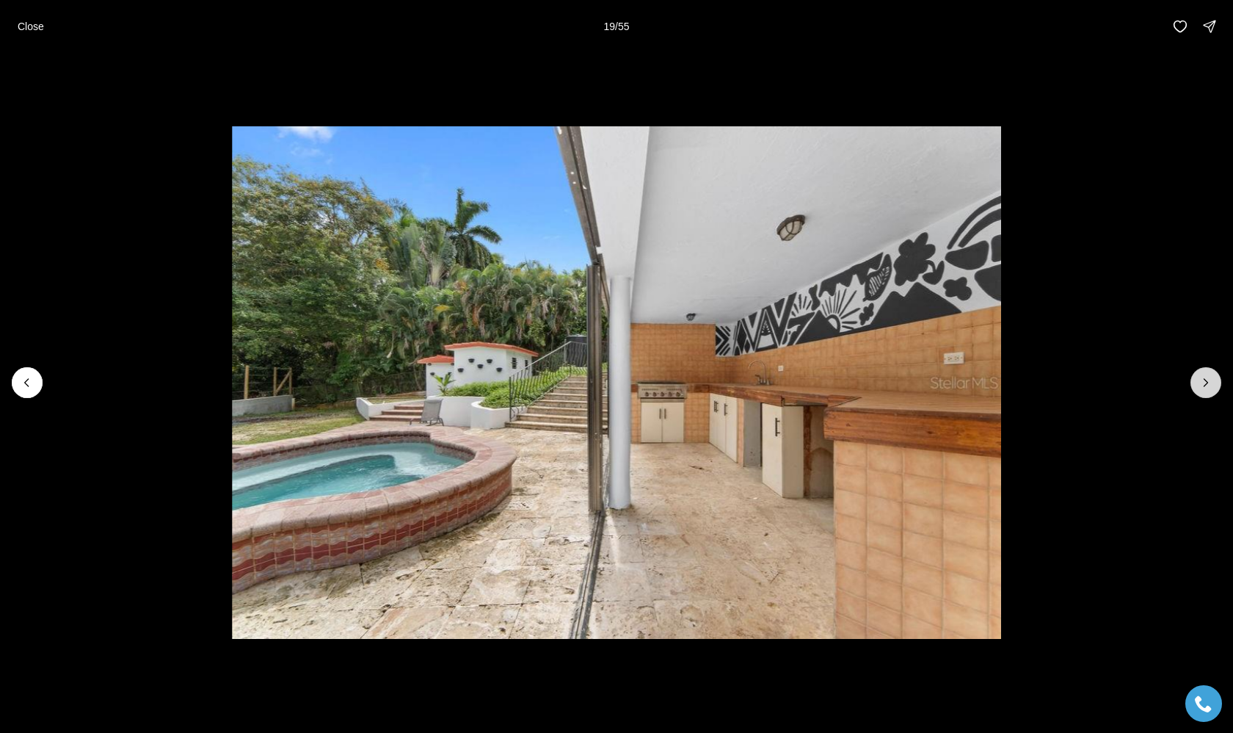
click at [1196, 382] on button "Next slide" at bounding box center [1206, 382] width 31 height 31
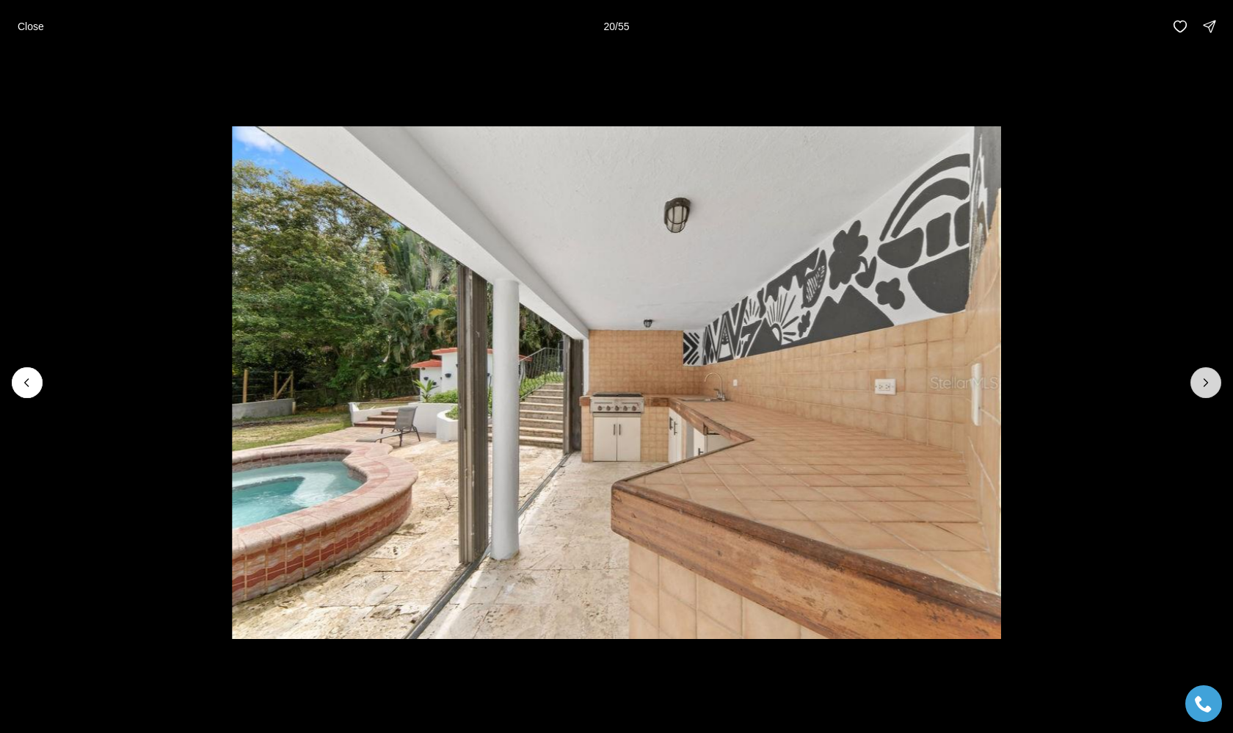
click at [1196, 383] on button "Next slide" at bounding box center [1206, 382] width 31 height 31
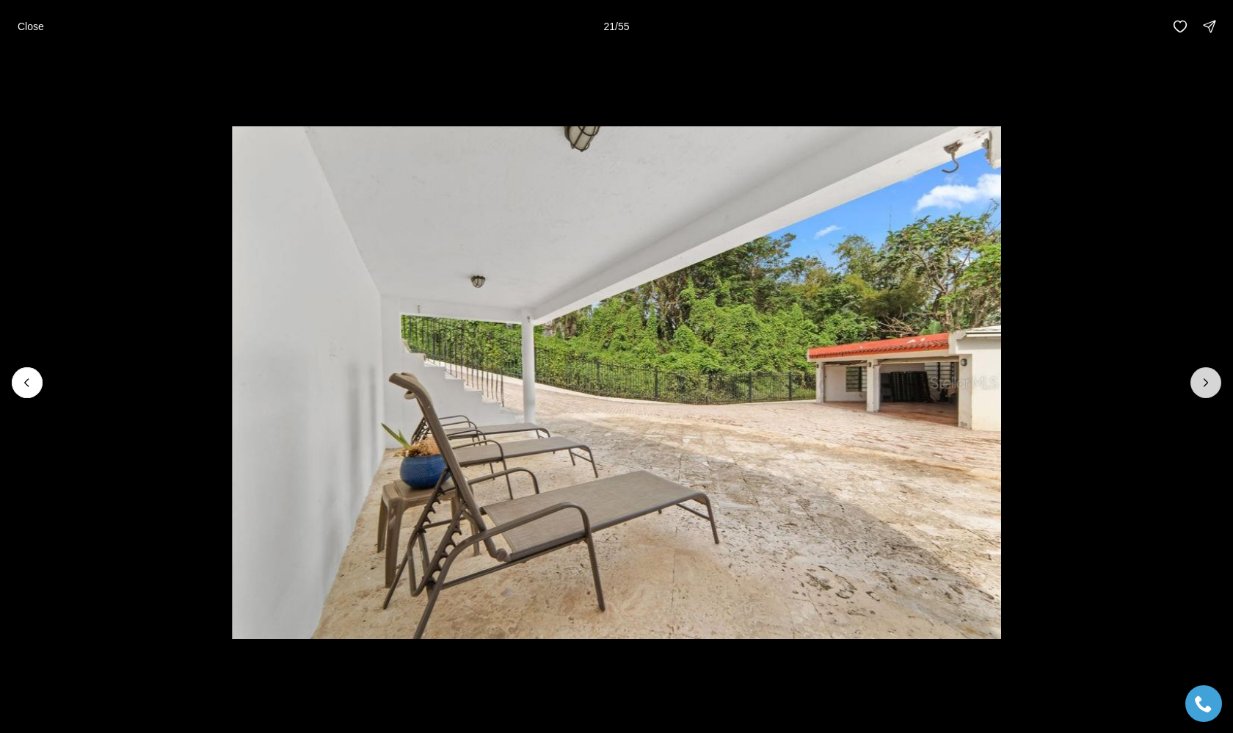
click at [1195, 383] on button "Next slide" at bounding box center [1206, 382] width 31 height 31
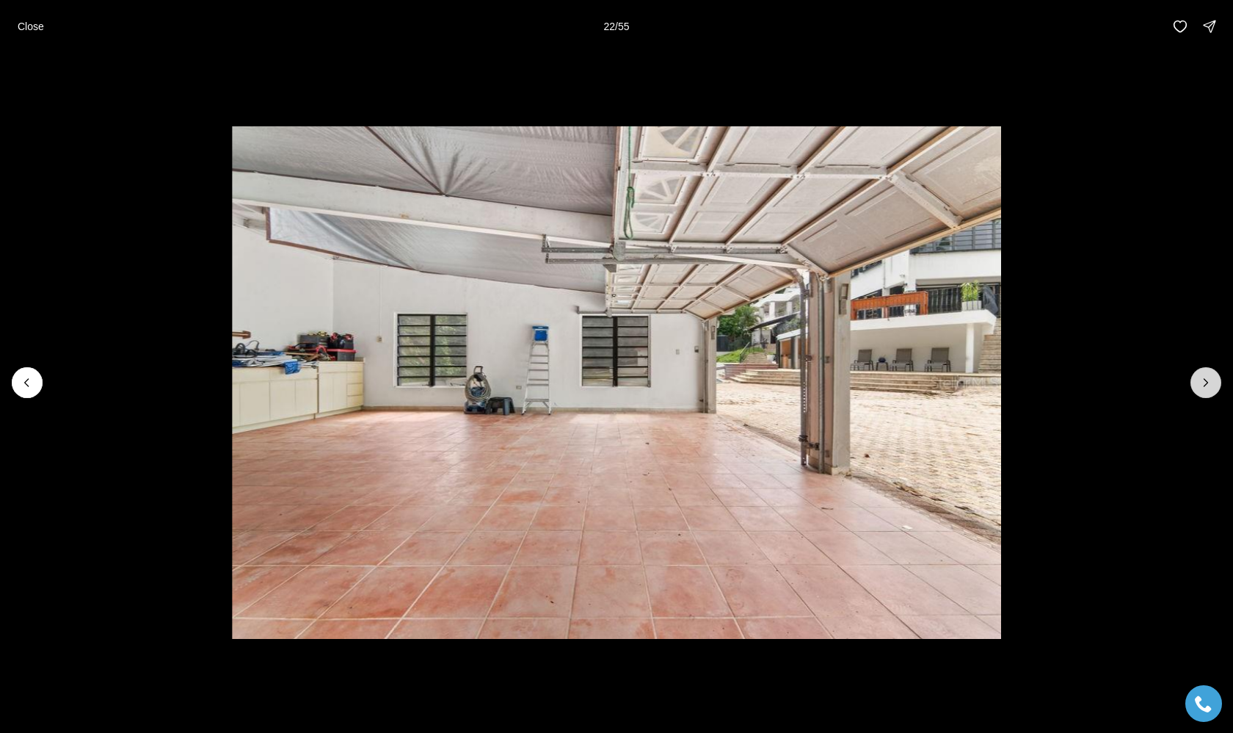
click at [1195, 384] on button "Next slide" at bounding box center [1206, 382] width 31 height 31
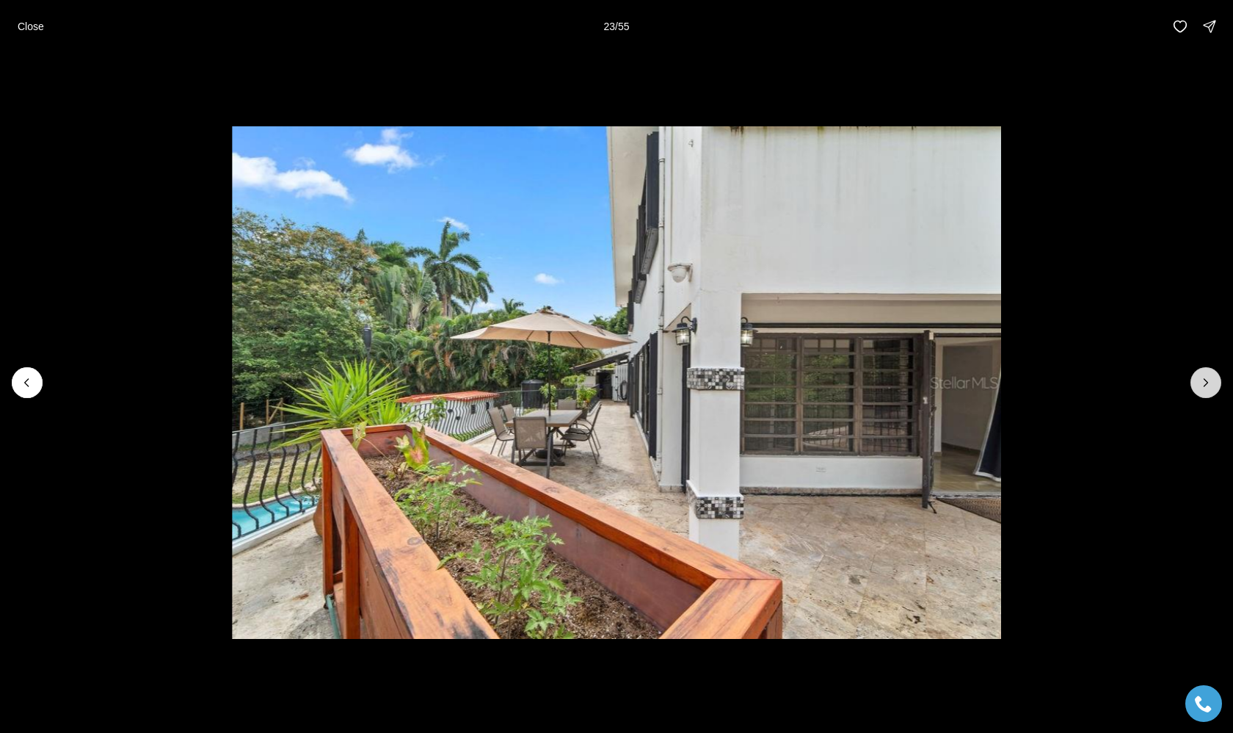
click at [1195, 384] on button "Next slide" at bounding box center [1206, 382] width 31 height 31
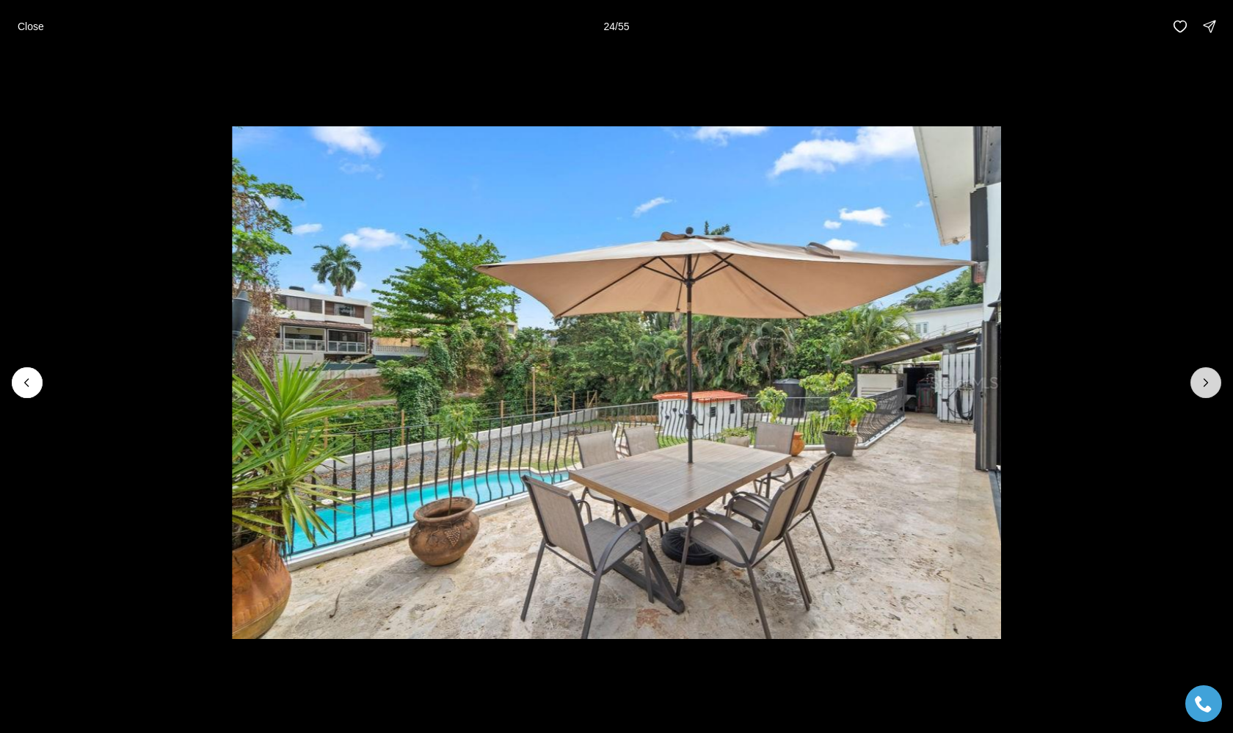
click at [1195, 385] on button "Next slide" at bounding box center [1206, 382] width 31 height 31
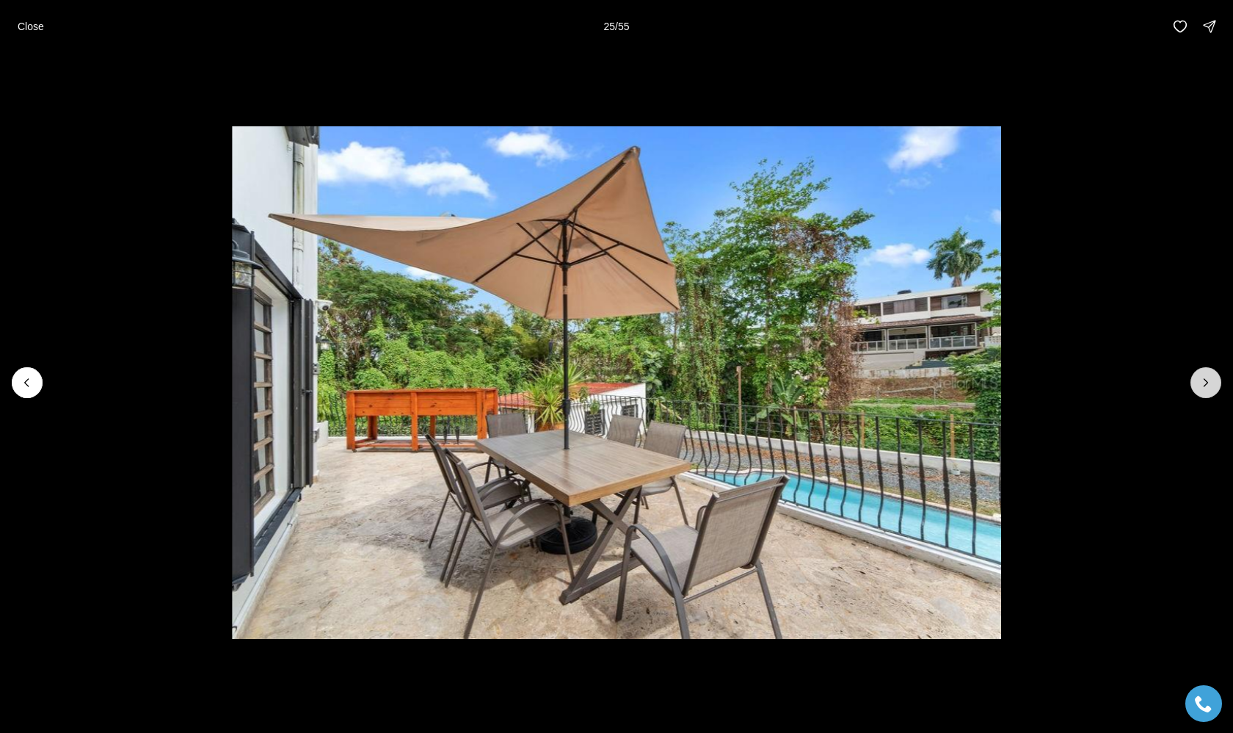
click at [1194, 385] on button "Next slide" at bounding box center [1206, 382] width 31 height 31
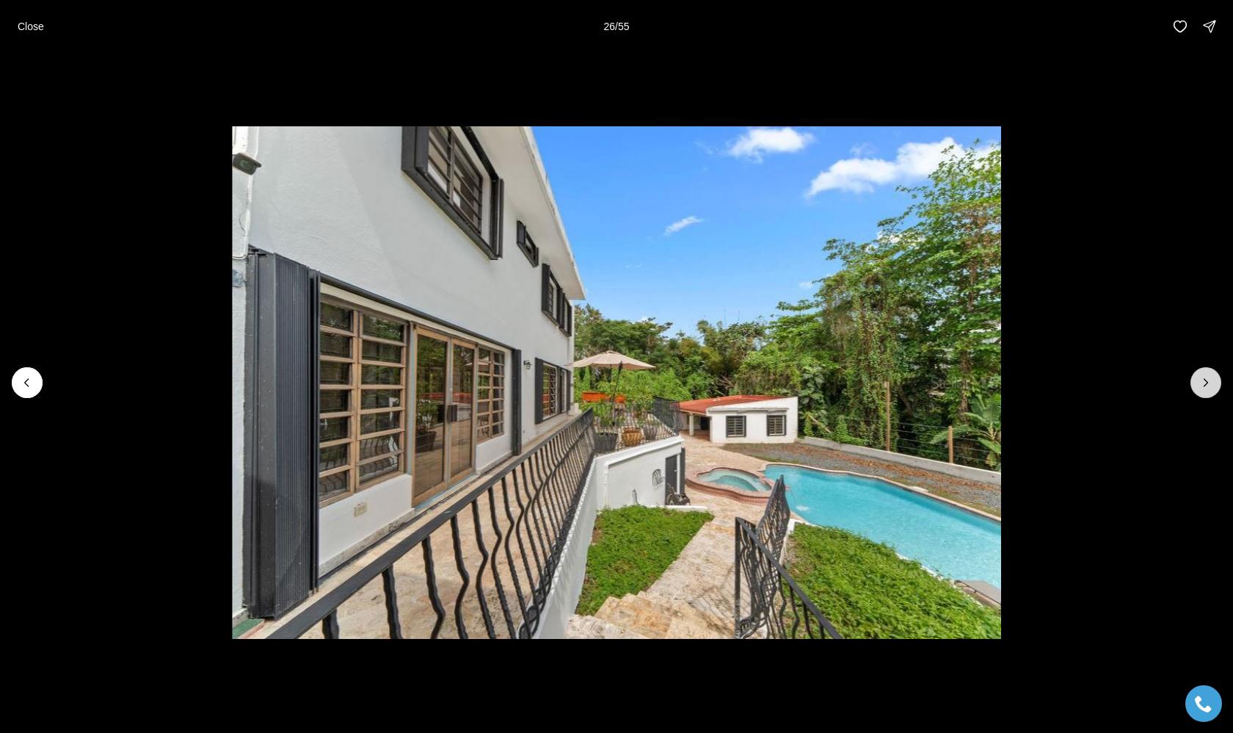
click at [1194, 386] on button "Next slide" at bounding box center [1206, 382] width 31 height 31
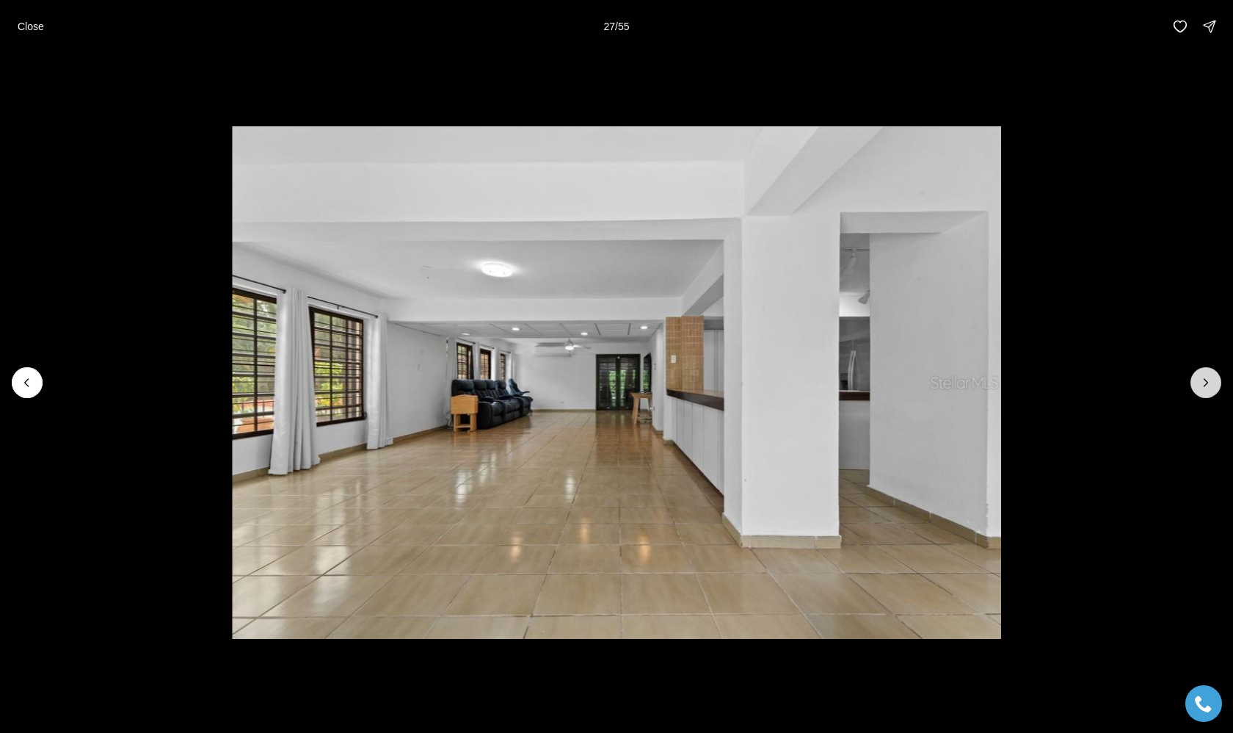
click at [1194, 386] on button "Next slide" at bounding box center [1206, 382] width 31 height 31
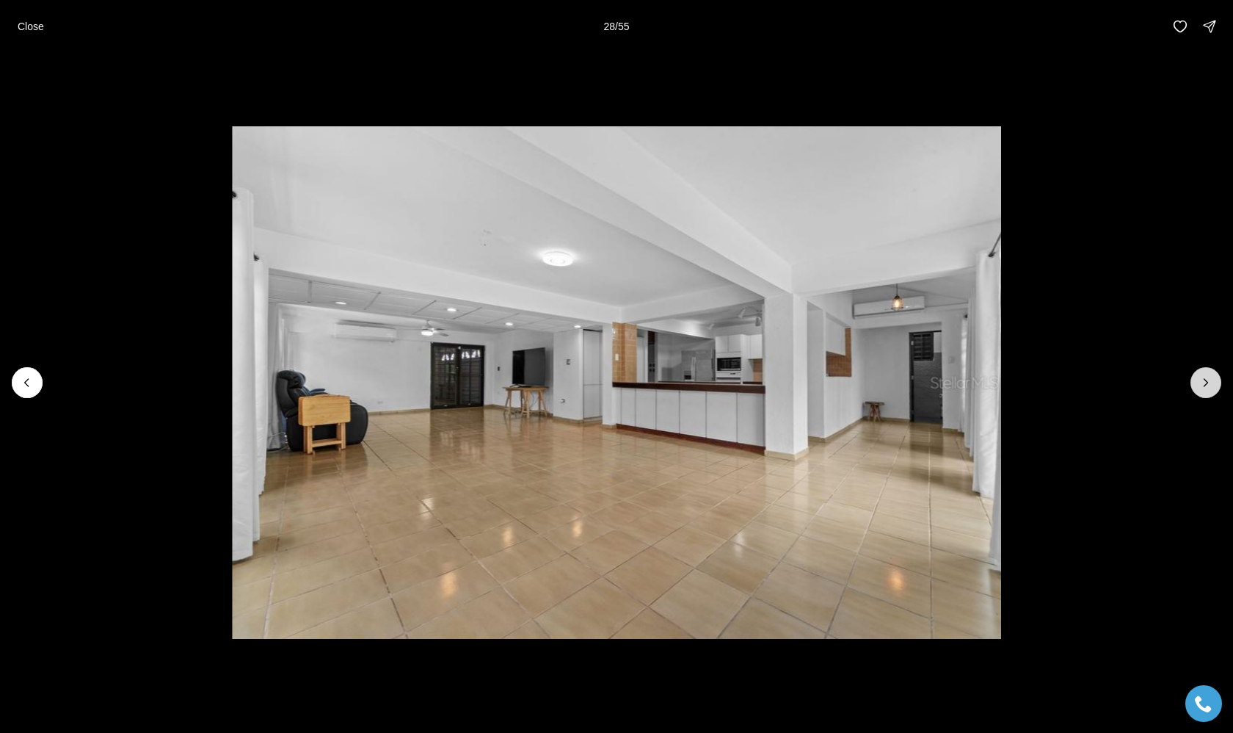
click at [1194, 386] on button "Next slide" at bounding box center [1206, 382] width 31 height 31
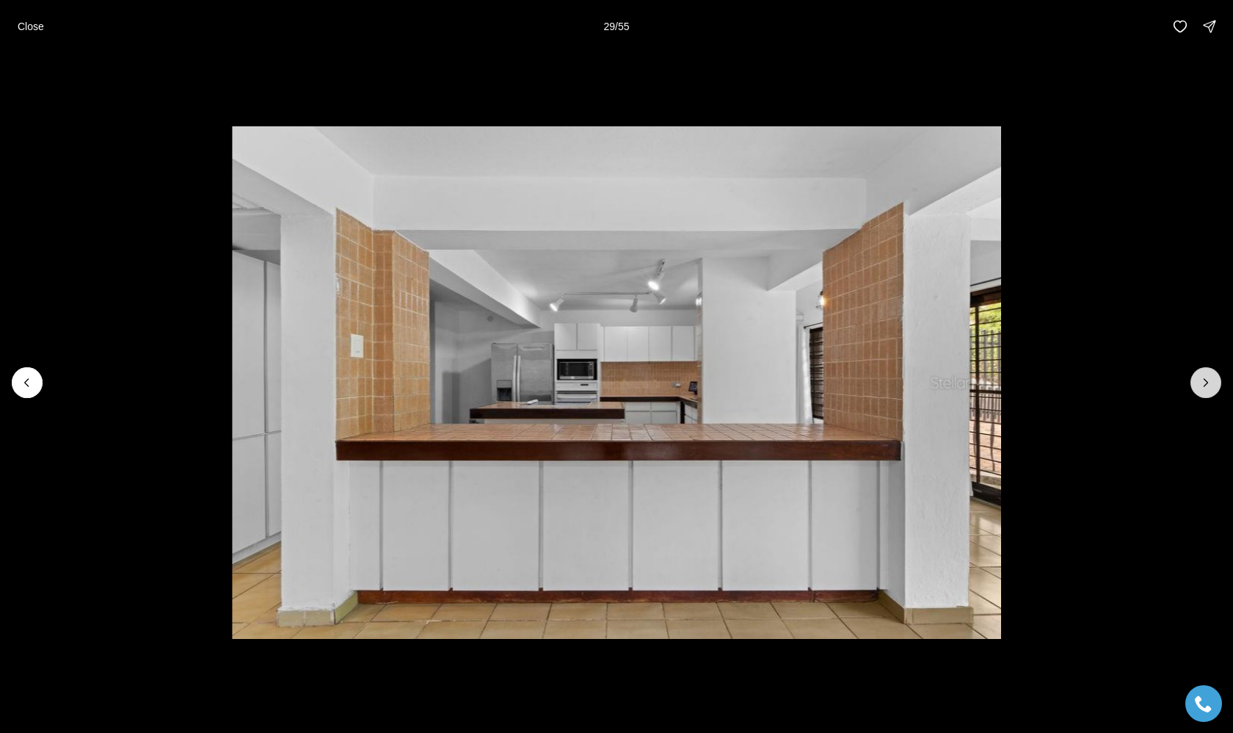
click at [1194, 386] on button "Next slide" at bounding box center [1206, 382] width 31 height 31
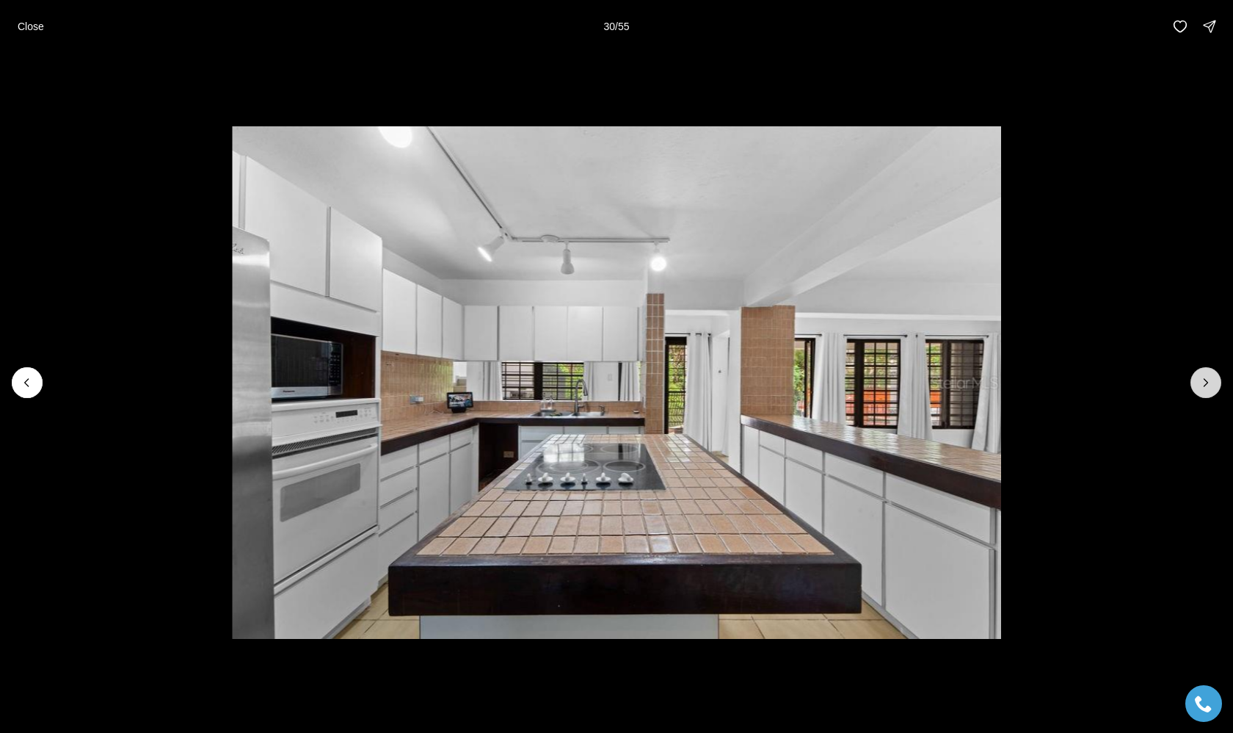
click at [1194, 386] on button "Next slide" at bounding box center [1206, 382] width 31 height 31
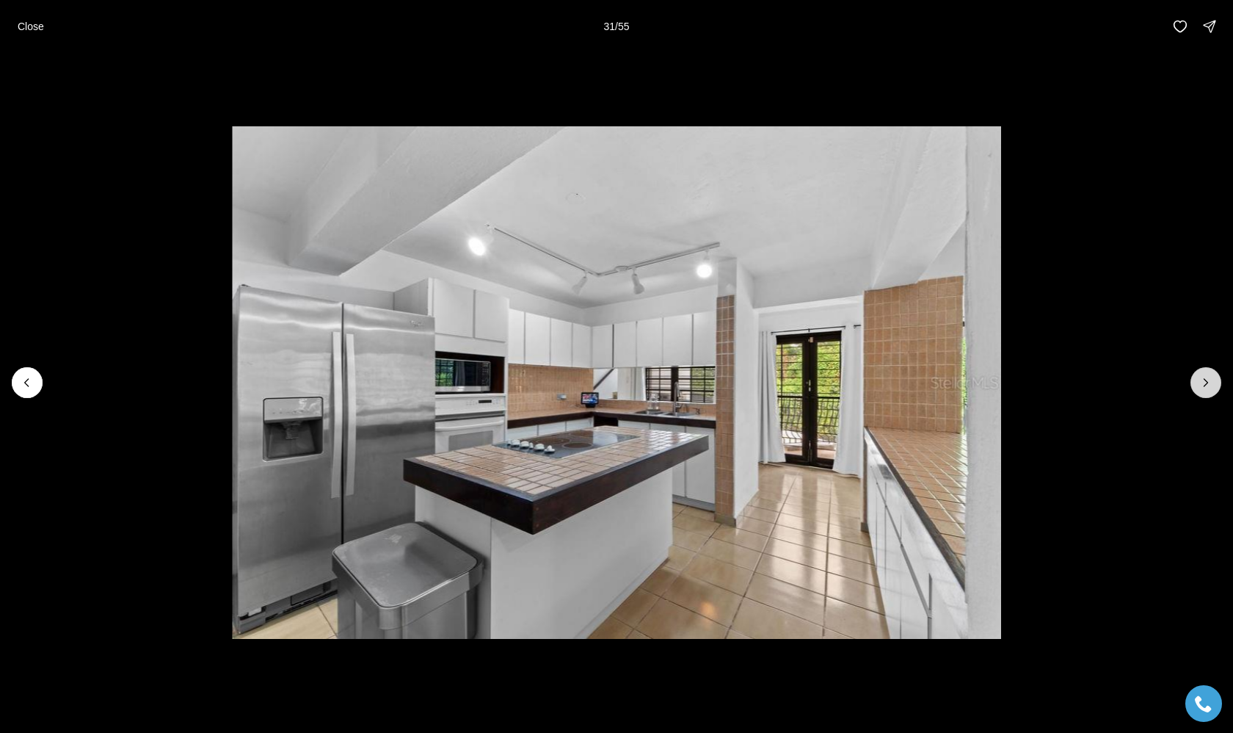
click at [1194, 387] on button "Next slide" at bounding box center [1206, 382] width 31 height 31
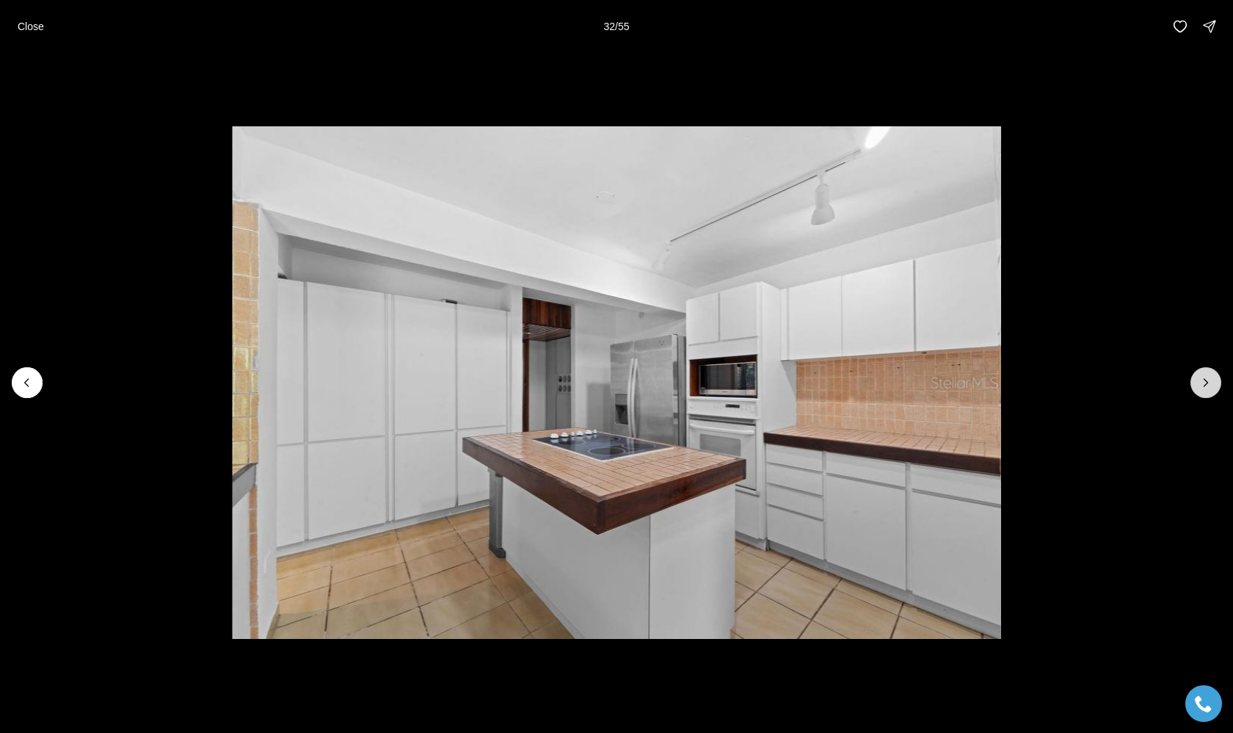
click at [1194, 387] on button "Next slide" at bounding box center [1206, 382] width 31 height 31
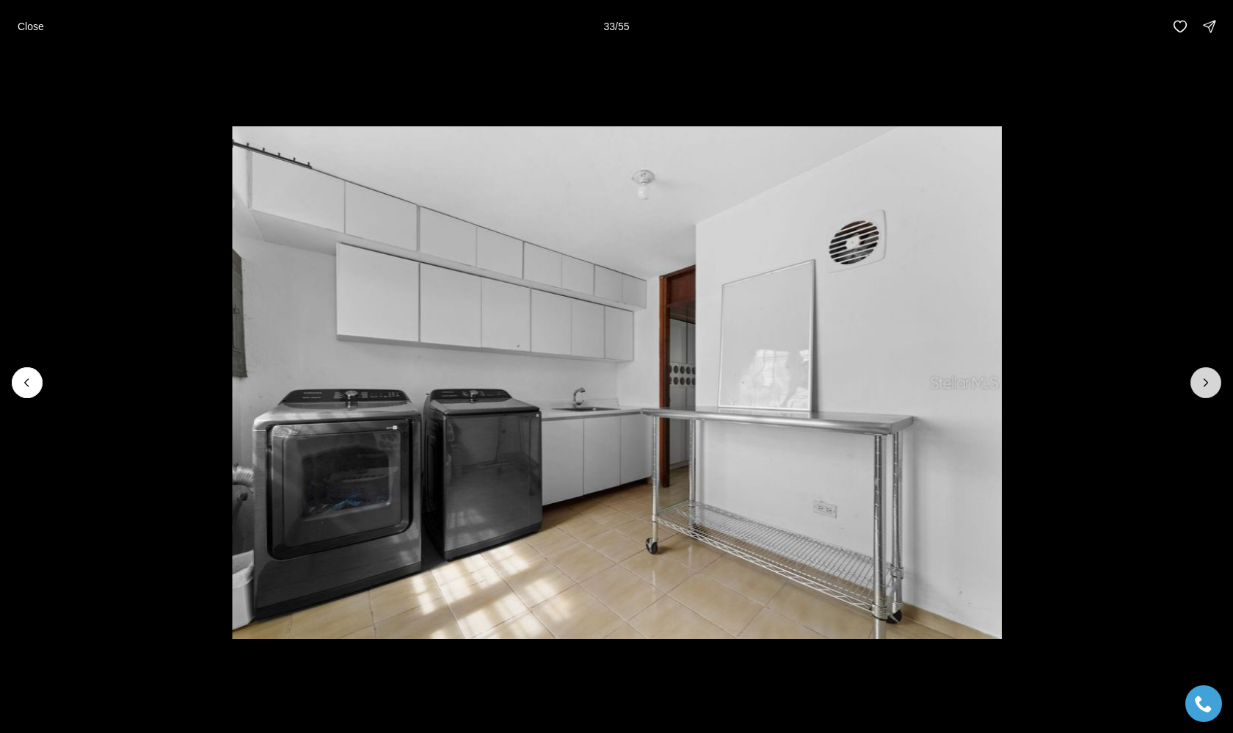
click at [1194, 387] on button "Next slide" at bounding box center [1206, 382] width 31 height 31
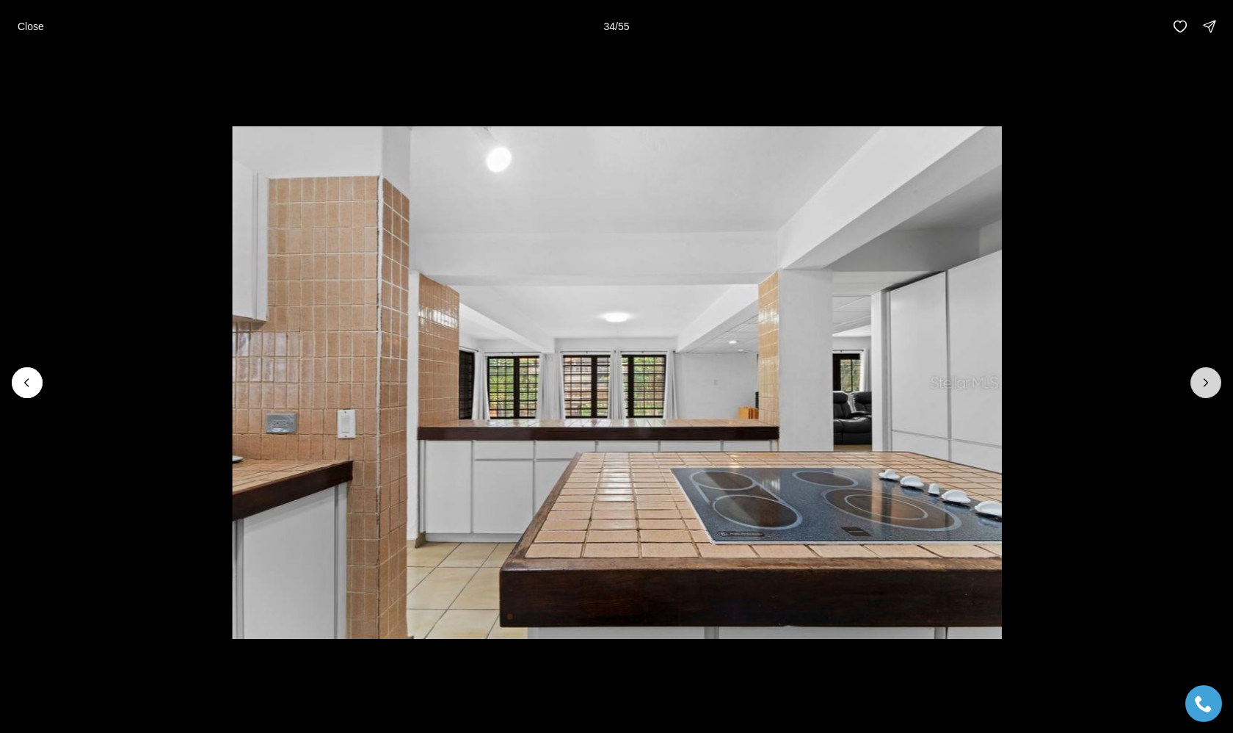
click at [1194, 388] on button "Next slide" at bounding box center [1206, 382] width 31 height 31
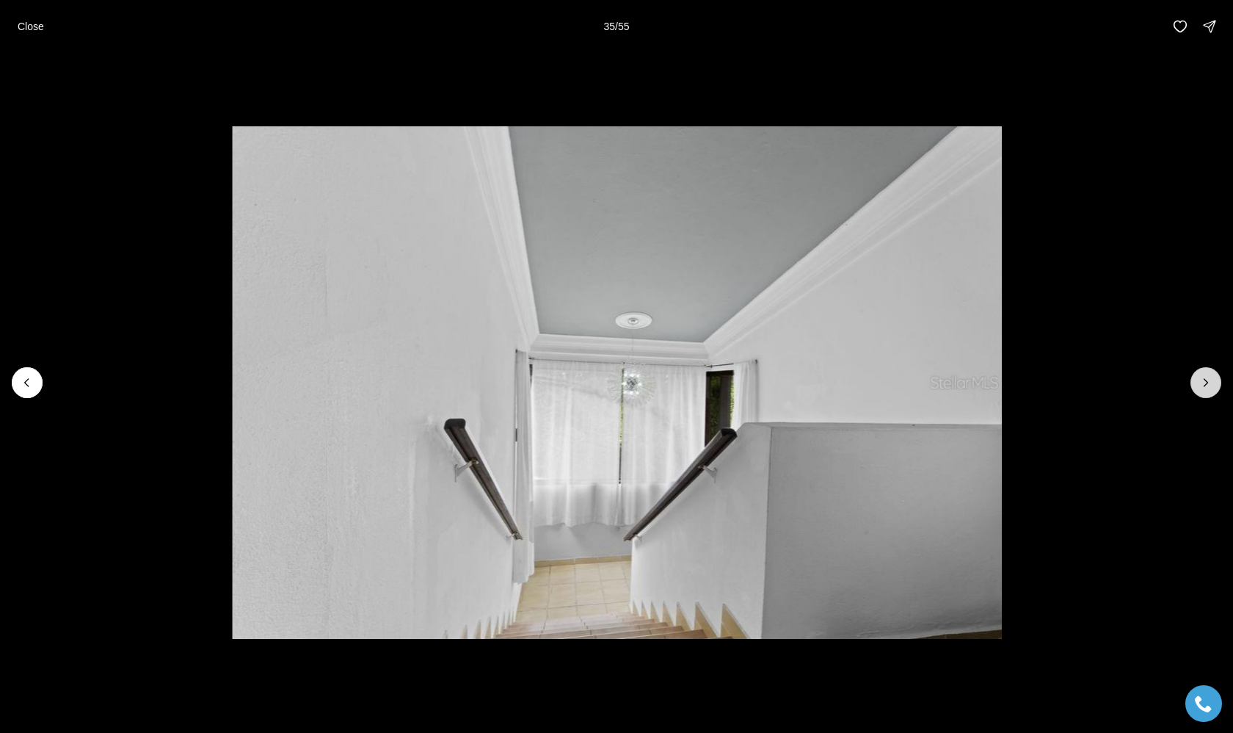
click at [1194, 388] on button "Next slide" at bounding box center [1206, 382] width 31 height 31
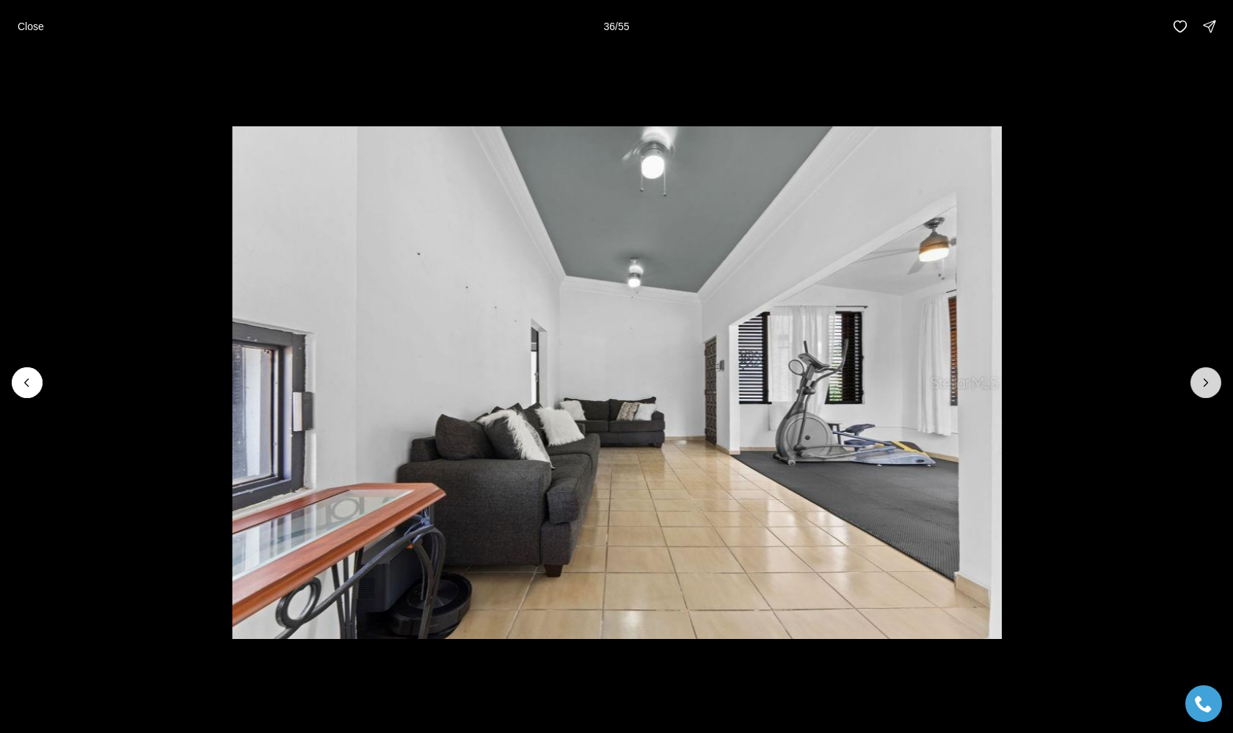
click at [1194, 388] on button "Next slide" at bounding box center [1206, 382] width 31 height 31
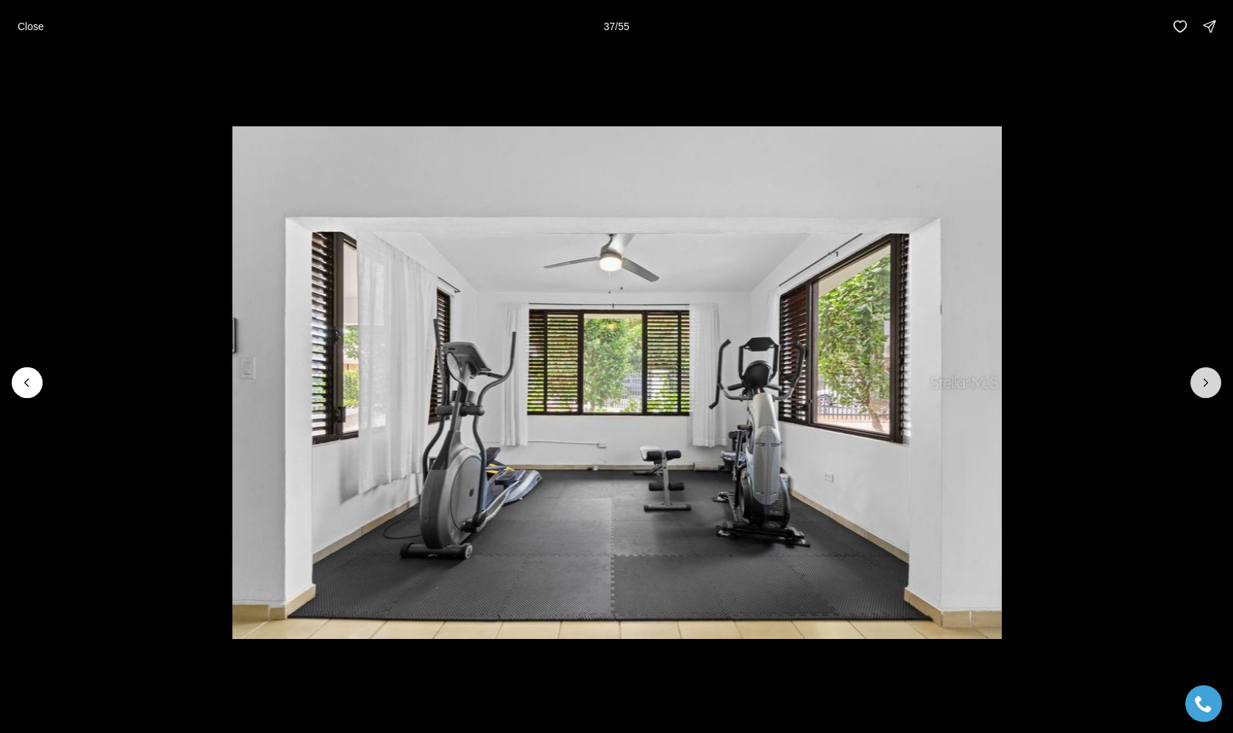
click at [1193, 389] on button "Next slide" at bounding box center [1206, 382] width 31 height 31
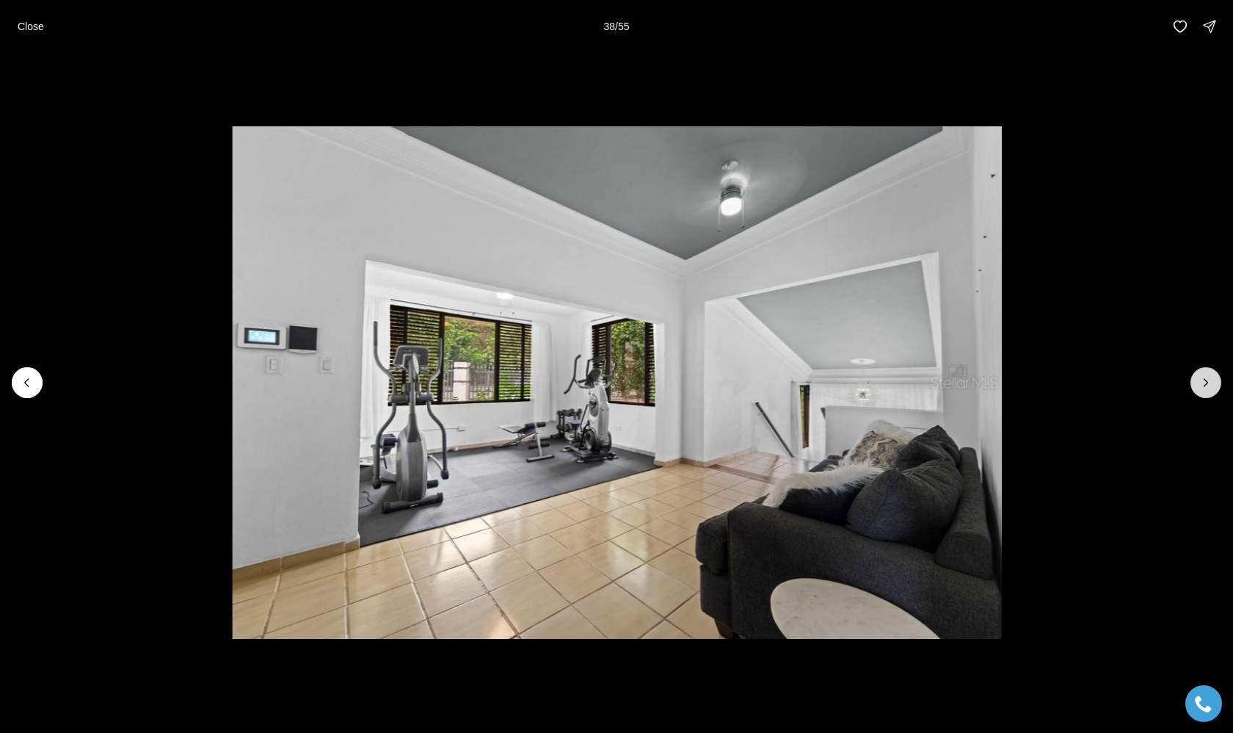
click at [1193, 390] on button "Next slide" at bounding box center [1206, 382] width 31 height 31
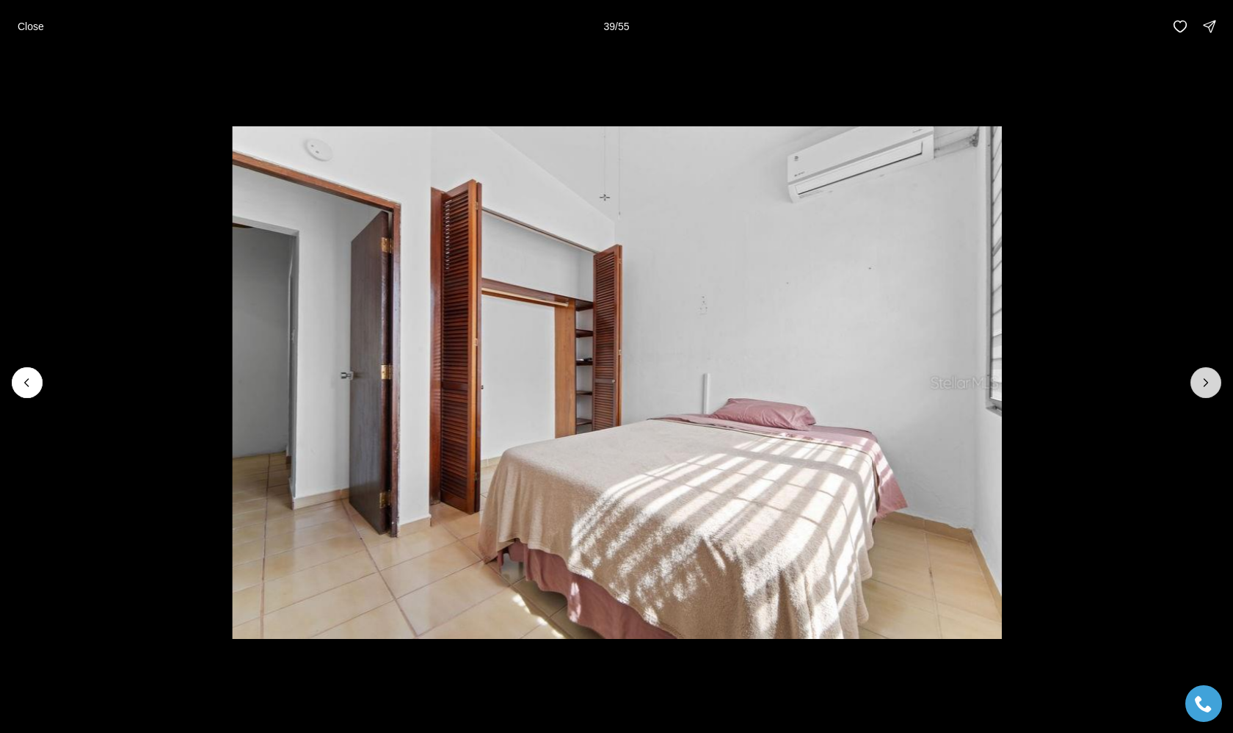
click at [1192, 390] on button "Next slide" at bounding box center [1206, 382] width 31 height 31
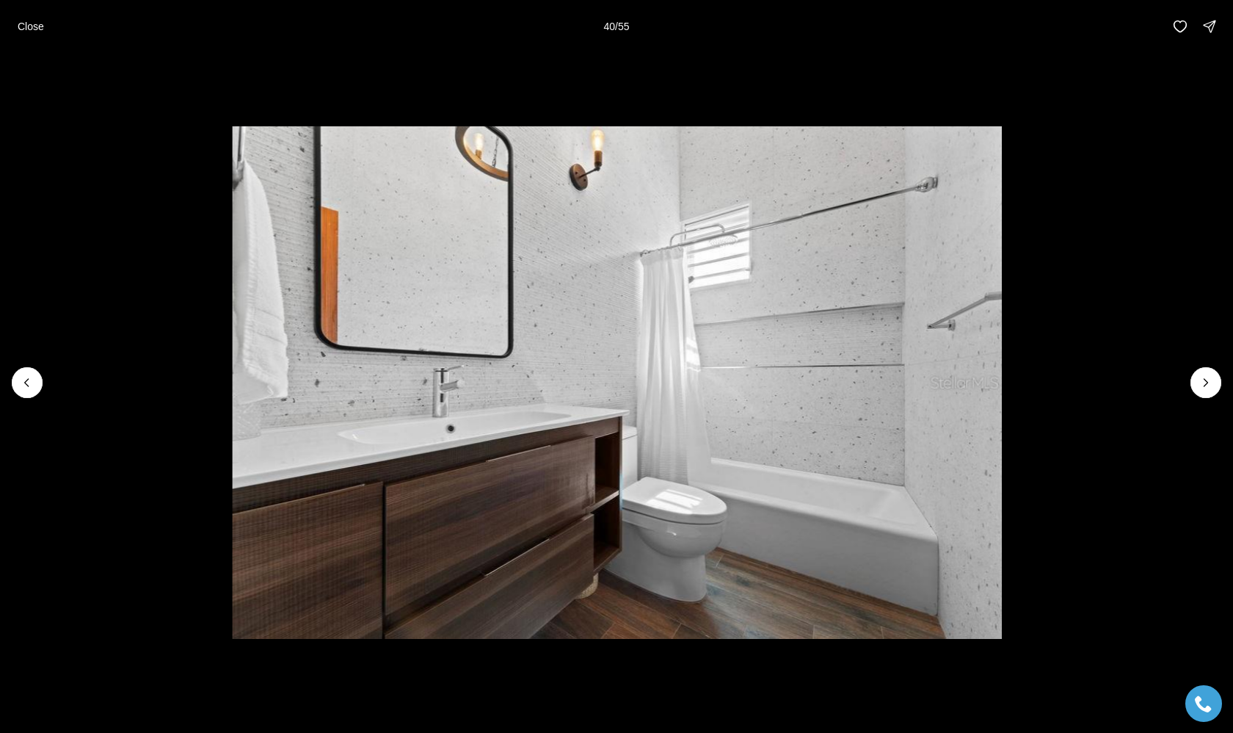
click at [1192, 391] on li "40 of 55" at bounding box center [617, 382] width 1233 height 659
click at [1199, 388] on icon "Next slide" at bounding box center [1206, 382] width 15 height 15
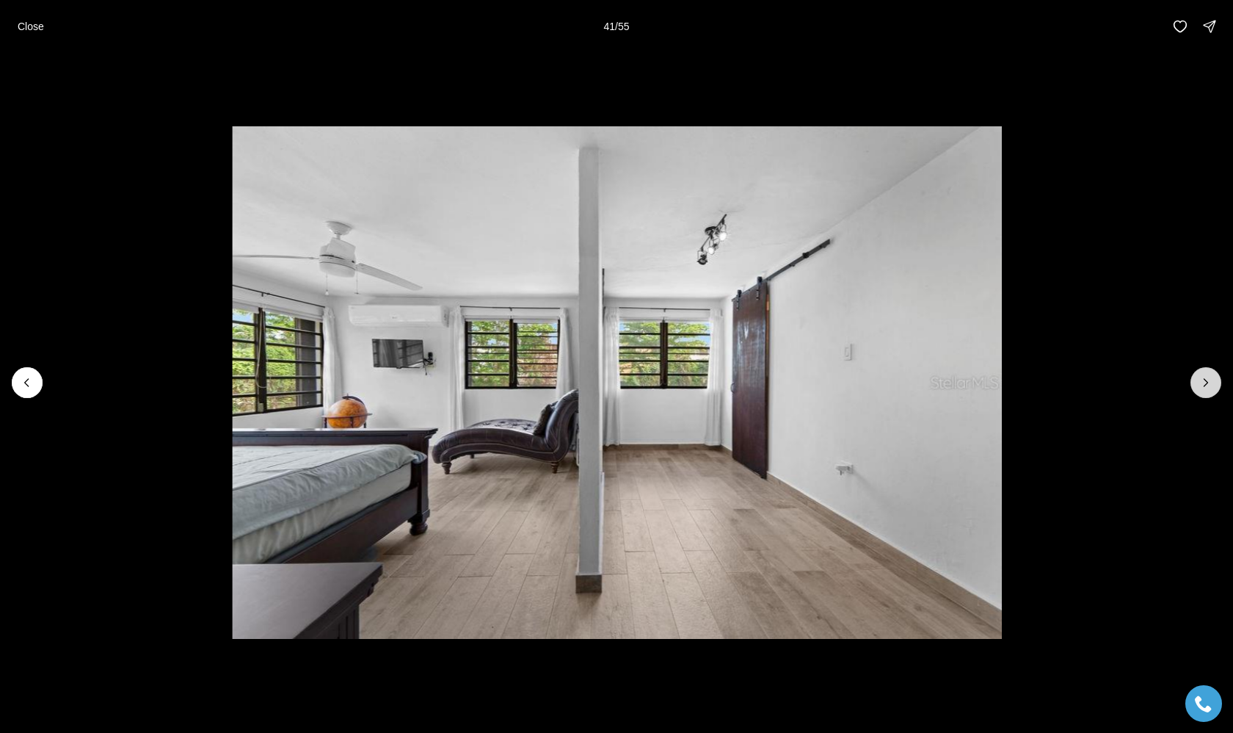
click at [1199, 388] on icon "Next slide" at bounding box center [1206, 382] width 15 height 15
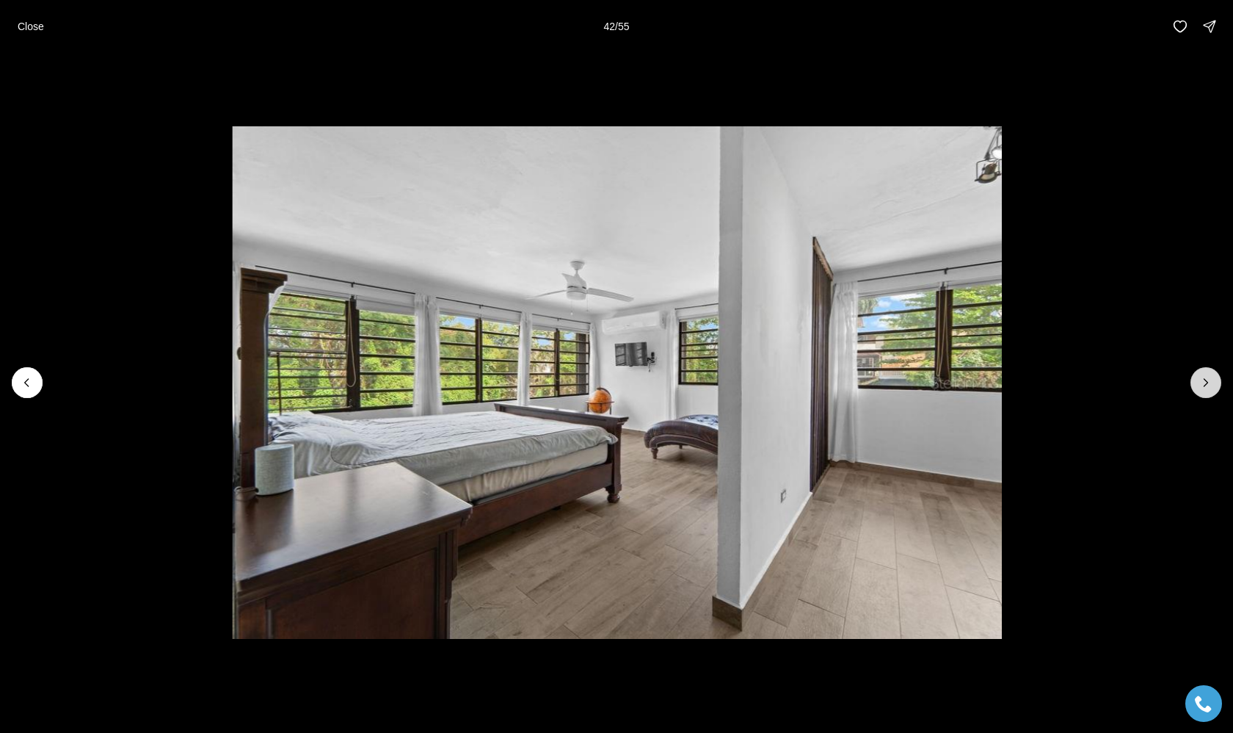
click at [1199, 388] on icon "Next slide" at bounding box center [1206, 382] width 15 height 15
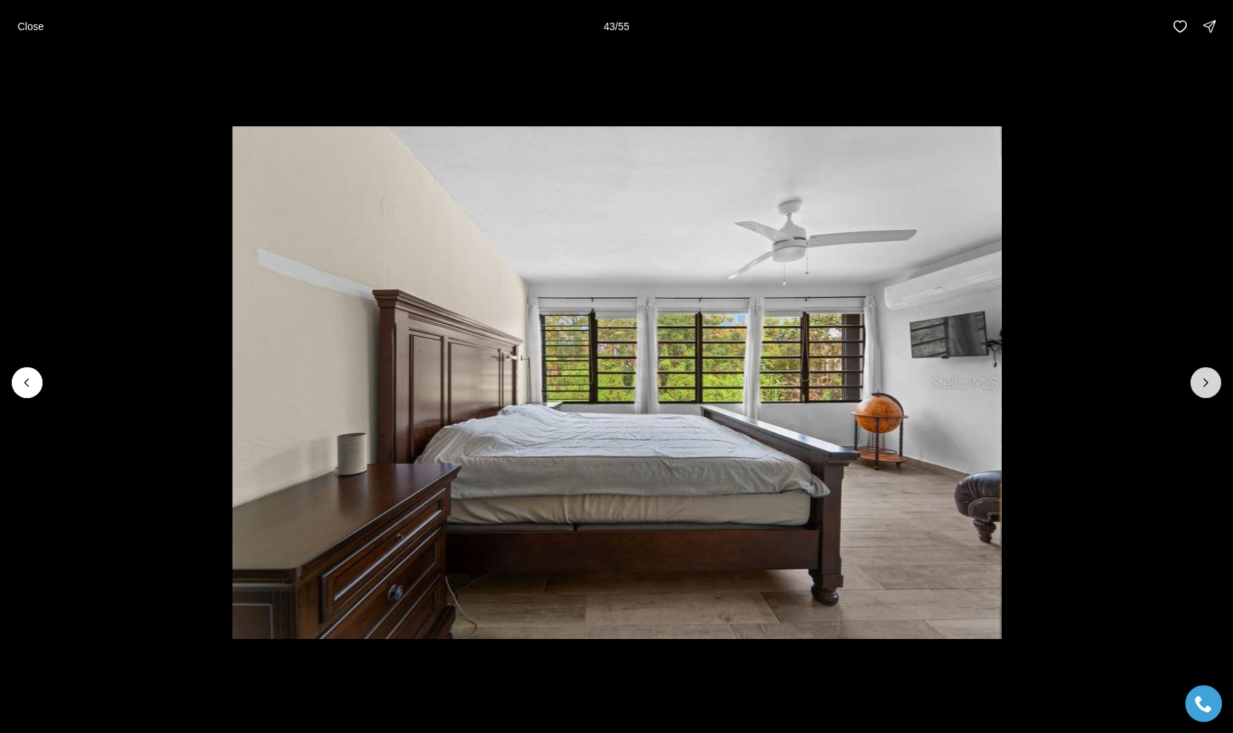
click at [1199, 389] on icon "Next slide" at bounding box center [1206, 382] width 15 height 15
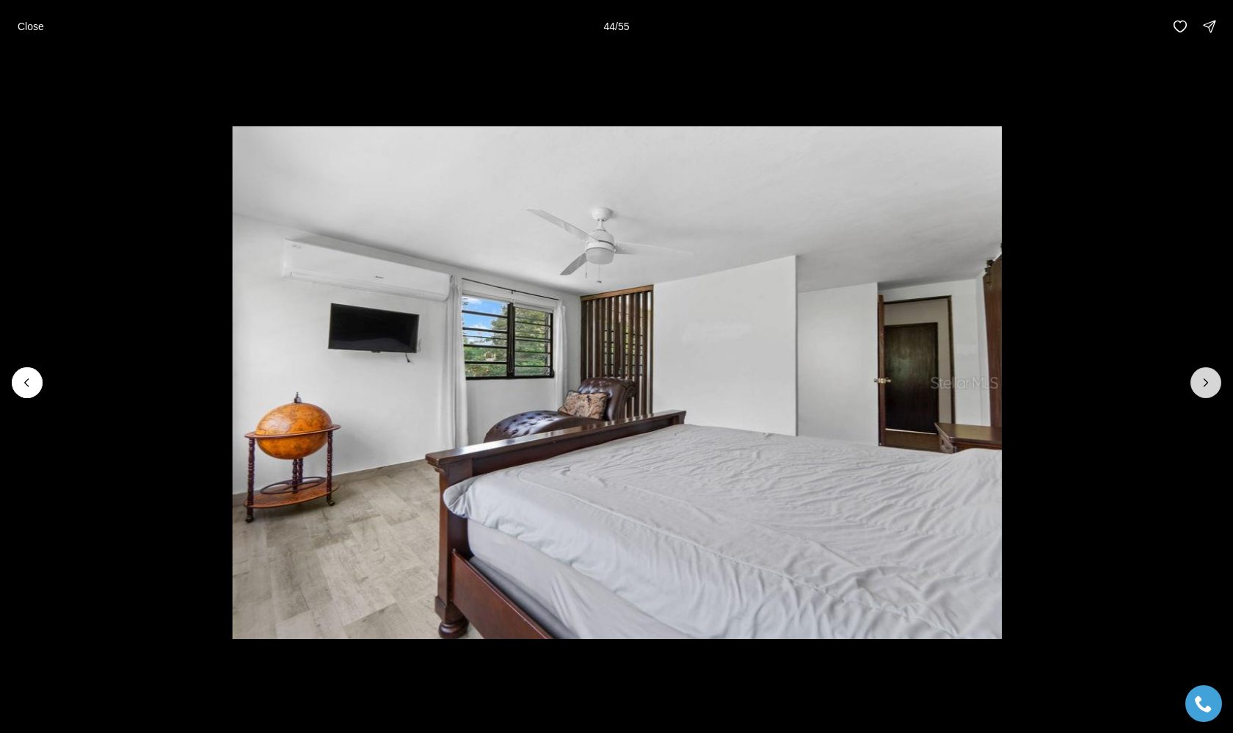
click at [1199, 389] on icon "Next slide" at bounding box center [1206, 382] width 15 height 15
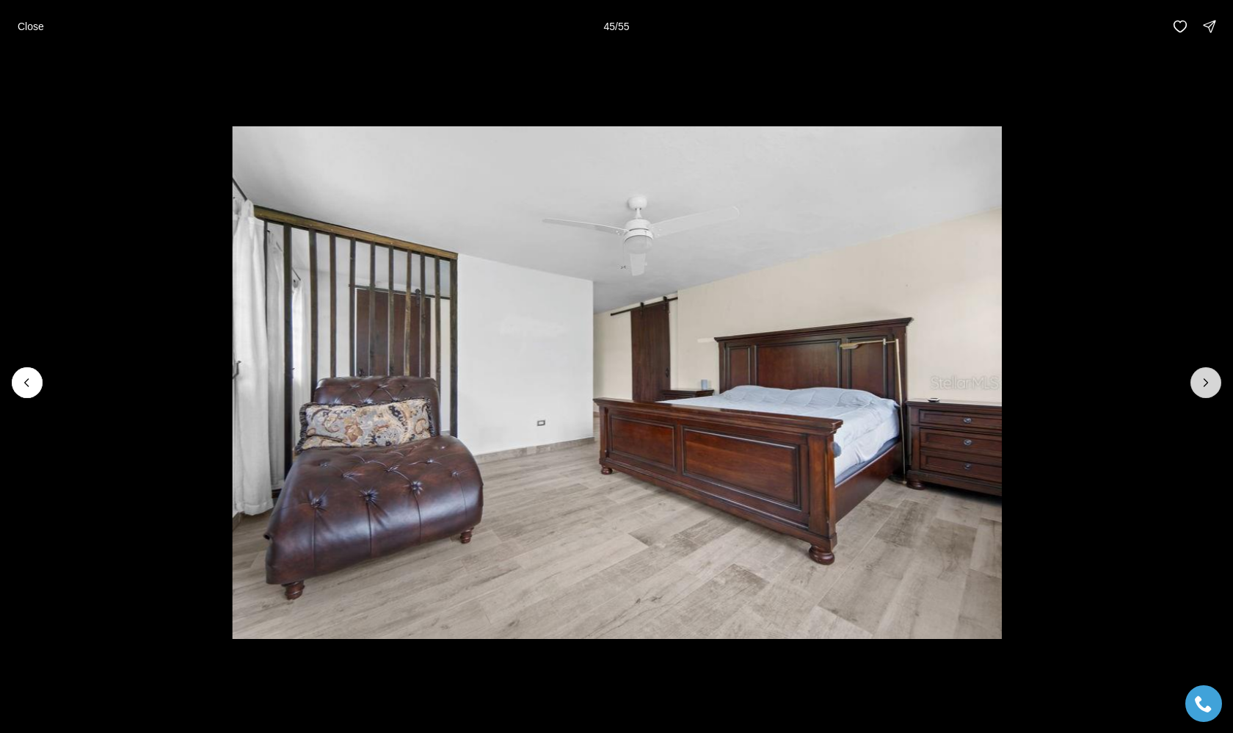
click at [1199, 389] on icon "Next slide" at bounding box center [1206, 382] width 15 height 15
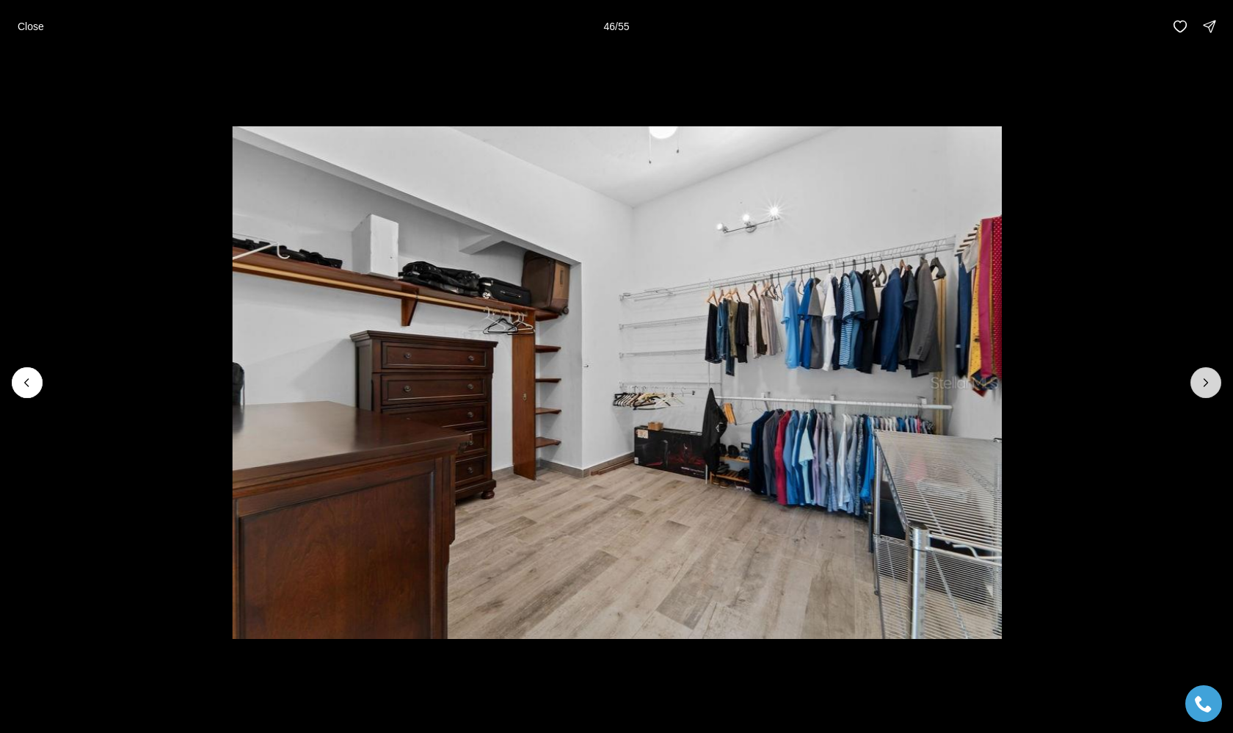
click at [1199, 389] on icon "Next slide" at bounding box center [1206, 382] width 15 height 15
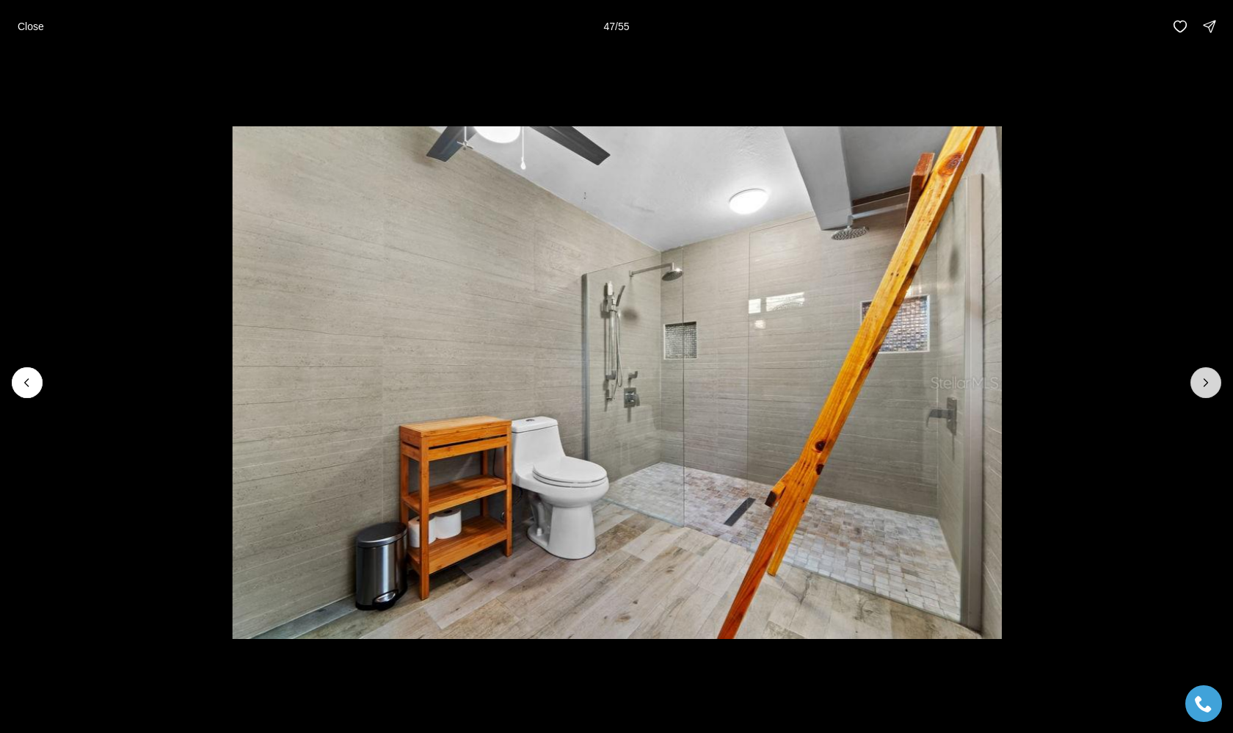
click at [1199, 389] on icon "Next slide" at bounding box center [1206, 382] width 15 height 15
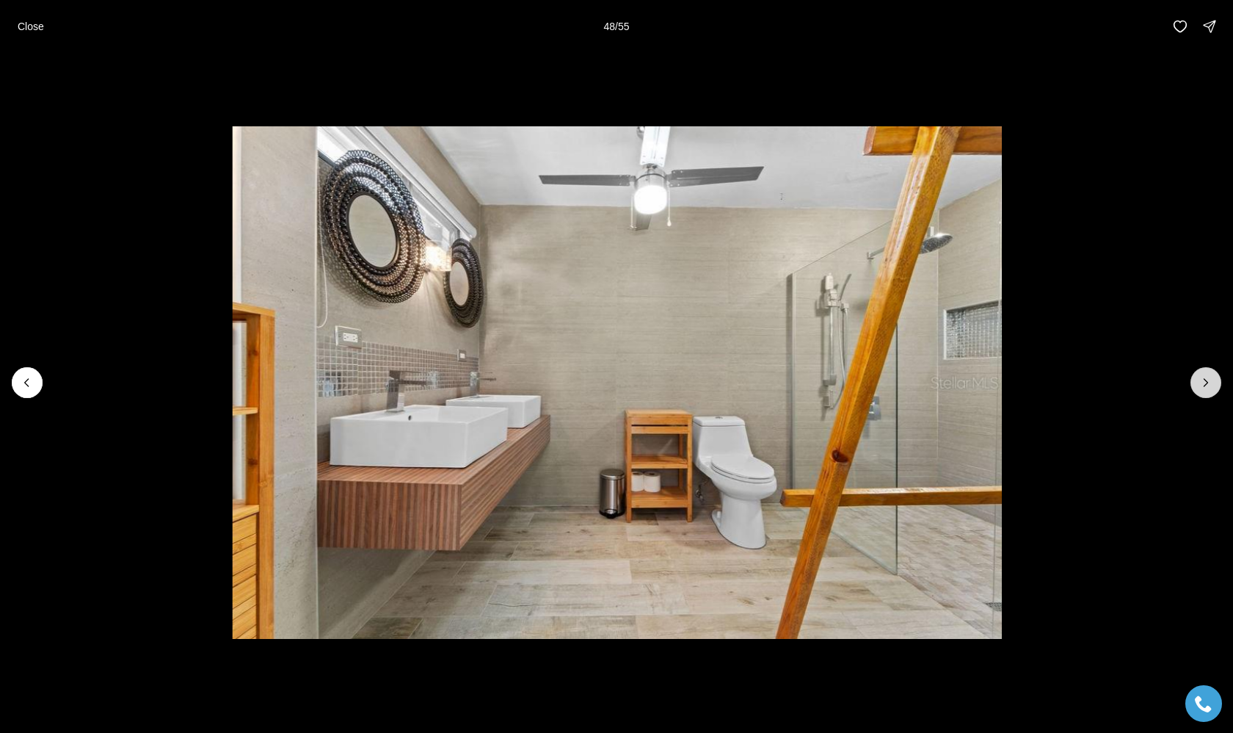
click at [1199, 390] on button "Next slide" at bounding box center [1206, 382] width 31 height 31
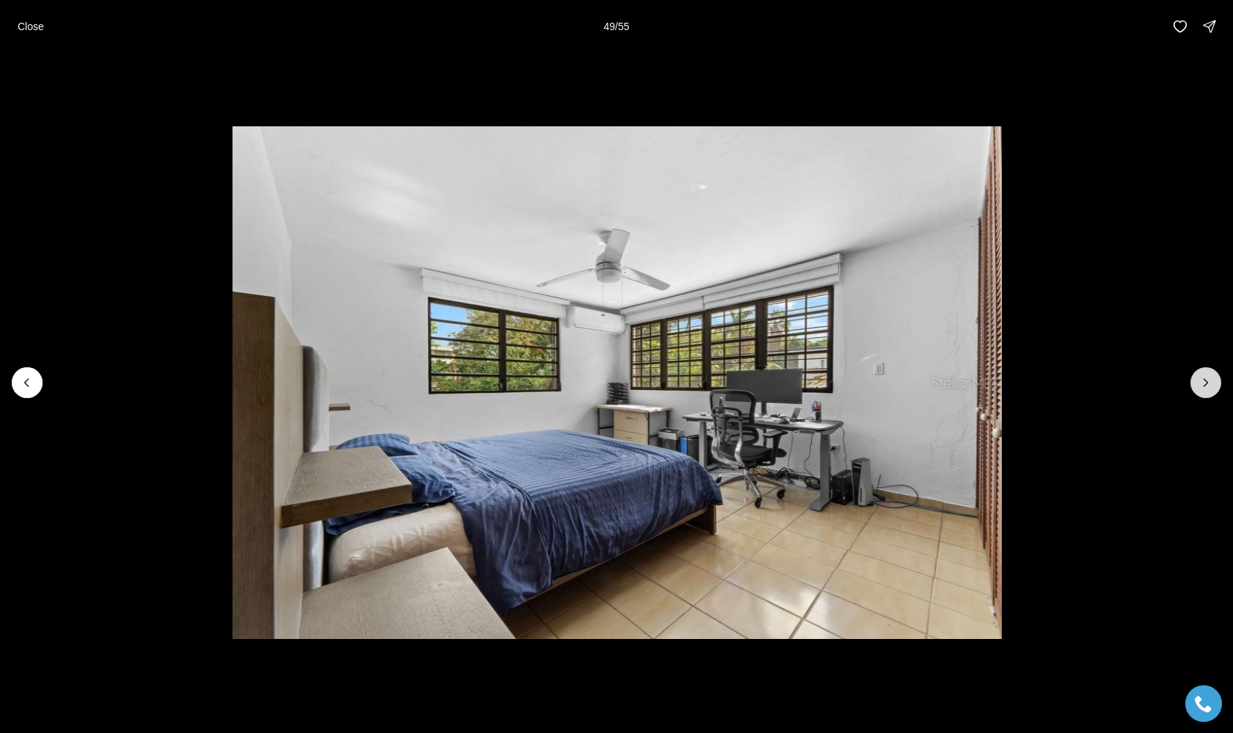
click at [1200, 391] on button "Next slide" at bounding box center [1206, 382] width 31 height 31
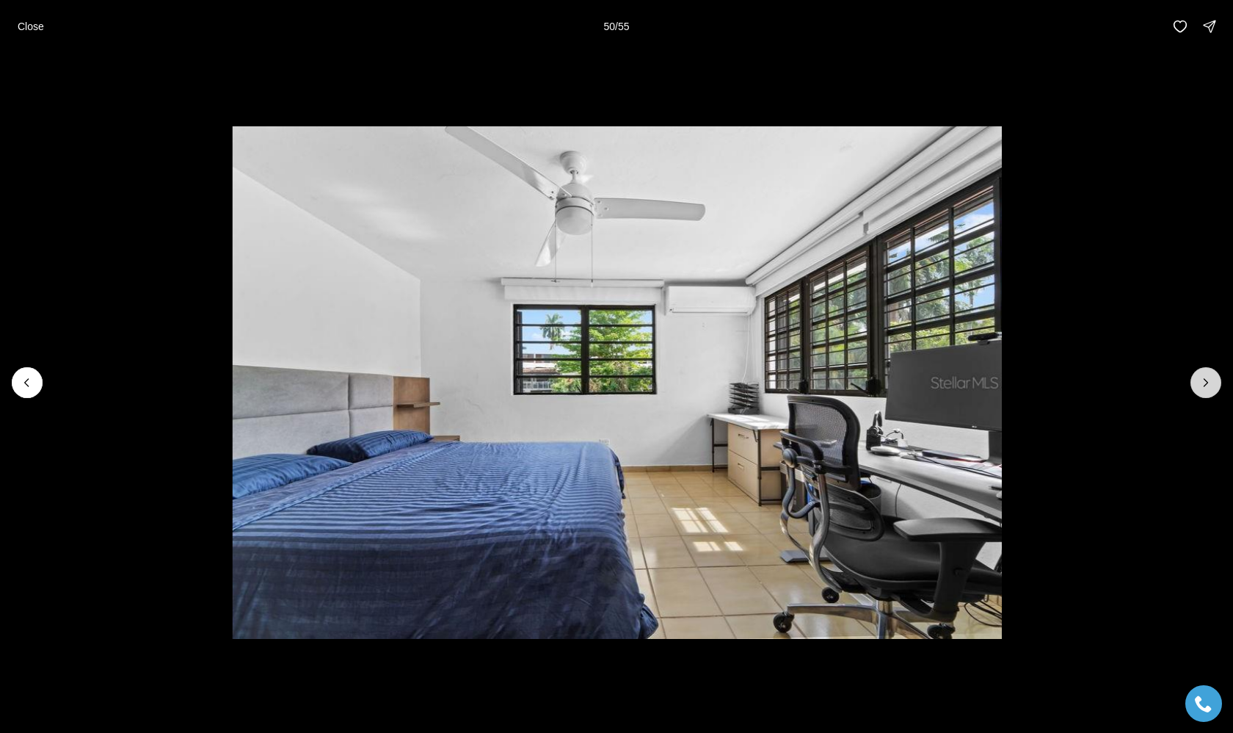
click at [1200, 391] on button "Next slide" at bounding box center [1206, 382] width 31 height 31
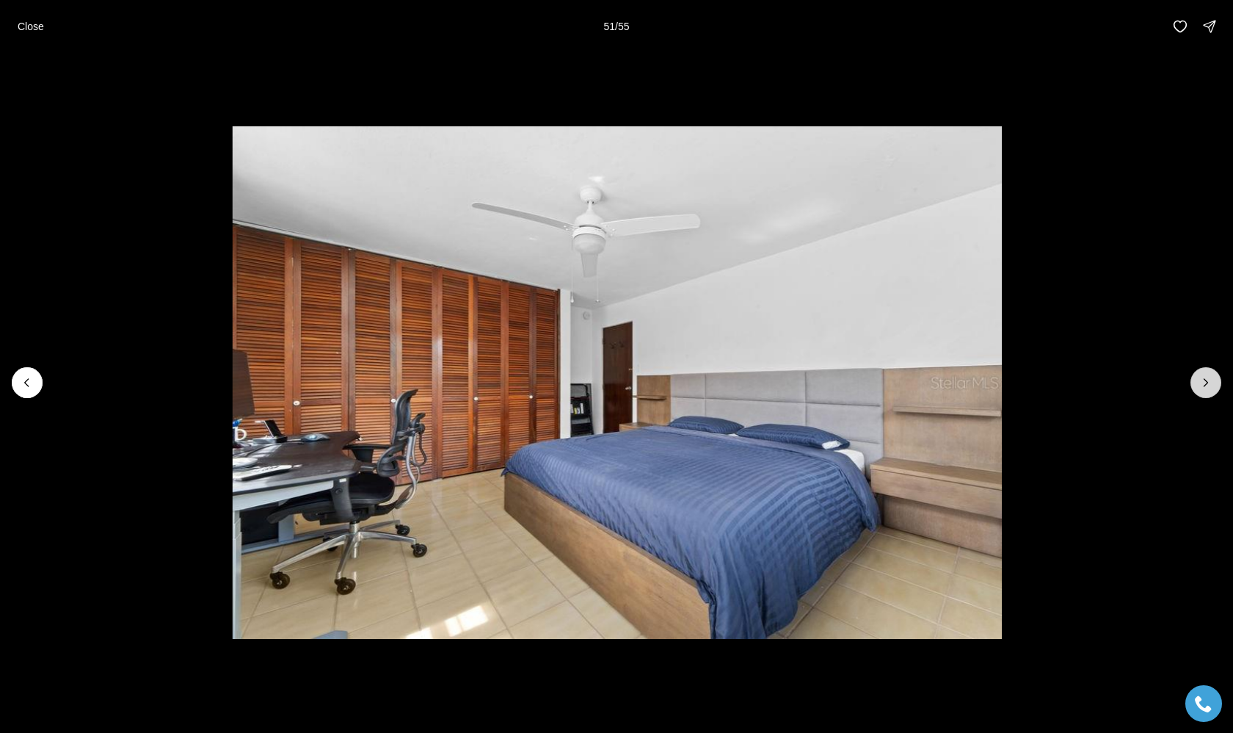
click at [1200, 392] on button "Next slide" at bounding box center [1206, 382] width 31 height 31
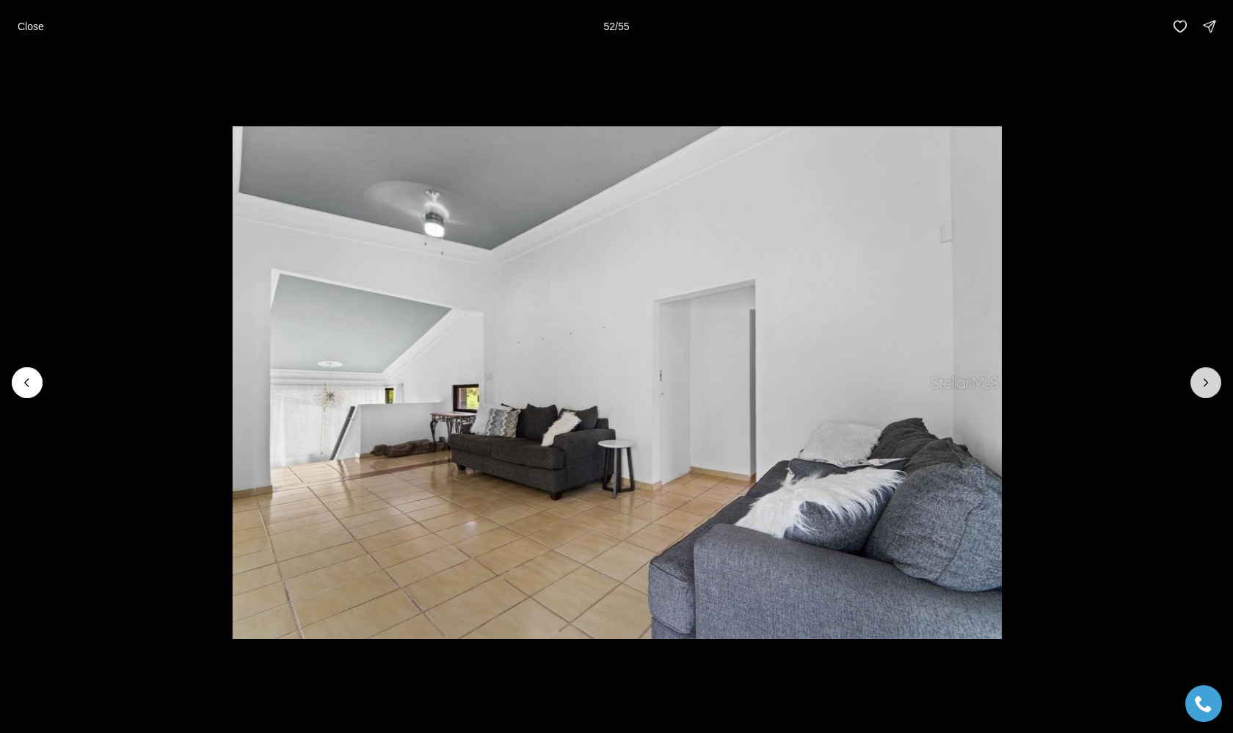
click at [1200, 392] on button "Next slide" at bounding box center [1206, 382] width 31 height 31
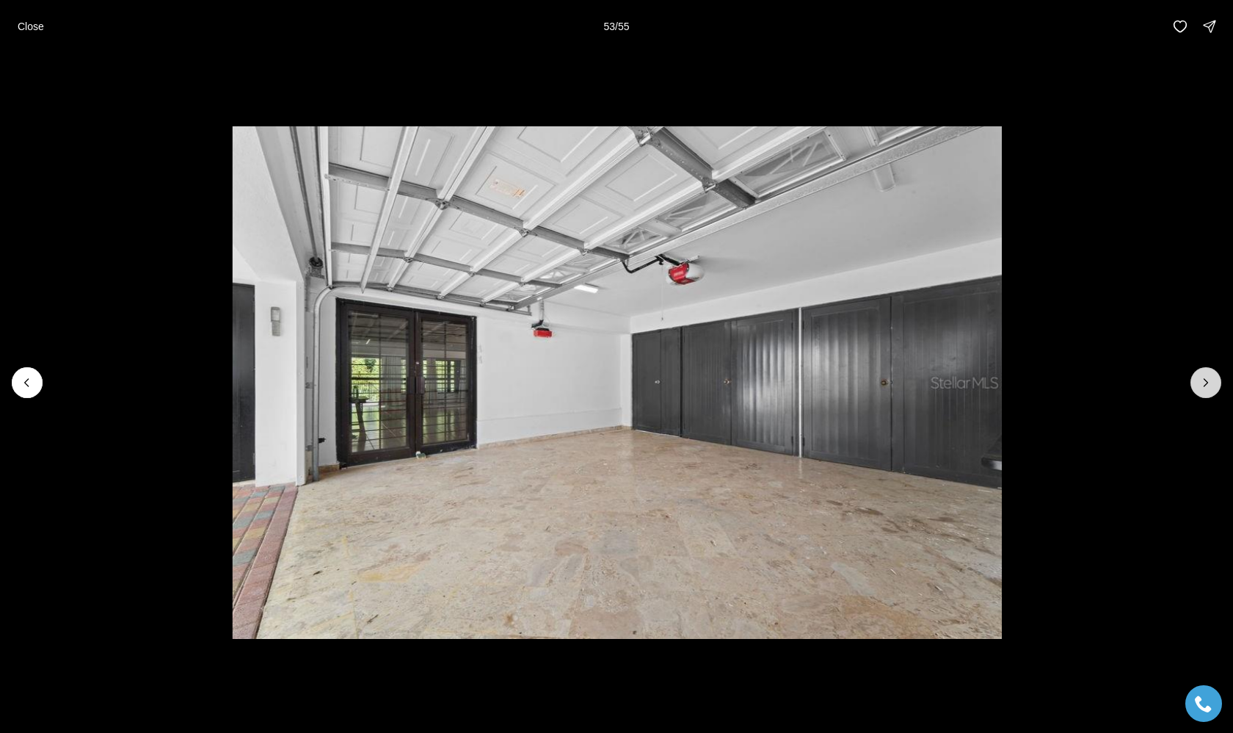
click at [1200, 391] on button "Next slide" at bounding box center [1206, 382] width 31 height 31
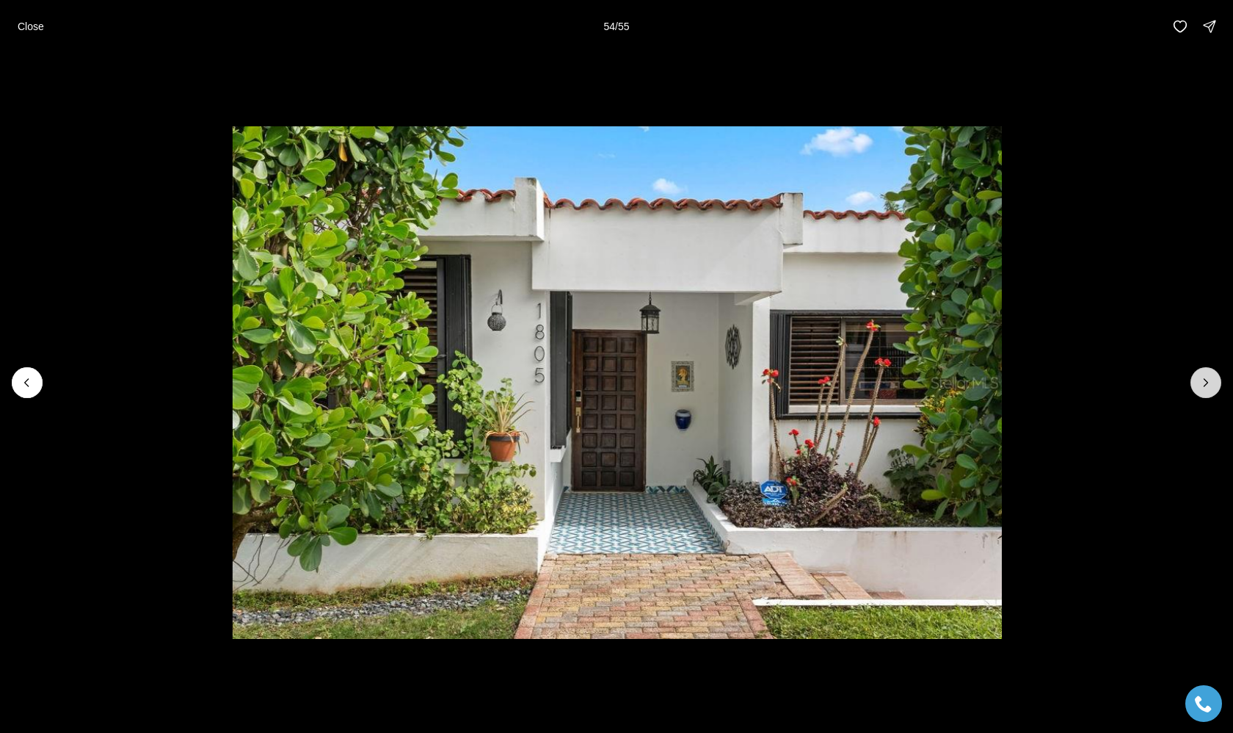
click at [1200, 392] on button "Next slide" at bounding box center [1206, 382] width 31 height 31
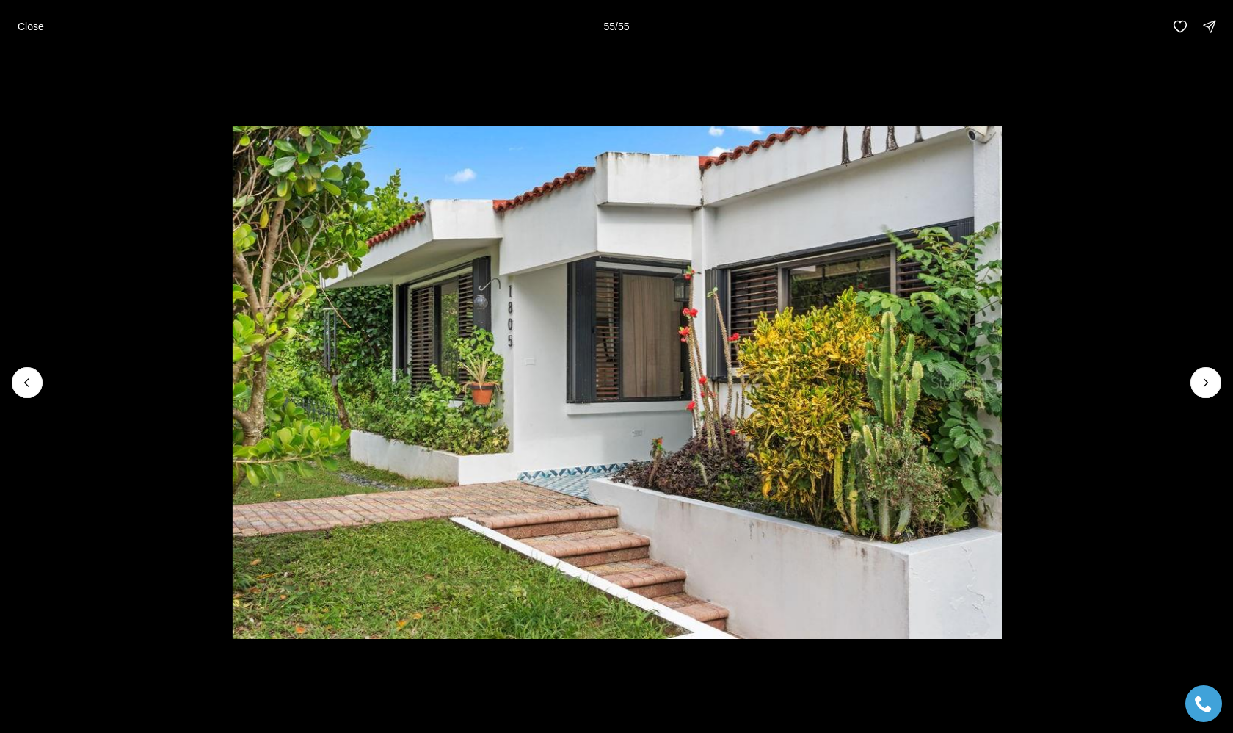
click at [1200, 393] on div at bounding box center [1206, 382] width 31 height 31
click at [1202, 391] on div at bounding box center [1206, 382] width 31 height 31
click at [1202, 387] on div at bounding box center [1206, 382] width 31 height 31
click at [1209, 385] on div at bounding box center [1206, 382] width 31 height 31
click at [28, 29] on p "Close" at bounding box center [31, 27] width 26 height 12
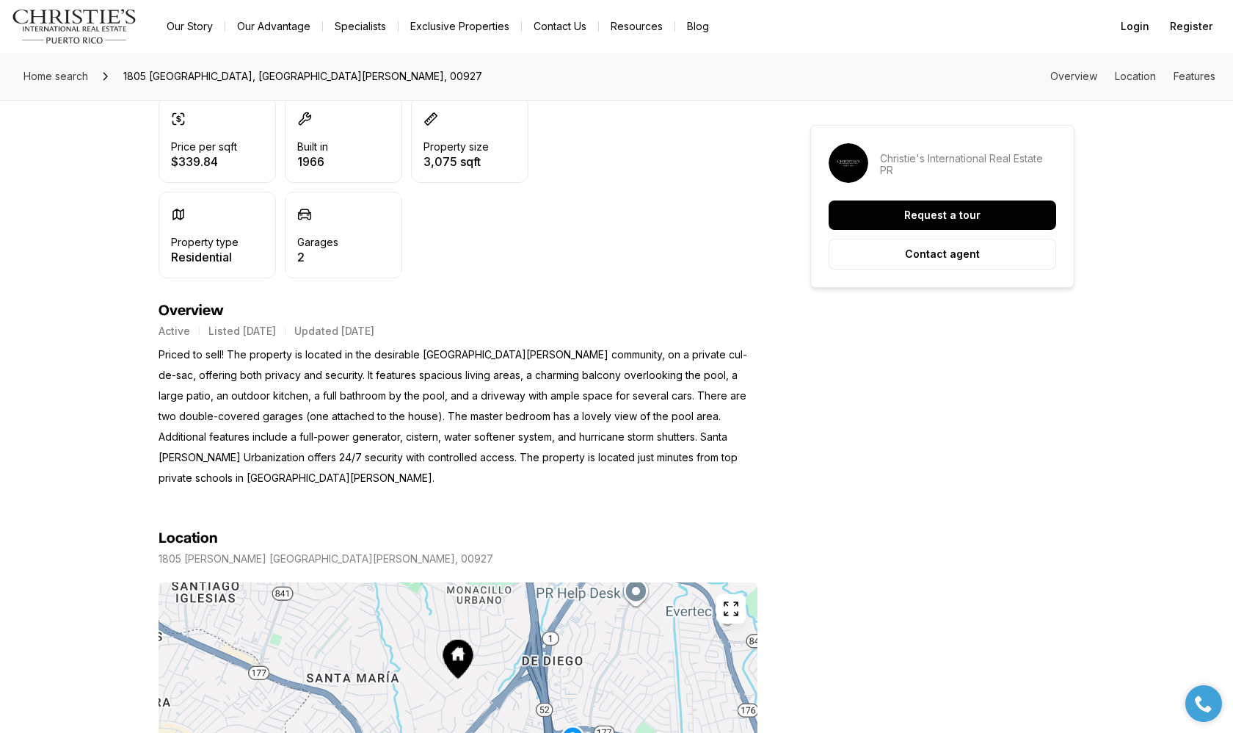
scroll to position [443, 0]
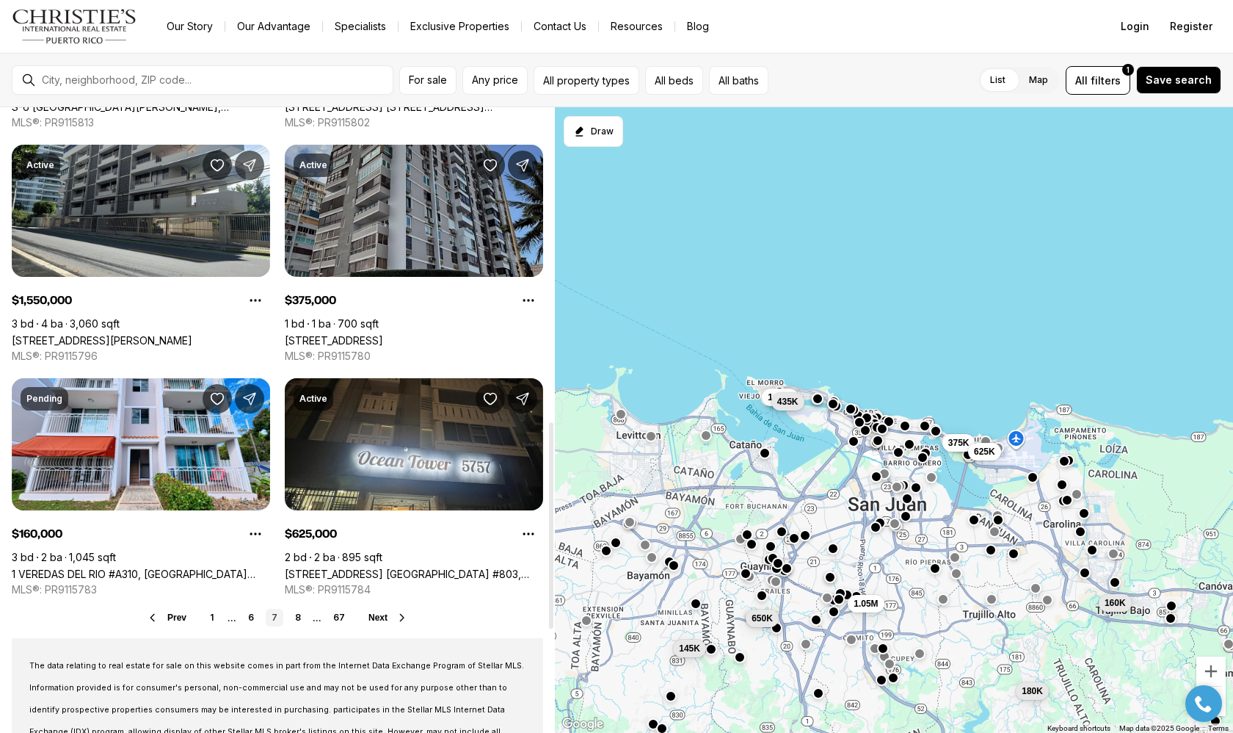
scroll to position [954, 0]
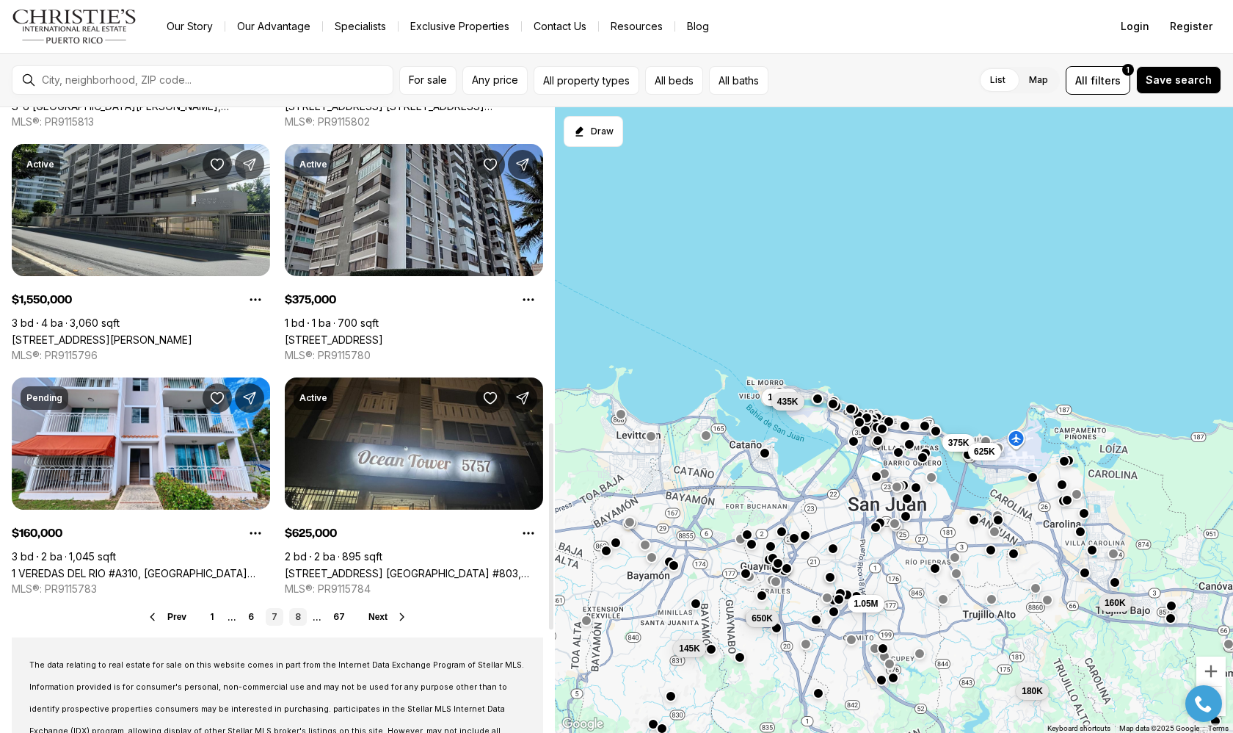
click at [299, 617] on link "8" at bounding box center [298, 617] width 18 height 18
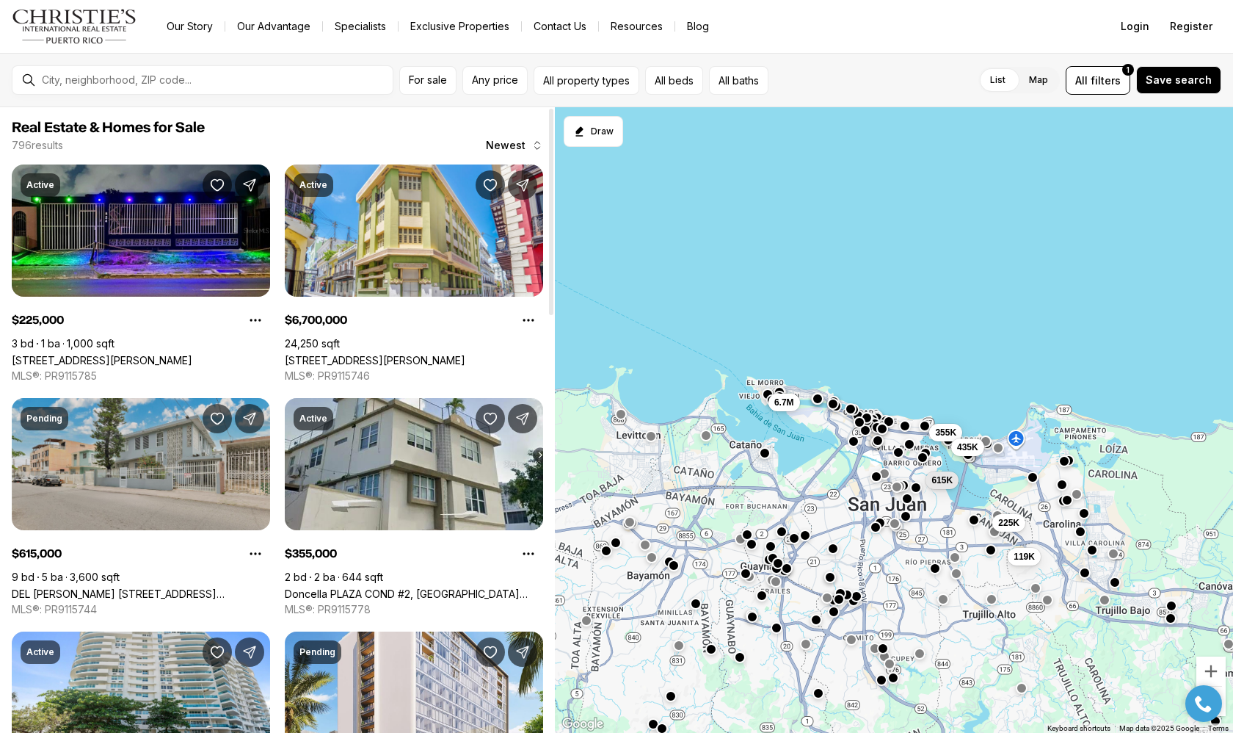
click at [168, 587] on link "DEL [PERSON_NAME] [STREET_ADDRESS][PERSON_NAME]" at bounding box center [141, 593] width 258 height 12
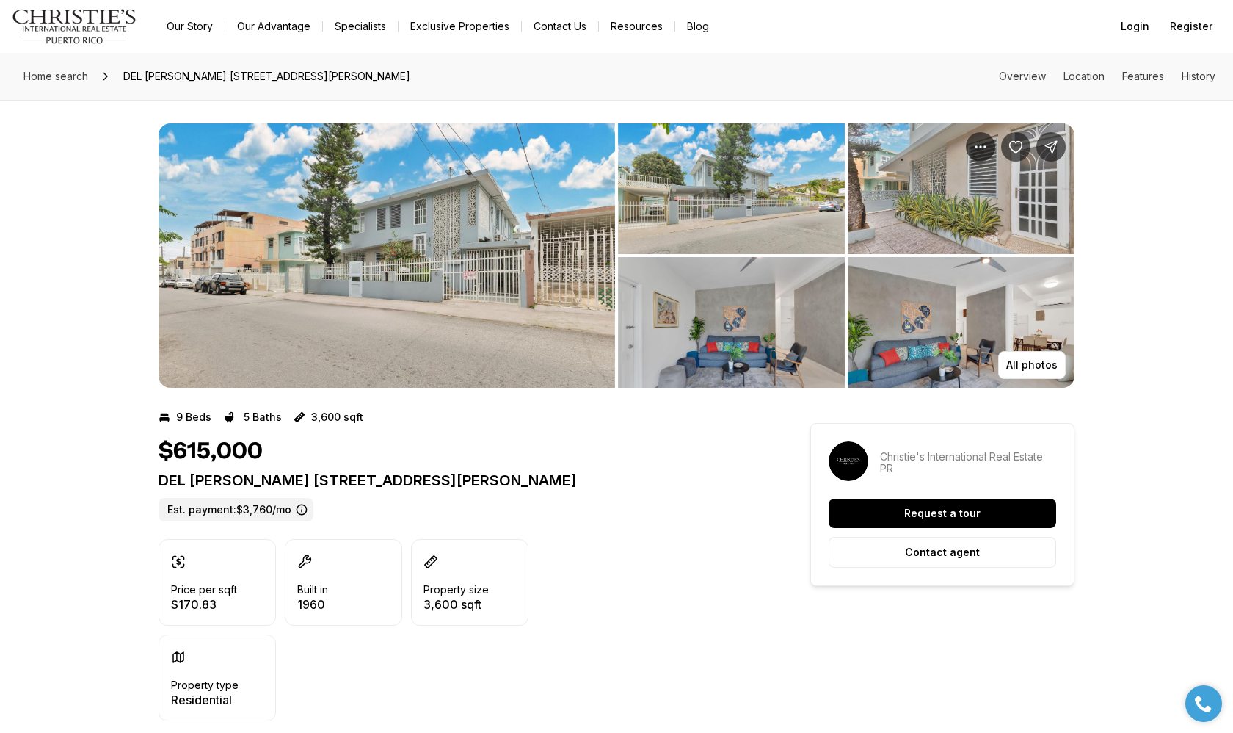
click at [473, 239] on img "View image gallery" at bounding box center [387, 255] width 457 height 264
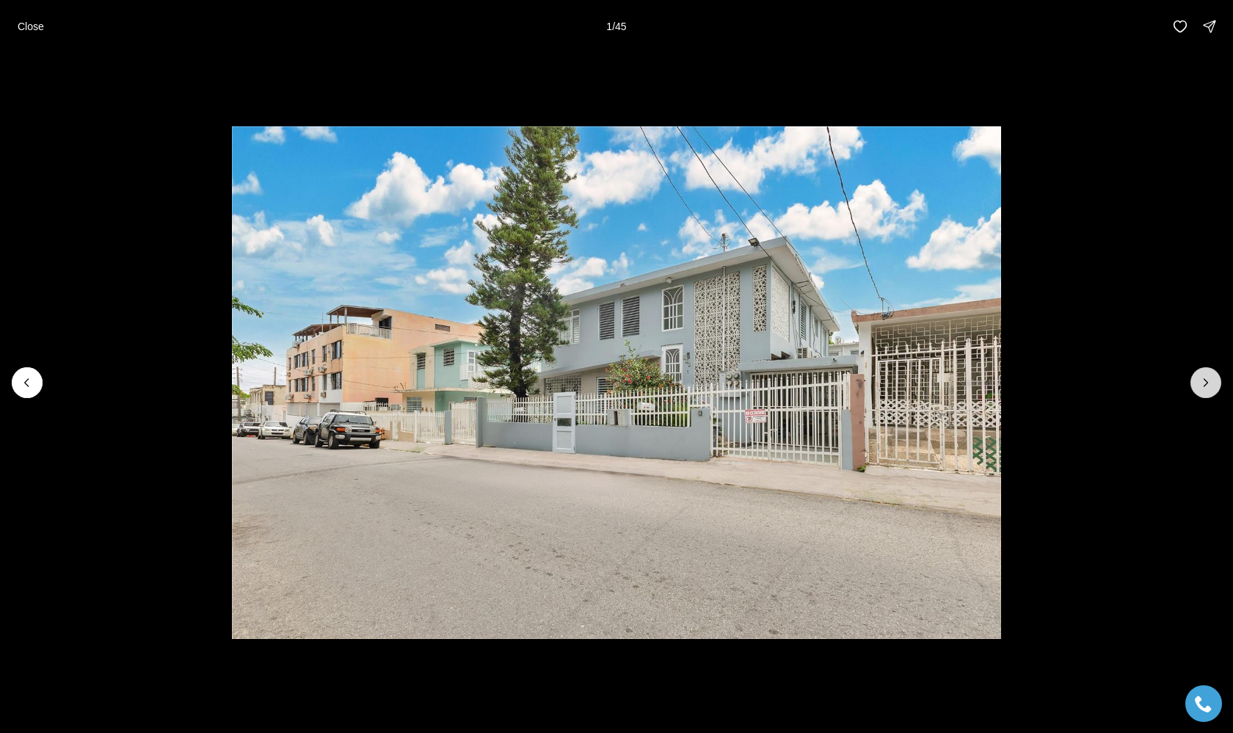
click at [1207, 383] on icon "Next slide" at bounding box center [1207, 382] width 4 height 7
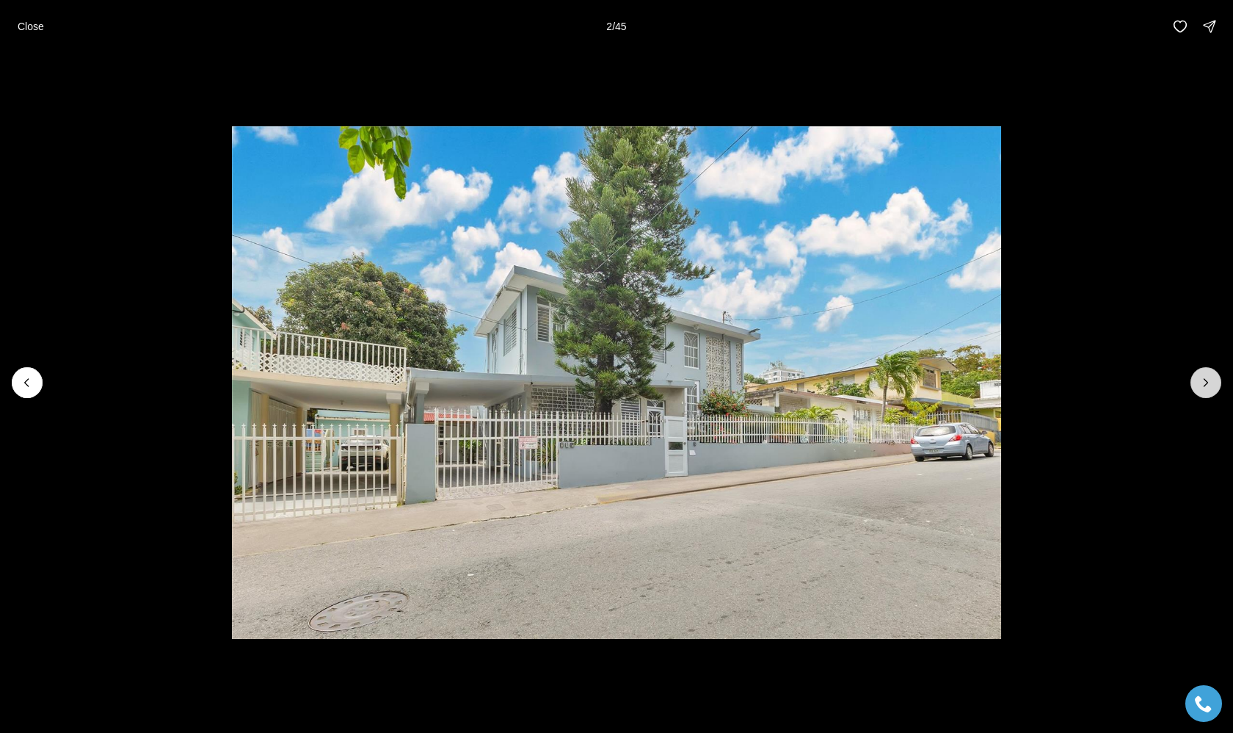
click at [1207, 383] on icon "Next slide" at bounding box center [1207, 382] width 4 height 7
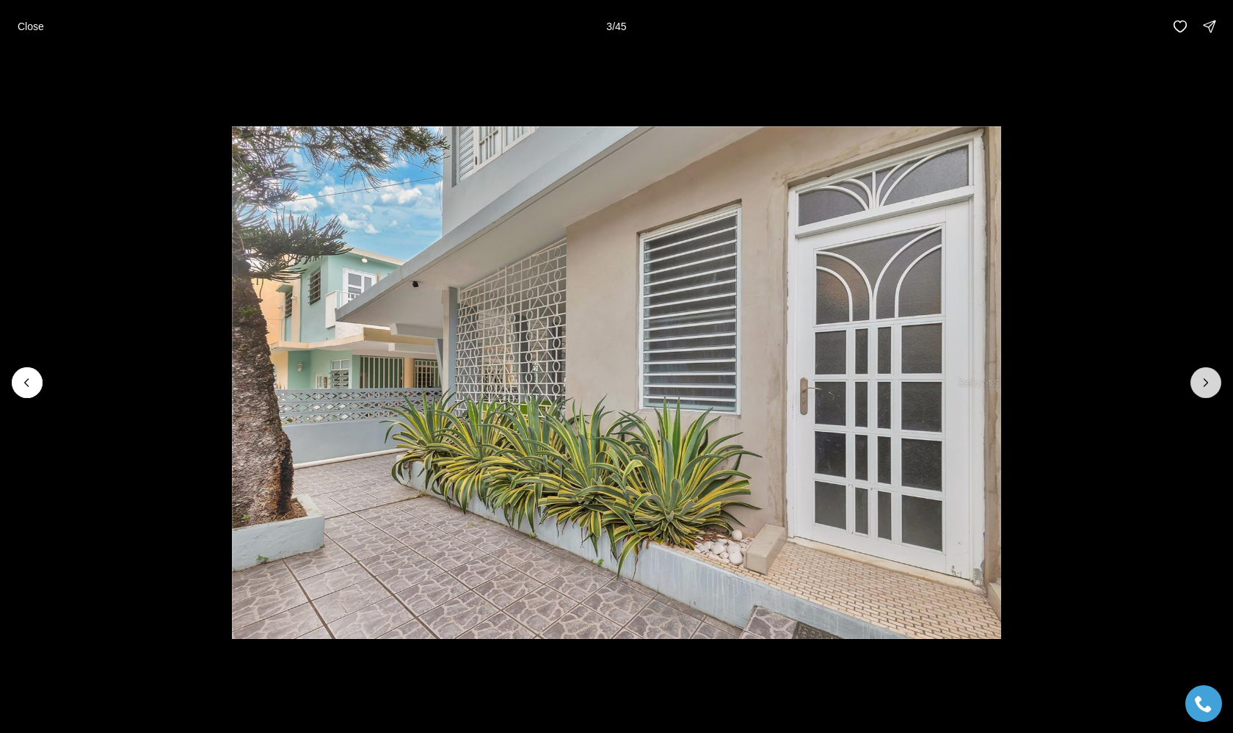
click at [1207, 383] on icon "Next slide" at bounding box center [1207, 382] width 4 height 7
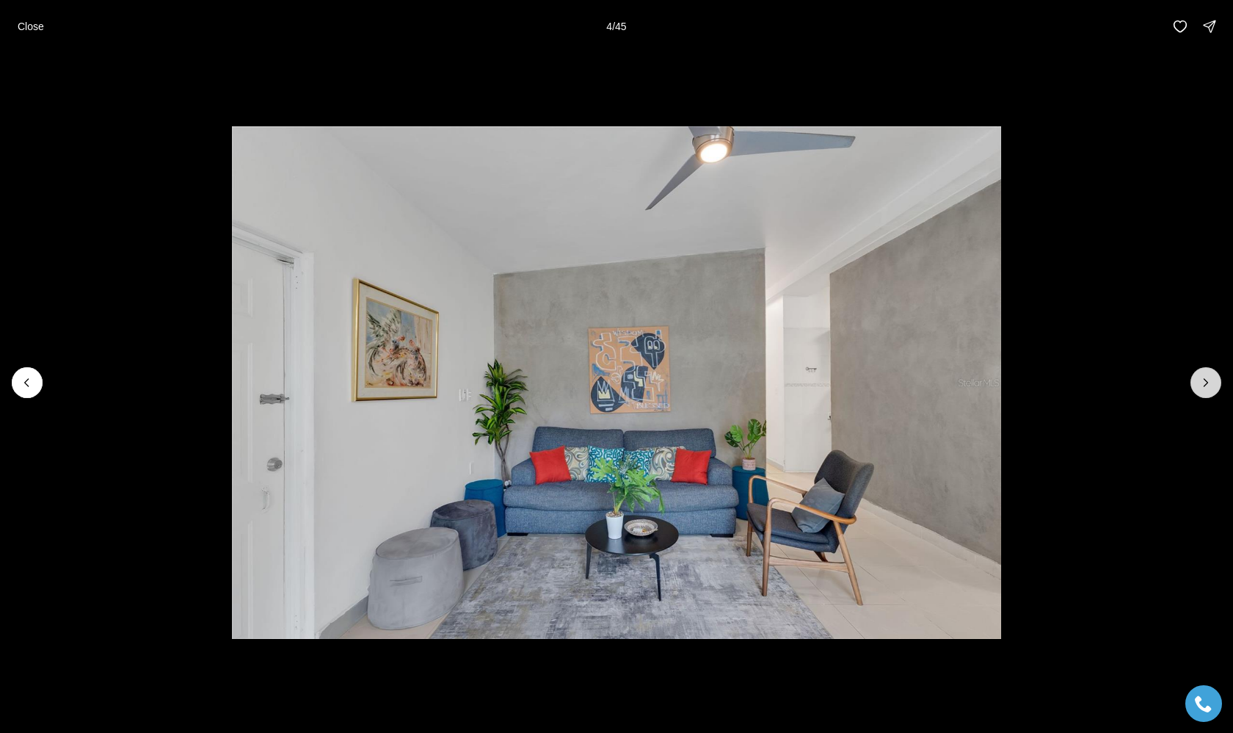
click at [1207, 383] on icon "Next slide" at bounding box center [1207, 382] width 4 height 7
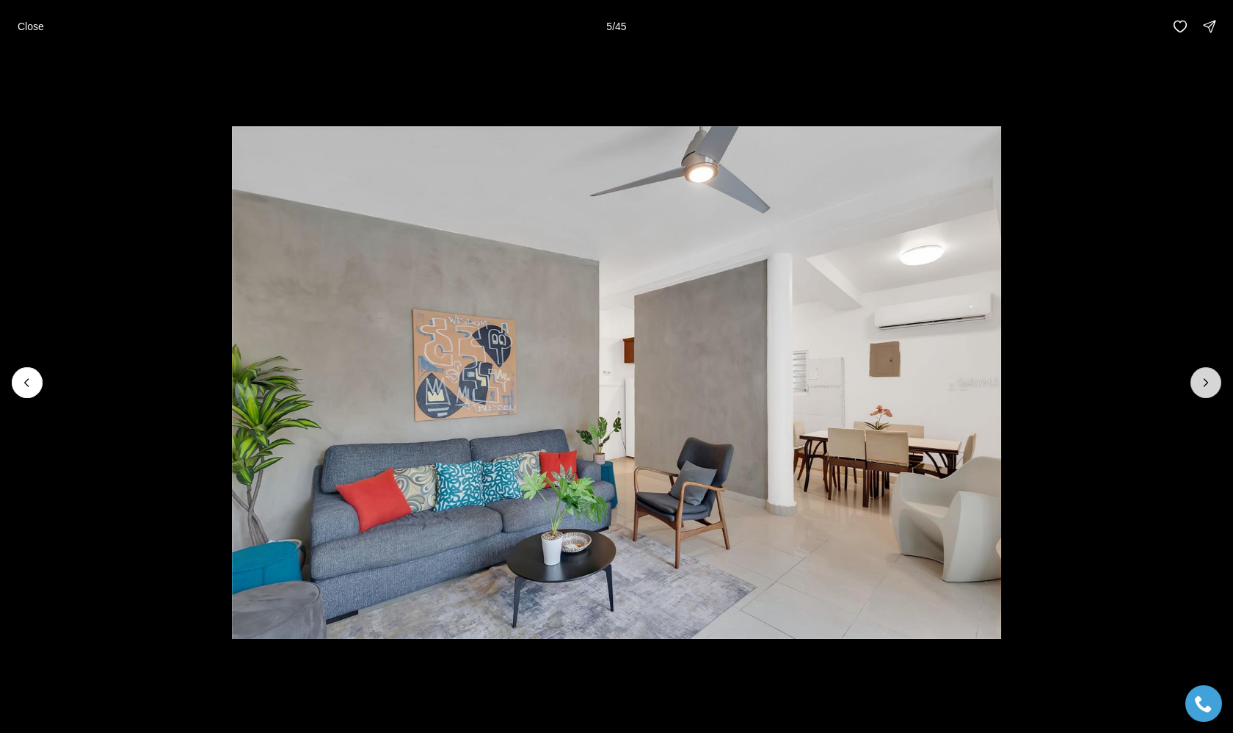
click at [1207, 383] on icon "Next slide" at bounding box center [1207, 382] width 4 height 7
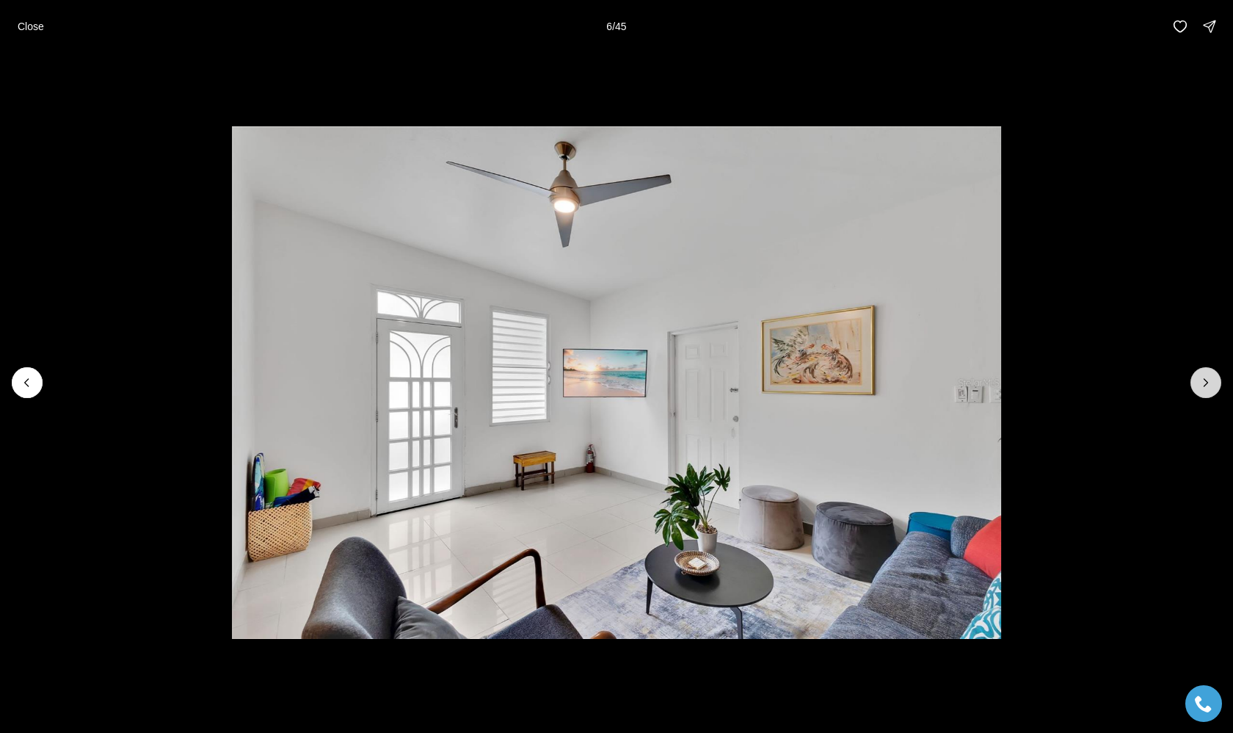
click at [1207, 383] on icon "Next slide" at bounding box center [1207, 382] width 4 height 7
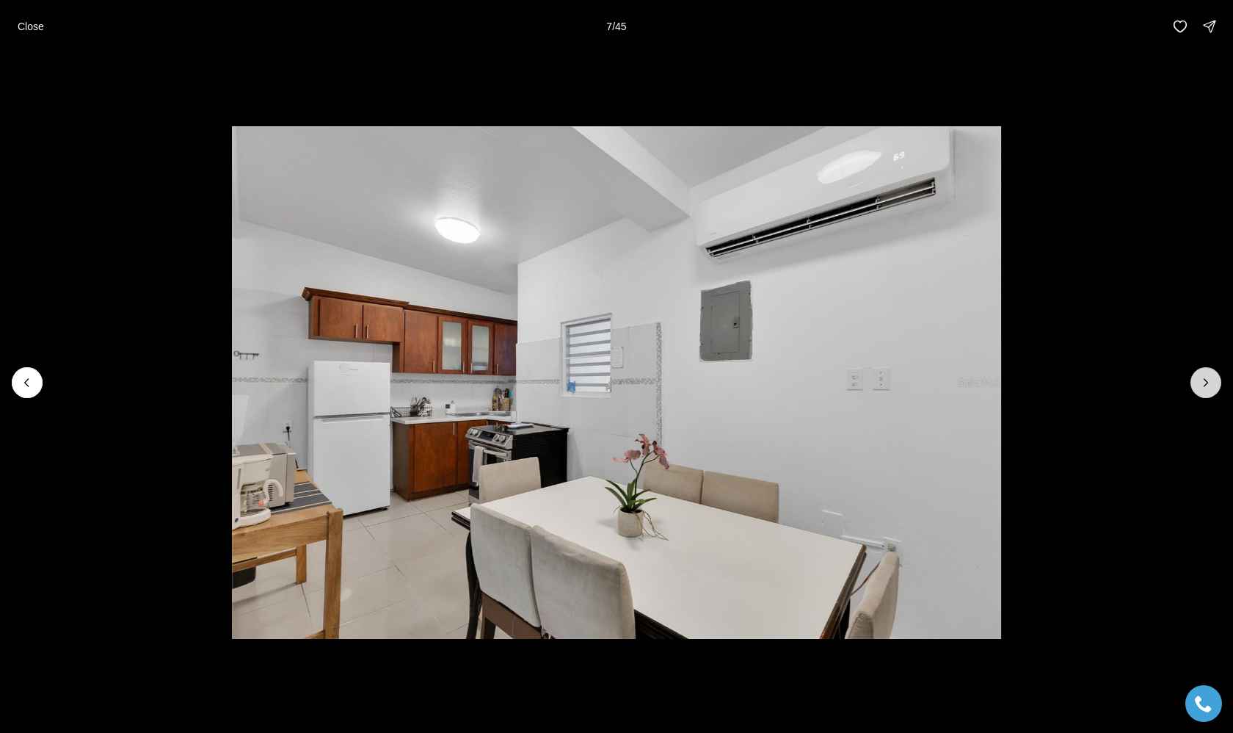
click at [1207, 383] on icon "Next slide" at bounding box center [1207, 382] width 4 height 7
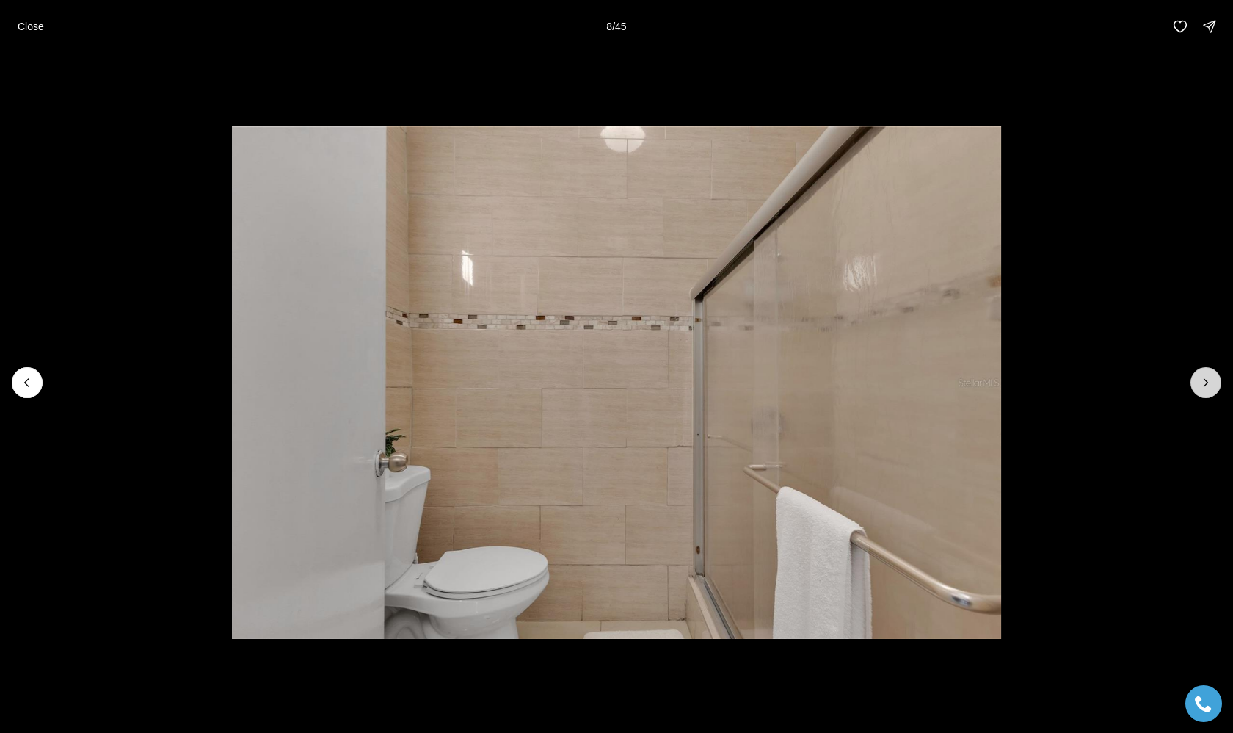
click at [1207, 383] on icon "Next slide" at bounding box center [1207, 382] width 4 height 7
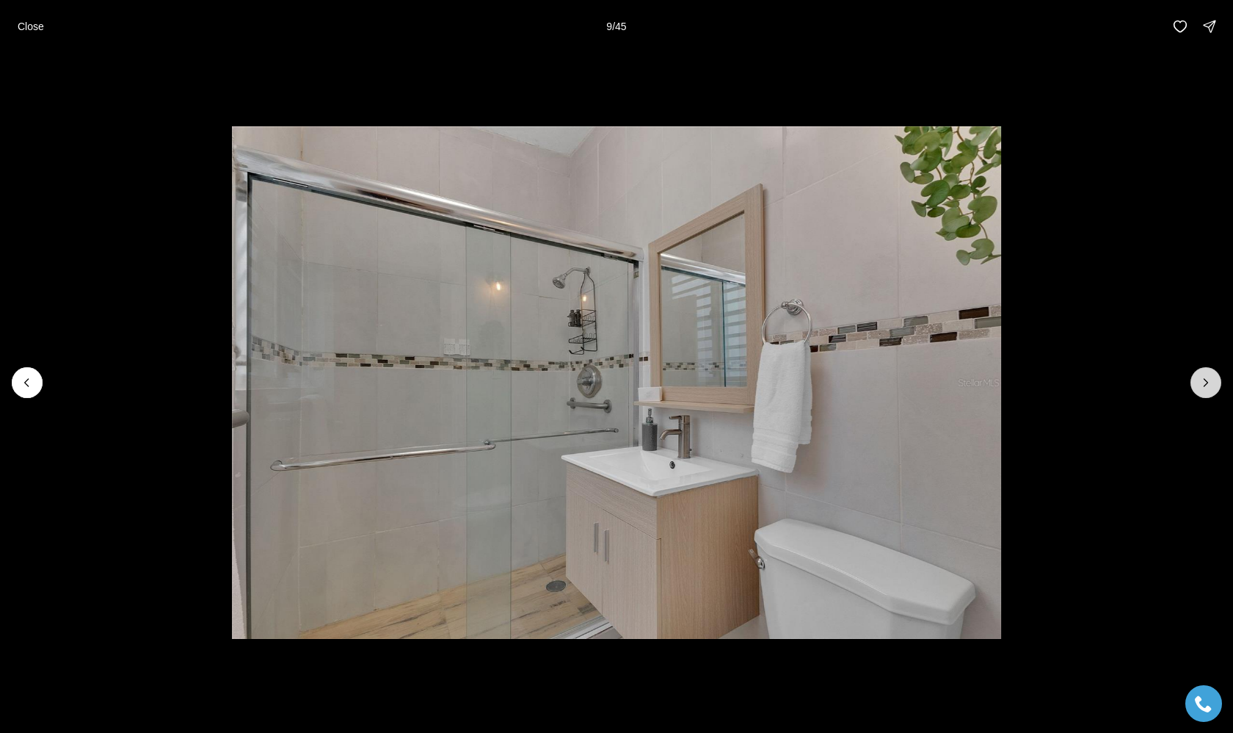
click at [1207, 383] on icon "Next slide" at bounding box center [1207, 382] width 4 height 7
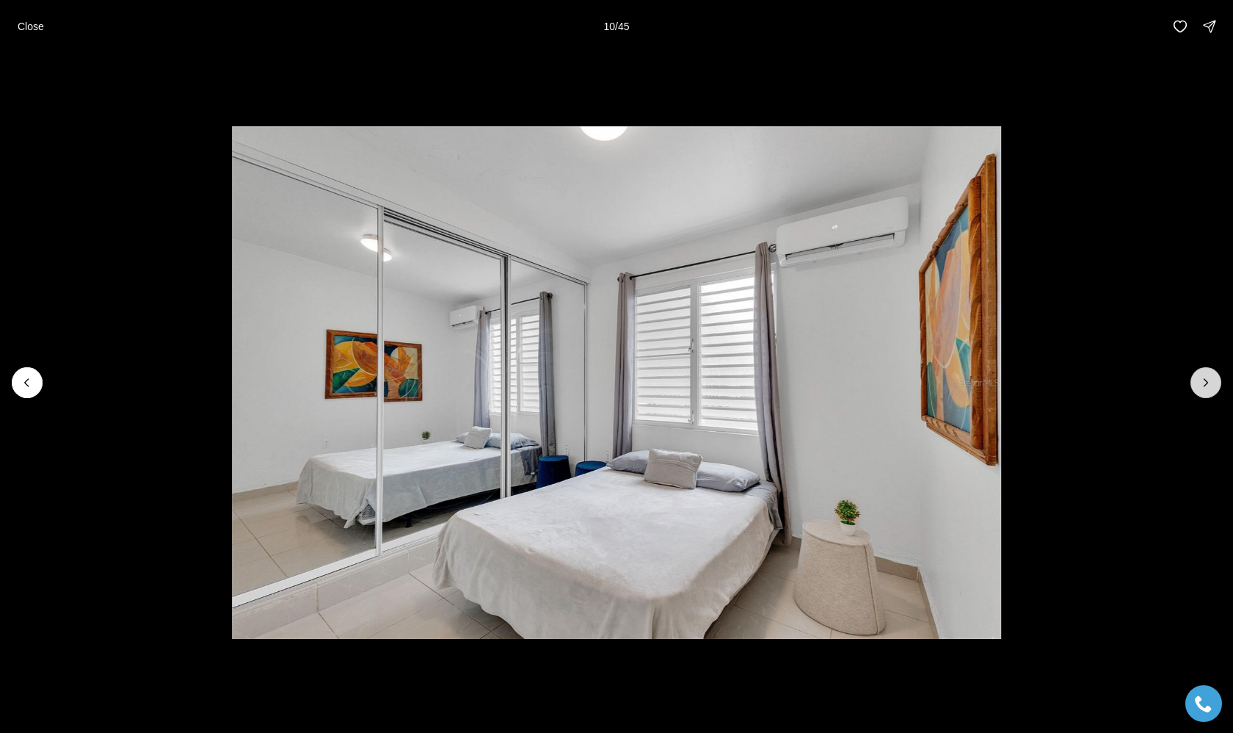
click at [1207, 383] on icon "Next slide" at bounding box center [1207, 382] width 4 height 7
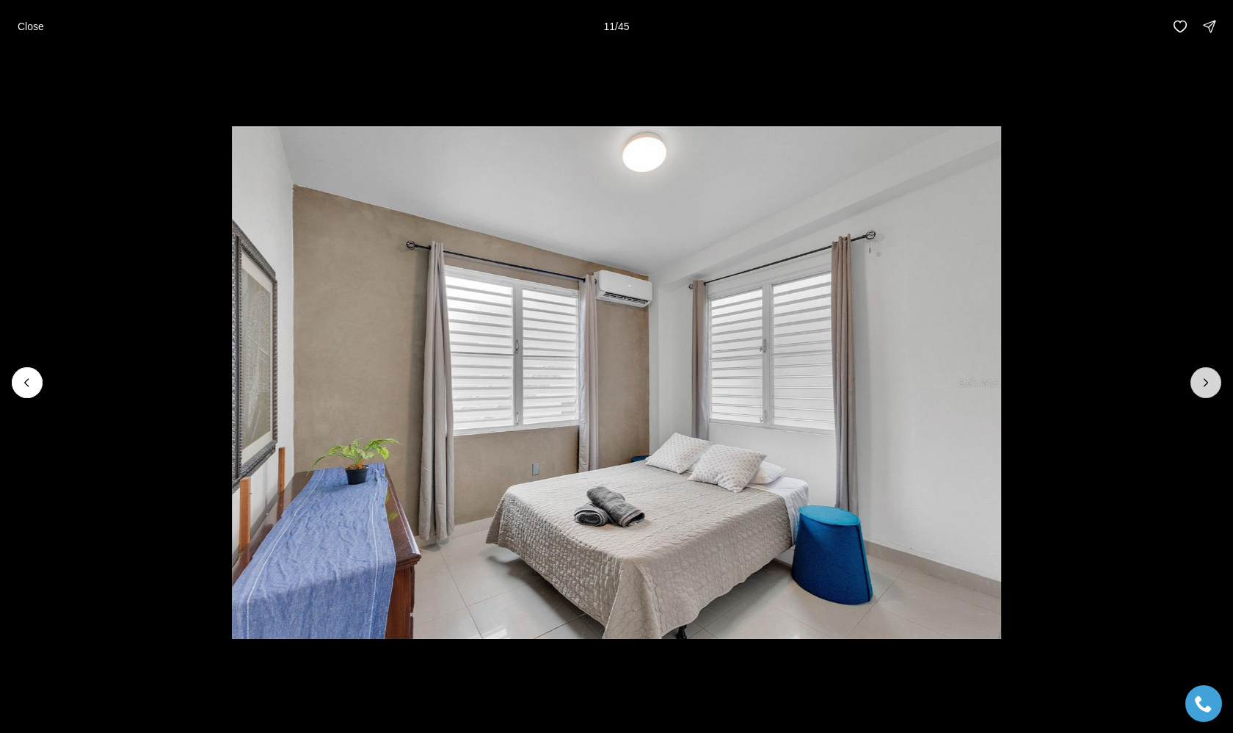
click at [1207, 383] on icon "Next slide" at bounding box center [1207, 382] width 4 height 7
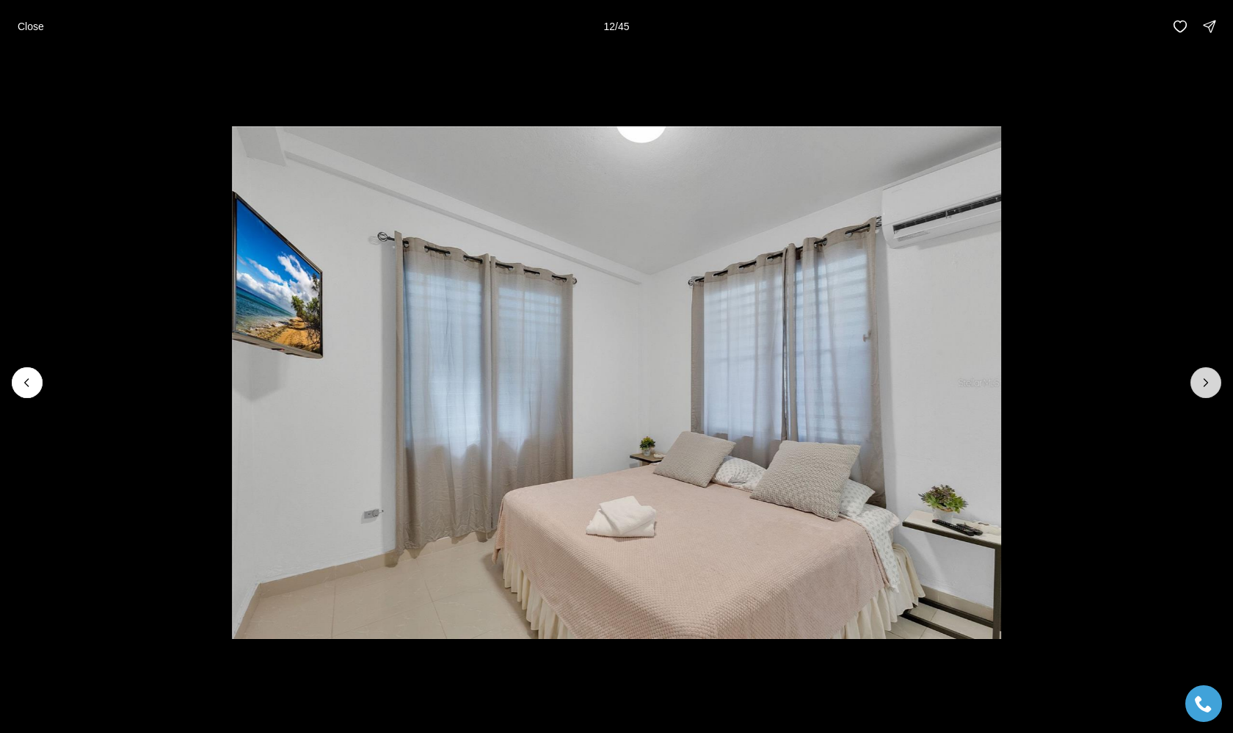
click at [1207, 383] on icon "Next slide" at bounding box center [1207, 382] width 4 height 7
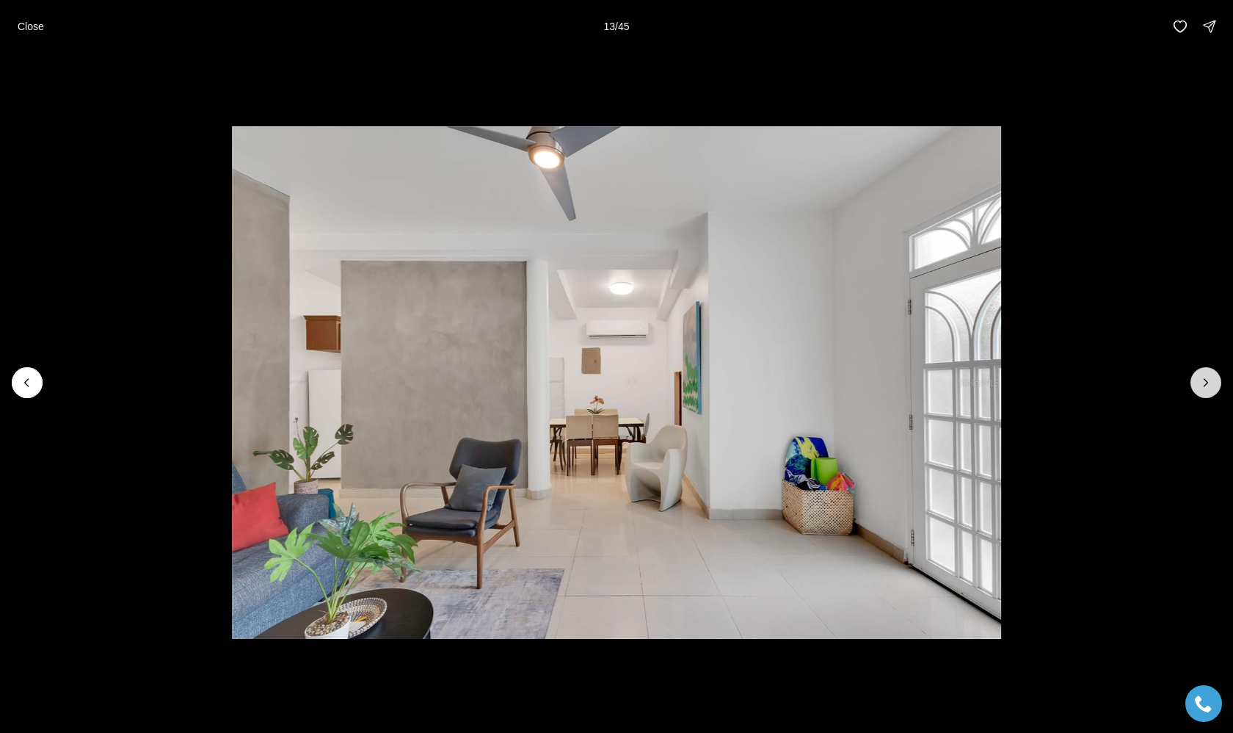
click at [1207, 383] on icon "Next slide" at bounding box center [1207, 382] width 4 height 7
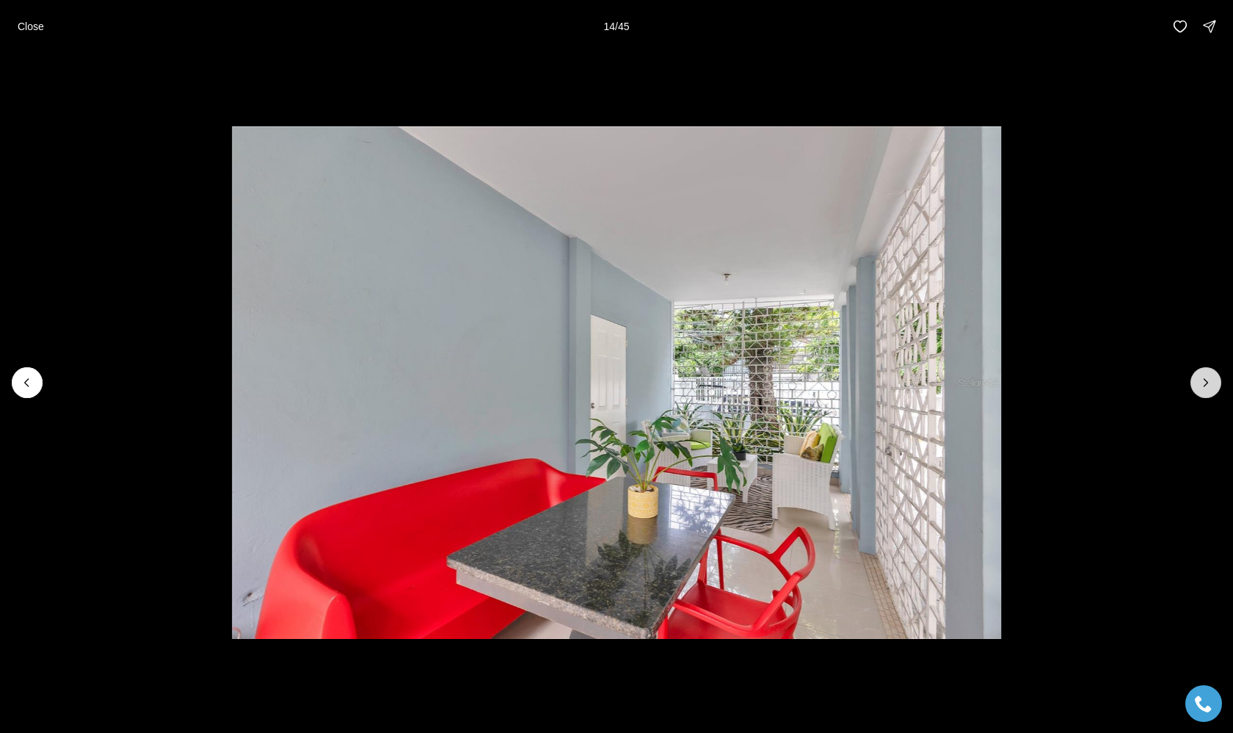
click at [1207, 383] on icon "Next slide" at bounding box center [1207, 382] width 4 height 7
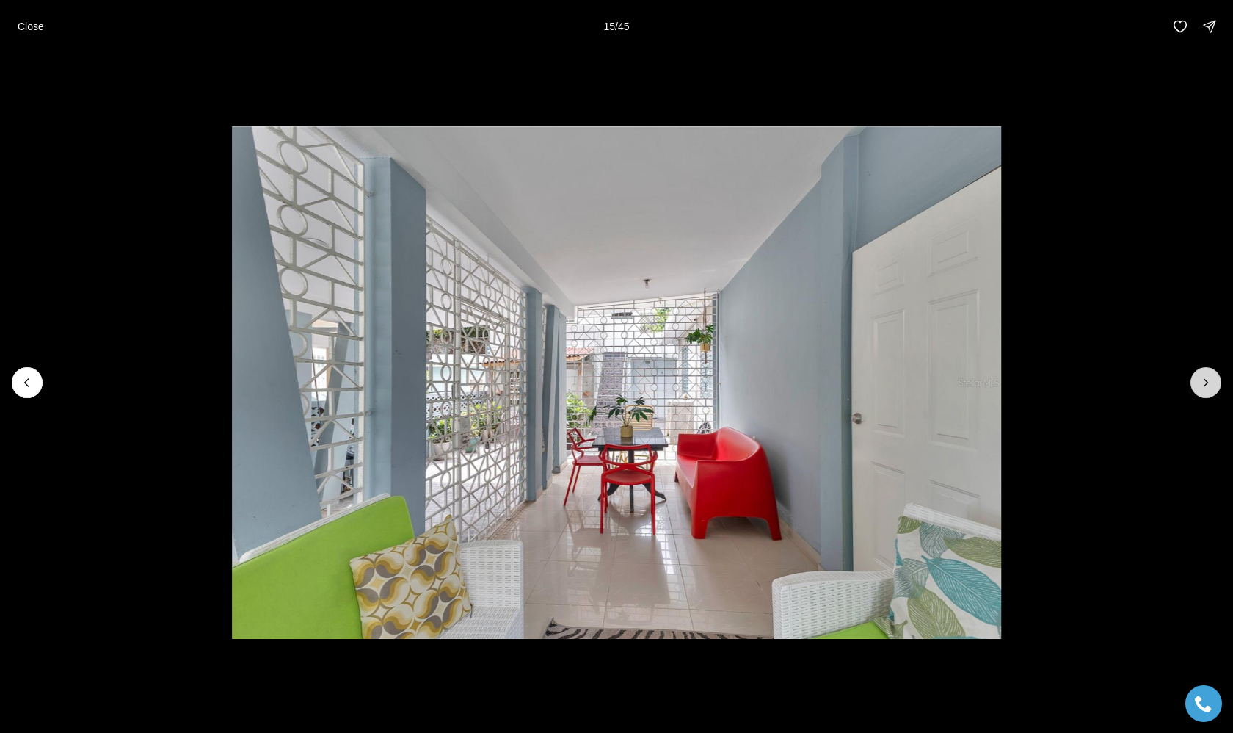
click at [1207, 383] on icon "Next slide" at bounding box center [1207, 382] width 4 height 7
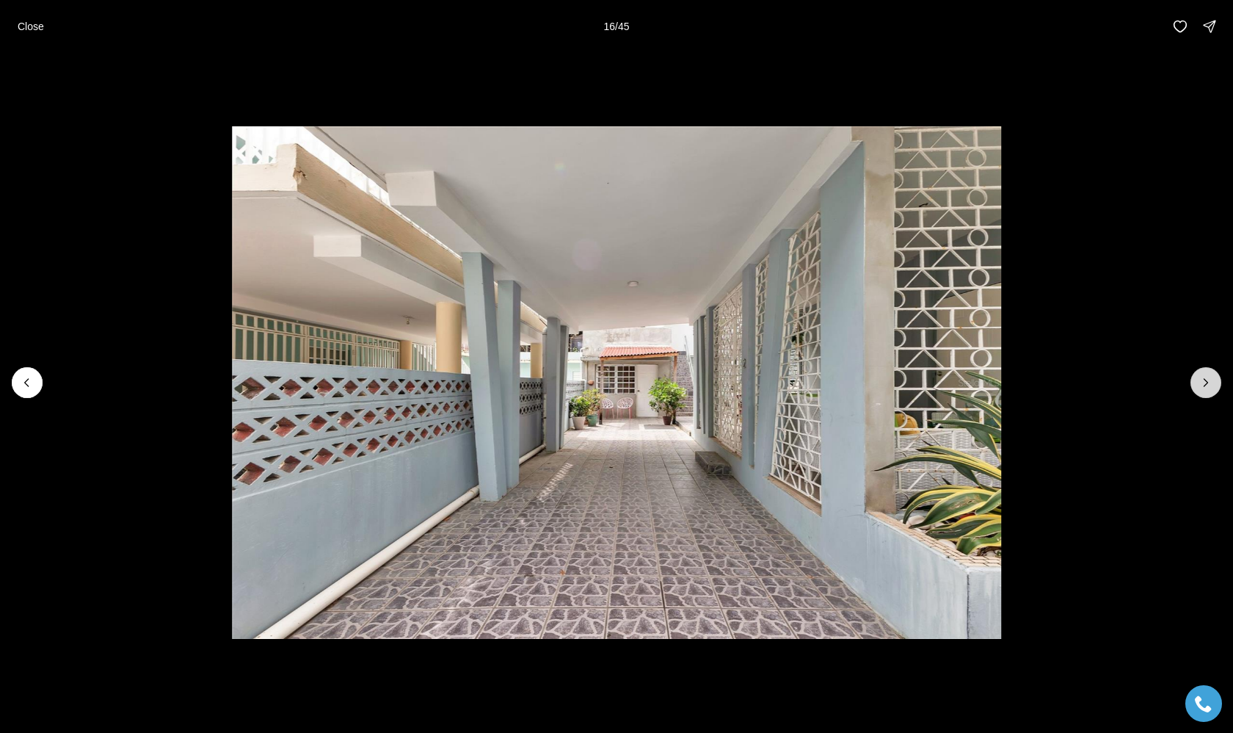
click at [1207, 383] on icon "Next slide" at bounding box center [1207, 382] width 4 height 7
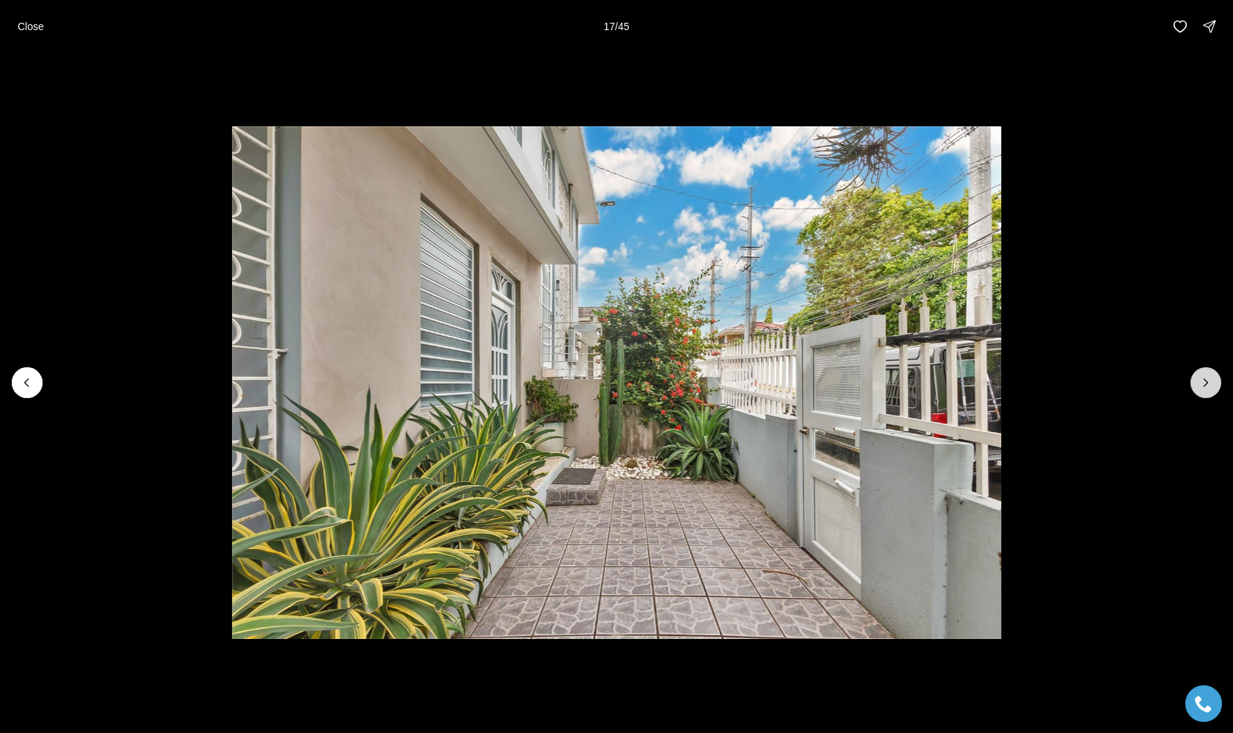
click at [1207, 383] on icon "Next slide" at bounding box center [1207, 382] width 4 height 7
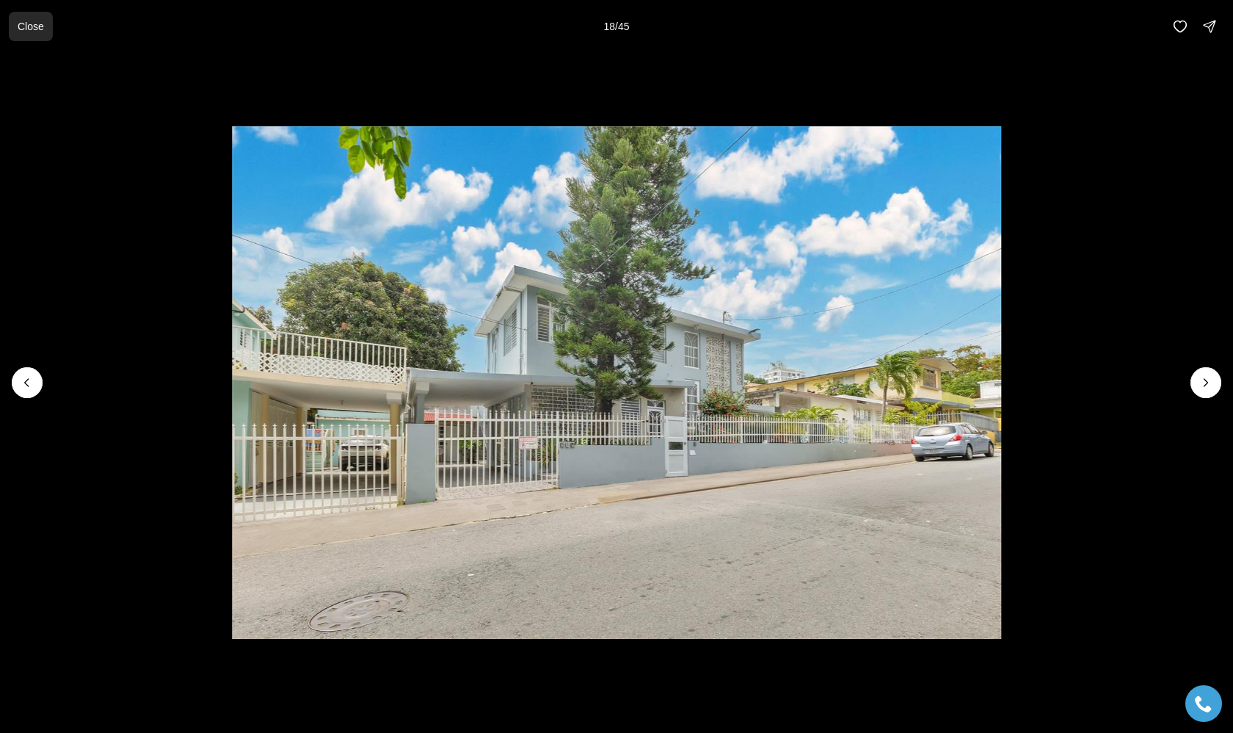
click at [39, 21] on p "Close" at bounding box center [31, 27] width 26 height 12
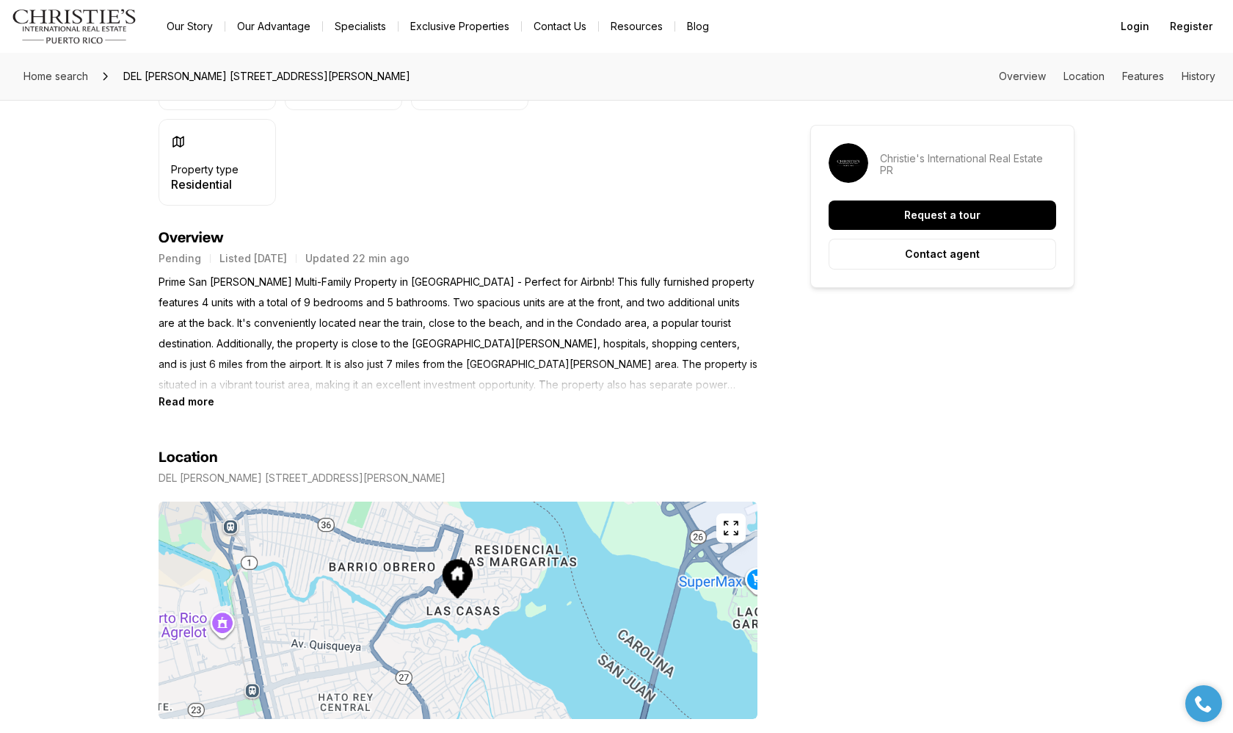
scroll to position [516, 0]
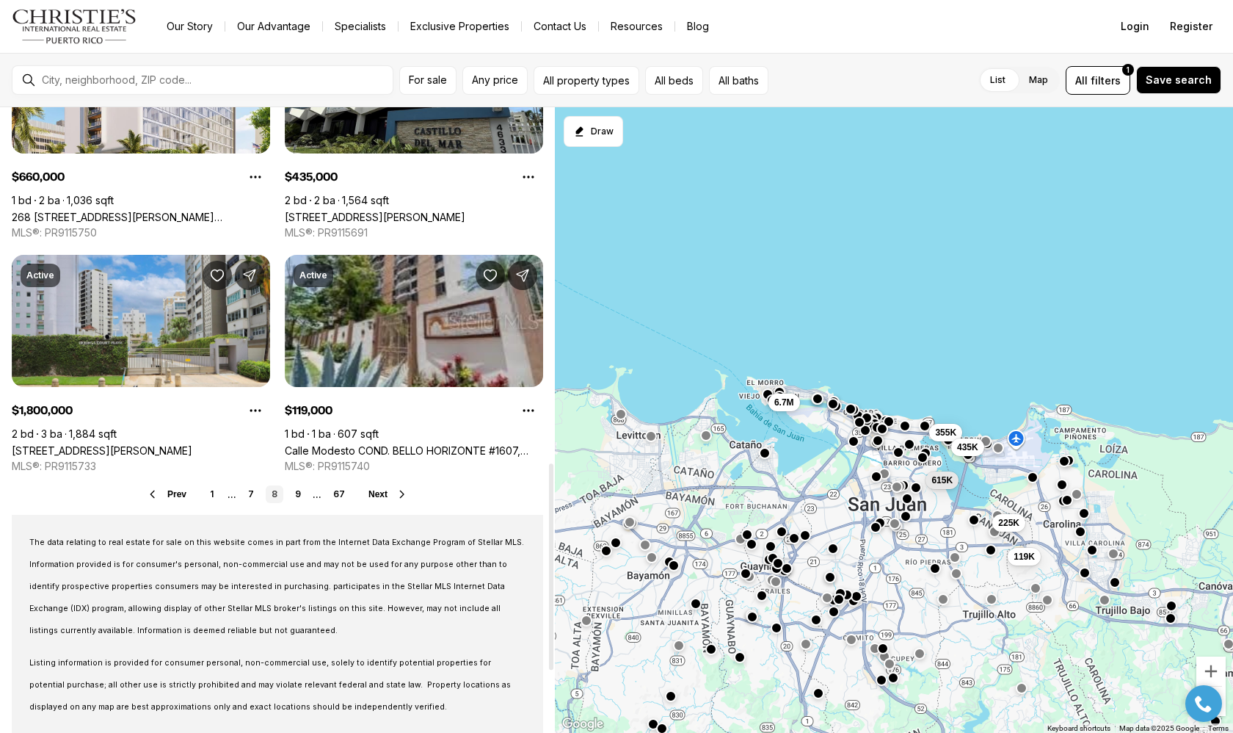
scroll to position [1083, 0]
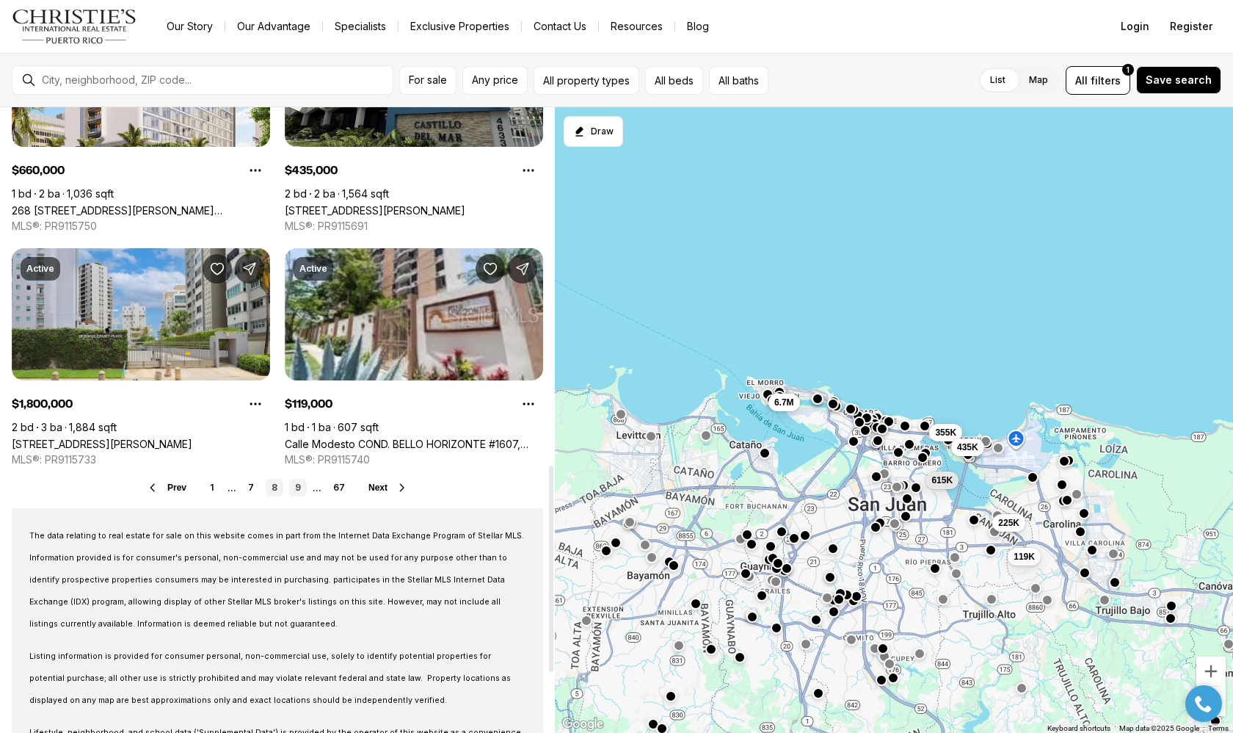
click at [299, 487] on link "9" at bounding box center [298, 488] width 18 height 18
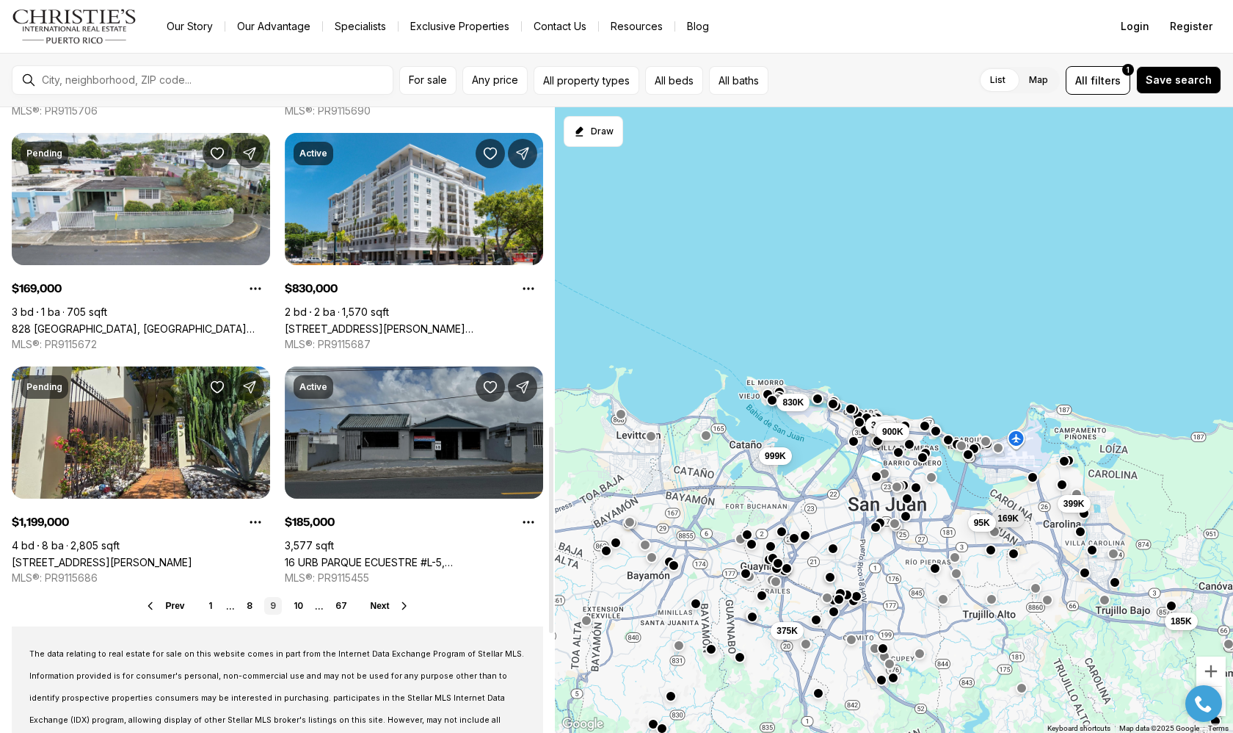
scroll to position [967, 0]
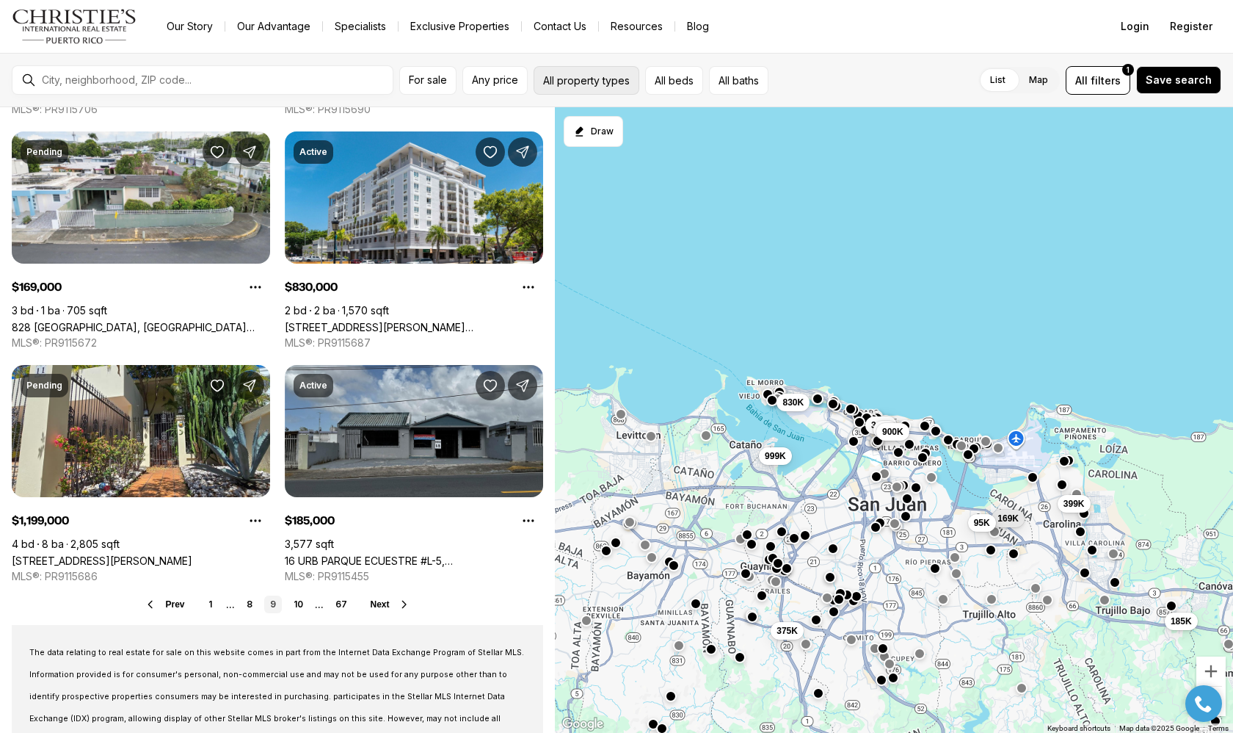
click at [592, 79] on button "All property types" at bounding box center [587, 80] width 106 height 29
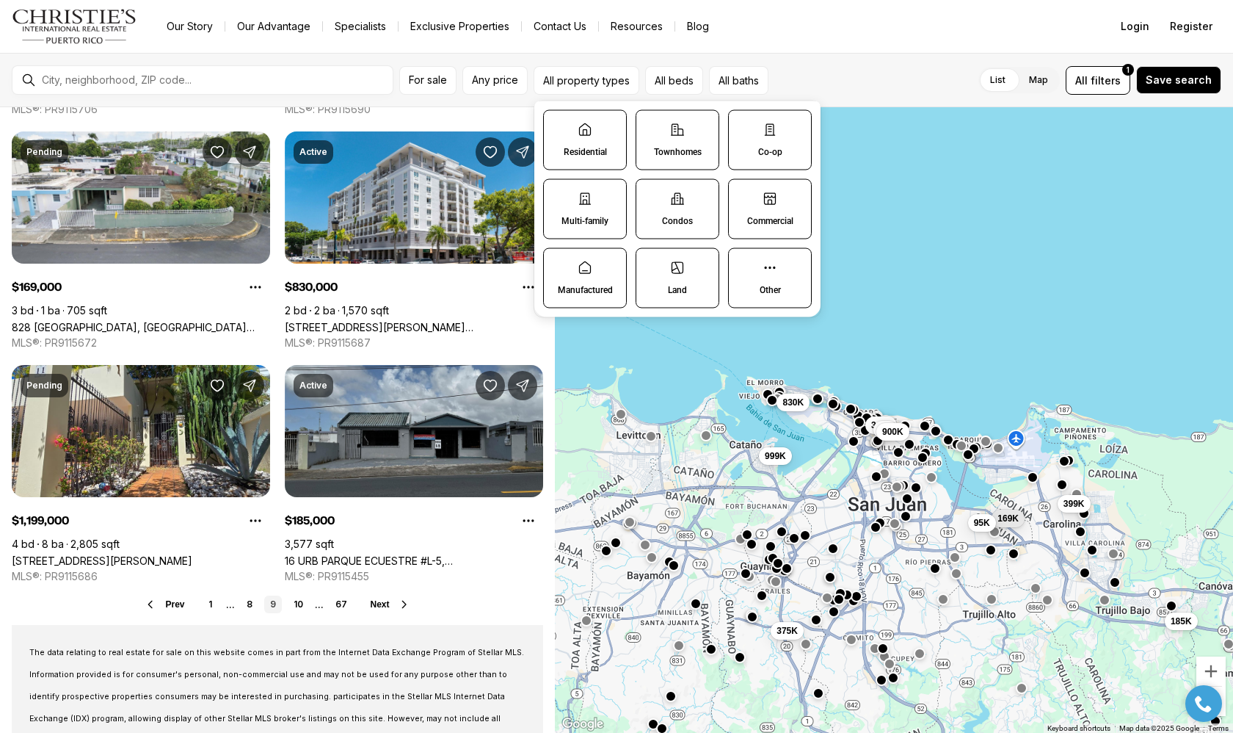
click at [601, 137] on label "Residential" at bounding box center [585, 140] width 84 height 60
click at [559, 126] on button "Residential" at bounding box center [551, 118] width 15 height 15
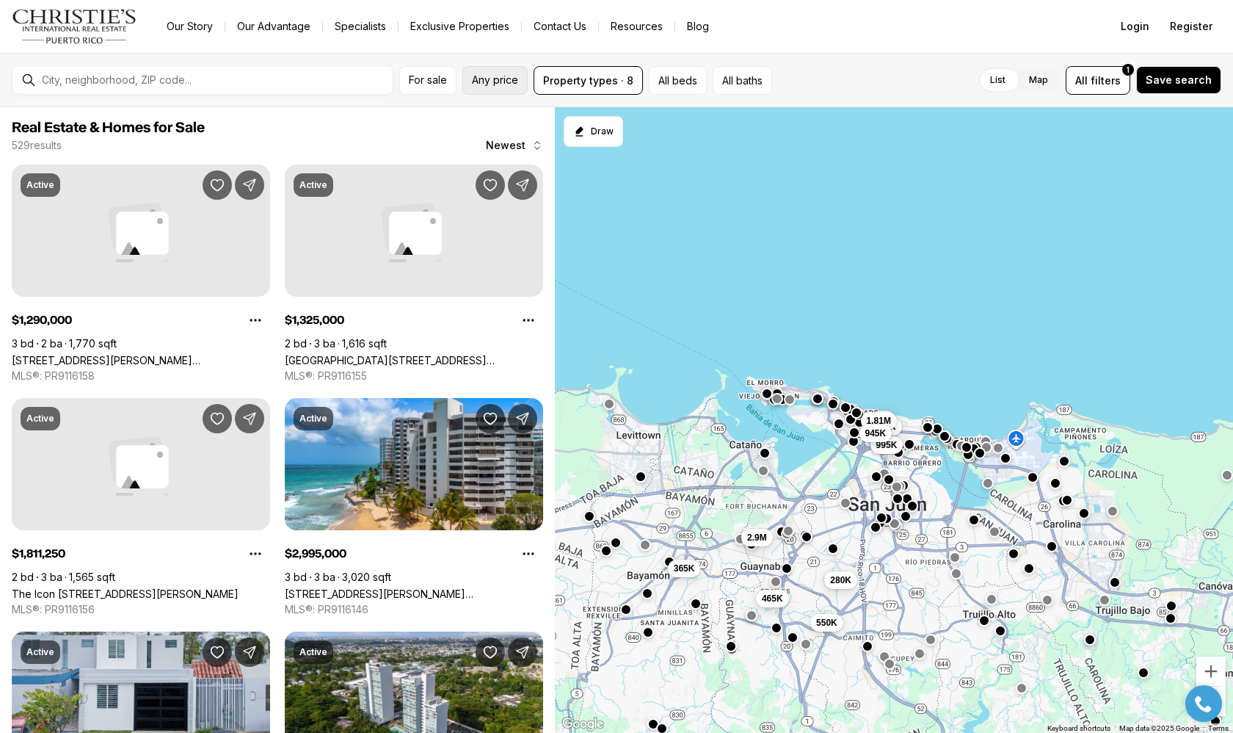
click at [498, 82] on span "Any price" at bounding box center [495, 80] width 46 height 12
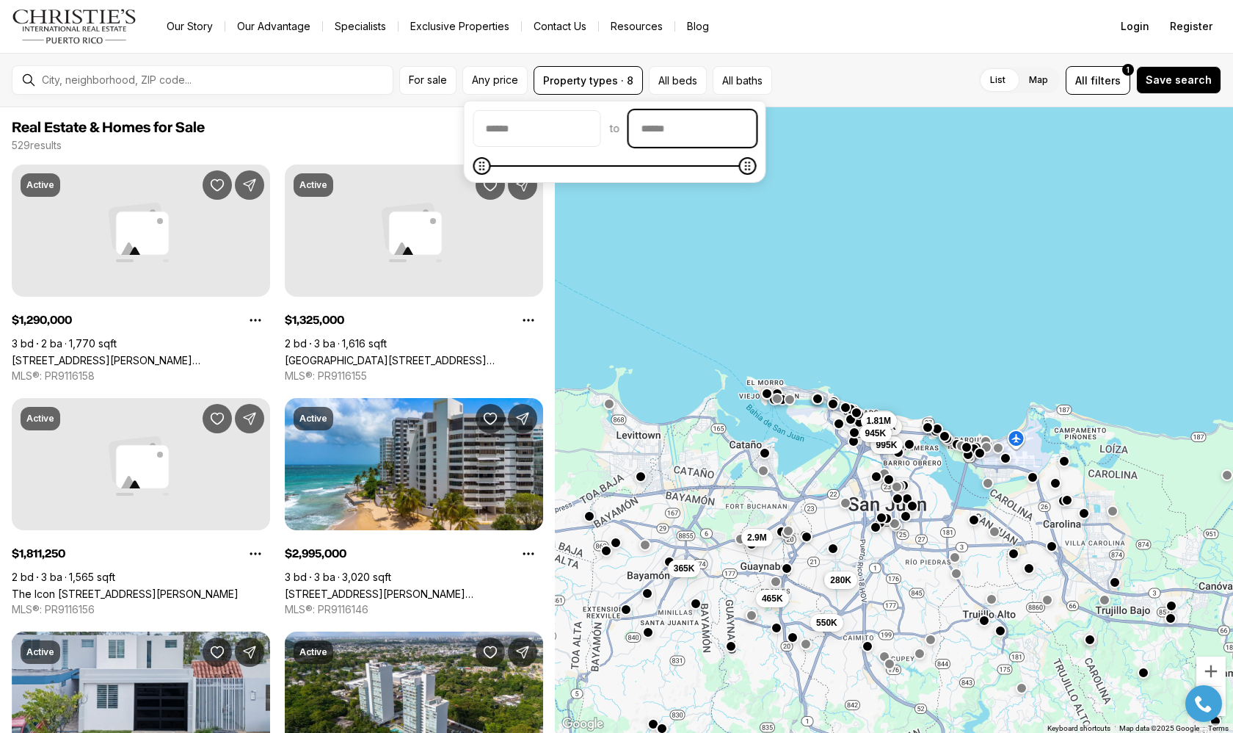
click at [702, 130] on input "priceMax" at bounding box center [693, 128] width 126 height 35
type input "*******"
click at [445, 161] on body "Go to: Homepage Our Story Our Advantage Specialists Exclusive Properties Contac…" at bounding box center [616, 366] width 1233 height 733
click at [738, 136] on input "priceMax" at bounding box center [693, 128] width 126 height 35
type input "********"
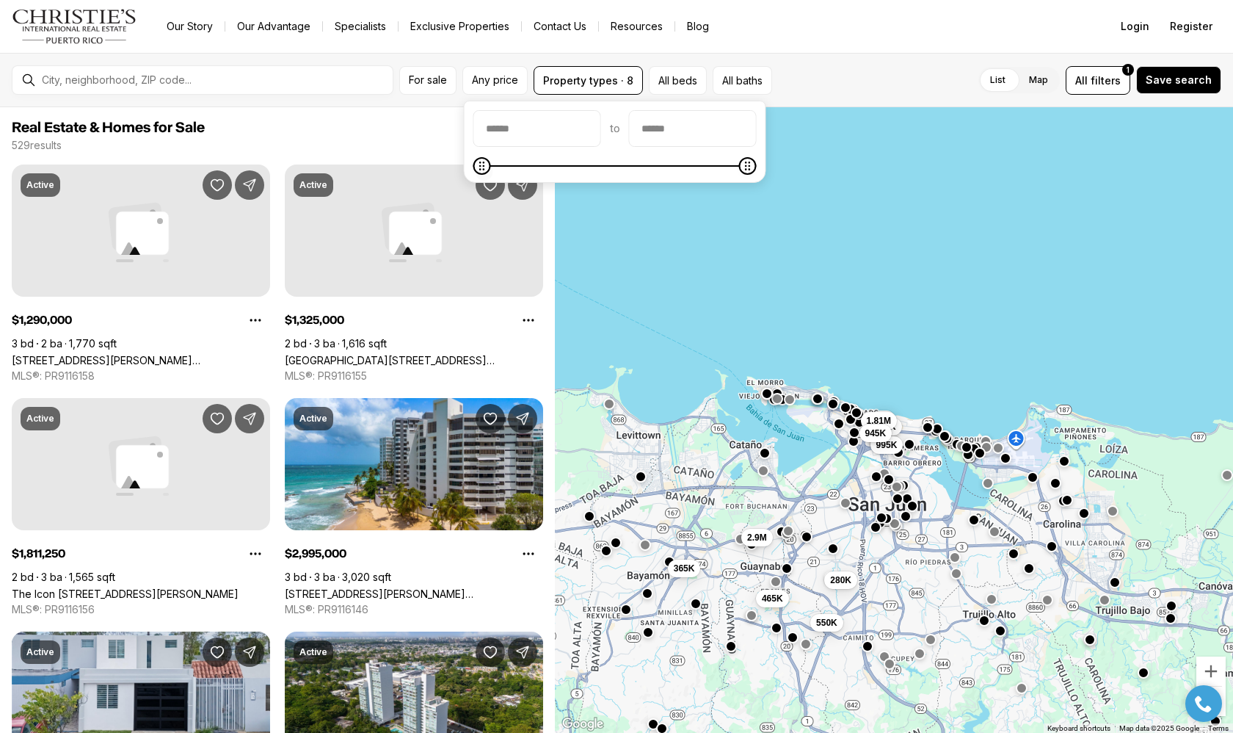
click at [448, 162] on body "Go to: Homepage Our Story Our Advantage Specialists Exclusive Properties Contac…" at bounding box center [616, 366] width 1233 height 733
click at [525, 128] on input "priceMin" at bounding box center [537, 128] width 126 height 35
type input "******"
click at [694, 137] on input "priceMax" at bounding box center [693, 128] width 126 height 35
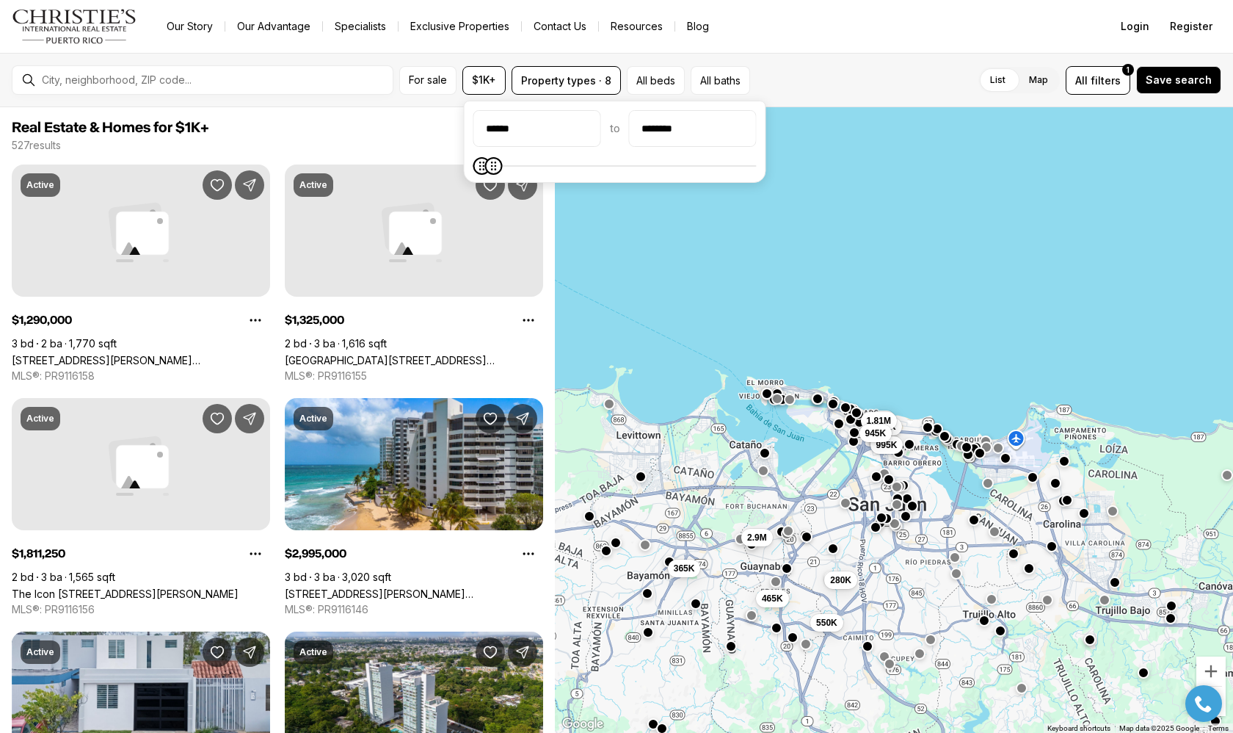
click at [732, 175] on div "****** to ********" at bounding box center [615, 142] width 302 height 82
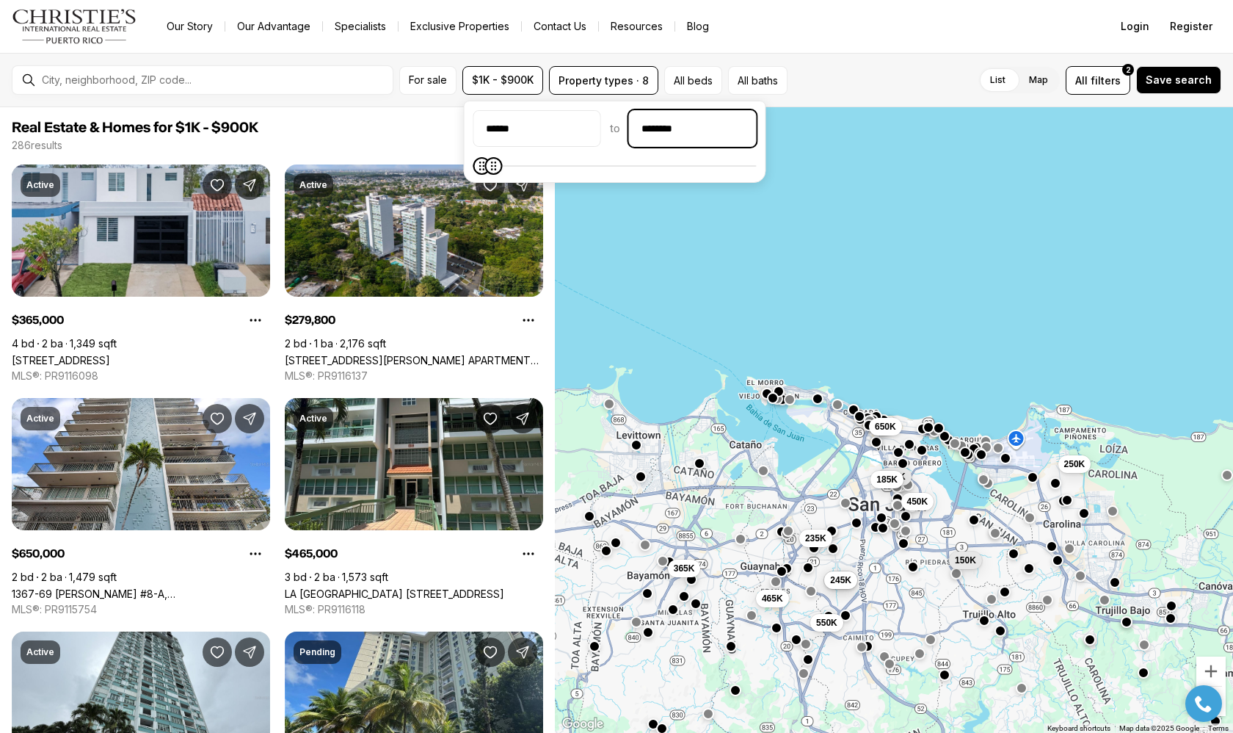
drag, startPoint x: 712, startPoint y: 130, endPoint x: 635, endPoint y: 130, distance: 77.1
click at [635, 130] on div "****** to ********" at bounding box center [614, 128] width 283 height 37
type input "********"
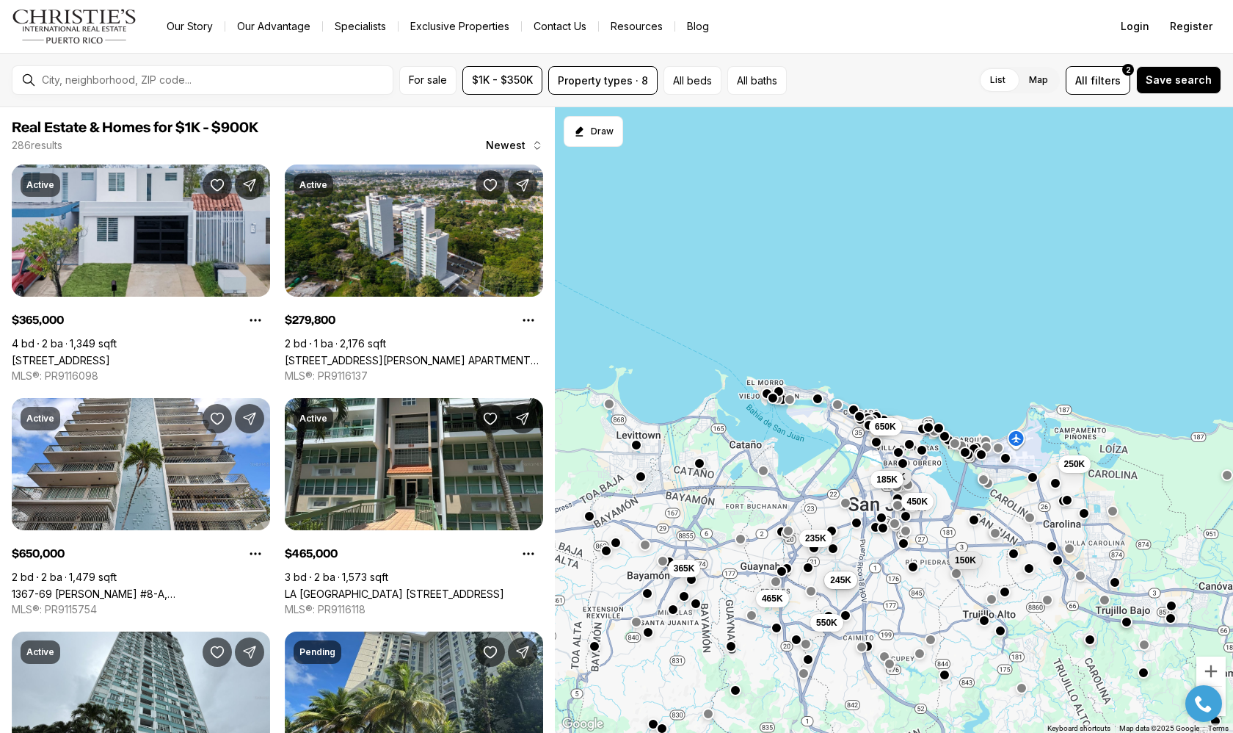
click at [680, 232] on div "450K 150K 650K 325K 185K 250K 465K 280K 365K 245K 550K 235K" at bounding box center [894, 420] width 678 height 626
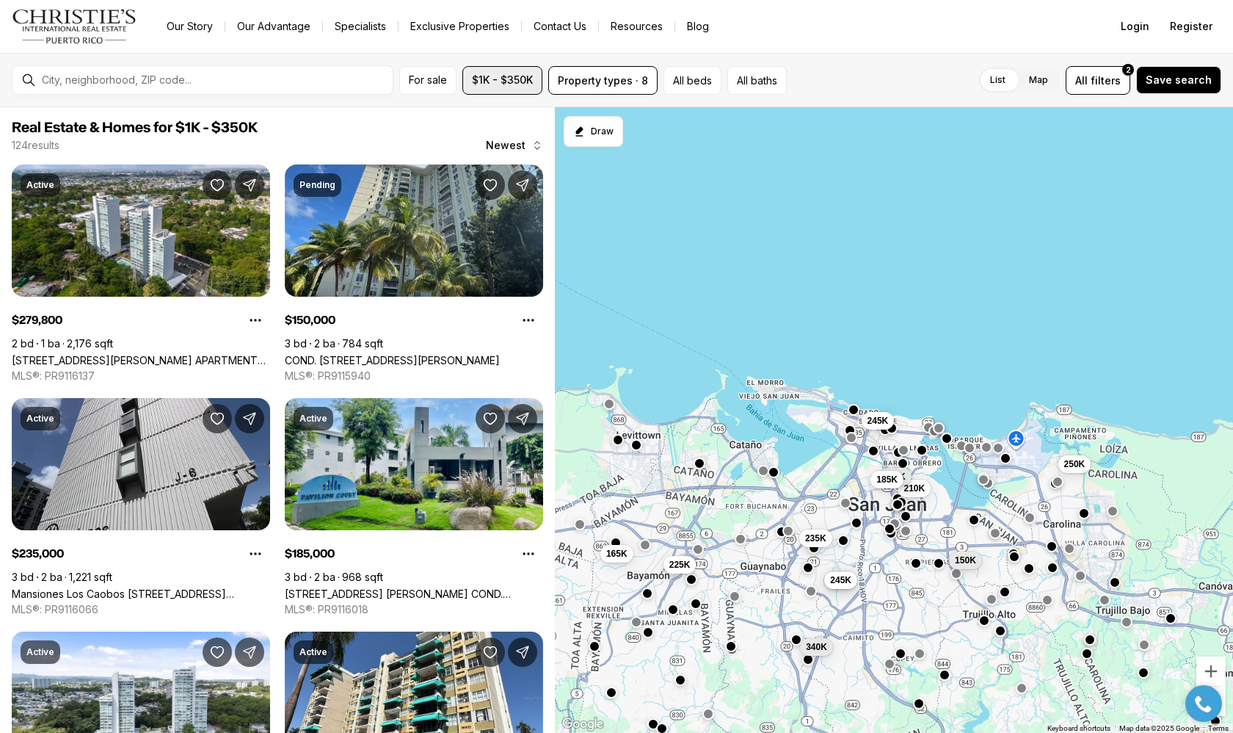
click at [498, 81] on span "$1K - $350K" at bounding box center [502, 80] width 61 height 12
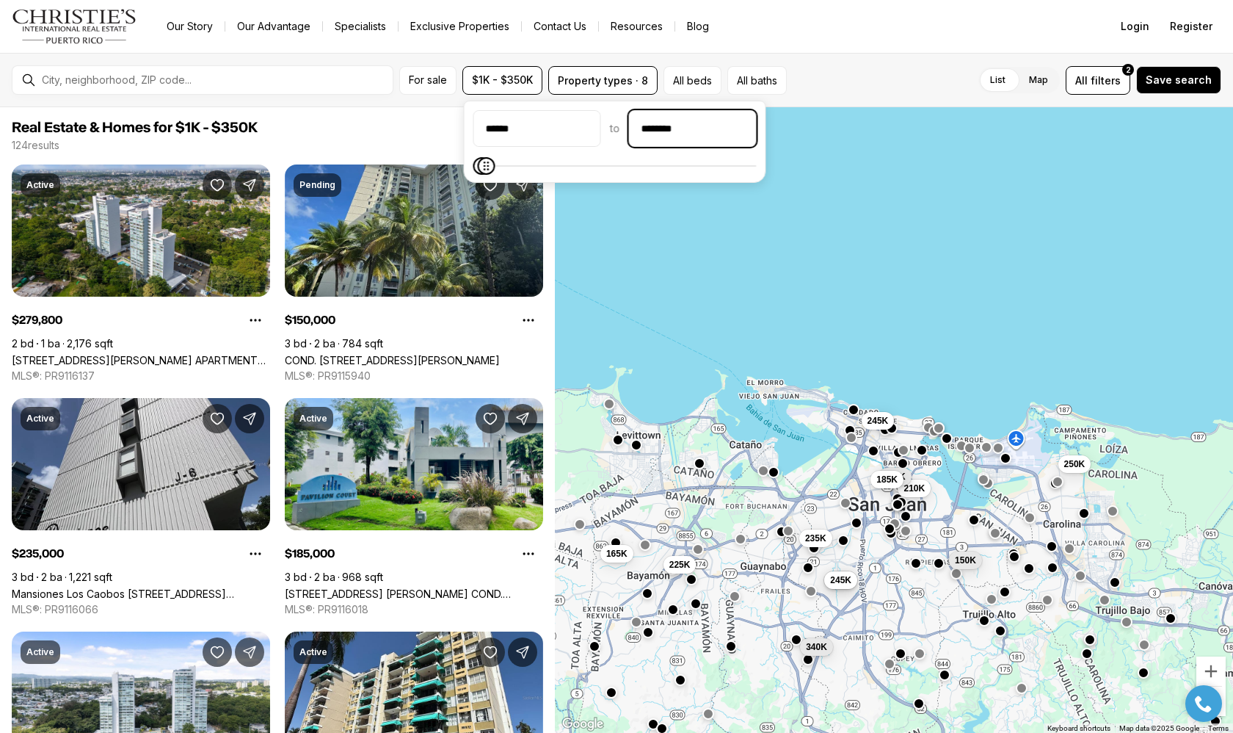
click at [752, 133] on input "********" at bounding box center [693, 128] width 126 height 35
drag, startPoint x: 752, startPoint y: 133, endPoint x: 600, endPoint y: 131, distance: 152.7
click at [600, 131] on div "****** to ********" at bounding box center [614, 128] width 283 height 37
type input "********"
click at [647, 221] on div "210K 150K 325K 185K 250K 280K 165K 225K 245K 340K 245K 235K" at bounding box center [894, 420] width 678 height 626
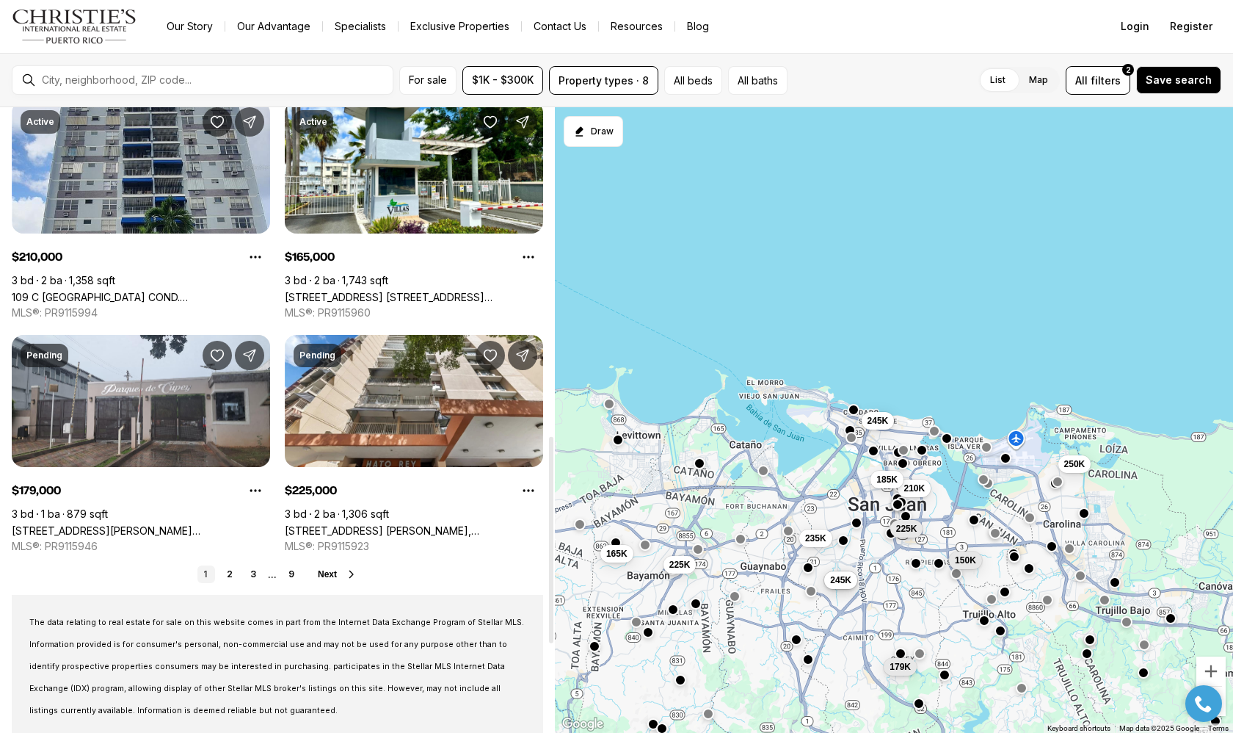
scroll to position [1008, 0]
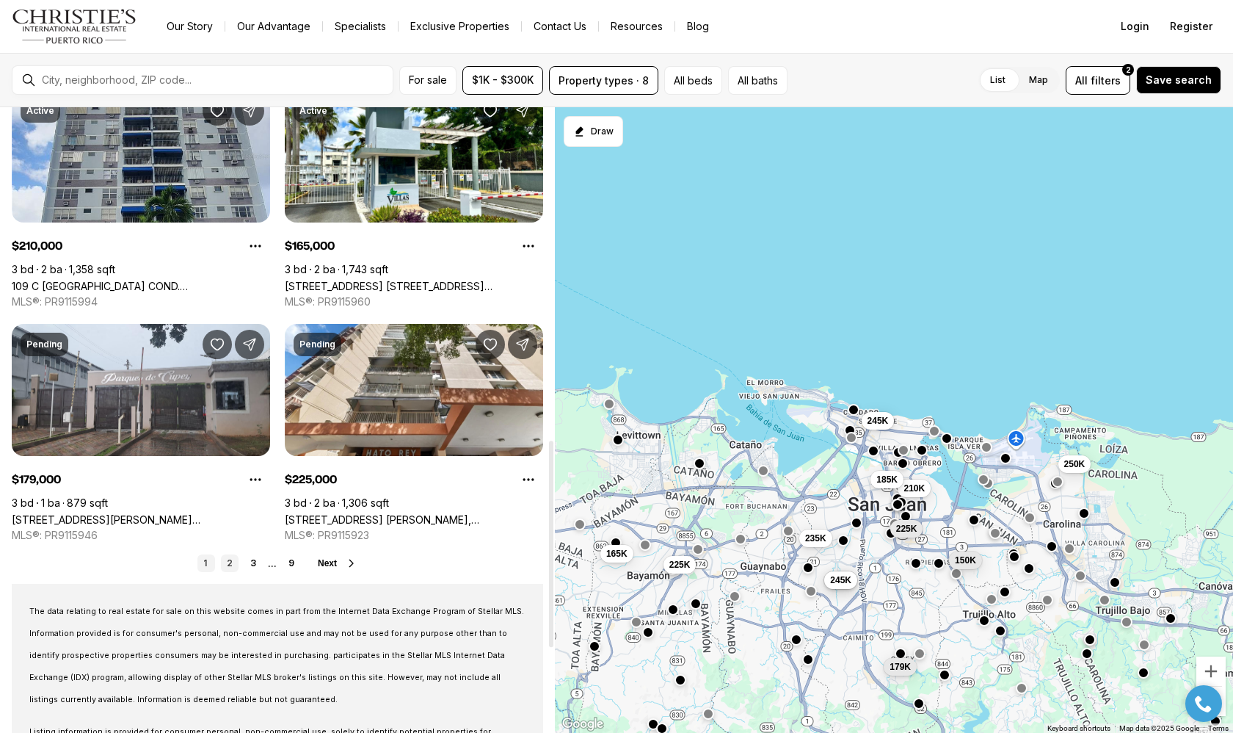
click at [229, 560] on link "2" at bounding box center [230, 563] width 18 height 18
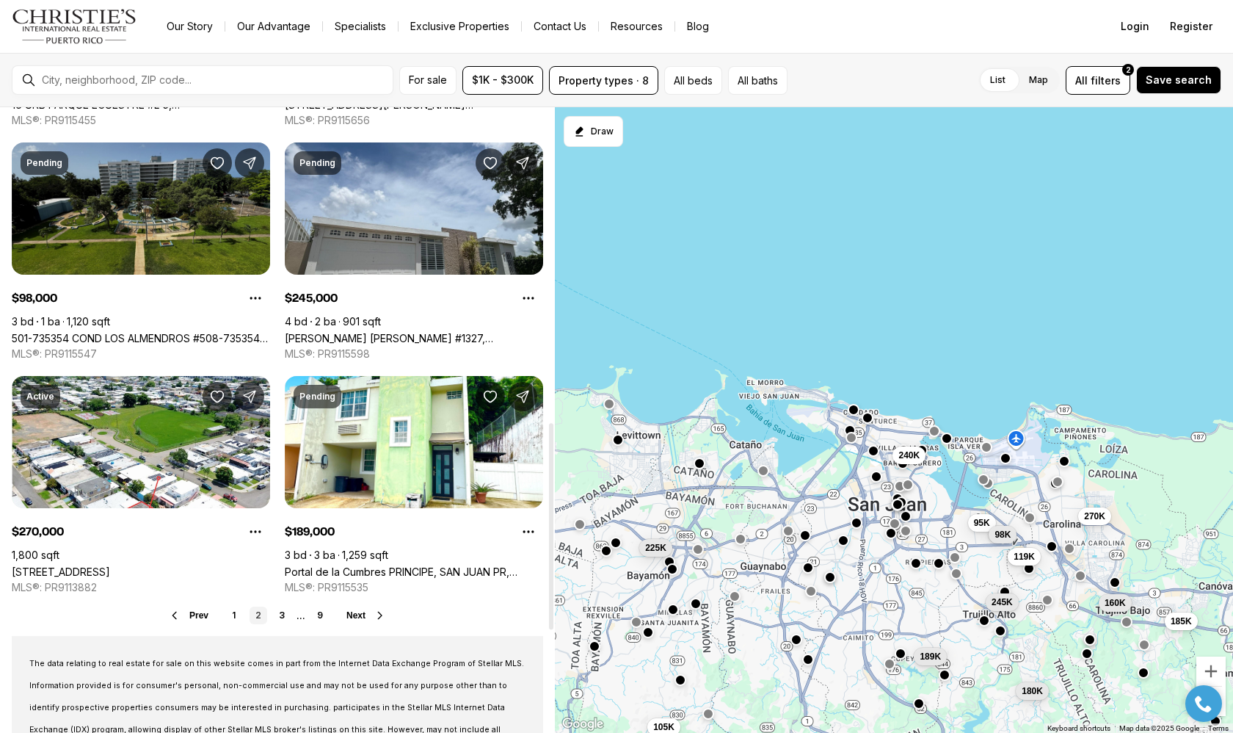
scroll to position [956, 0]
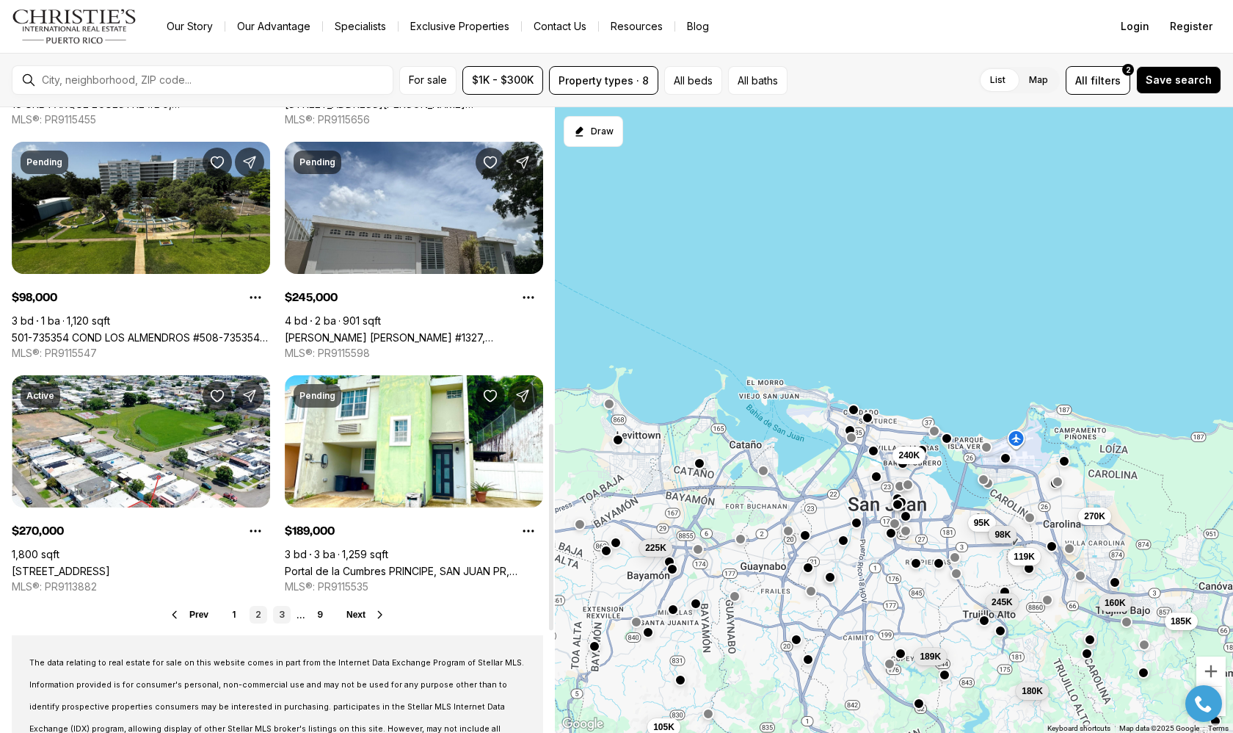
click at [281, 614] on link "3" at bounding box center [282, 615] width 18 height 18
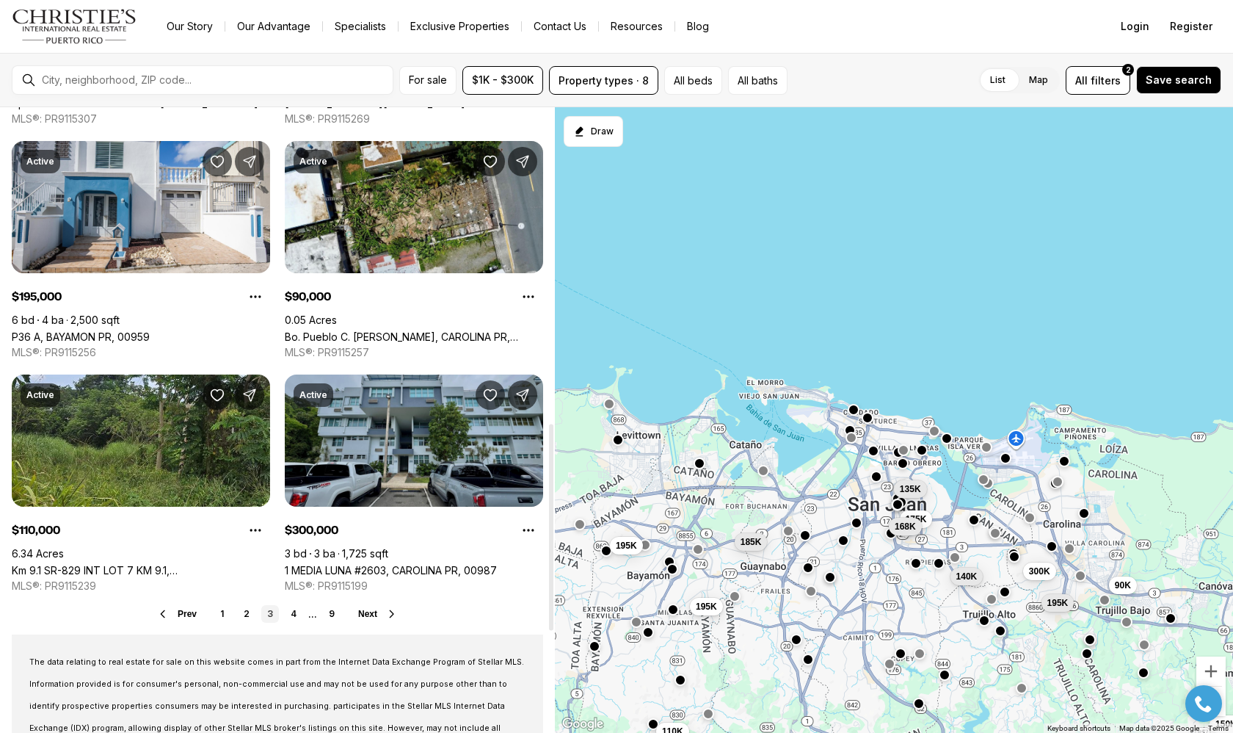
scroll to position [958, 0]
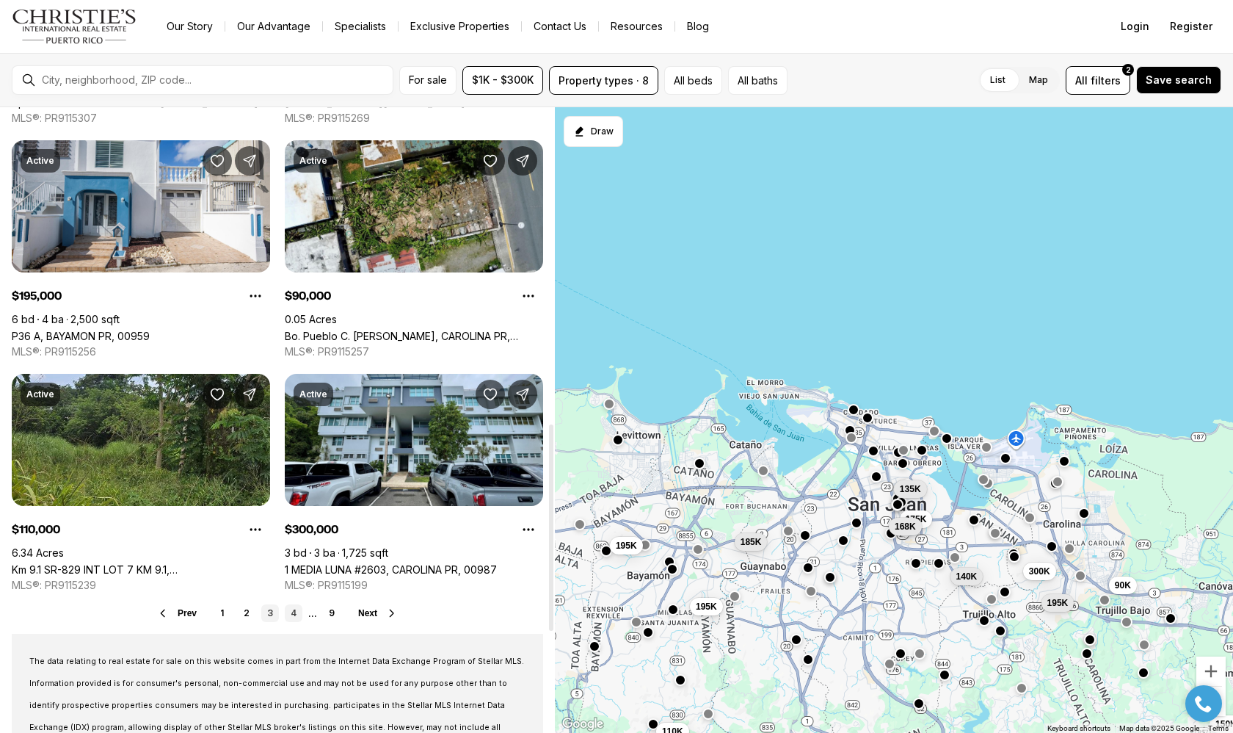
click at [290, 615] on link "4" at bounding box center [294, 613] width 18 height 18
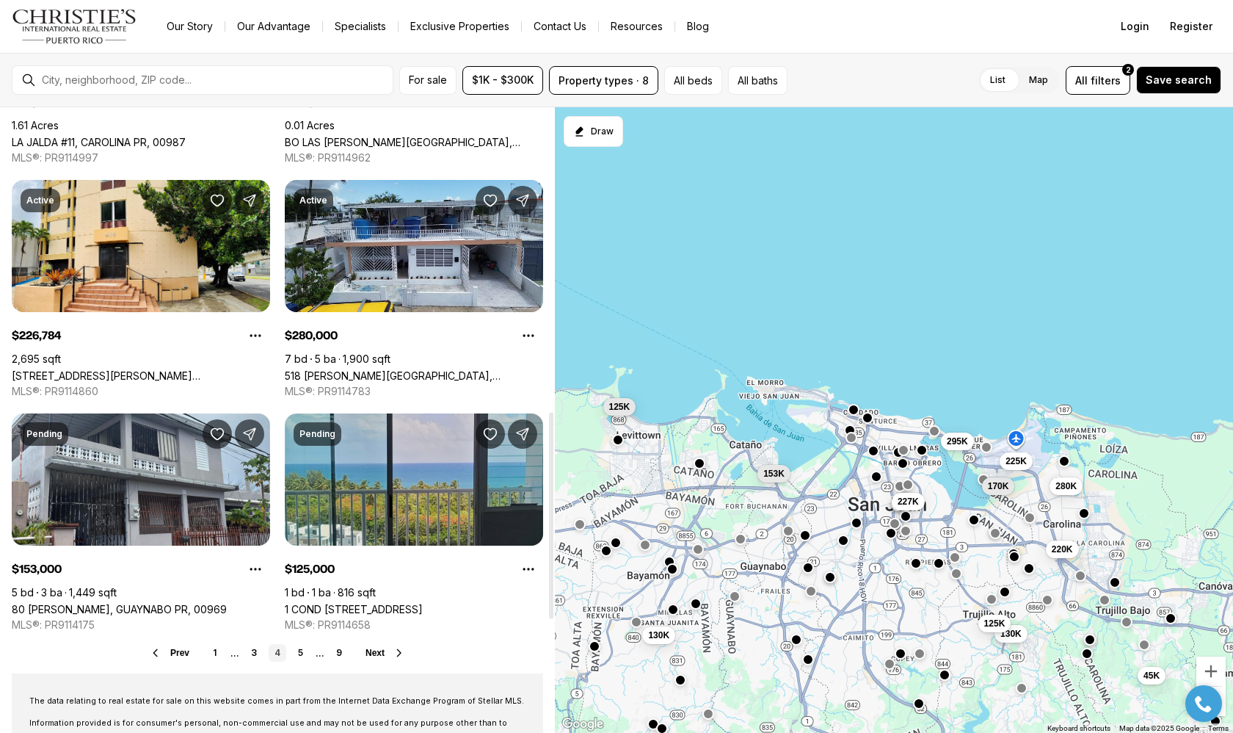
scroll to position [921, 0]
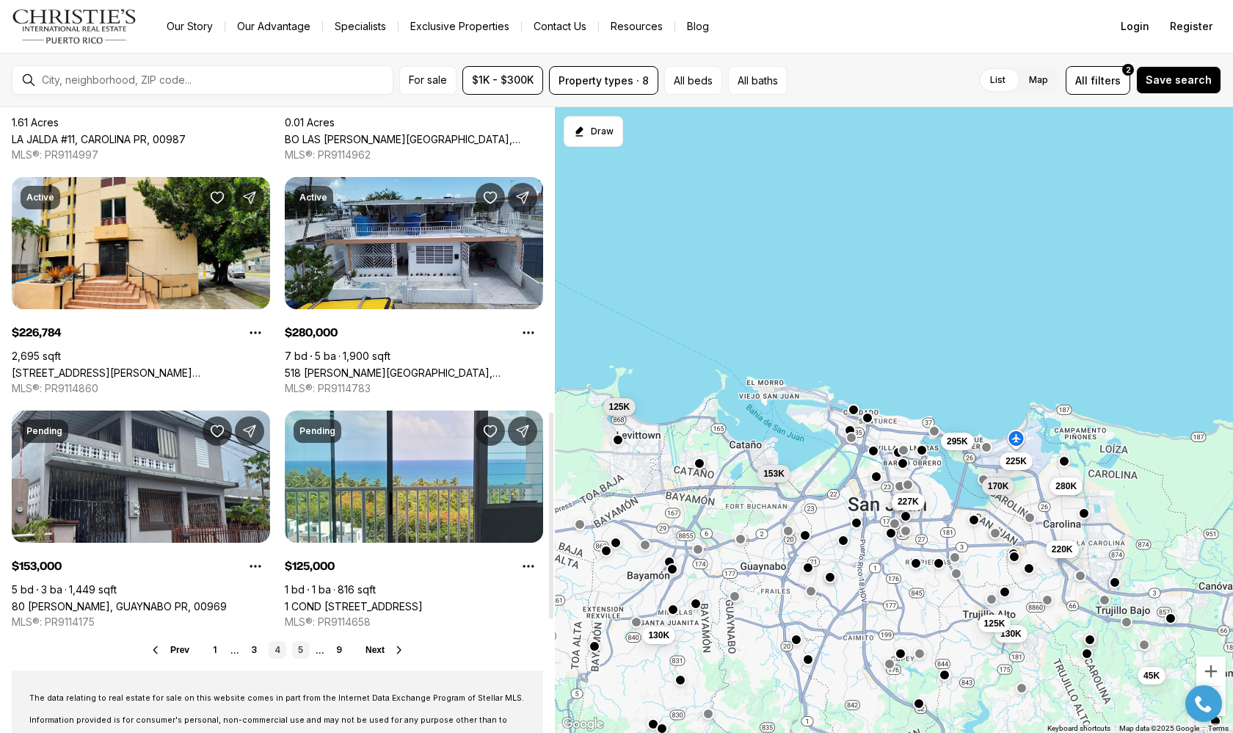
click at [299, 650] on link "5" at bounding box center [301, 650] width 18 height 18
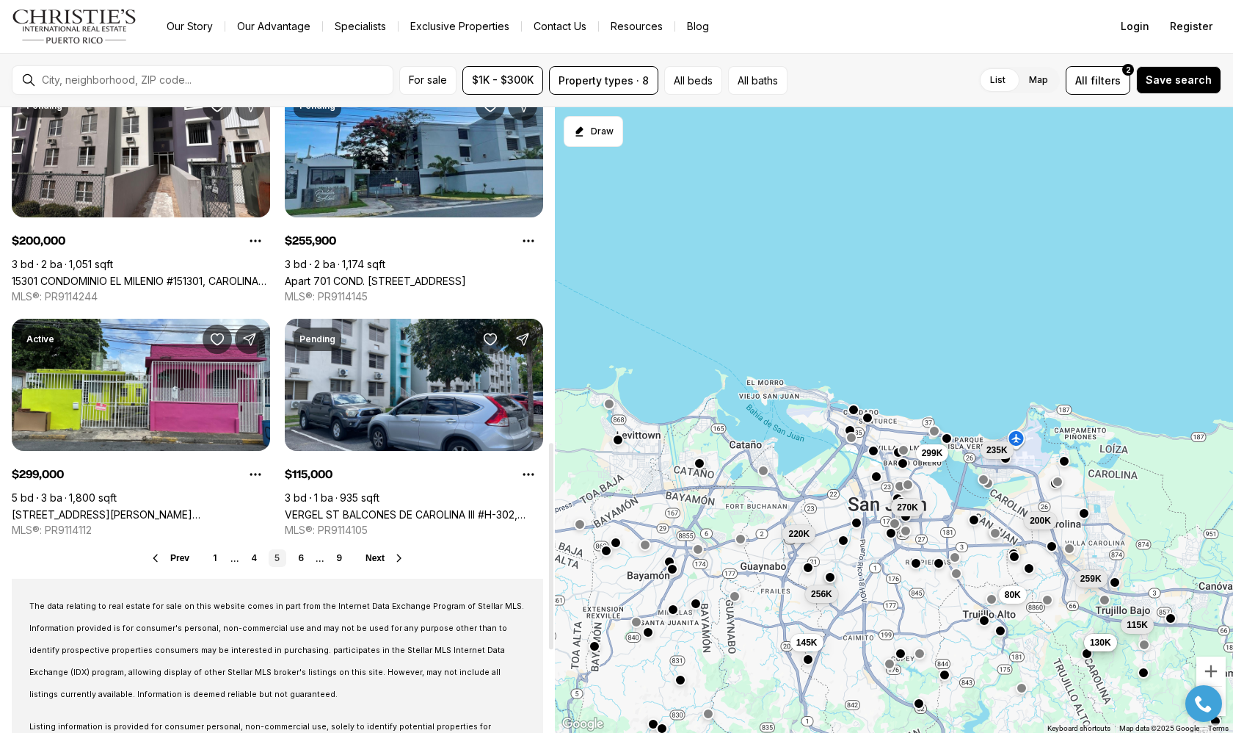
scroll to position [1014, 0]
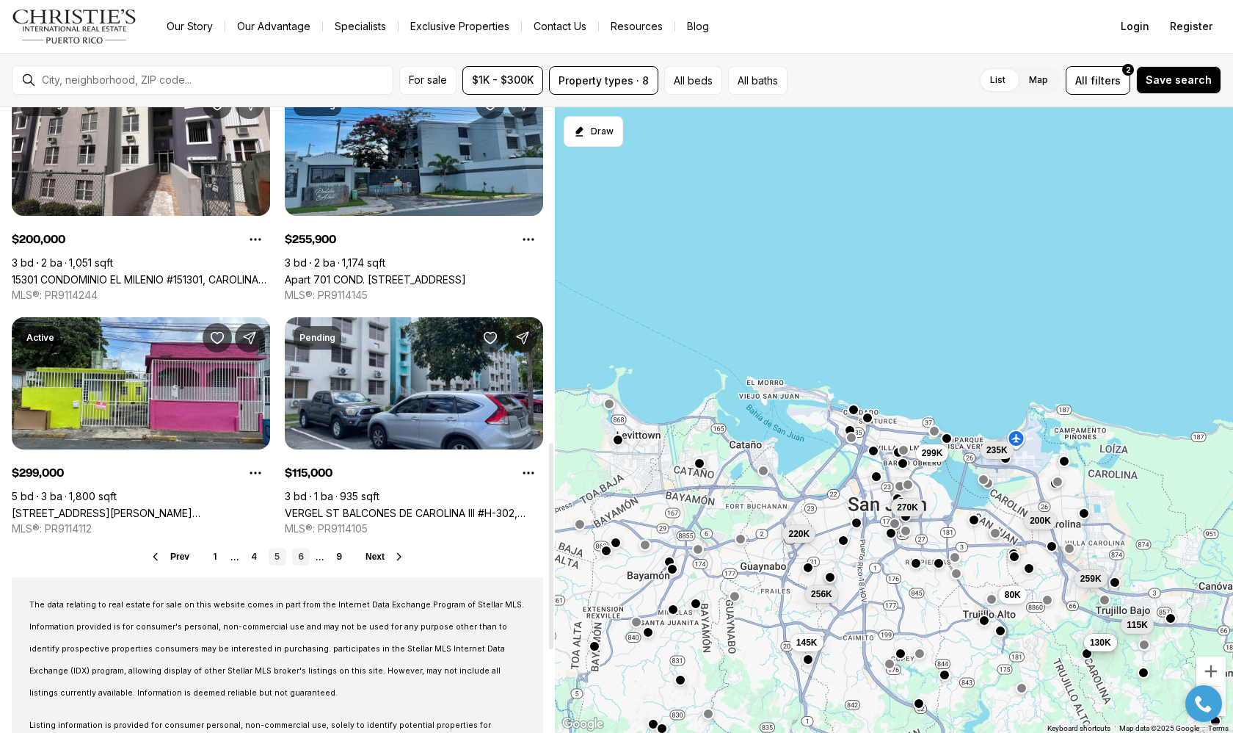
click at [300, 556] on link "6" at bounding box center [301, 557] width 18 height 18
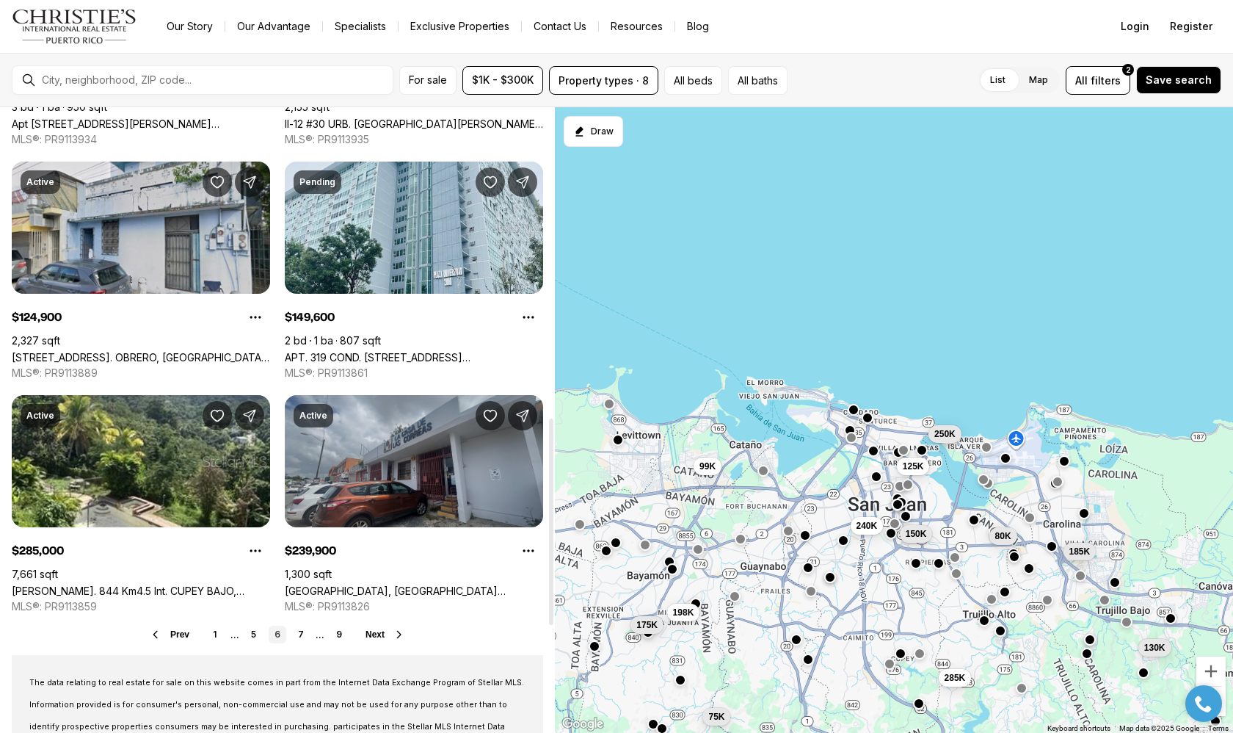
scroll to position [942, 0]
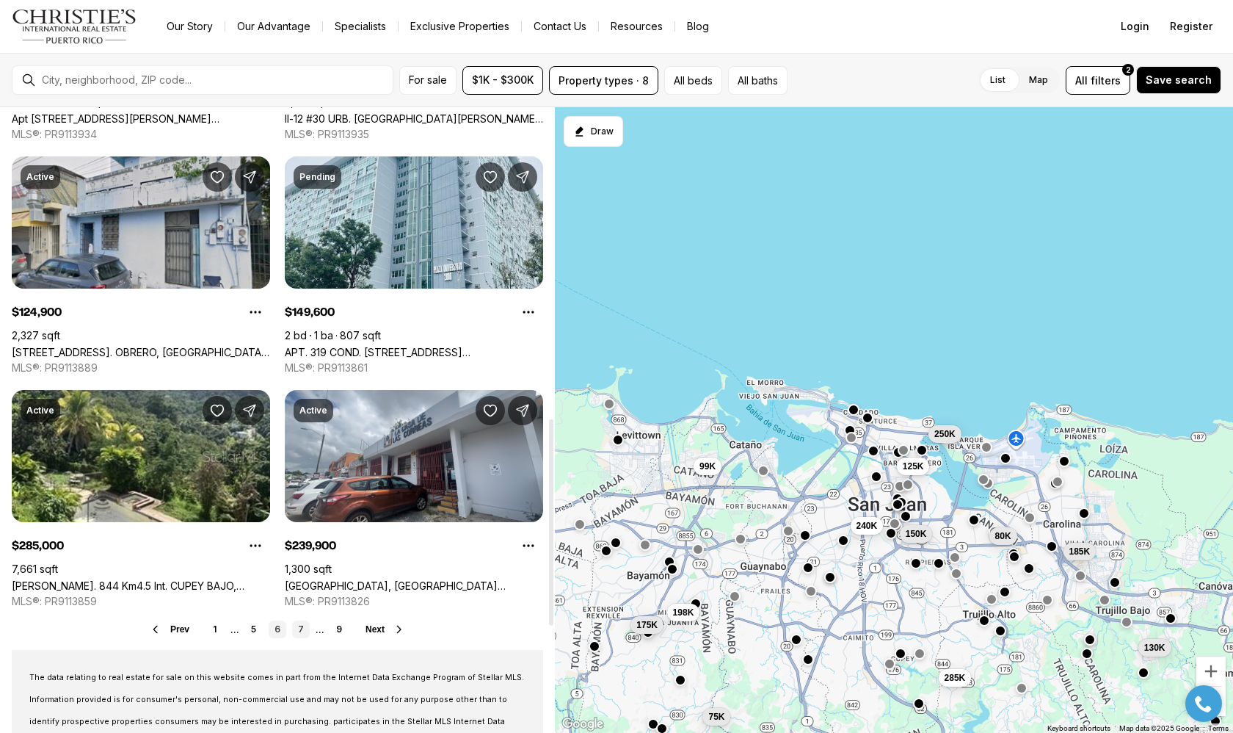
click at [302, 630] on link "7" at bounding box center [301, 629] width 18 height 18
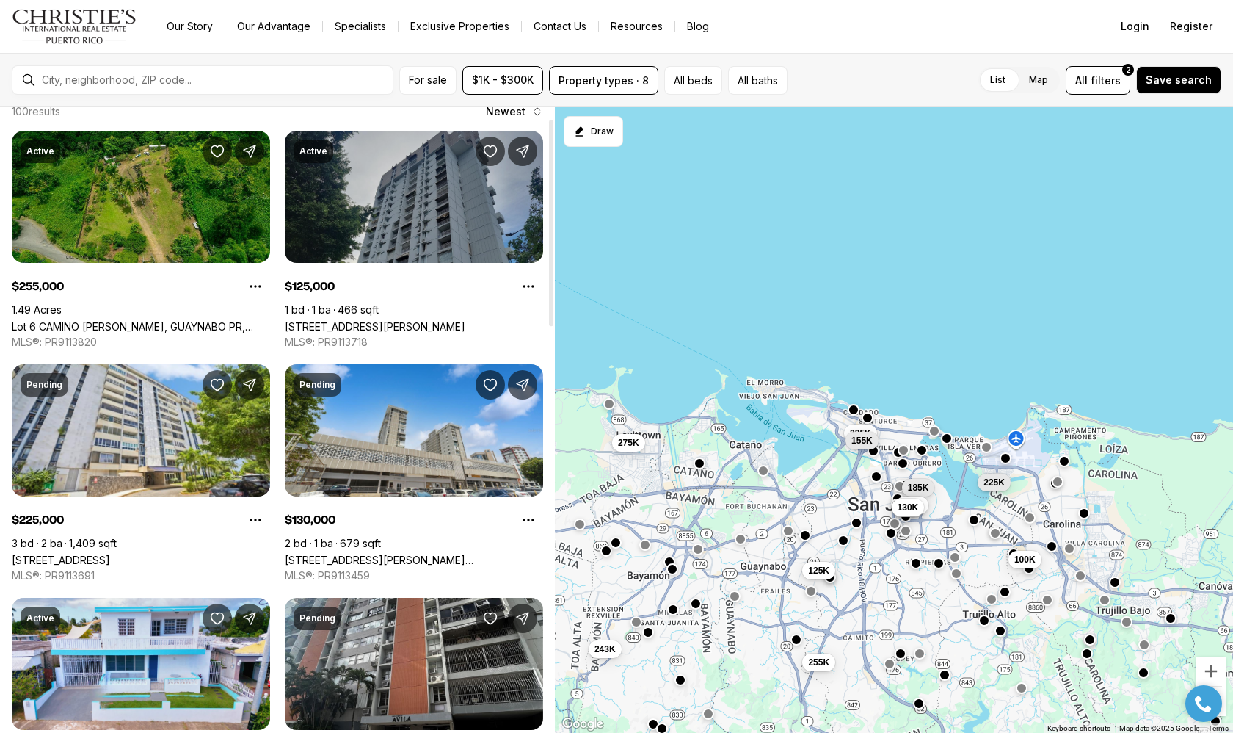
scroll to position [35, 0]
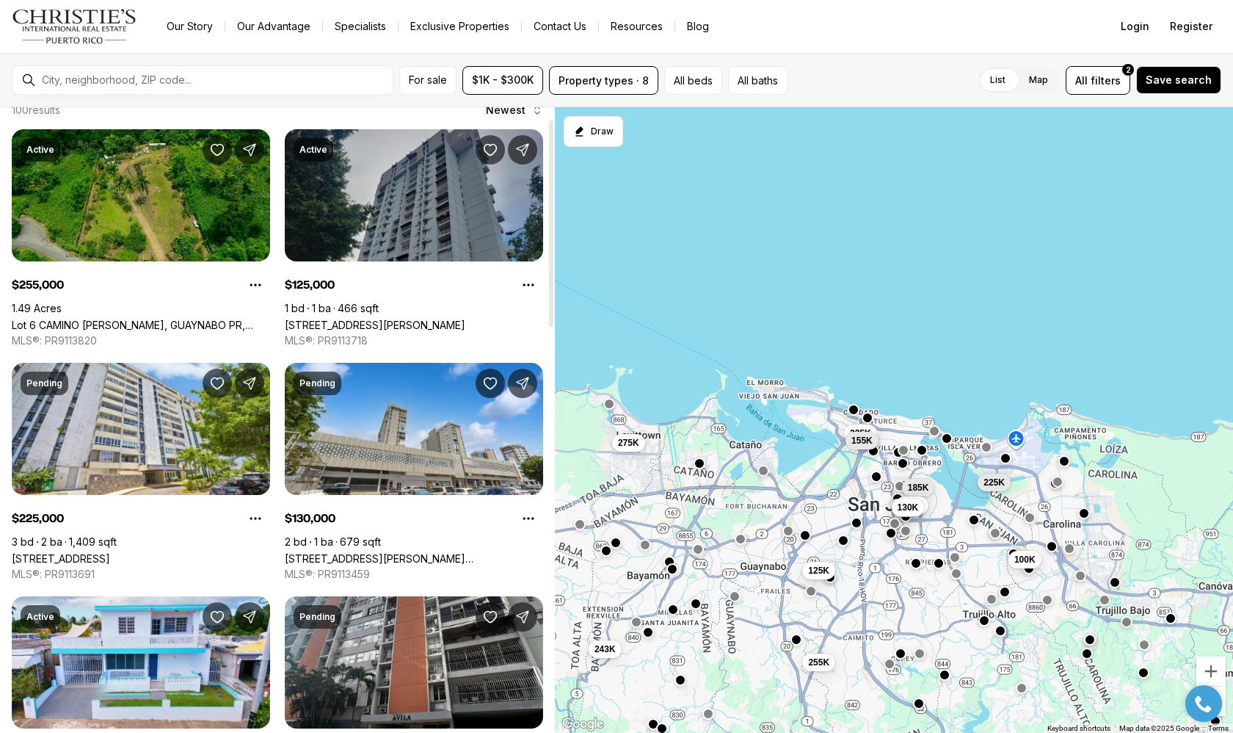
click at [399, 319] on link "[STREET_ADDRESS][PERSON_NAME]" at bounding box center [375, 325] width 181 height 12
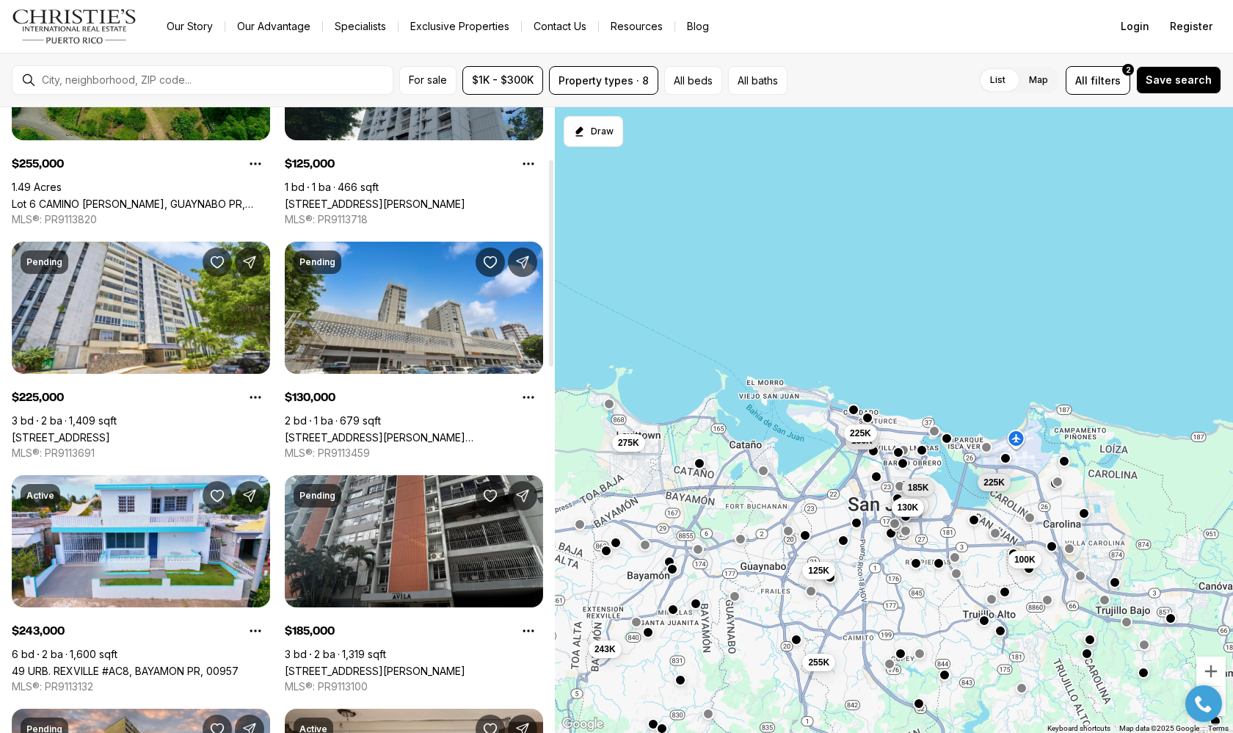
scroll to position [157, 0]
